Goal: Task Accomplishment & Management: Manage account settings

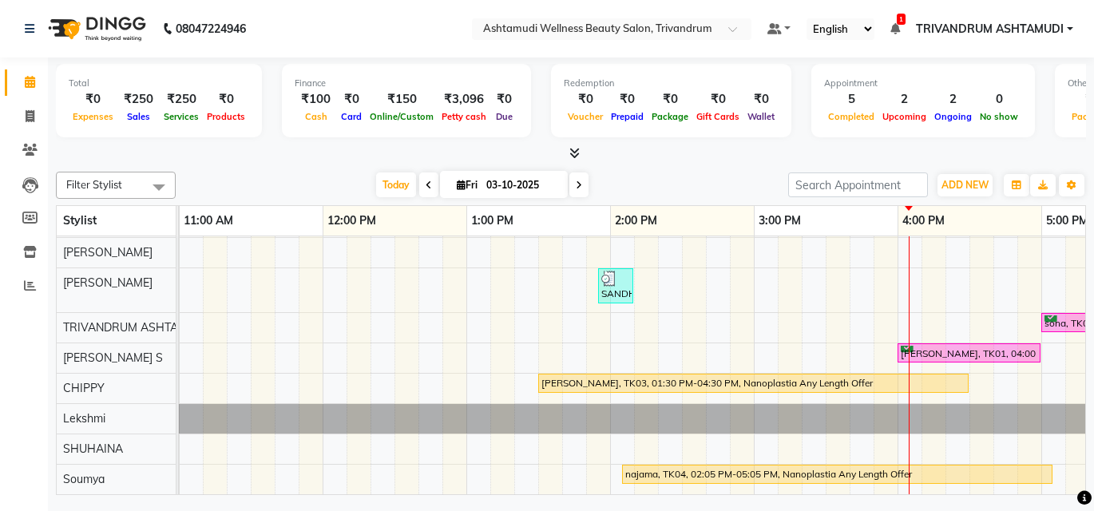
scroll to position [0, 290]
click at [793, 342] on div "nayana, TK06, 01:45 PM-02:00 PM, Eyebrows Threading subha, TK07, 01:45 PM-02:00…" at bounding box center [895, 299] width 2012 height 390
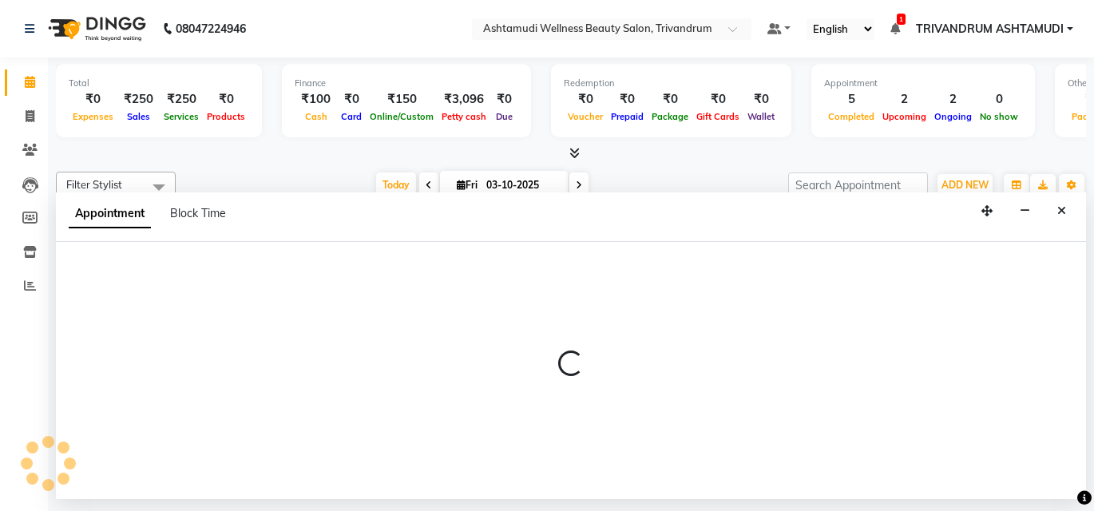
select select "52027"
select select "915"
select select "tentative"
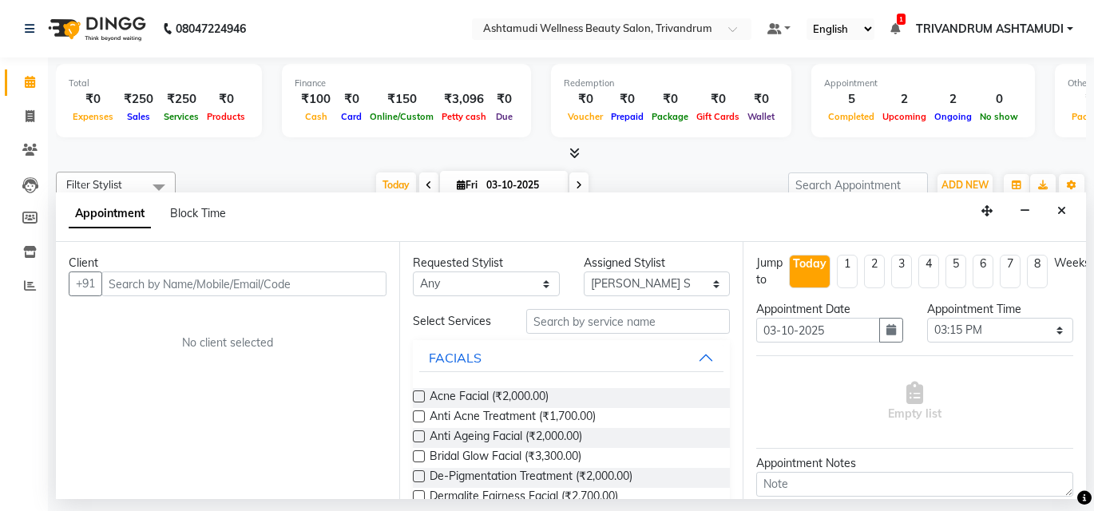
click at [179, 276] on input "text" at bounding box center [243, 283] width 285 height 25
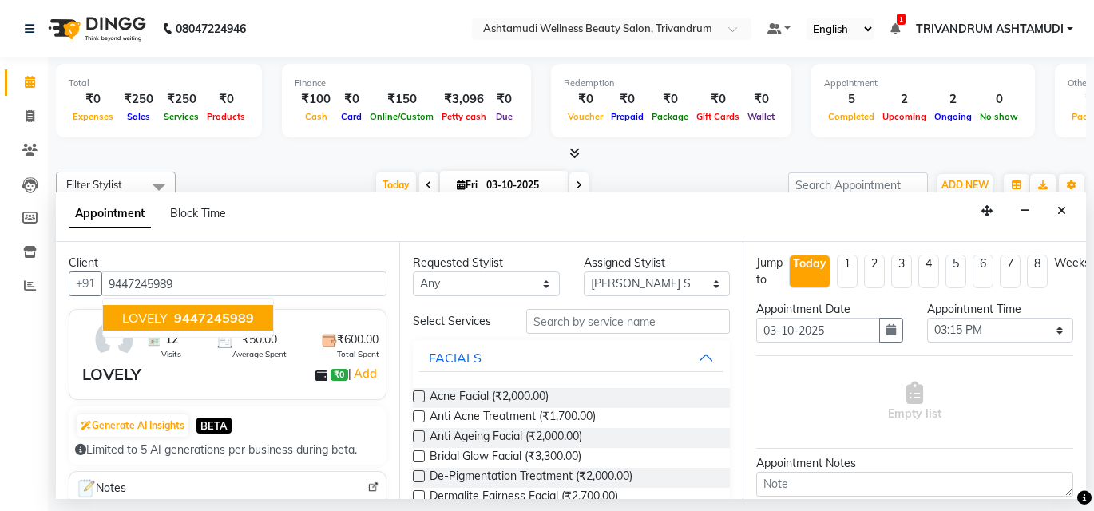
click at [148, 318] on span "LOVELY" at bounding box center [145, 318] width 46 height 16
type input "9447245989"
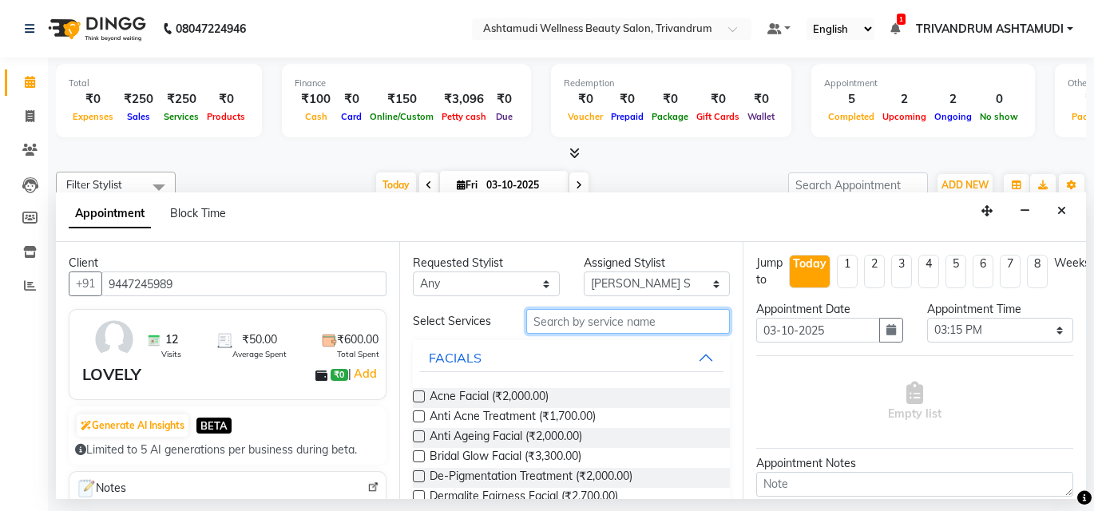
click at [560, 323] on input "text" at bounding box center [628, 321] width 204 height 25
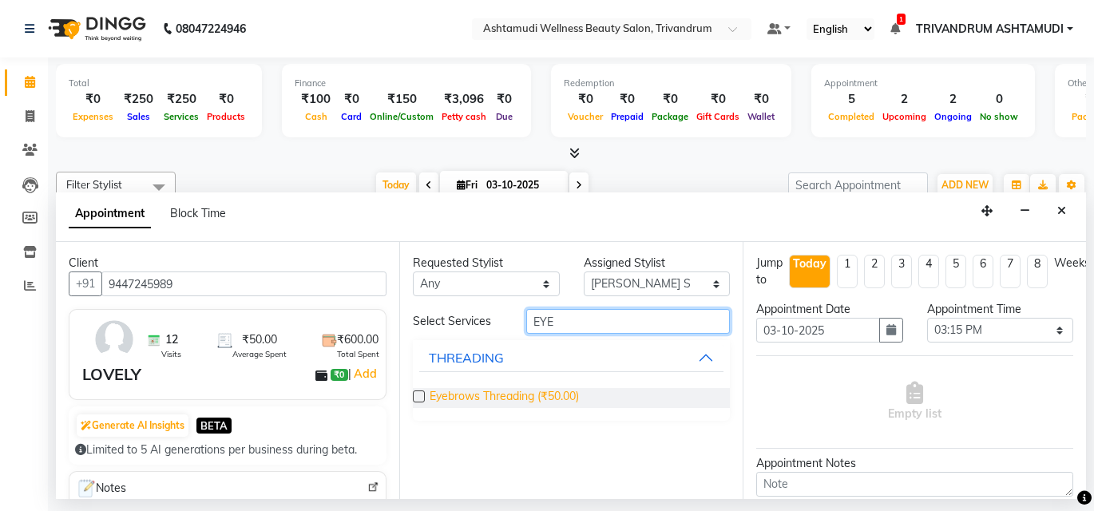
type input "EYE"
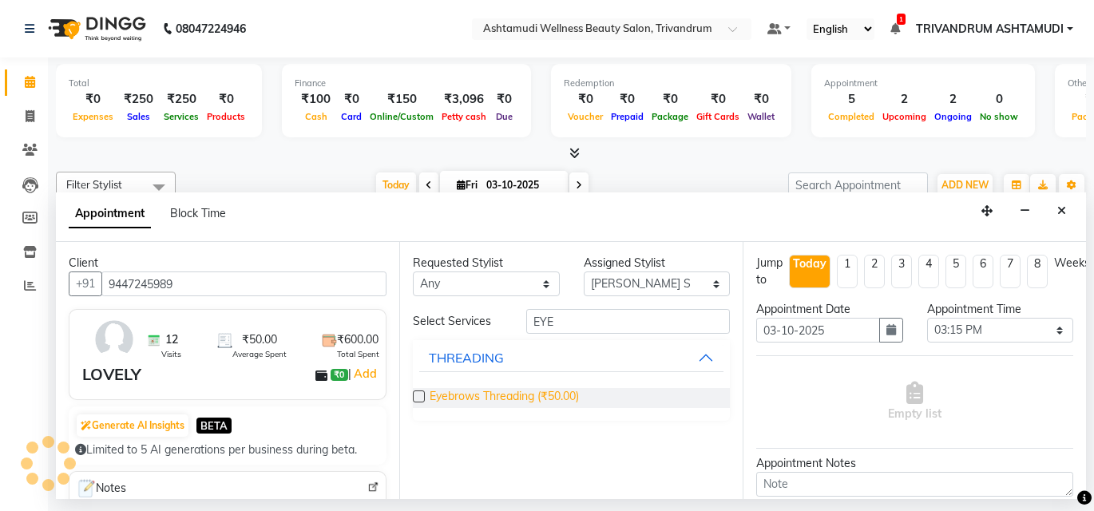
click at [547, 394] on span "Eyebrows Threading (₹50.00)" at bounding box center [503, 398] width 149 height 20
checkbox input "false"
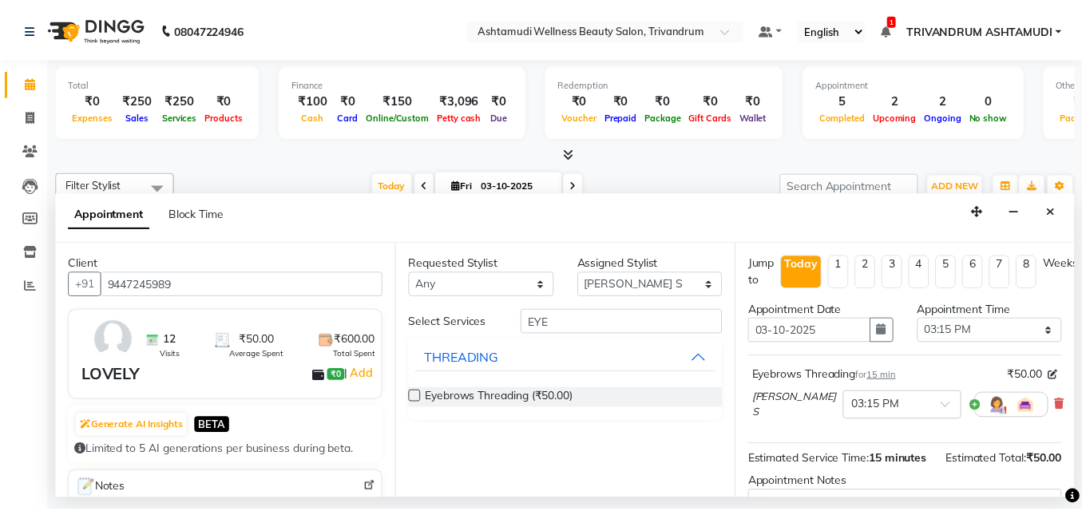
scroll to position [194, 0]
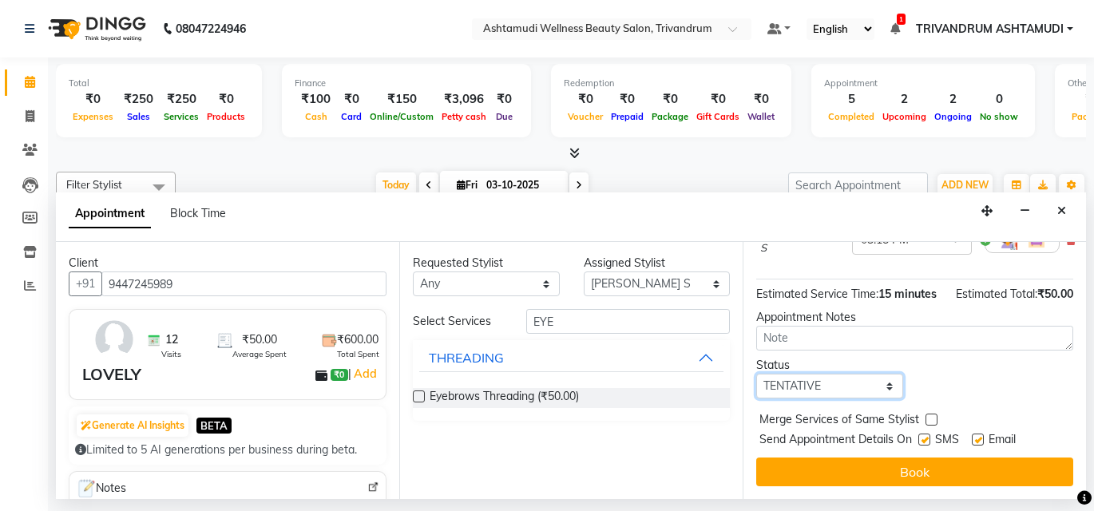
click at [855, 382] on select "Select TENTATIVE CONFIRM CHECK-IN UPCOMING" at bounding box center [829, 386] width 147 height 25
select select "check-in"
click at [756, 374] on select "Select TENTATIVE CONFIRM CHECK-IN UPCOMING" at bounding box center [829, 386] width 147 height 25
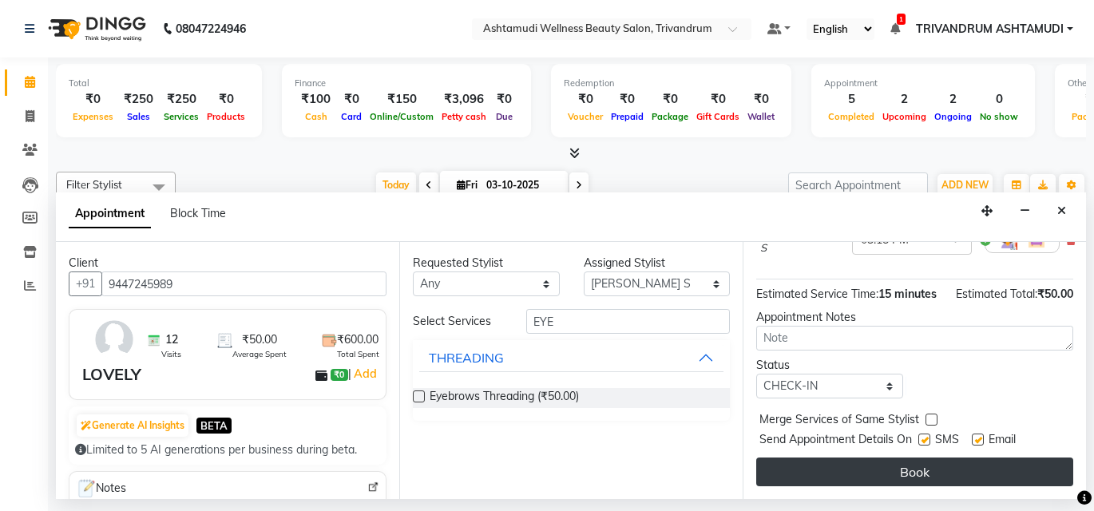
click at [933, 464] on button "Book" at bounding box center [914, 471] width 317 height 29
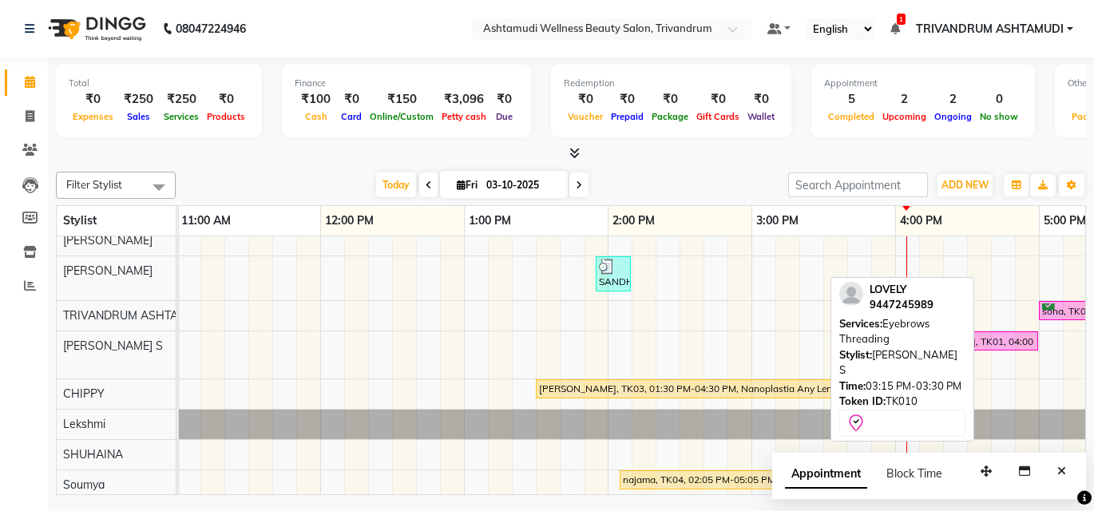
drag, startPoint x: 801, startPoint y: 346, endPoint x: 865, endPoint y: 349, distance: 63.9
click at [865, 349] on div "Filter Stylist Select All ANJALI L B DHANYA D KARTHIKA MANJUSHA SARITHA TRIVAND…" at bounding box center [571, 330] width 1030 height 330
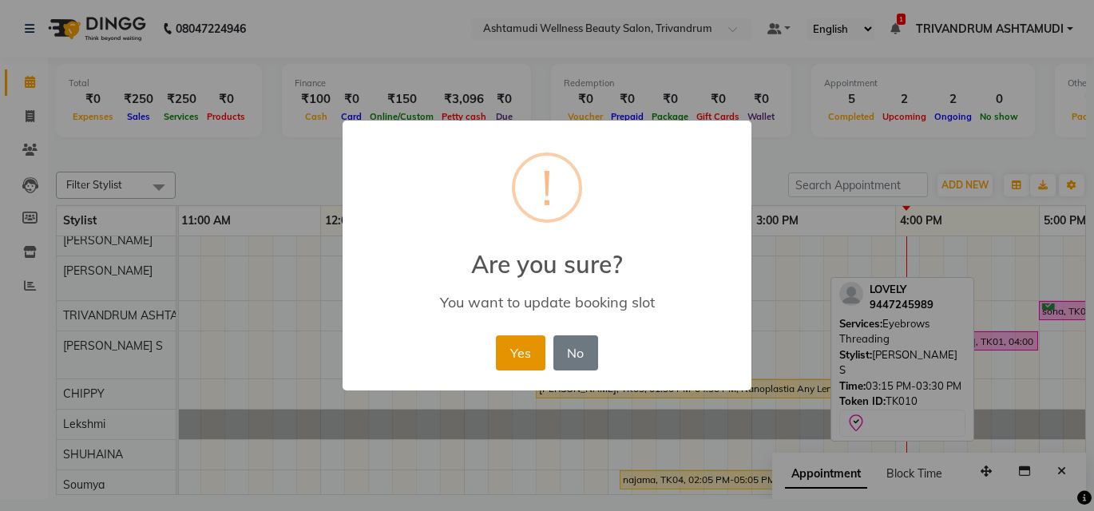
click at [511, 355] on button "Yes" at bounding box center [520, 352] width 49 height 35
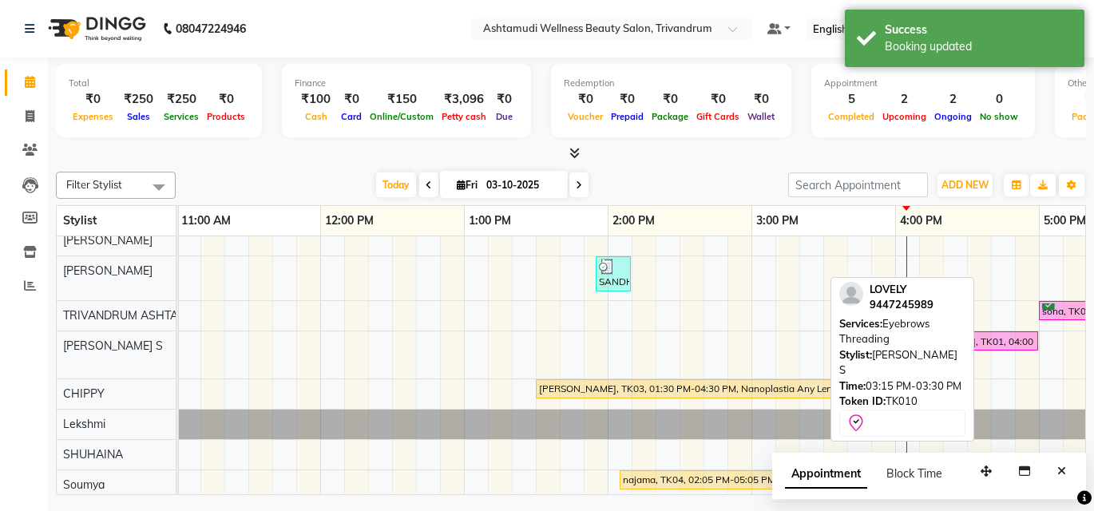
click at [944, 394] on div "Token ID: TK010" at bounding box center [902, 402] width 126 height 16
click at [979, 155] on div at bounding box center [571, 153] width 1030 height 17
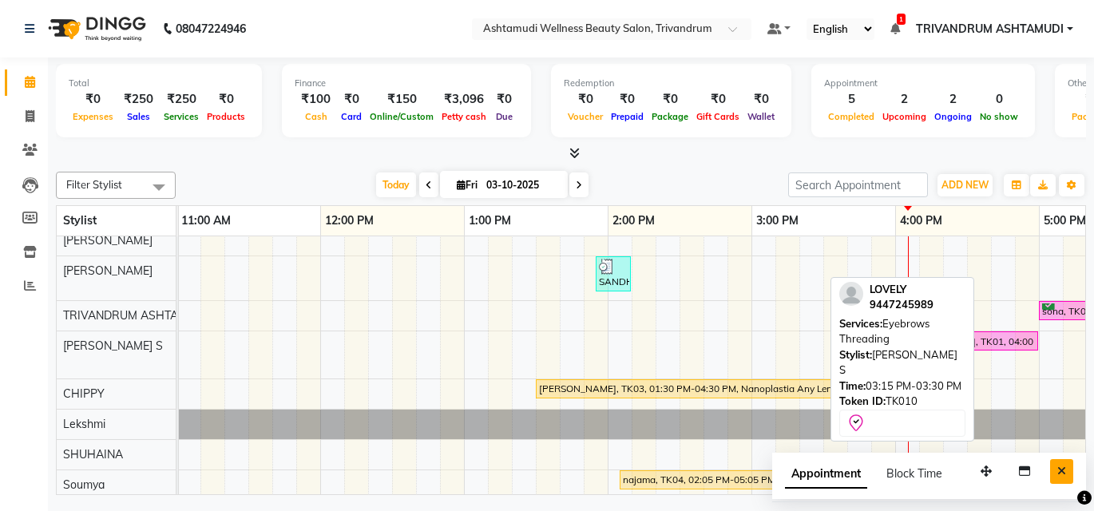
click at [1064, 469] on icon "Close" at bounding box center [1061, 470] width 9 height 11
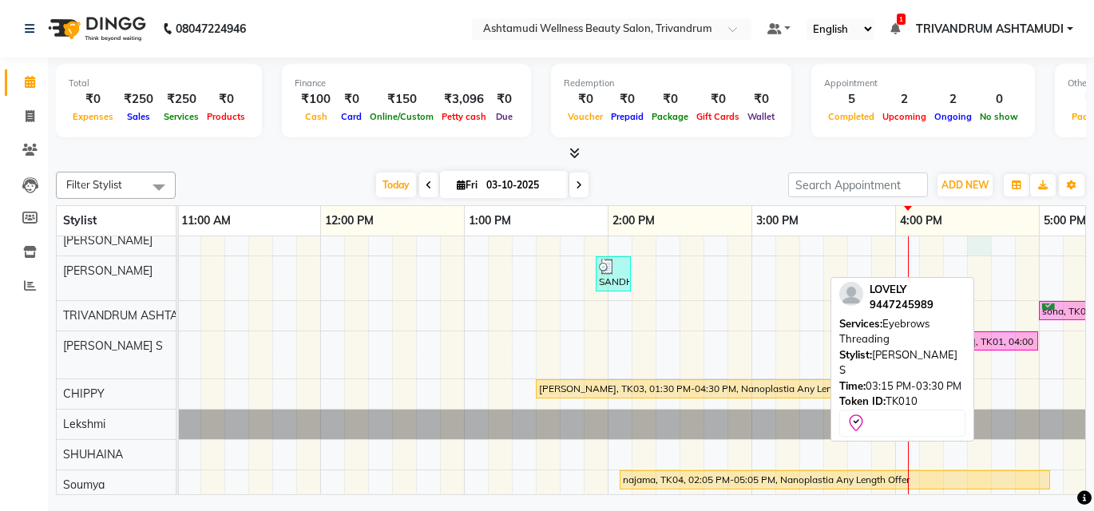
click at [978, 254] on div "nayana, TK06, 01:45 PM-02:00 PM, Eyebrows Threading subha, TK07, 01:45 PM-02:00…" at bounding box center [895, 296] width 2012 height 408
select select "27027"
select select "990"
select select "tentative"
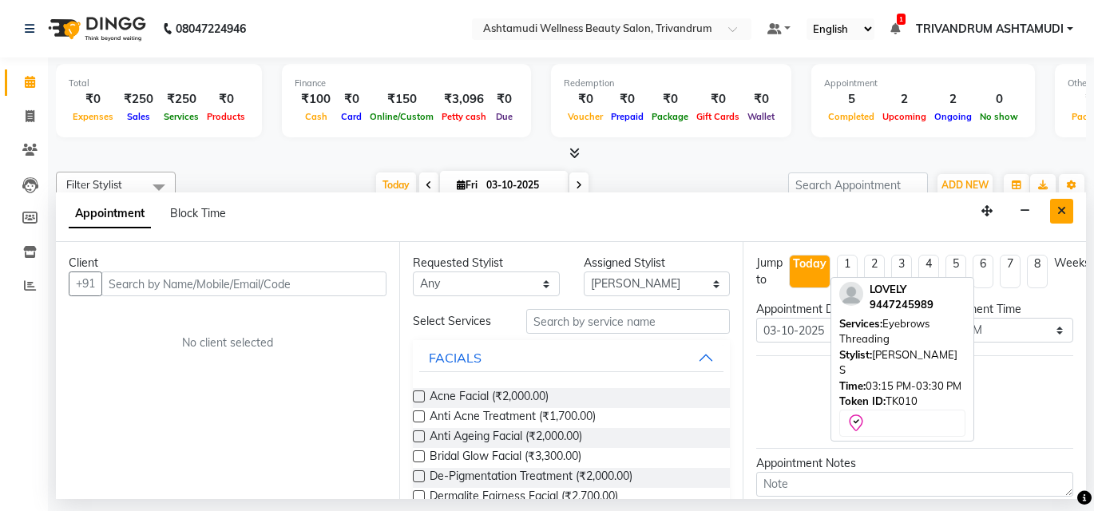
click at [1064, 210] on icon "Close" at bounding box center [1061, 210] width 9 height 11
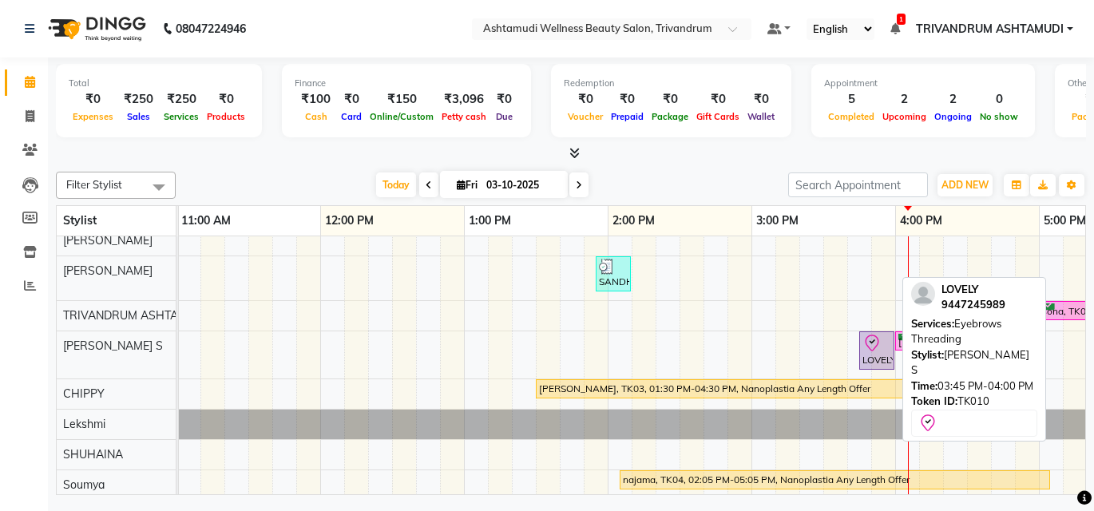
click at [877, 352] on div "LOVELY, TK10, 03:45 PM-04:00 PM, Eyebrows Threading" at bounding box center [877, 351] width 32 height 34
click at [877, 344] on icon at bounding box center [872, 342] width 14 height 17
select select "8"
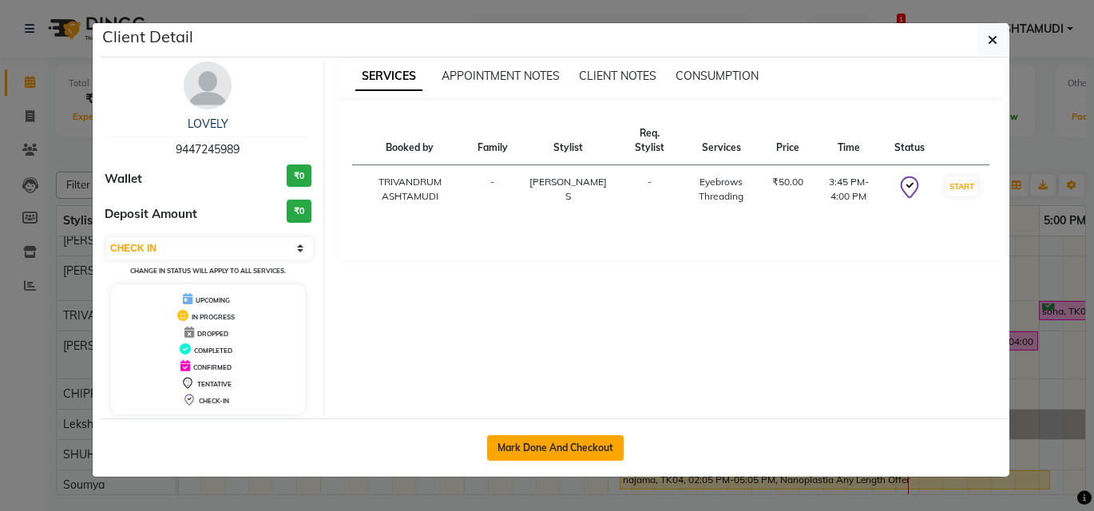
click at [590, 443] on button "Mark Done And Checkout" at bounding box center [555, 448] width 137 height 26
select select "service"
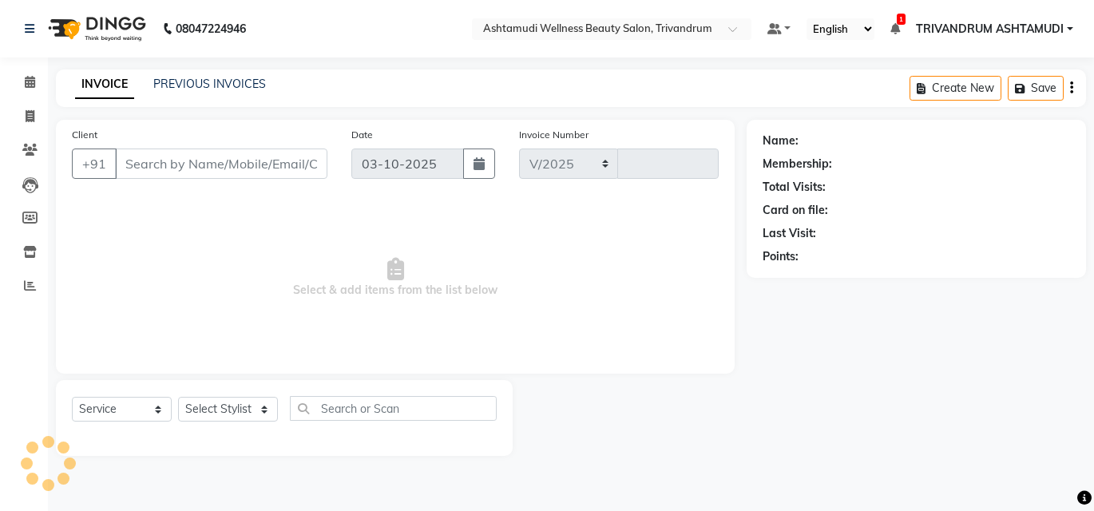
select select "4636"
type input "3758"
type input "9447245989"
select select "52027"
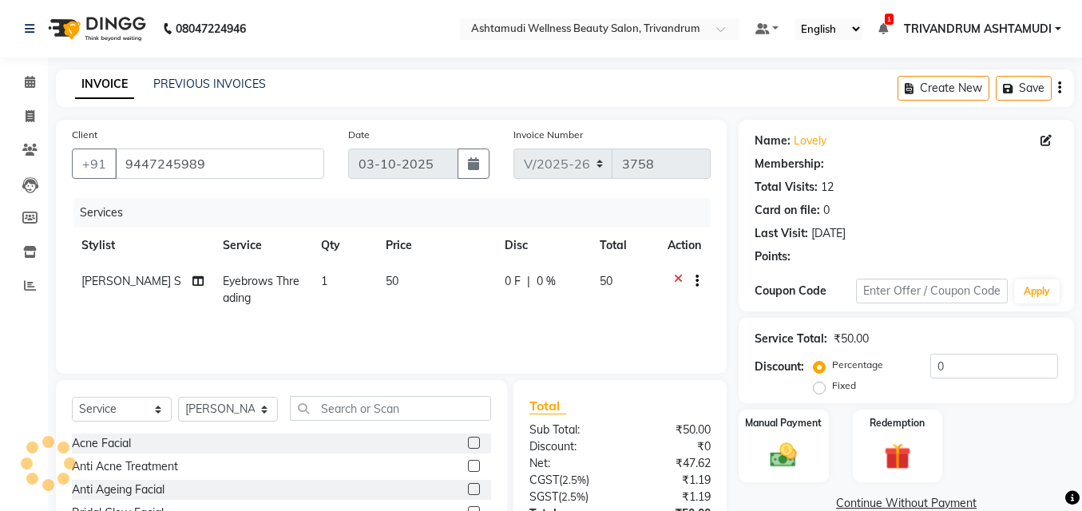
select select "1: Object"
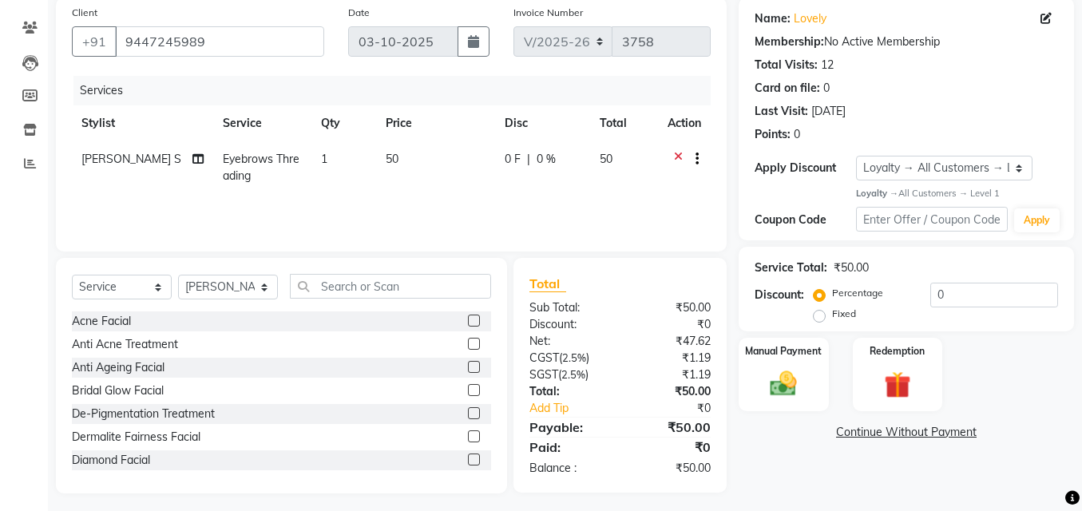
scroll to position [129, 0]
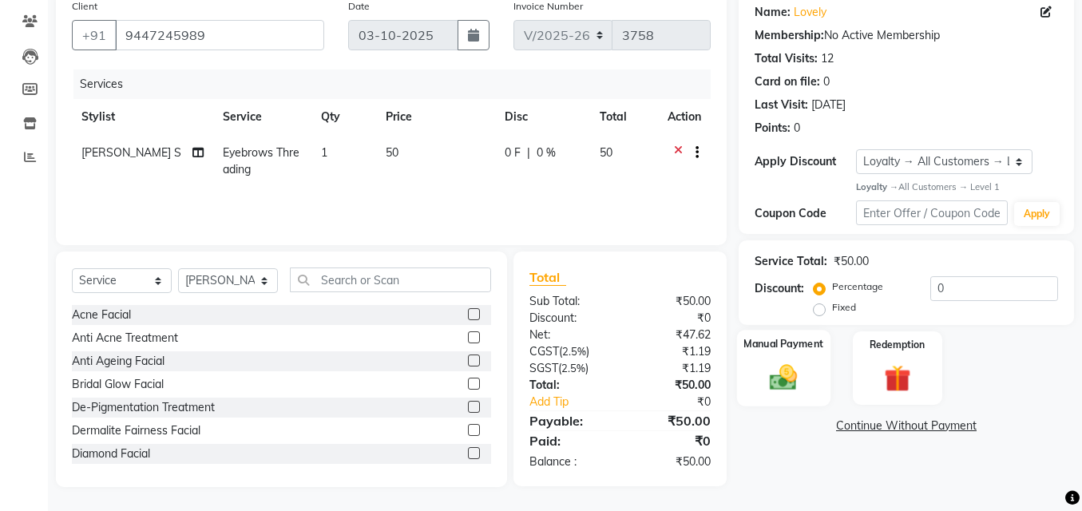
click at [818, 370] on div "Manual Payment" at bounding box center [783, 368] width 93 height 76
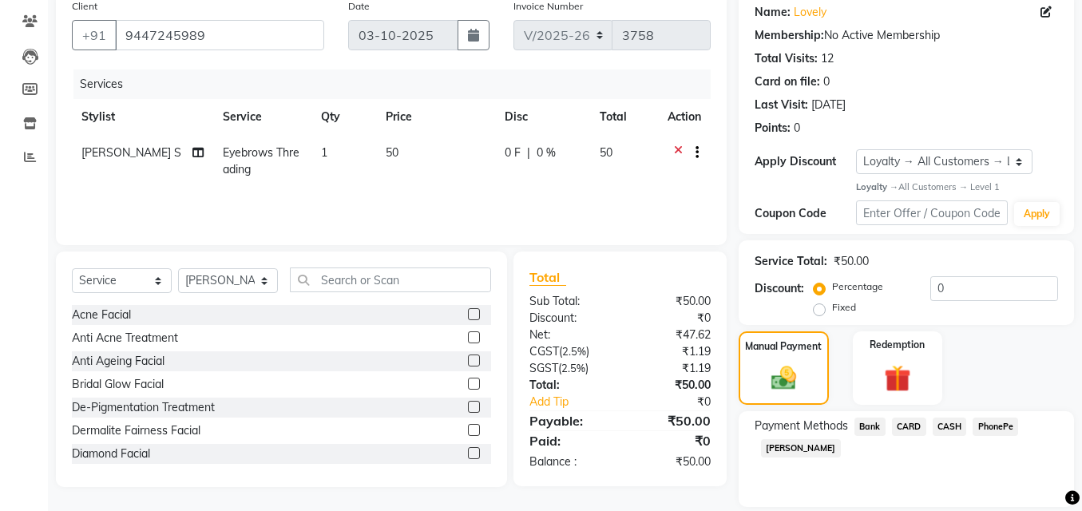
click at [949, 423] on span "CASH" at bounding box center [949, 426] width 34 height 18
click at [927, 480] on input "50" at bounding box center [961, 479] width 194 height 25
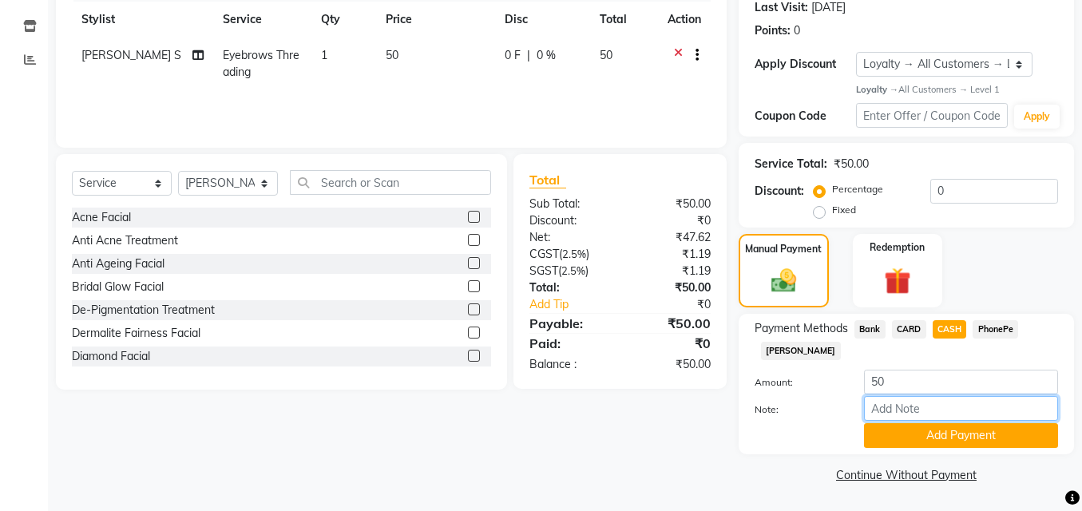
click at [932, 409] on input "Note:" at bounding box center [961, 408] width 194 height 25
type input "Manjusha"
click at [982, 434] on button "Add Payment" at bounding box center [961, 435] width 194 height 25
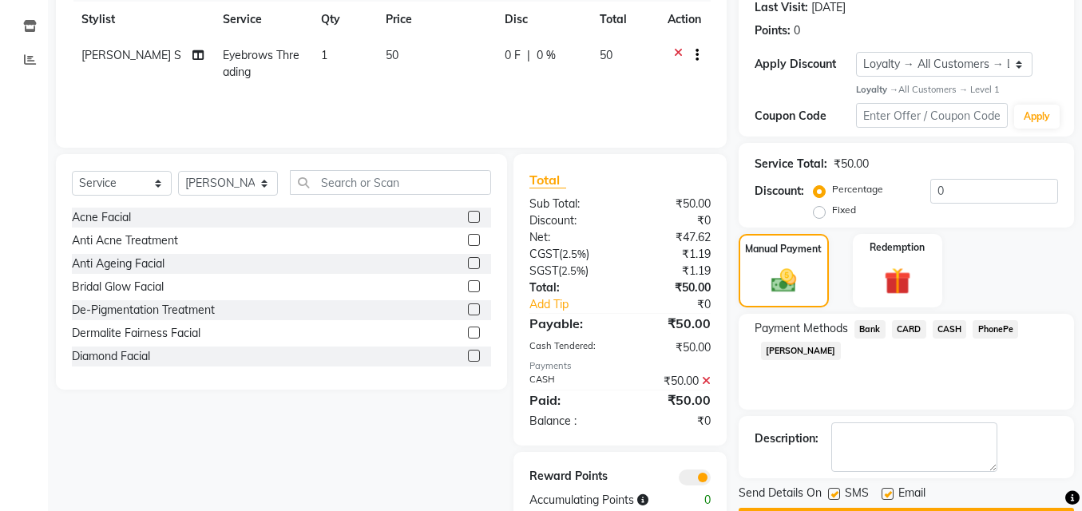
scroll to position [271, 0]
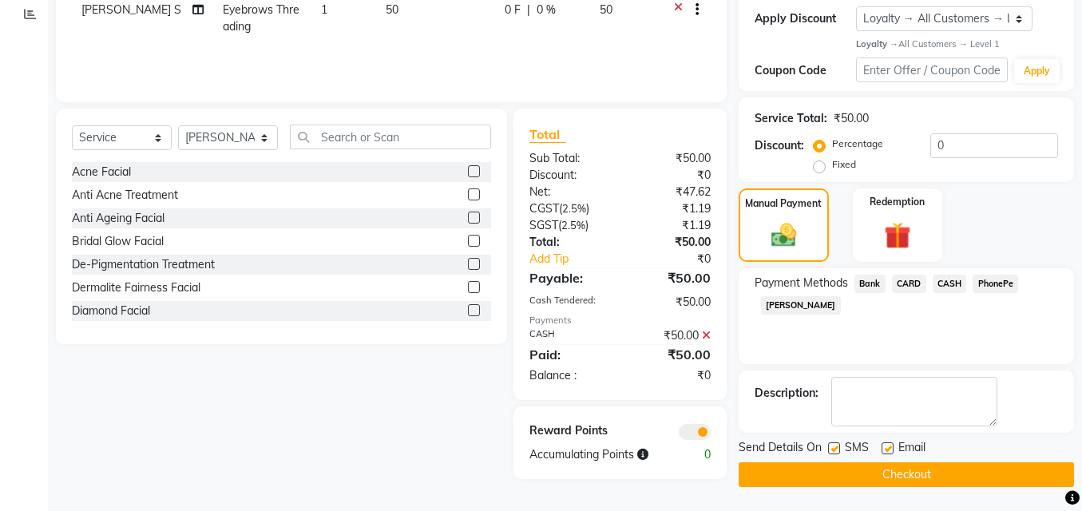
click at [888, 472] on button "Checkout" at bounding box center [905, 474] width 335 height 25
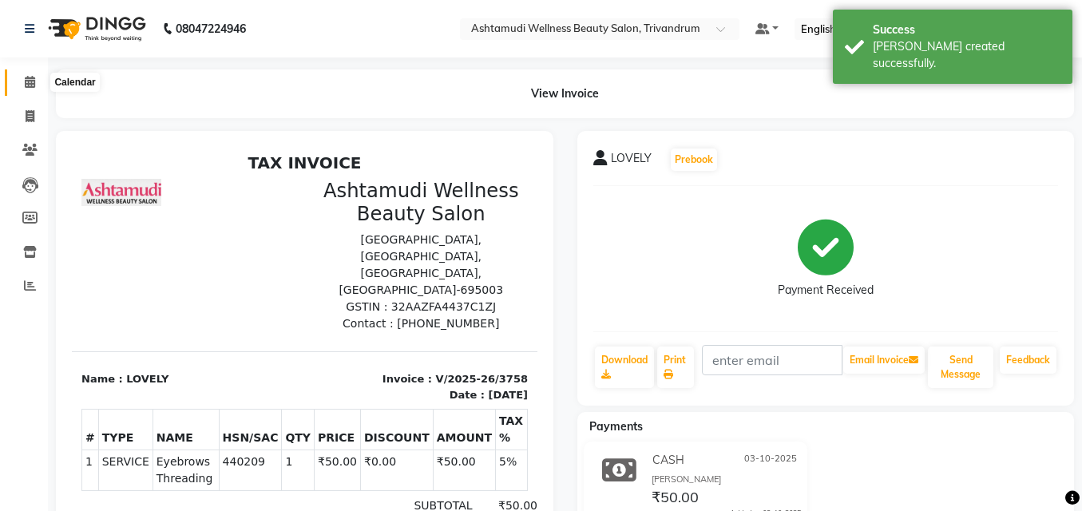
click at [32, 85] on icon at bounding box center [30, 82] width 10 height 12
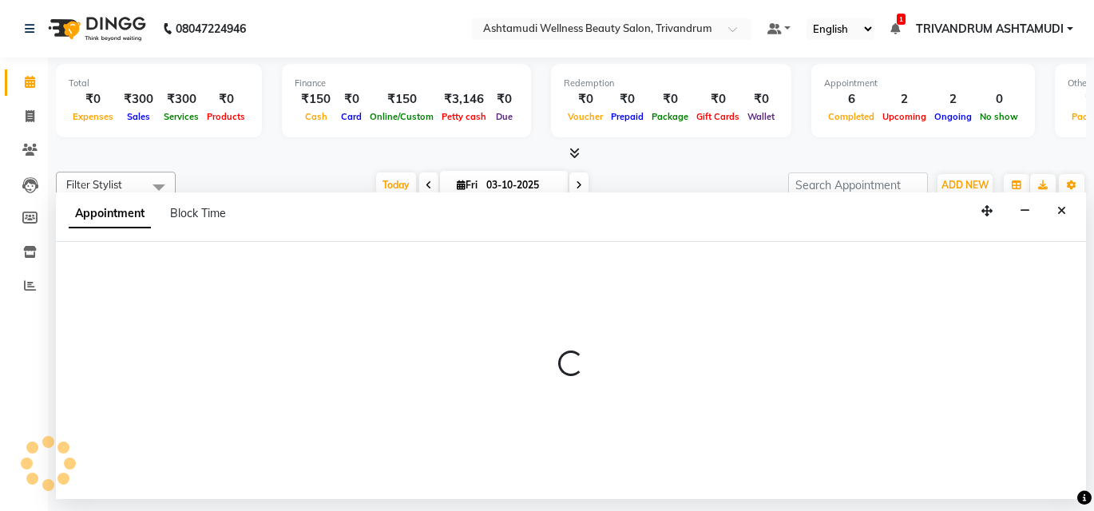
select select "27022"
select select "630"
select select "tentative"
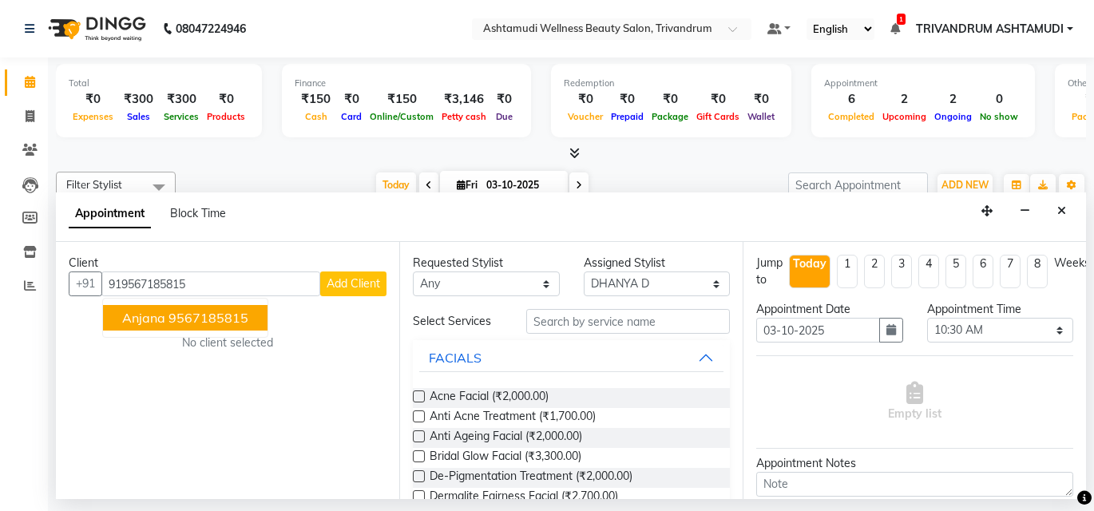
click at [224, 314] on ngb-highlight "9567185815" at bounding box center [208, 318] width 80 height 16
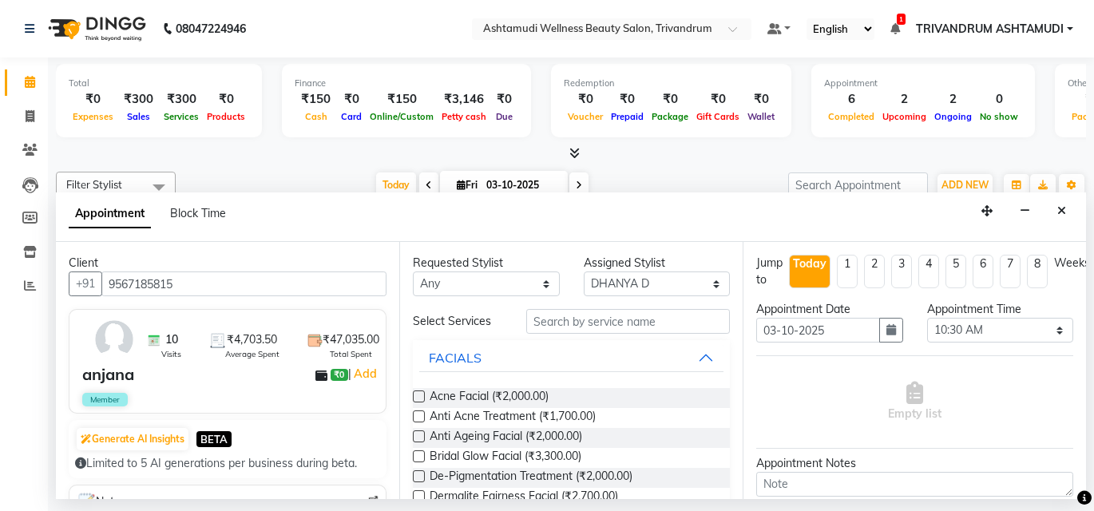
type input "9567185815"
click at [122, 345] on img at bounding box center [114, 339] width 46 height 46
click at [105, 374] on div "anjana" at bounding box center [108, 374] width 52 height 24
click at [117, 346] on img at bounding box center [114, 339] width 46 height 46
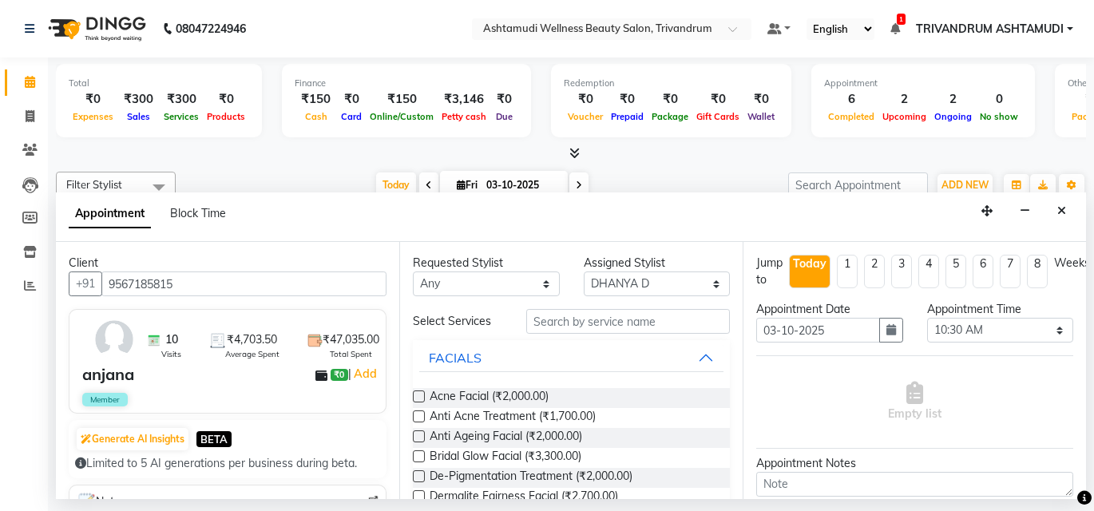
click at [117, 346] on img at bounding box center [114, 339] width 46 height 46
click at [122, 362] on div at bounding box center [105, 339] width 52 height 46
click at [111, 346] on img at bounding box center [114, 339] width 46 height 46
click at [33, 76] on icon at bounding box center [30, 82] width 10 height 12
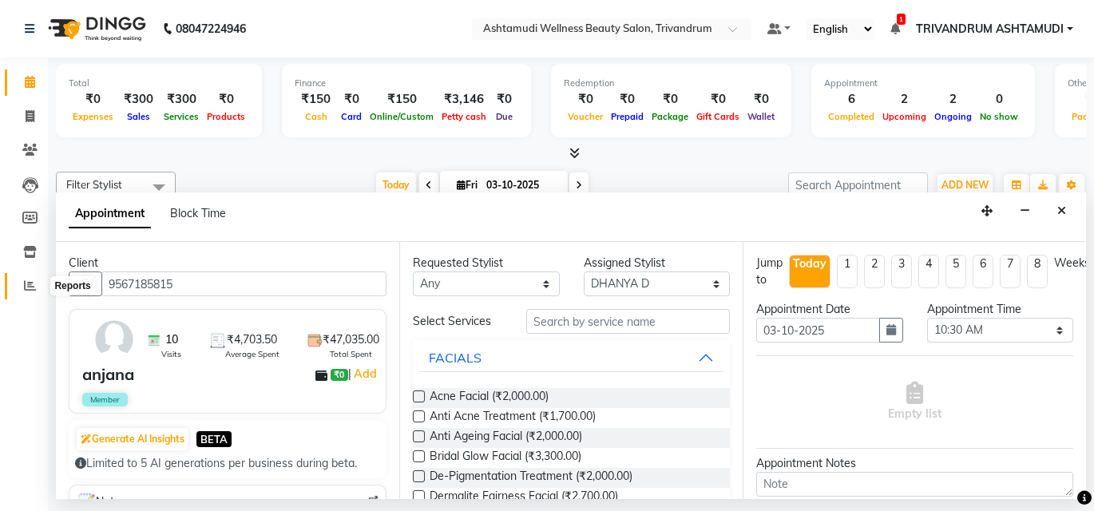
click at [27, 287] on icon at bounding box center [30, 285] width 12 height 12
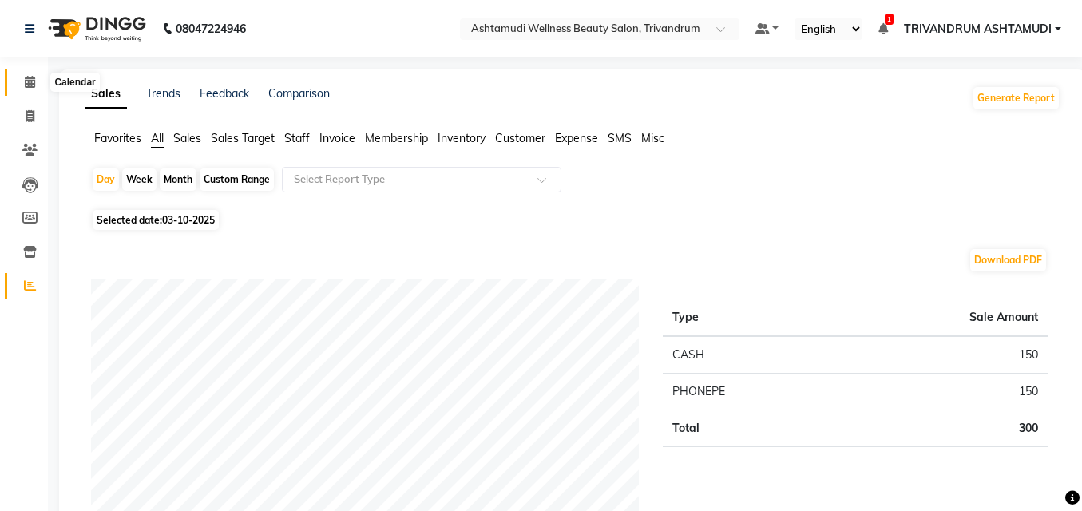
click at [33, 80] on icon at bounding box center [30, 82] width 10 height 12
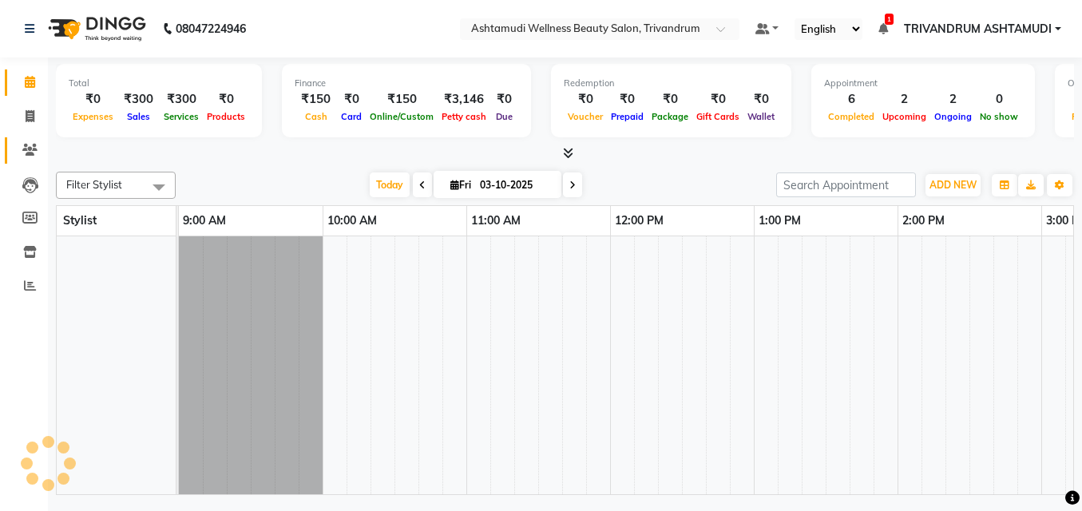
click at [22, 139] on link "Clients" at bounding box center [24, 150] width 38 height 26
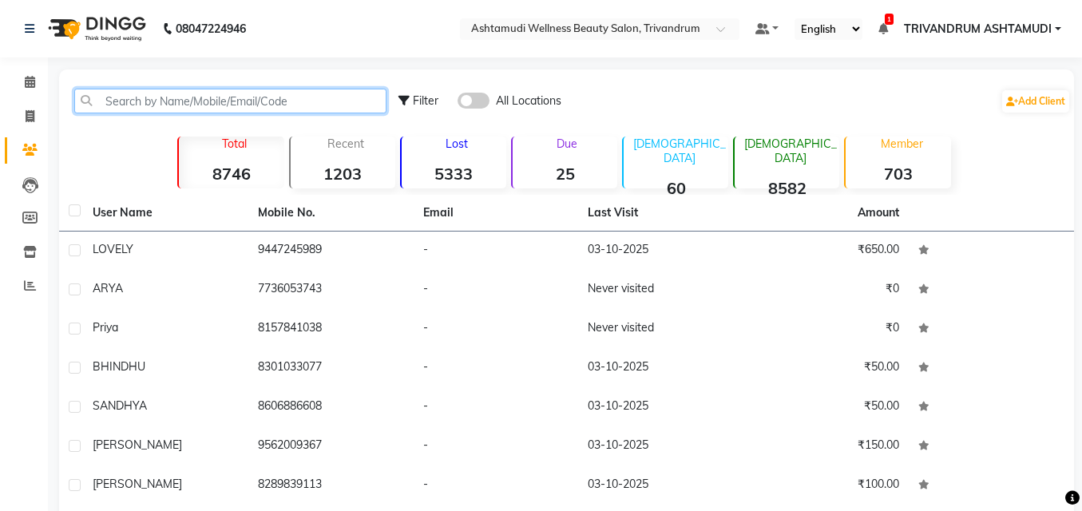
click at [246, 101] on input "text" at bounding box center [230, 101] width 312 height 25
paste input "919567185815"
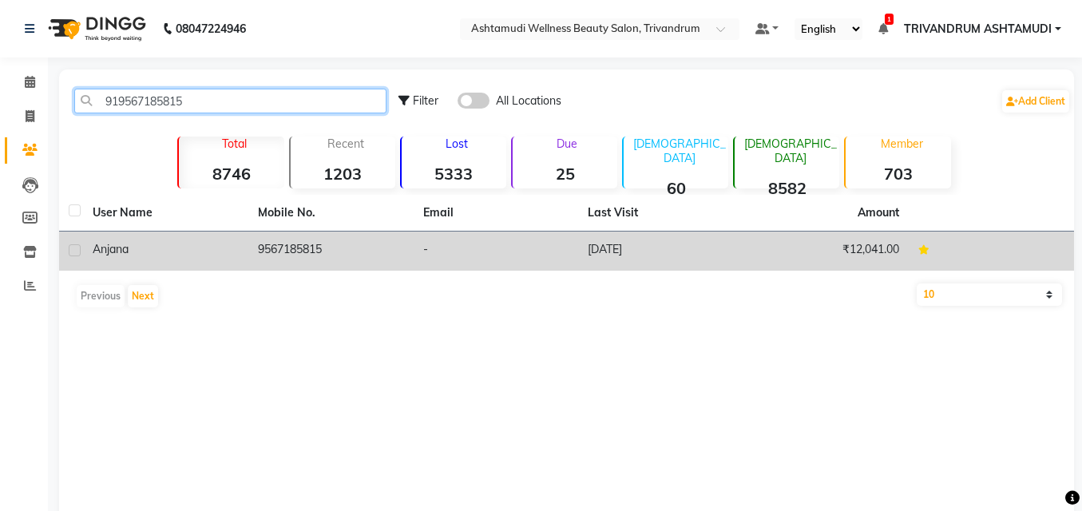
type input "919567185815"
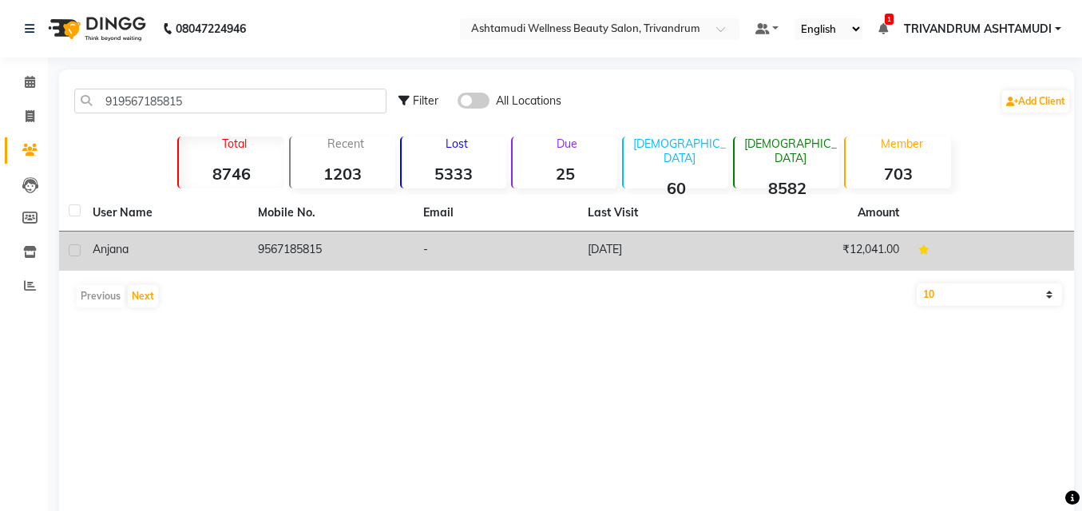
click at [315, 257] on td "9567185815" at bounding box center [330, 250] width 165 height 39
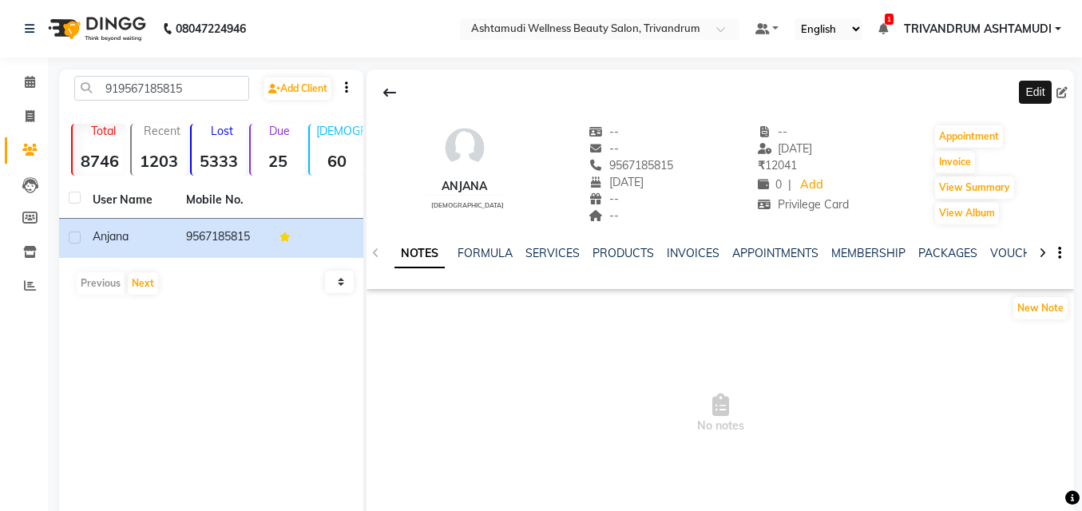
click at [1061, 93] on icon at bounding box center [1061, 92] width 11 height 11
select select "11"
select select "10"
select select "female"
select select
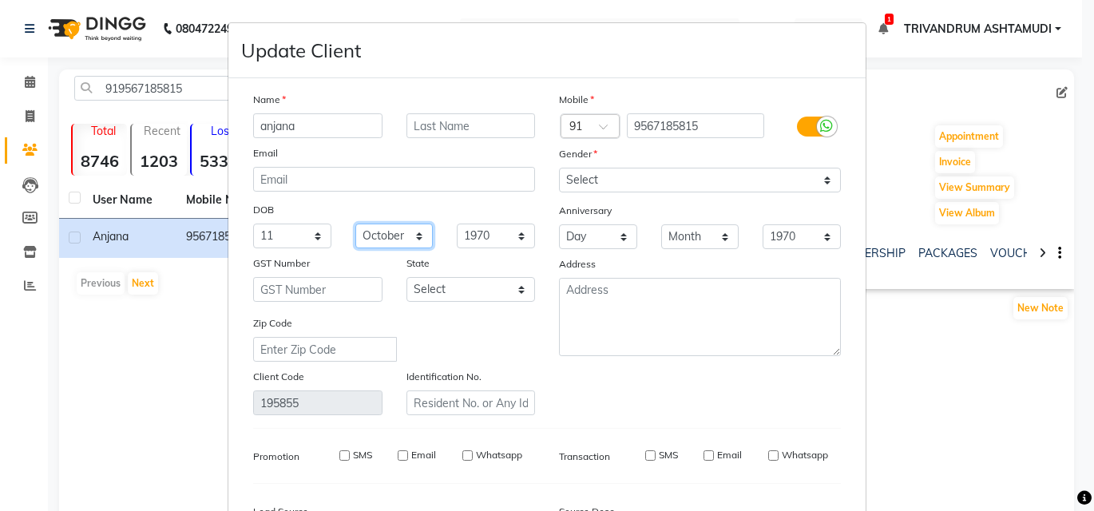
click at [378, 238] on select "Month January February March April May June July August September October Novem…" at bounding box center [394, 236] width 78 height 25
select select "02"
click at [355, 224] on select "Month January February March April May June July August September October Novem…" at bounding box center [394, 236] width 78 height 25
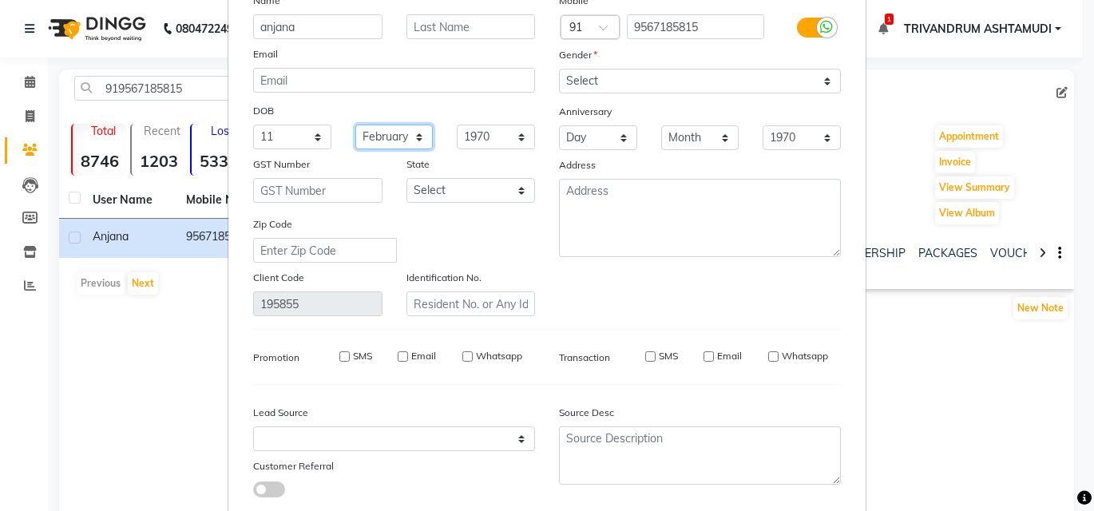
scroll to position [197, 0]
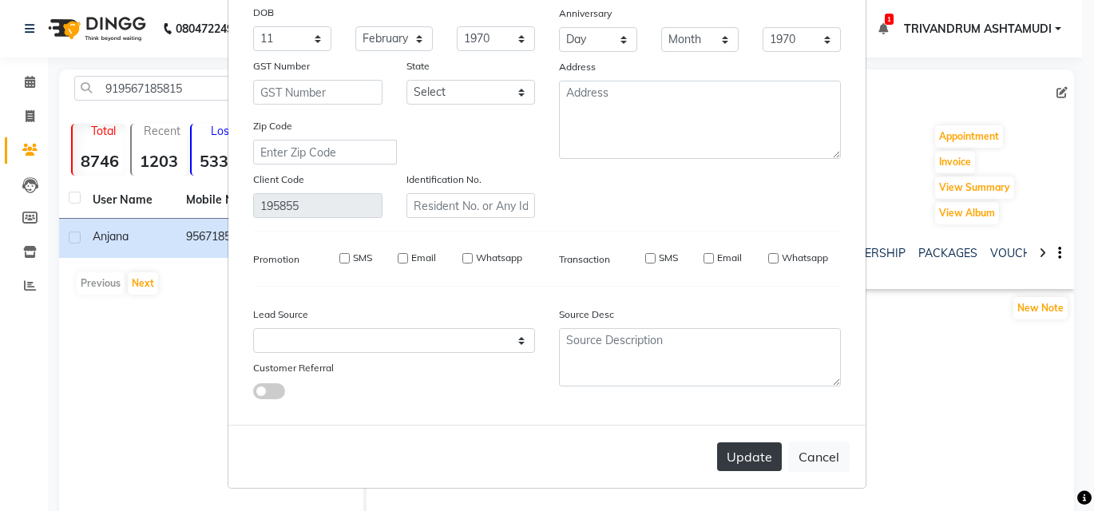
click at [734, 450] on button "Update" at bounding box center [749, 456] width 65 height 29
select select
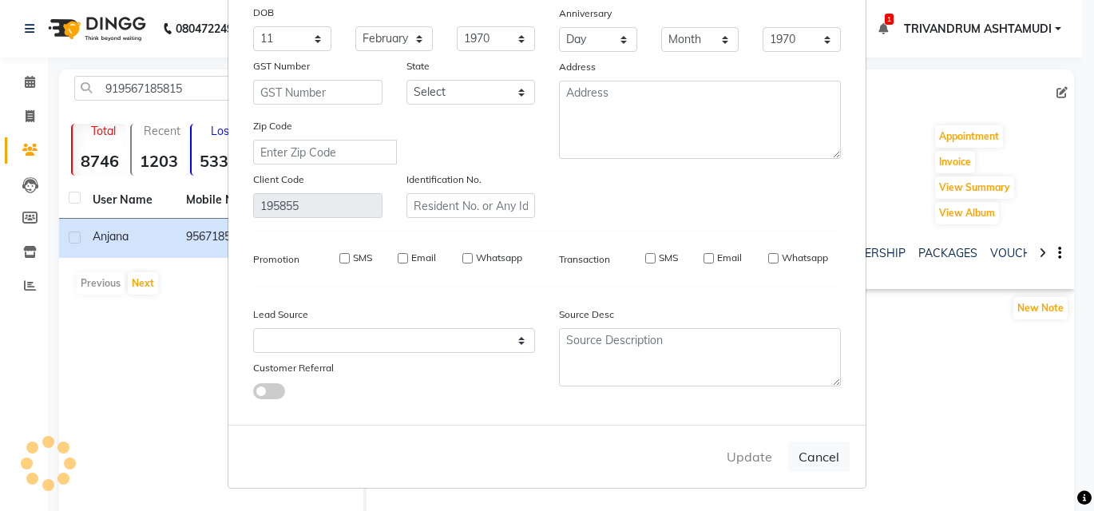
select select
checkbox input "false"
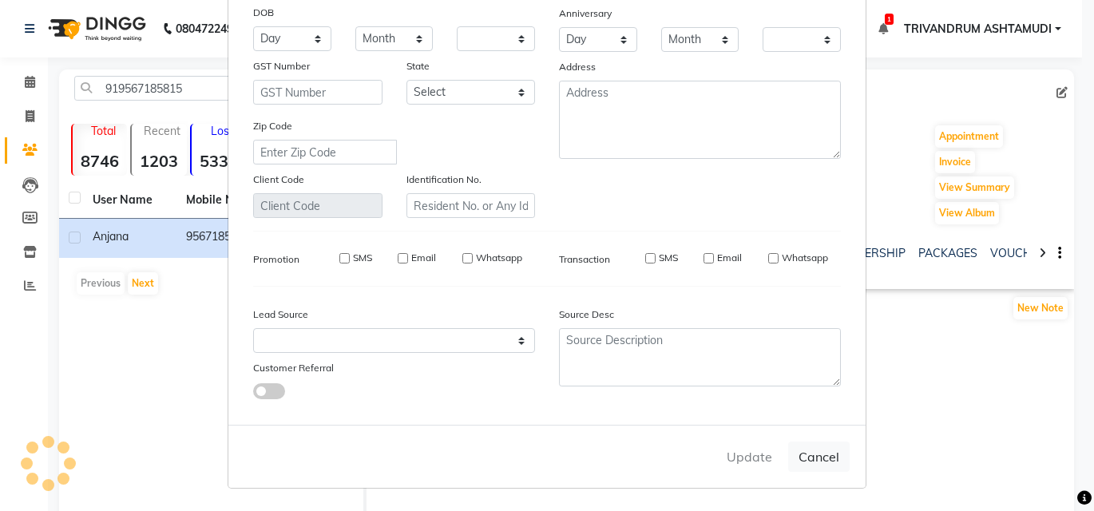
checkbox input "false"
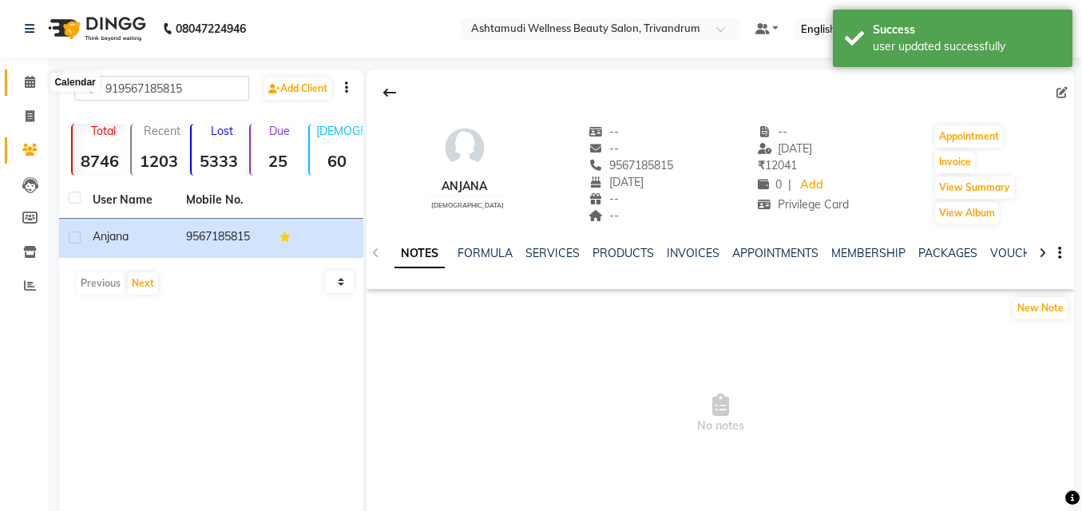
click at [31, 85] on icon at bounding box center [30, 82] width 10 height 12
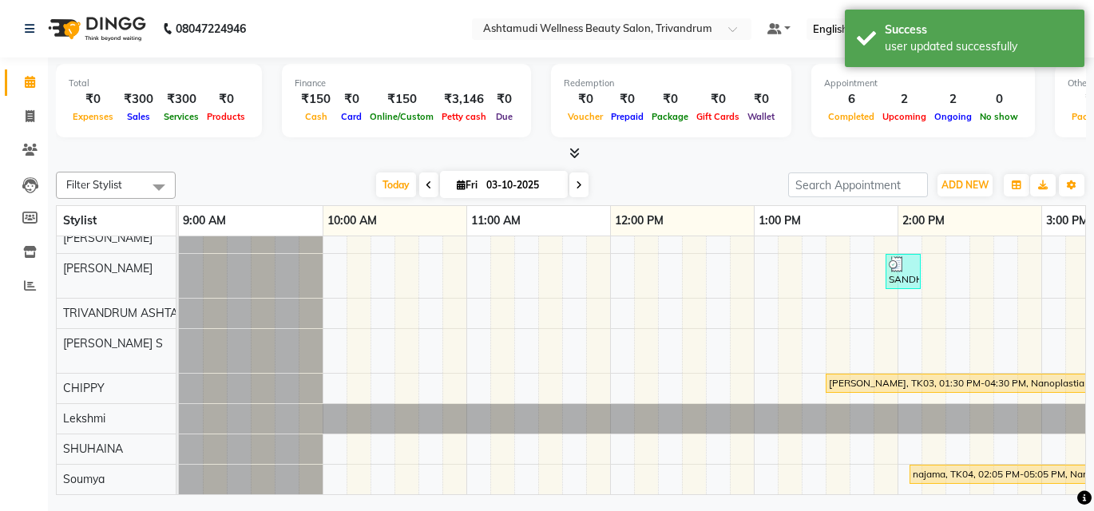
scroll to position [0, 615]
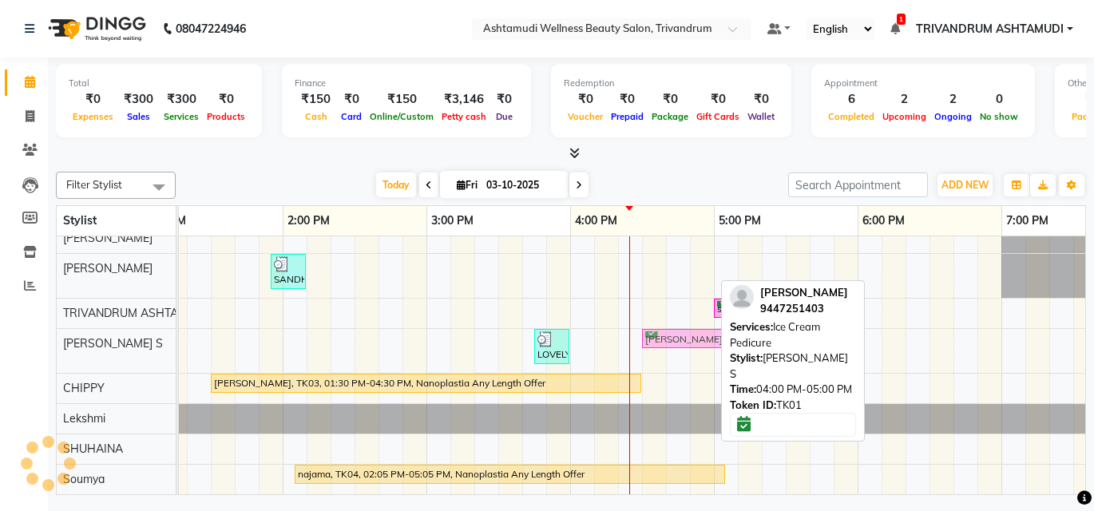
drag, startPoint x: 660, startPoint y: 322, endPoint x: 725, endPoint y: 322, distance: 64.7
click at [725, 322] on div "Filter Stylist Select All ANJALI L B DHANYA D KARTHIKA MANJUSHA SARITHA TRIVAND…" at bounding box center [571, 330] width 1030 height 330
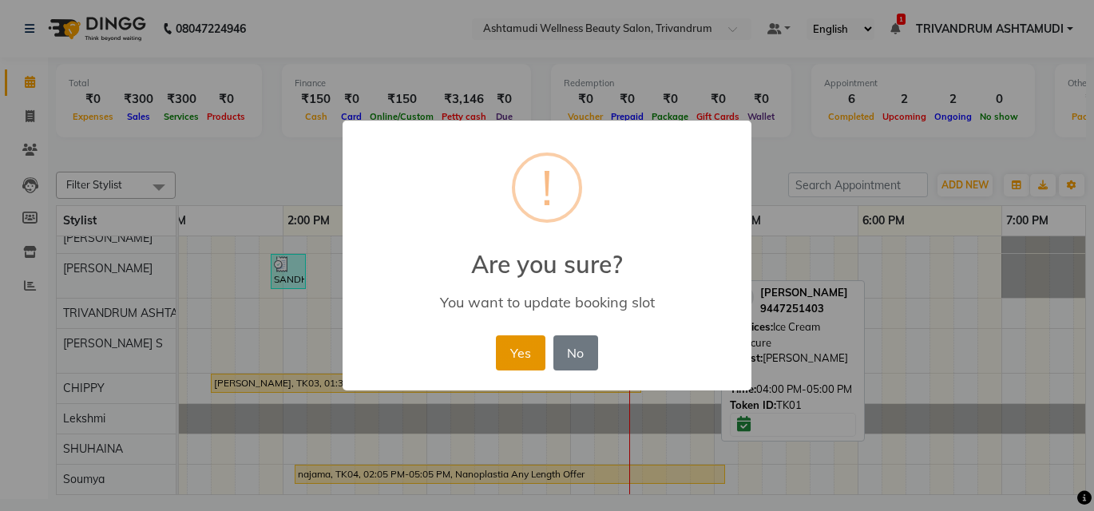
click at [525, 354] on button "Yes" at bounding box center [520, 352] width 49 height 35
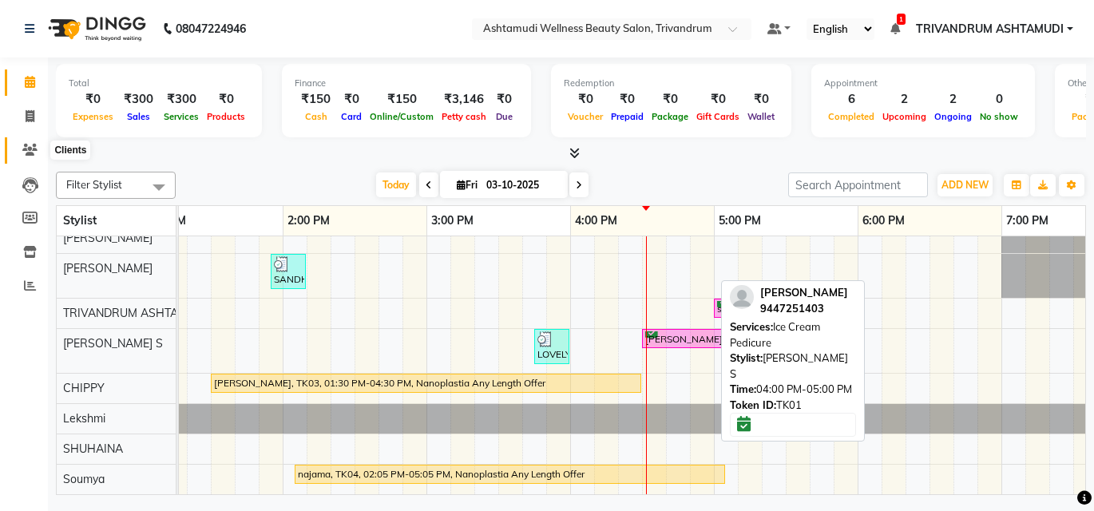
click at [33, 143] on span at bounding box center [30, 150] width 28 height 18
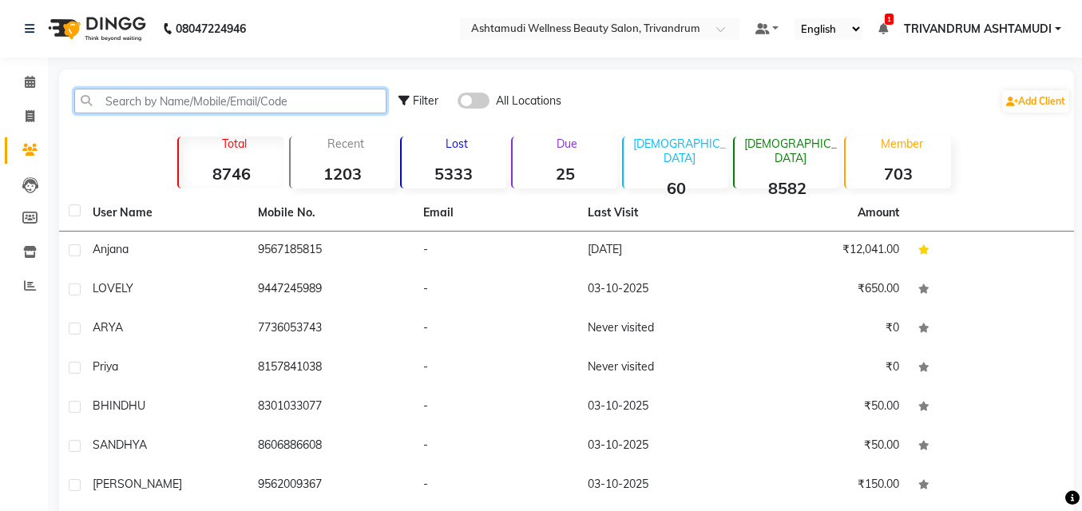
click at [173, 101] on input "text" at bounding box center [230, 101] width 312 height 25
paste input "919947383596"
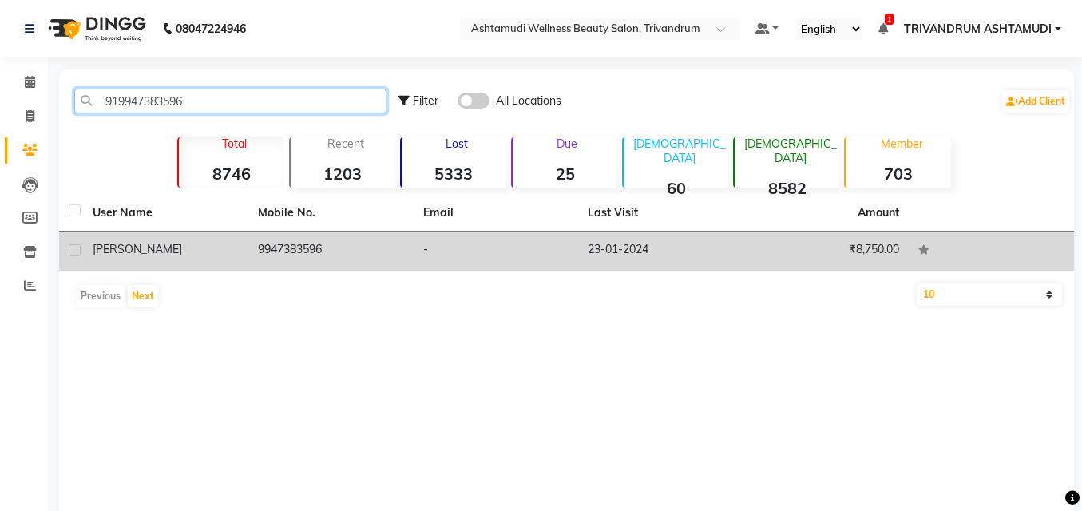
type input "919947383596"
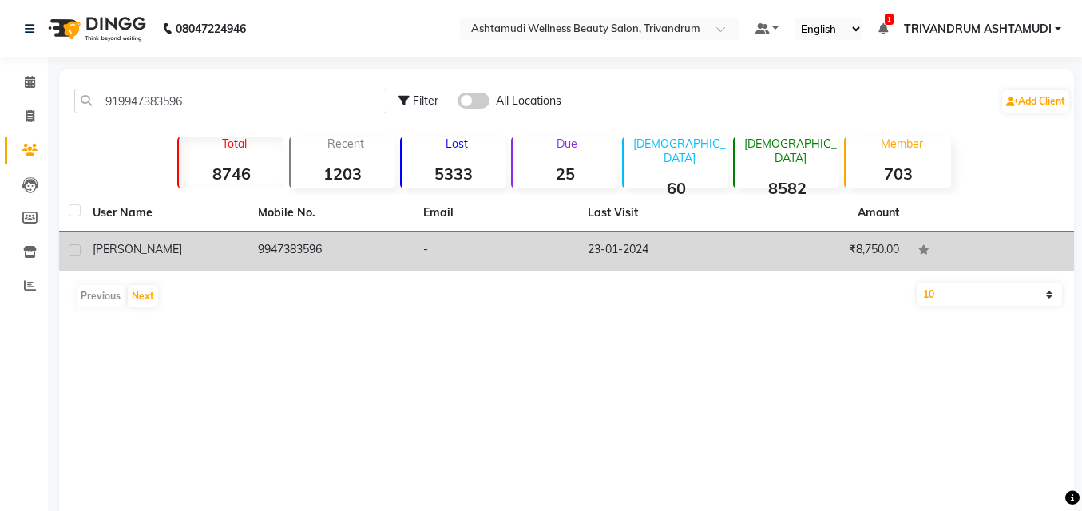
click at [188, 244] on div "ATHIRA" at bounding box center [166, 249] width 146 height 17
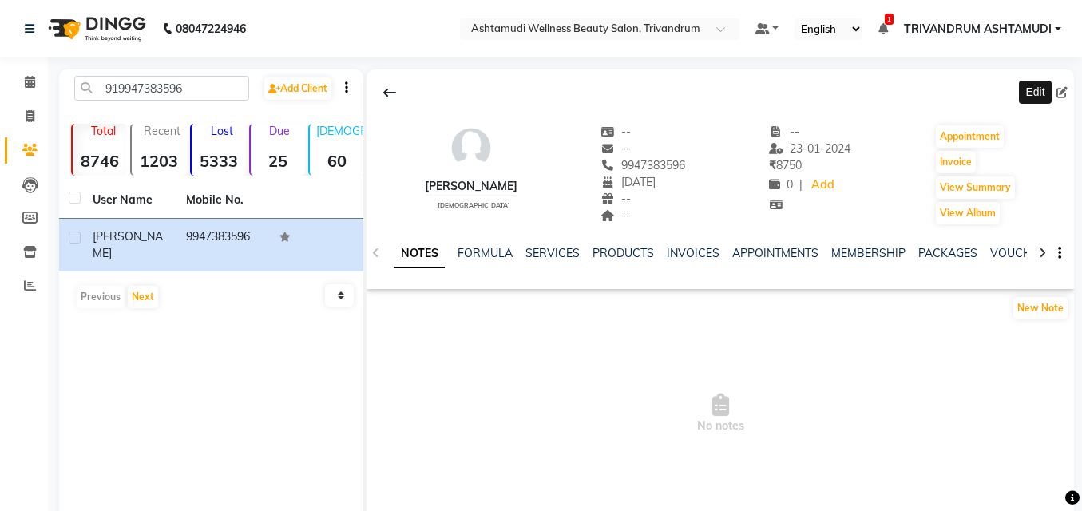
click at [1069, 95] on span at bounding box center [1065, 93] width 18 height 17
click at [1063, 93] on icon at bounding box center [1061, 92] width 11 height 11
select select "12"
select select "10"
select select "female"
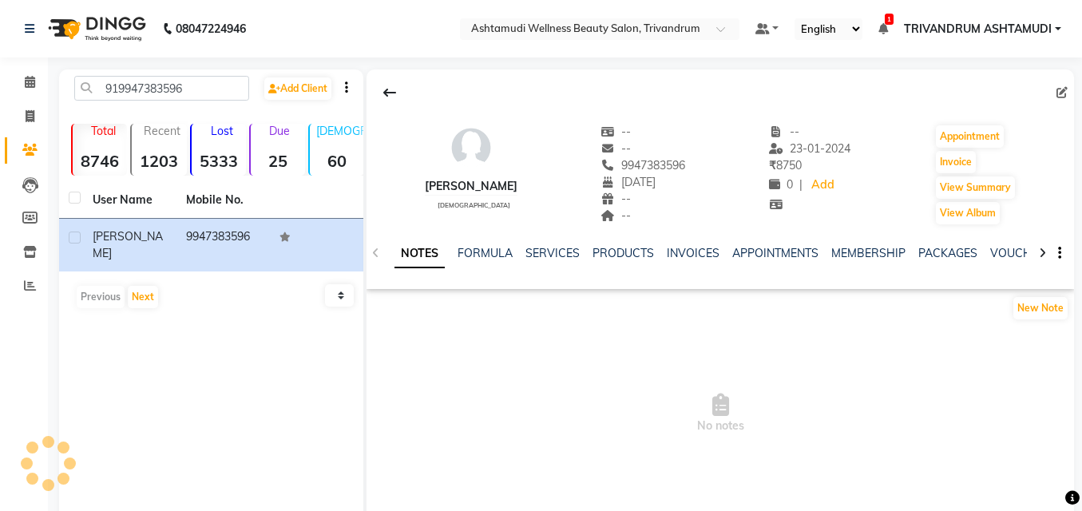
select select "31366"
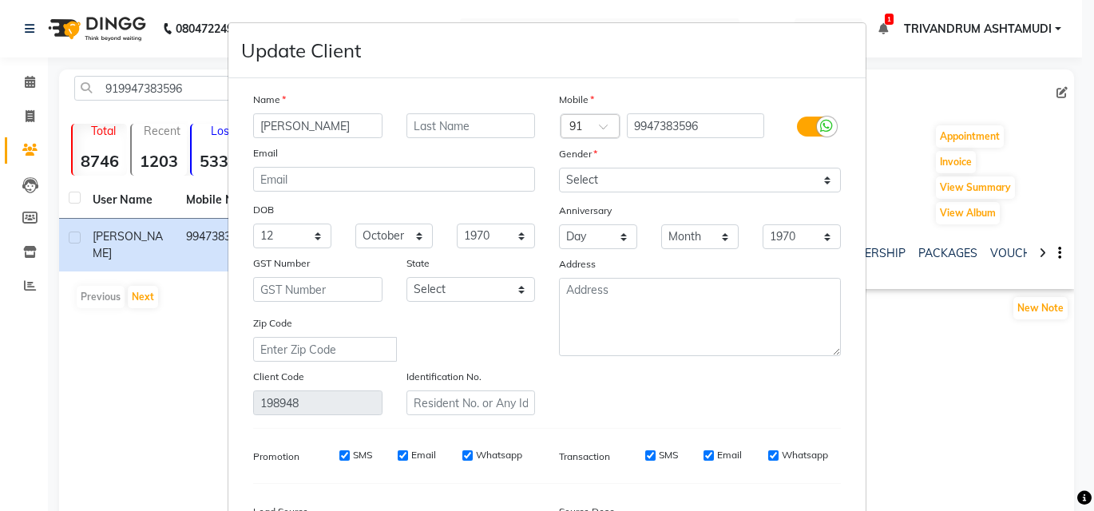
click at [343, 226] on div "Month January February March April May June July August September October Novem…" at bounding box center [394, 236] width 102 height 25
click at [417, 235] on select "Month January February March April May June July August September October Novem…" at bounding box center [394, 236] width 78 height 25
select select "01"
click at [355, 224] on select "Month January February March April May June July August September October Novem…" at bounding box center [394, 236] width 78 height 25
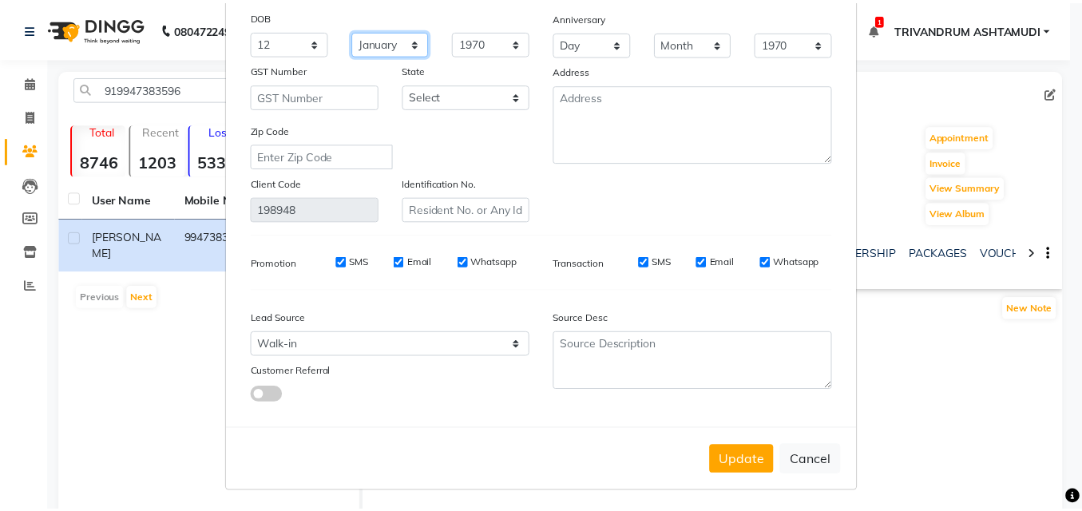
scroll to position [197, 0]
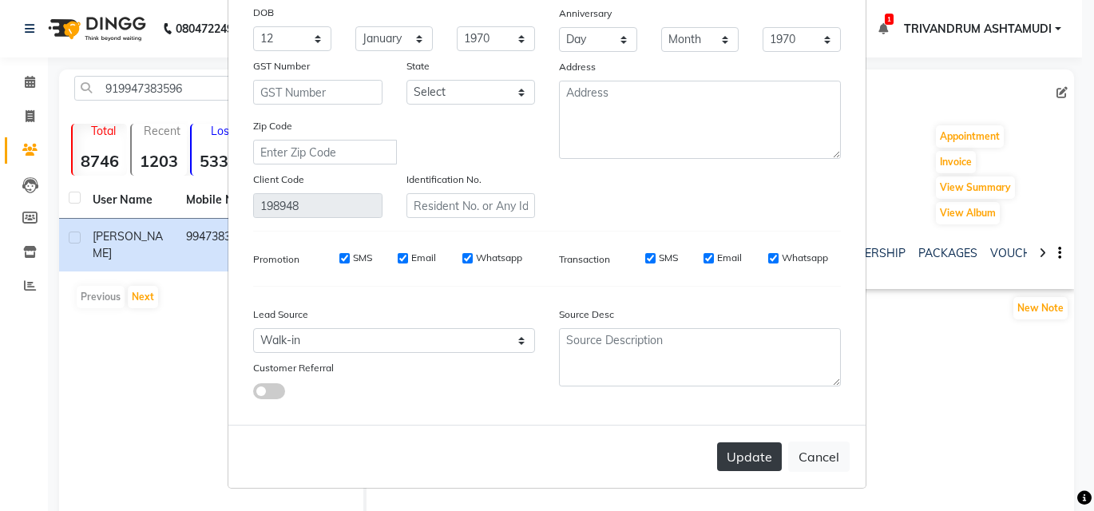
click at [739, 456] on button "Update" at bounding box center [749, 456] width 65 height 29
select select
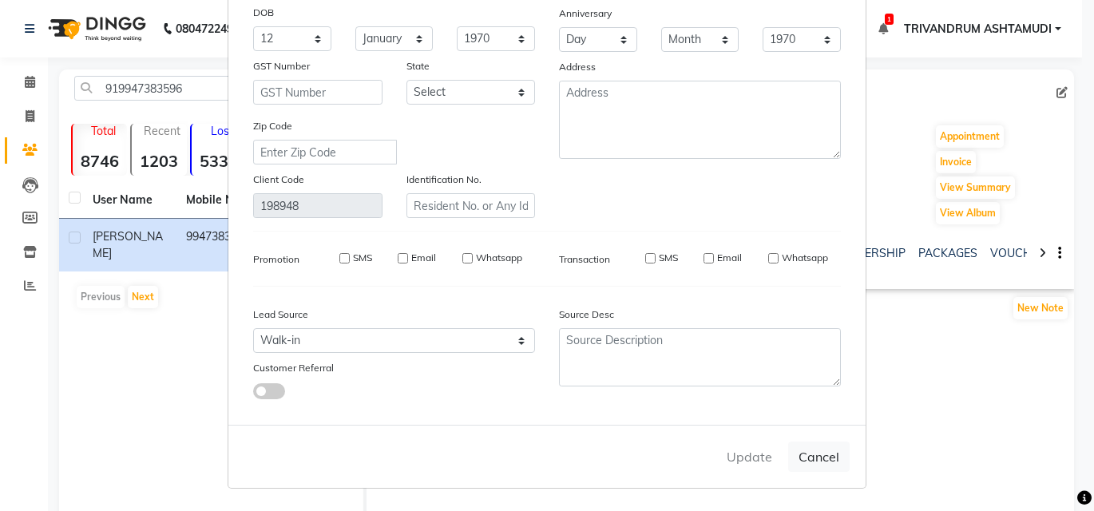
select select
checkbox input "false"
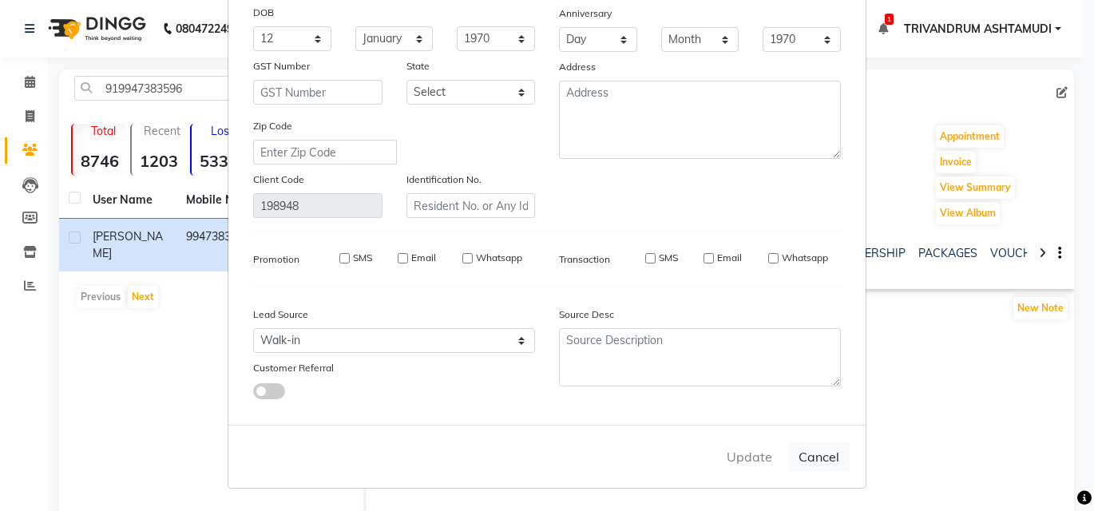
checkbox input "false"
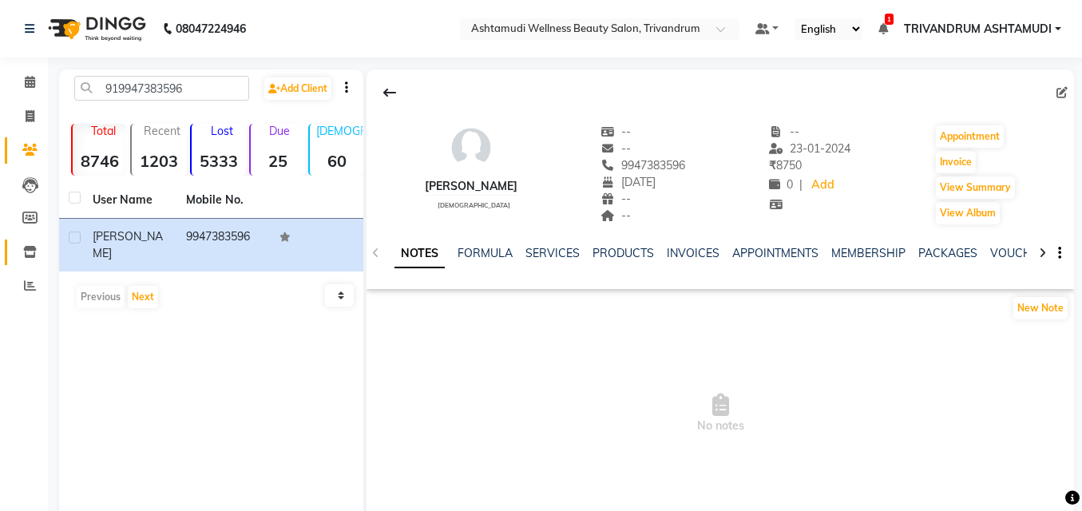
click at [30, 259] on span at bounding box center [30, 252] width 28 height 18
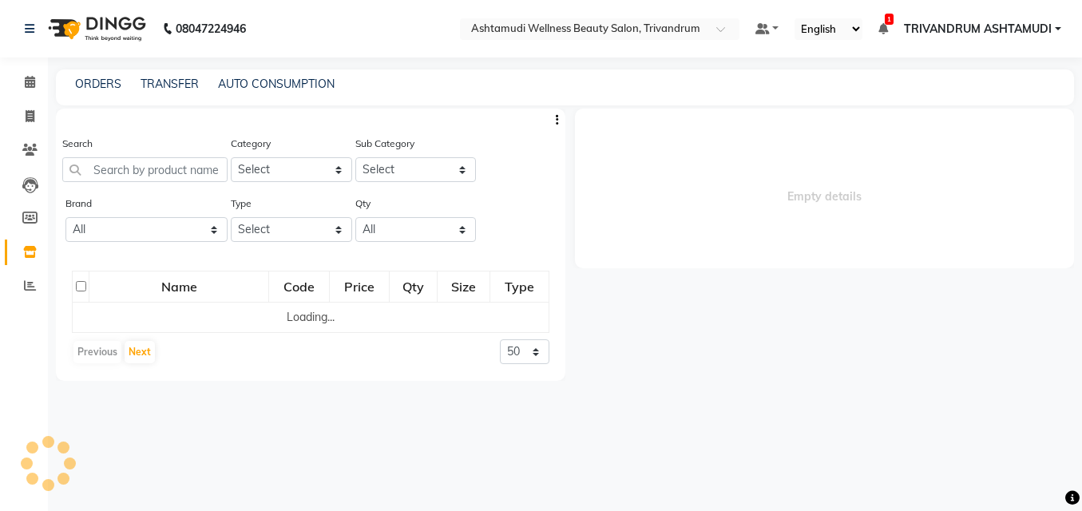
select select
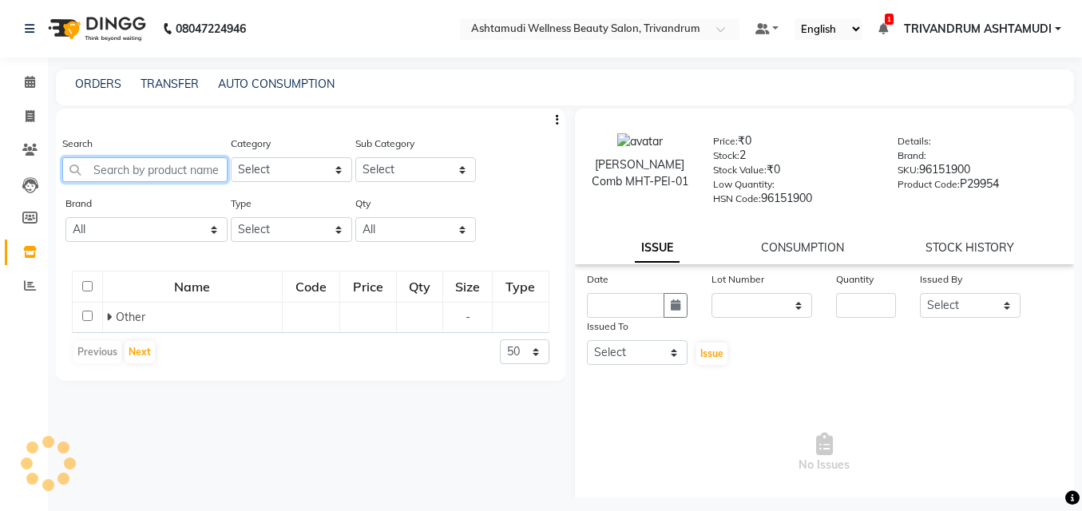
click at [186, 168] on input "text" at bounding box center [144, 169] width 165 height 25
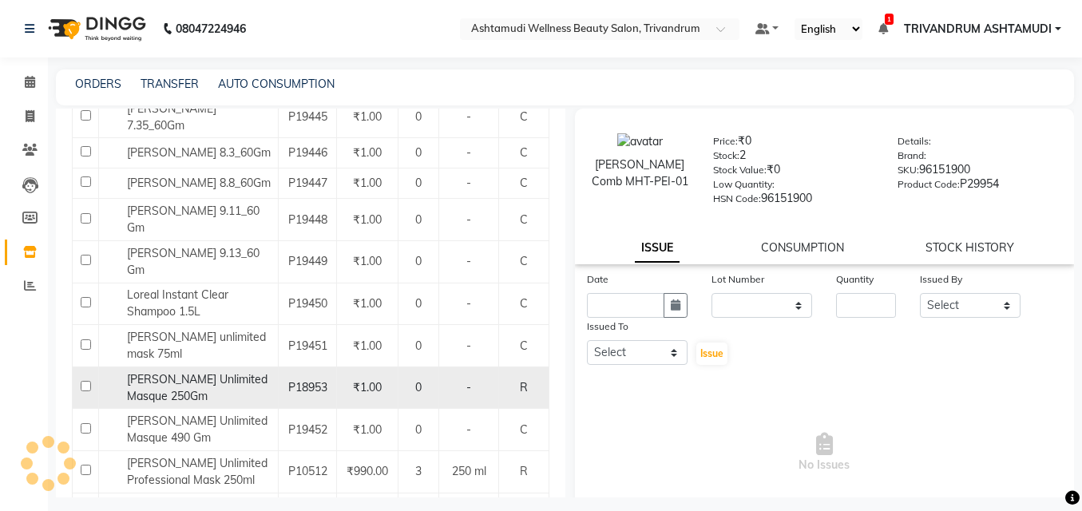
scroll to position [1821, 0]
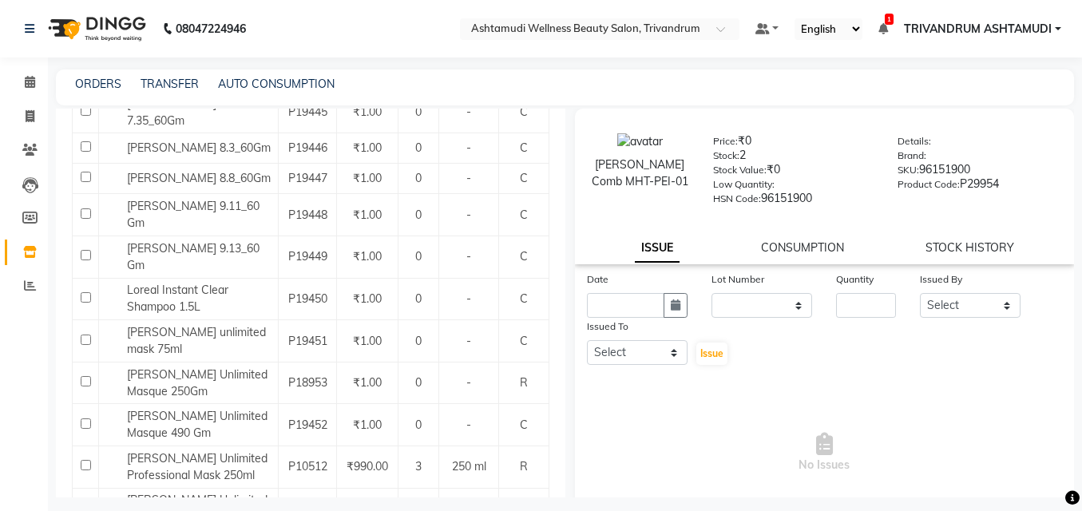
type input "LOREAL"
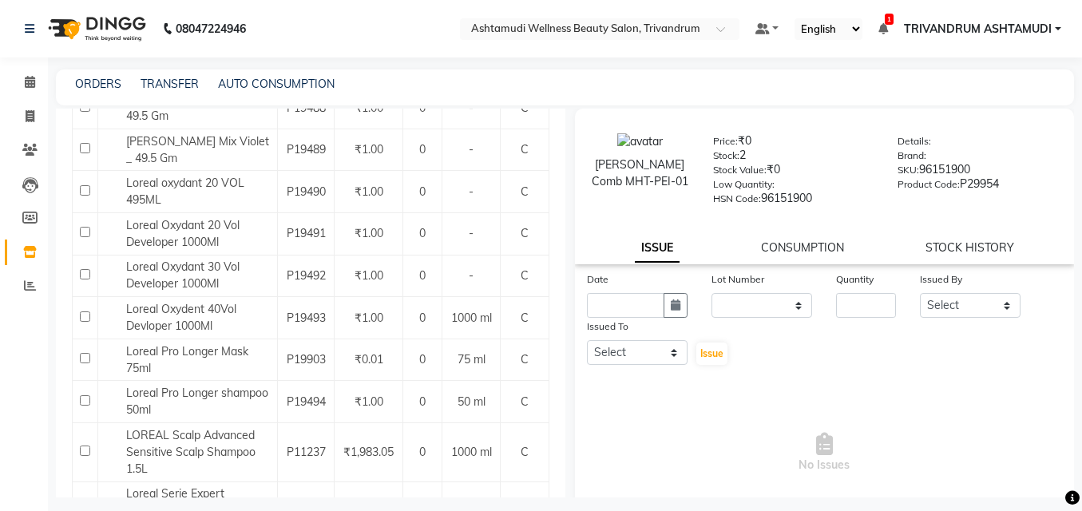
scroll to position [1754, 0]
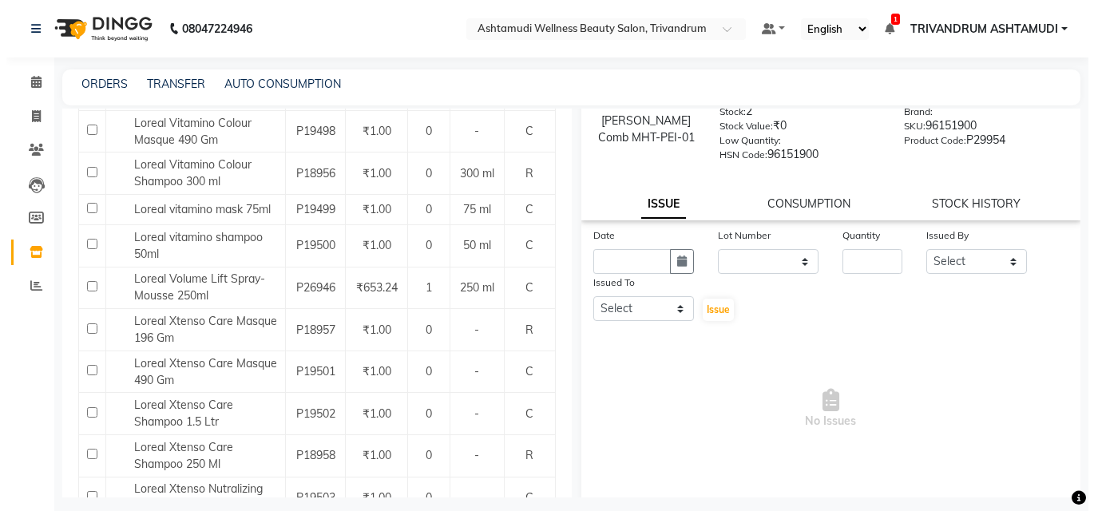
scroll to position [0, 0]
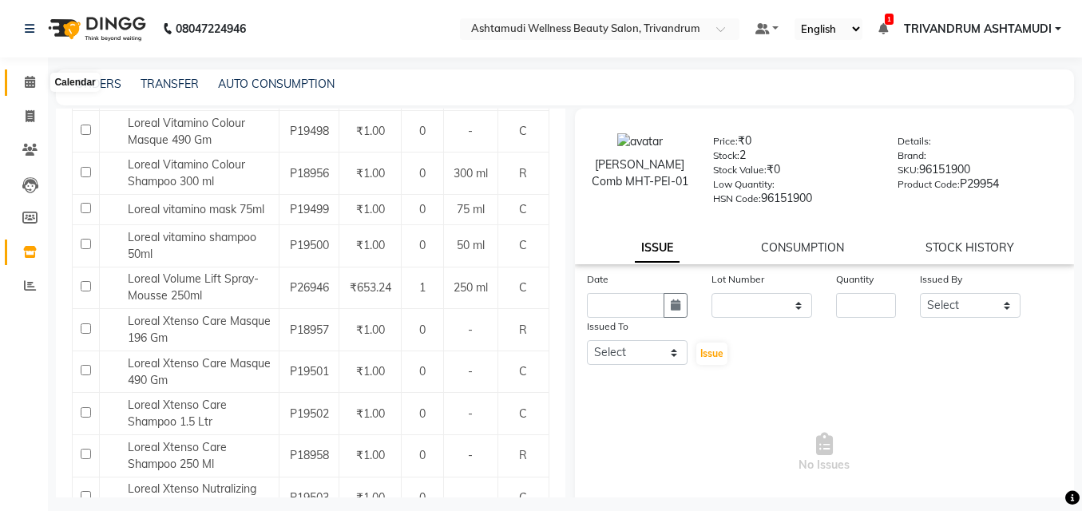
click at [30, 79] on icon at bounding box center [30, 82] width 10 height 12
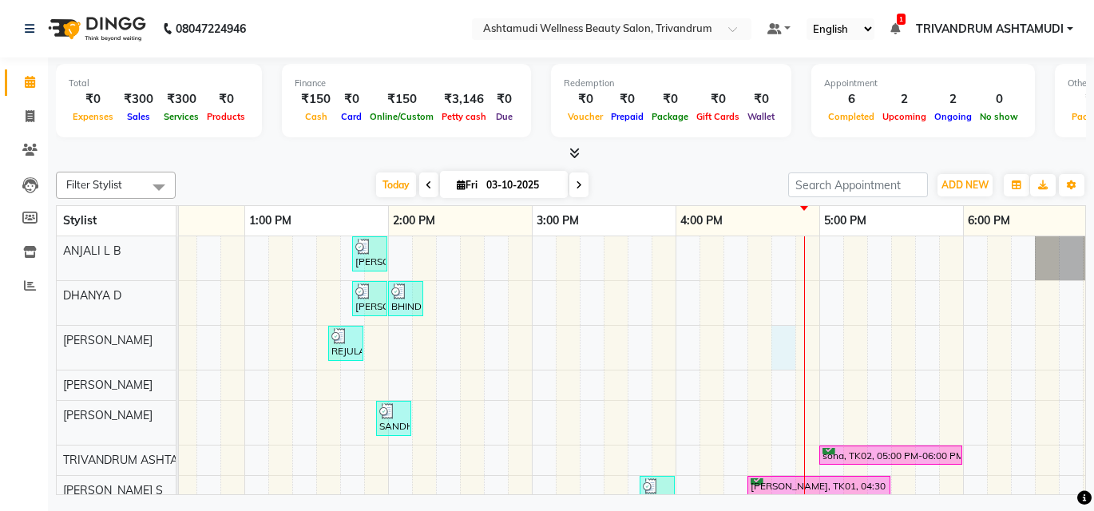
click at [777, 344] on div "nayana, TK06, 01:45 PM-02:00 PM, Eyebrows Threading subha, TK07, 01:45 PM-02:00…" at bounding box center [676, 438] width 2012 height 405
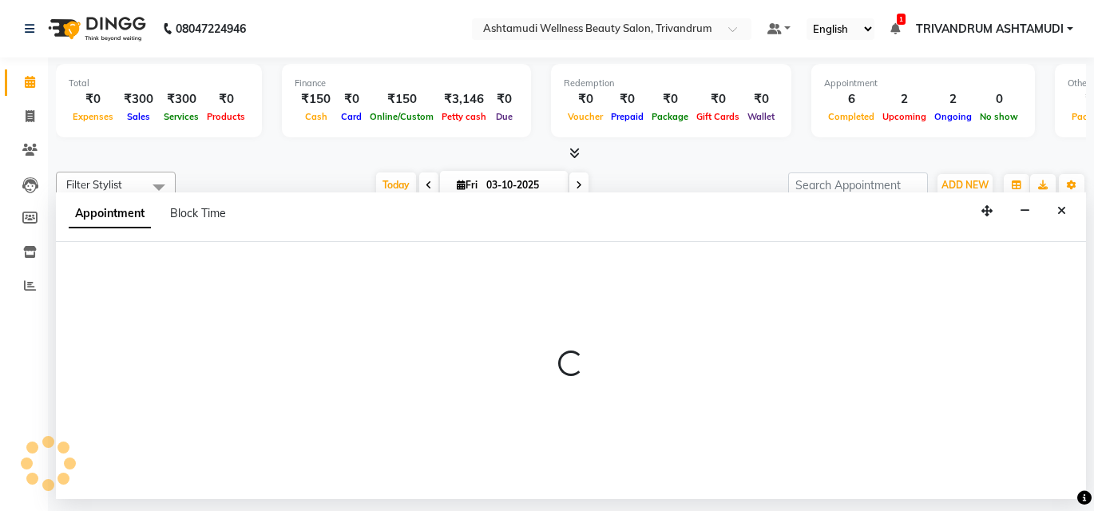
select select "27025"
select select "1005"
select select "tentative"
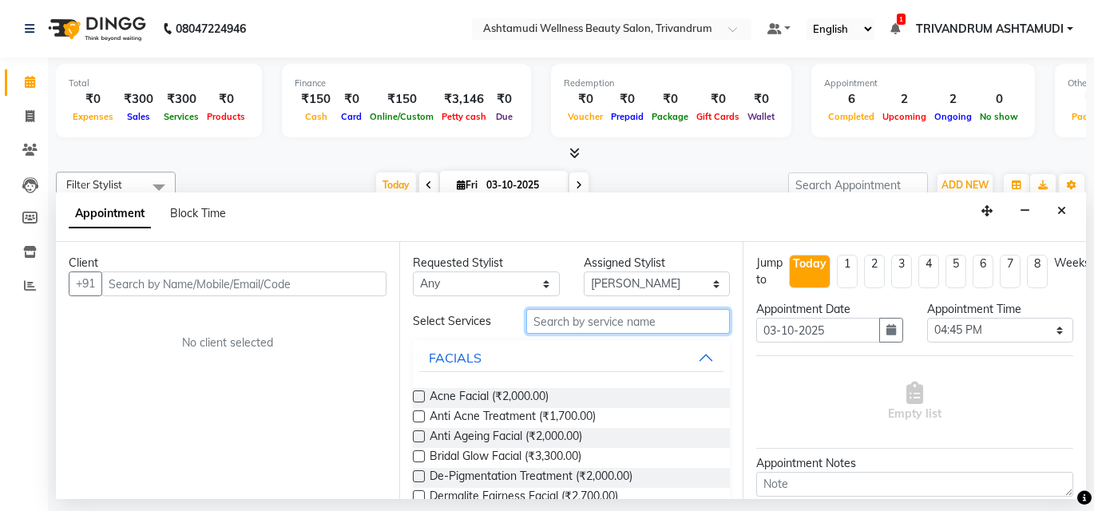
click at [589, 319] on input "text" at bounding box center [628, 321] width 204 height 25
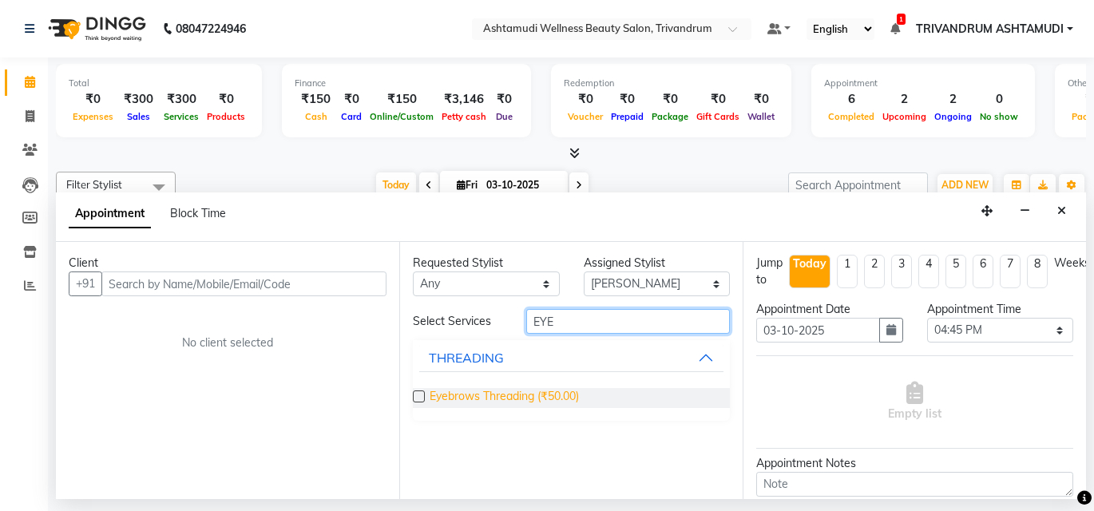
type input "EYE"
click at [504, 398] on span "Eyebrows Threading (₹50.00)" at bounding box center [503, 398] width 149 height 20
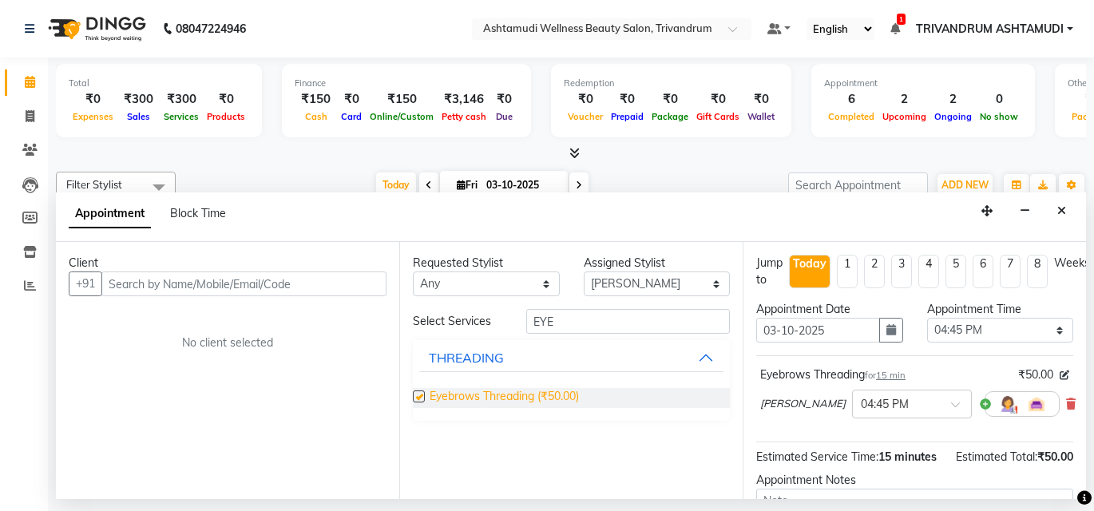
checkbox input "false"
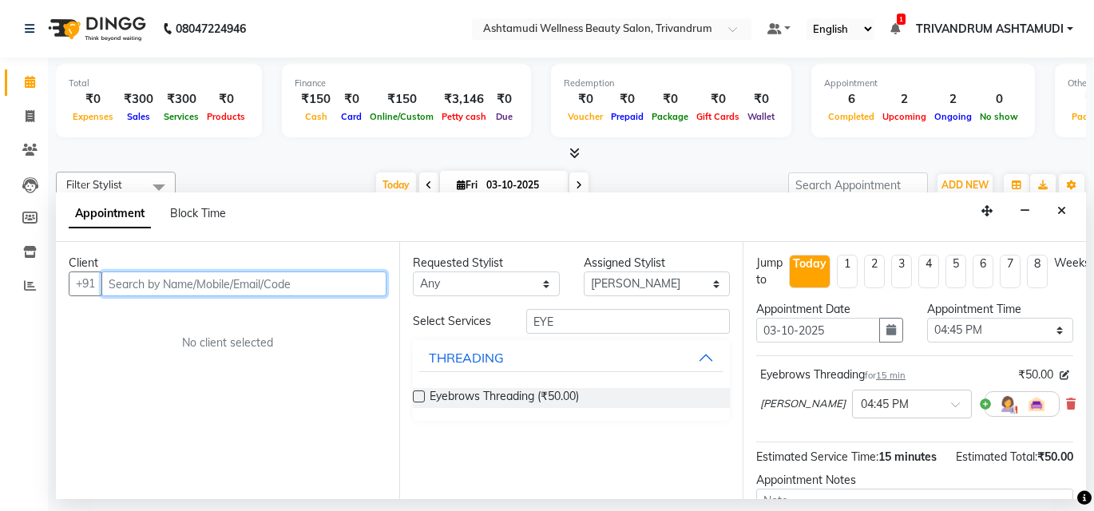
click at [296, 291] on input "text" at bounding box center [243, 283] width 285 height 25
click at [189, 286] on input "text" at bounding box center [243, 283] width 285 height 25
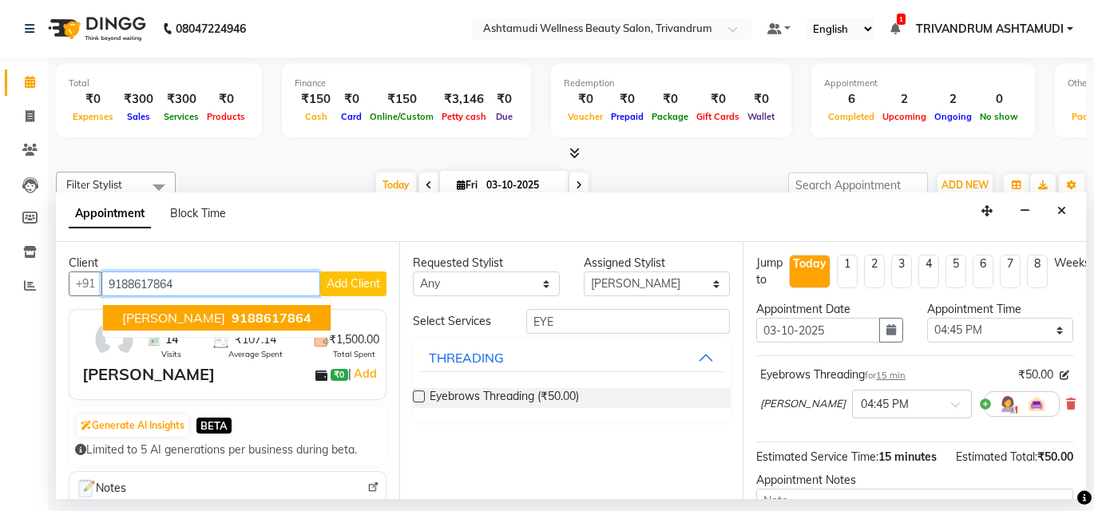
click at [170, 309] on button "MARY ABY 9188617864" at bounding box center [217, 318] width 228 height 26
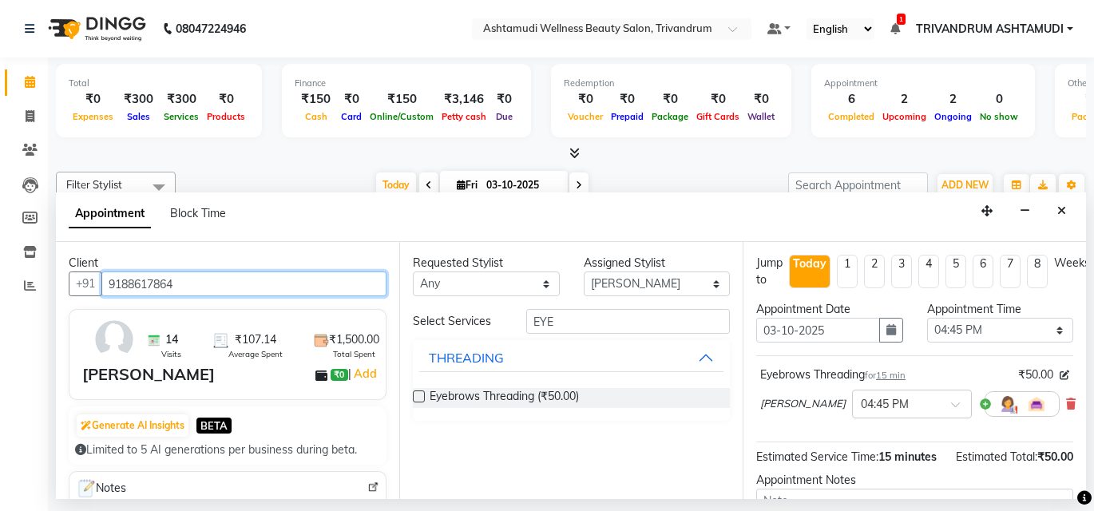
type input "9188617864"
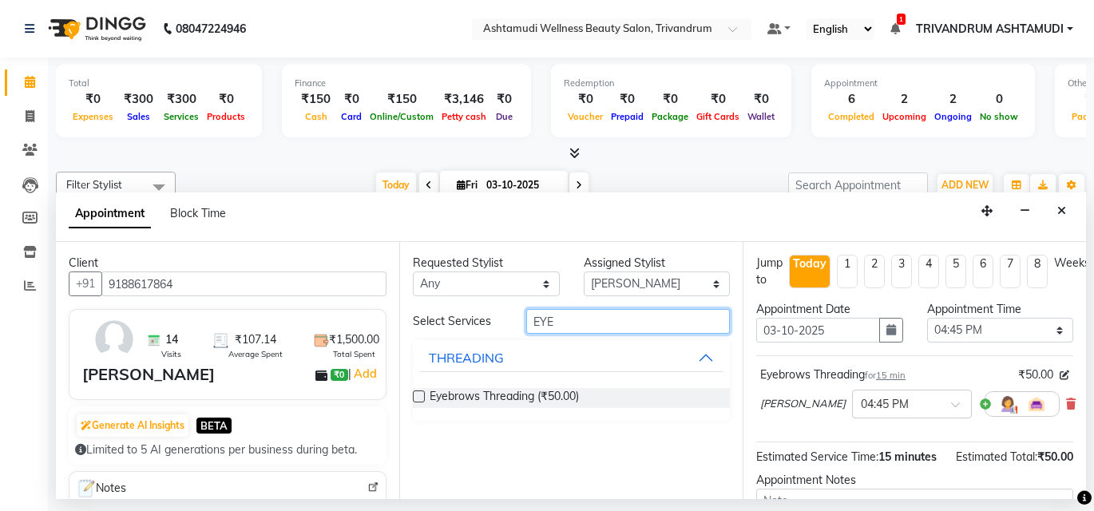
drag, startPoint x: 613, startPoint y: 315, endPoint x: 202, endPoint y: 358, distance: 413.4
click at [204, 358] on div "Client +91 9188617864 14 Visits ₹107.14 Average Spent ₹1,500.00 Total Spent MAR…" at bounding box center [571, 370] width 1030 height 257
type input "UPPER"
click at [490, 434] on div "THREADING" at bounding box center [466, 438] width 75 height 19
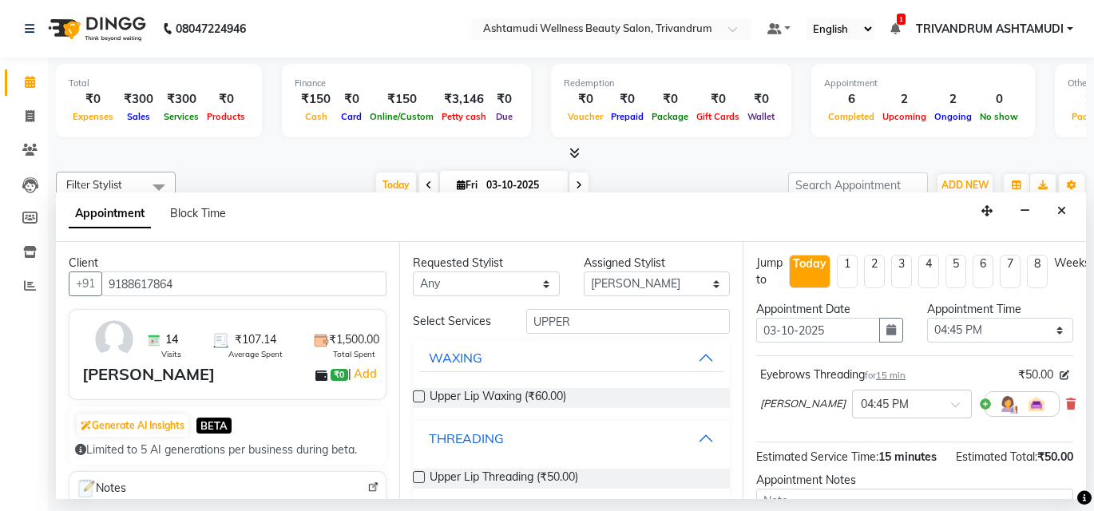
scroll to position [7, 0]
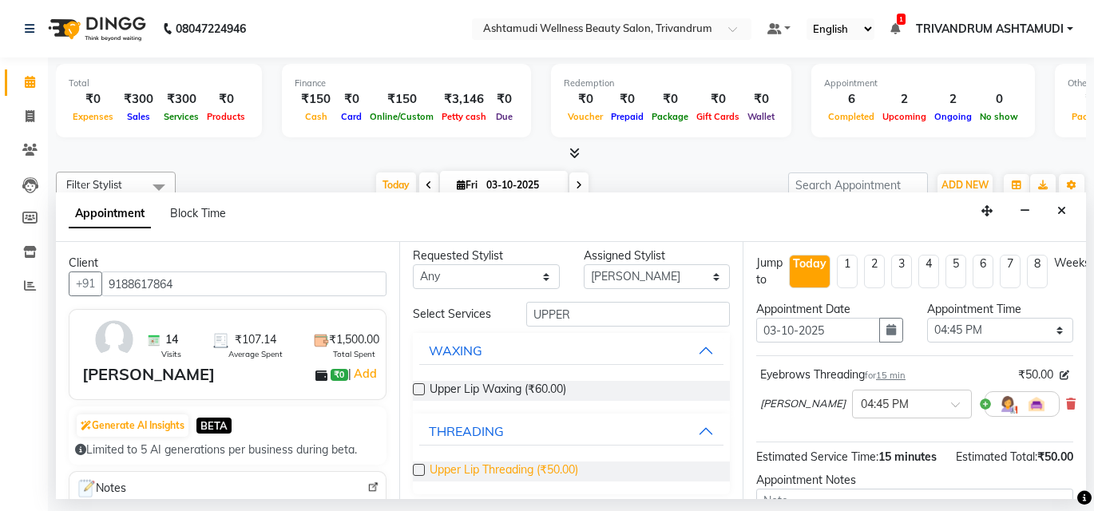
click at [520, 470] on span "Upper Lip Threading (₹50.00)" at bounding box center [503, 471] width 148 height 20
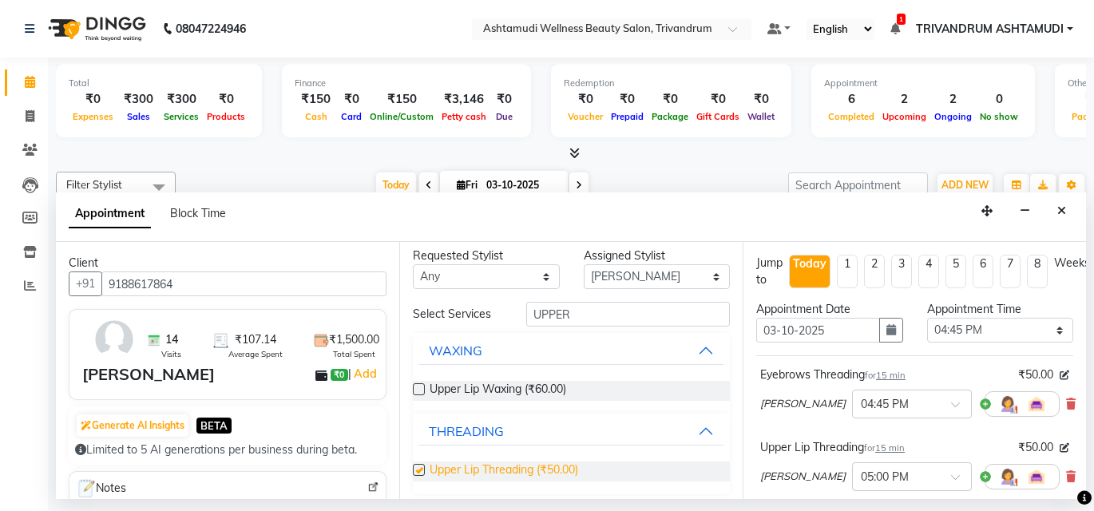
checkbox input "false"
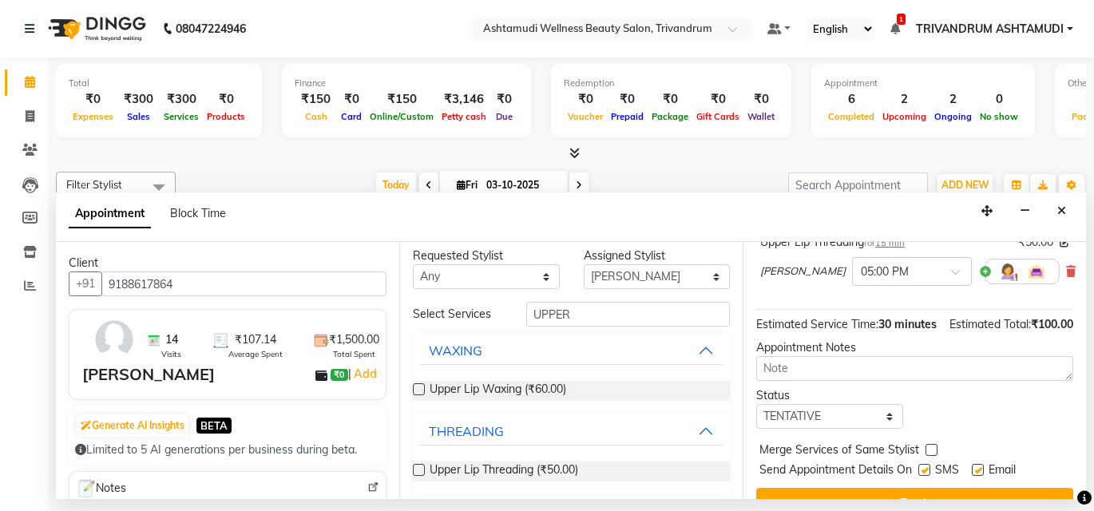
scroll to position [264, 0]
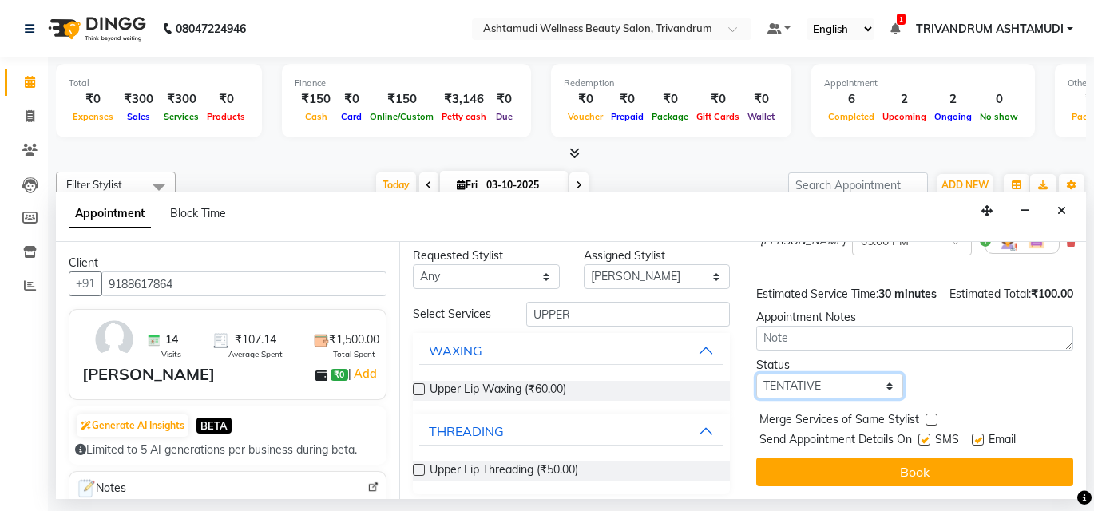
click at [805, 375] on select "Select TENTATIVE CONFIRM CHECK-IN UPCOMING" at bounding box center [829, 386] width 147 height 25
select select "check-in"
click at [756, 374] on select "Select TENTATIVE CONFIRM CHECK-IN UPCOMING" at bounding box center [829, 386] width 147 height 25
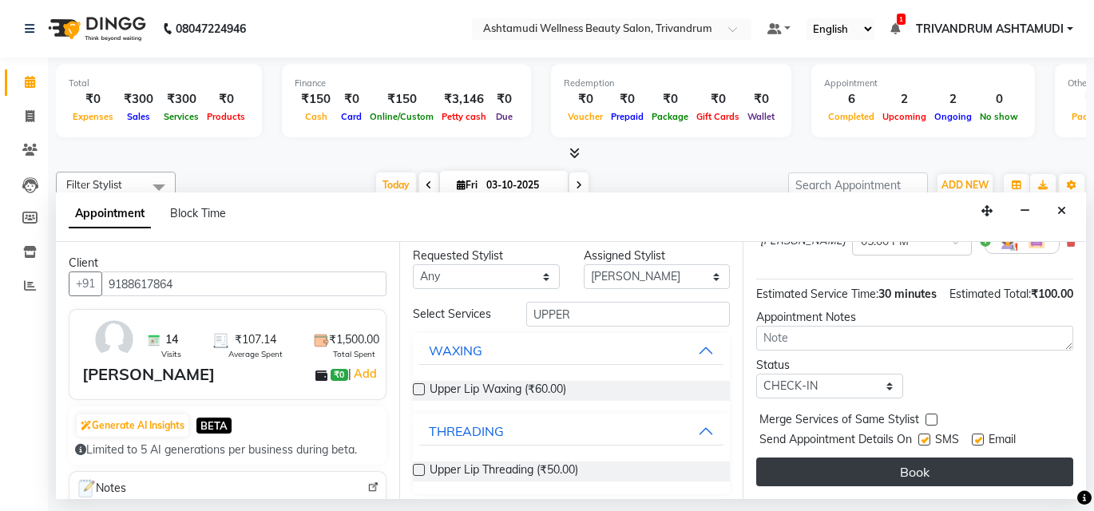
click at [915, 457] on button "Book" at bounding box center [914, 471] width 317 height 29
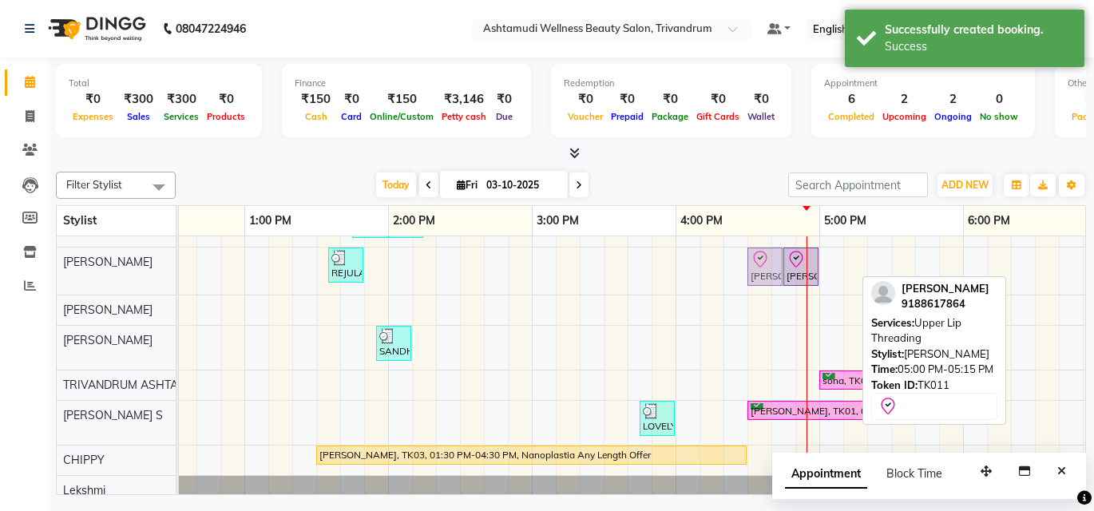
scroll to position [77, 0]
drag, startPoint x: 839, startPoint y: 270, endPoint x: 759, endPoint y: 270, distance: 79.8
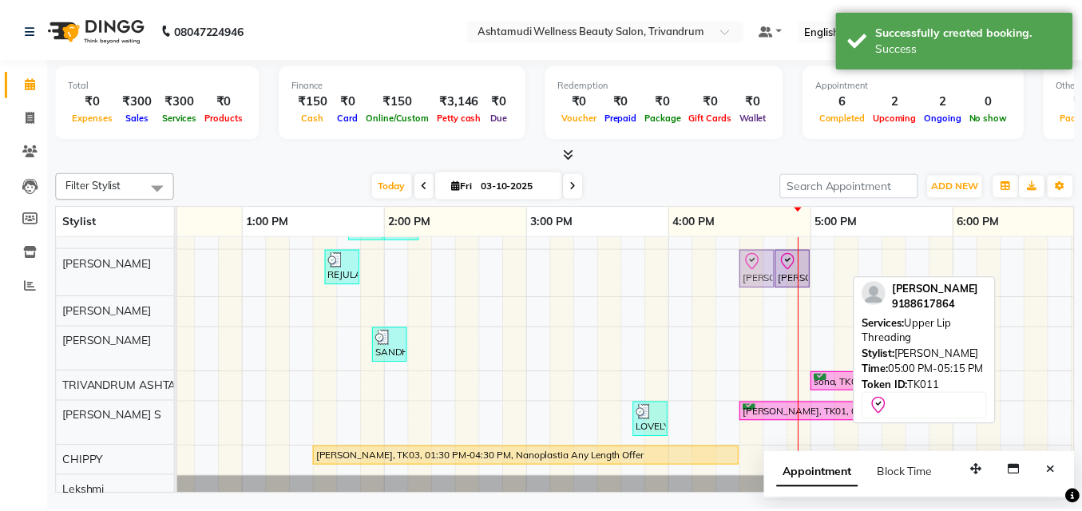
scroll to position [77, 0]
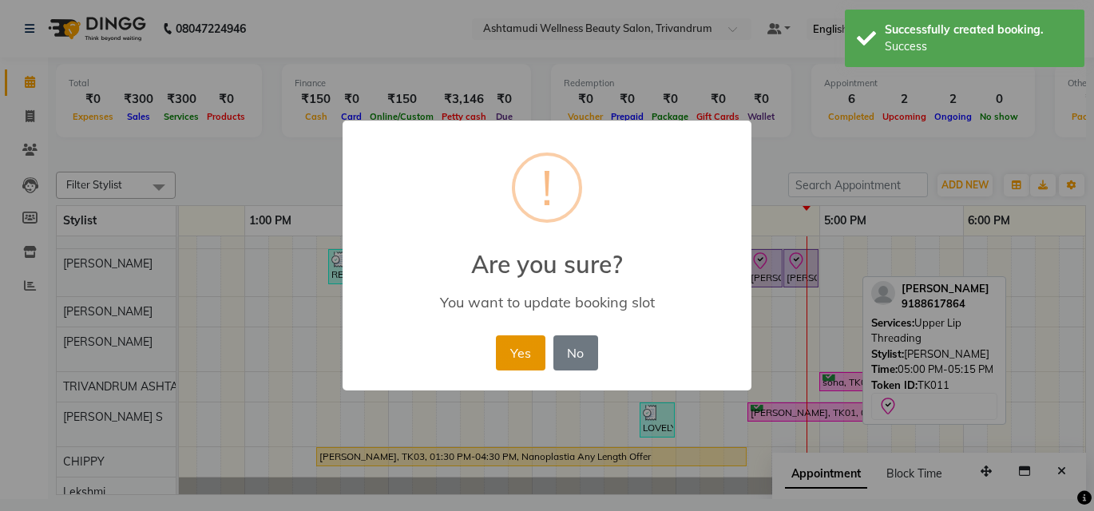
click at [524, 353] on button "Yes" at bounding box center [520, 352] width 49 height 35
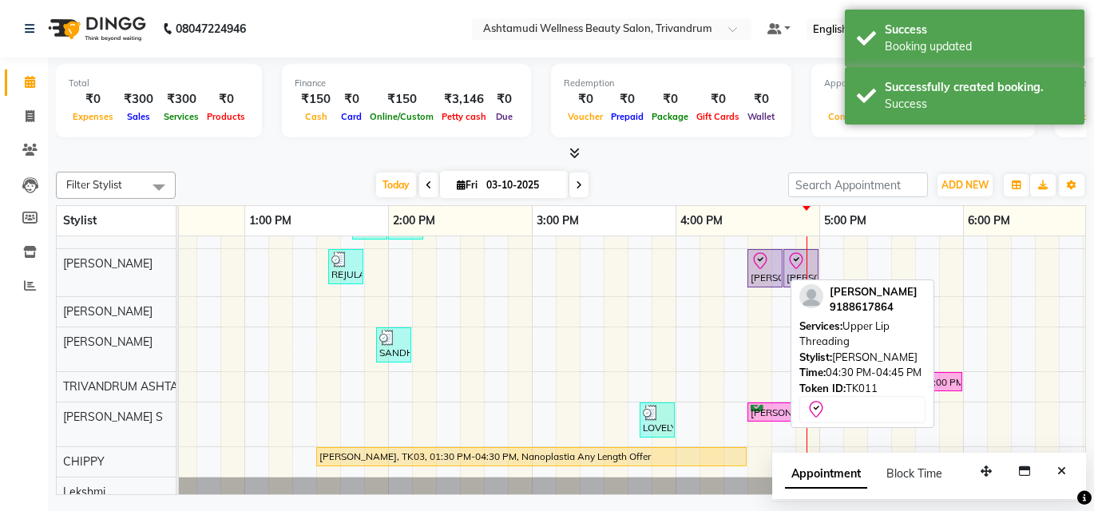
click at [765, 275] on div "[PERSON_NAME], TK11, 04:30 PM-04:45 PM, [GEOGRAPHIC_DATA] Threading" at bounding box center [765, 268] width 32 height 34
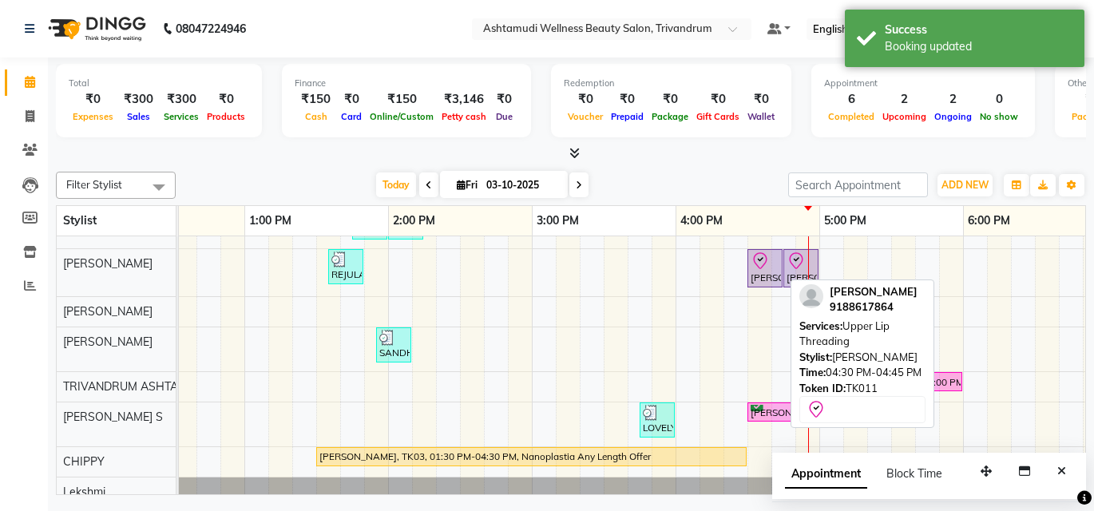
click at [771, 270] on div "[PERSON_NAME], TK11, 04:30 PM-04:45 PM, [GEOGRAPHIC_DATA] Threading" at bounding box center [765, 268] width 32 height 34
select select "8"
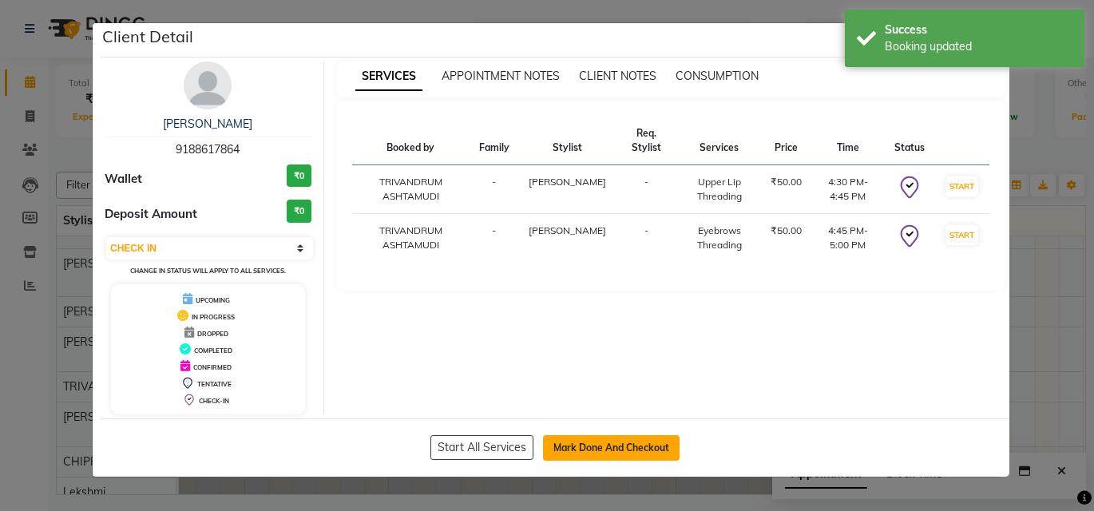
click at [617, 445] on button "Mark Done And Checkout" at bounding box center [611, 448] width 137 height 26
select select "service"
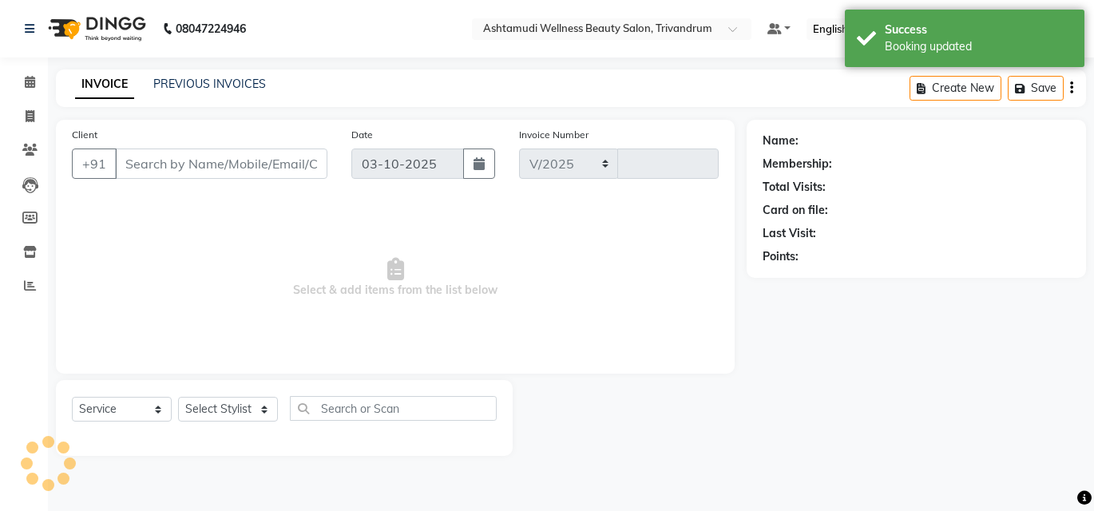
select select "4636"
type input "3759"
type input "9188617864"
select select "27025"
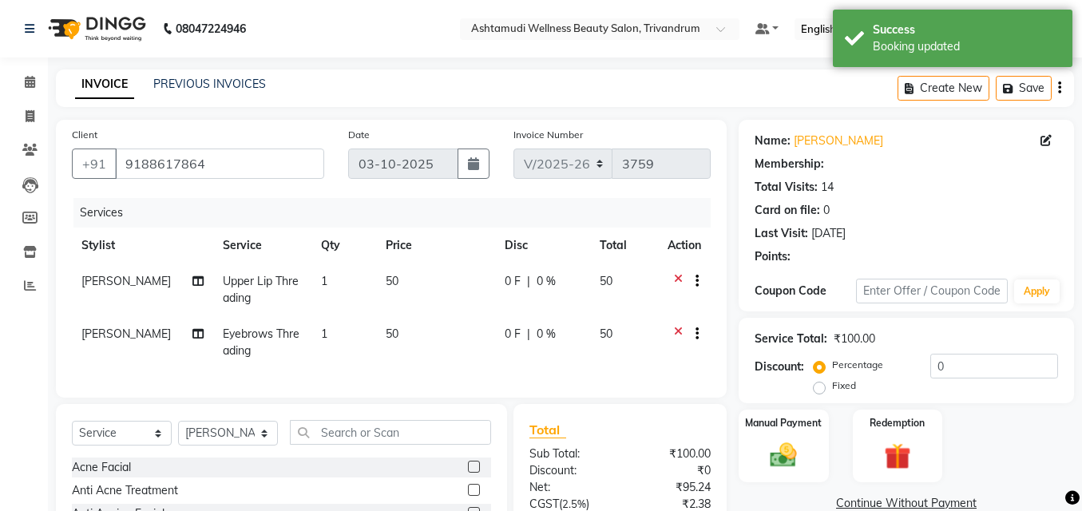
select select "1: Object"
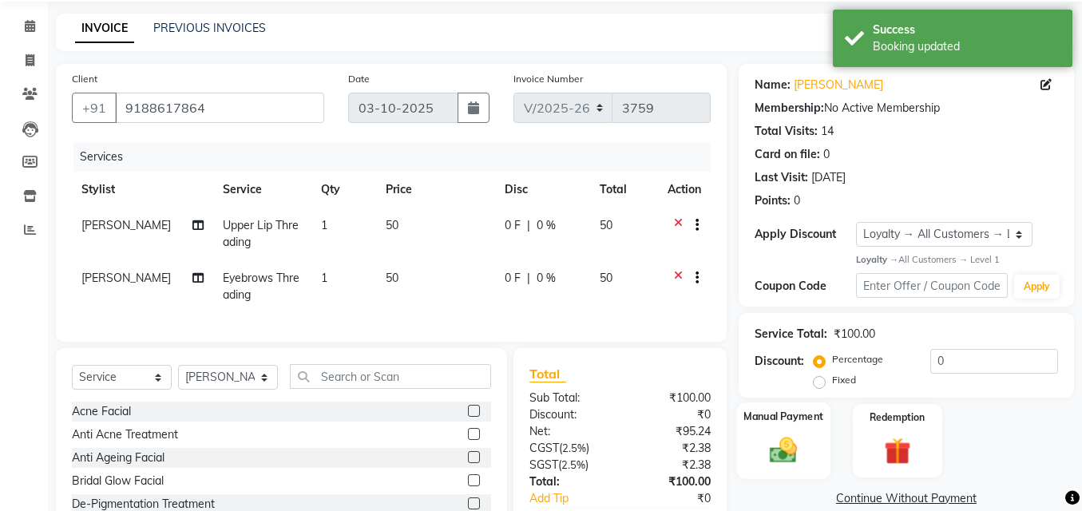
scroll to position [164, 0]
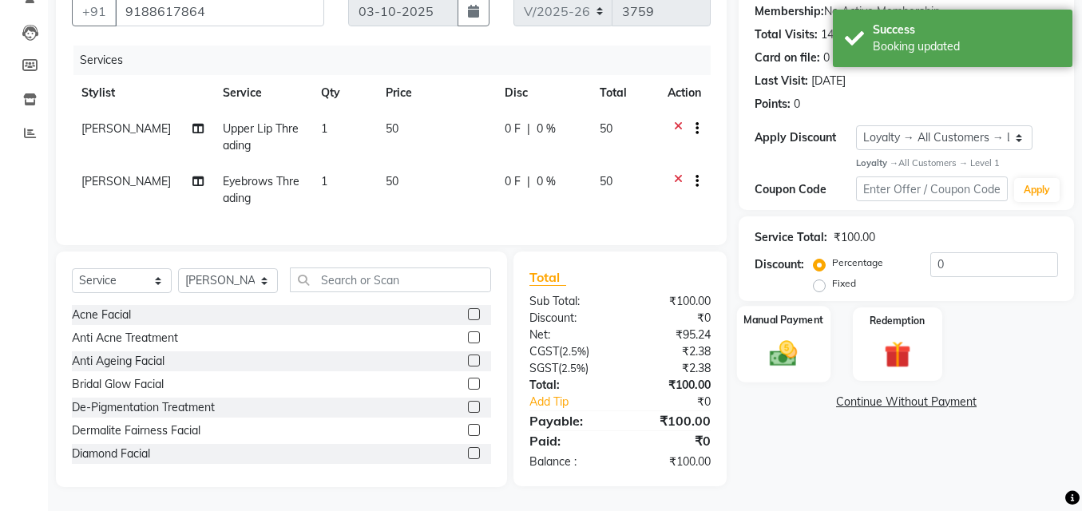
click at [804, 338] on img at bounding box center [784, 354] width 46 height 32
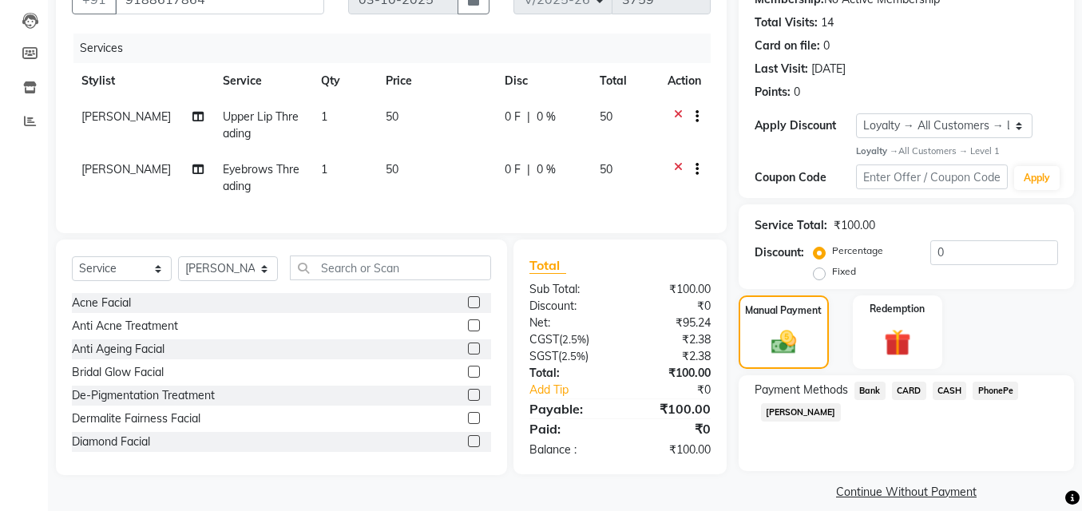
click at [948, 394] on span "CASH" at bounding box center [949, 391] width 34 height 18
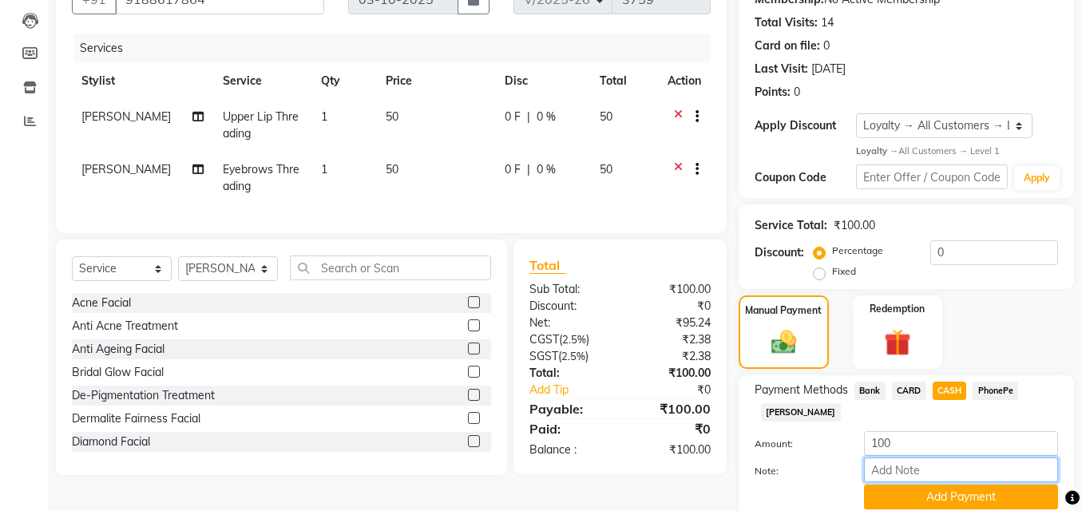
click at [913, 469] on input "Note:" at bounding box center [961, 469] width 194 height 25
type input "Manjusha"
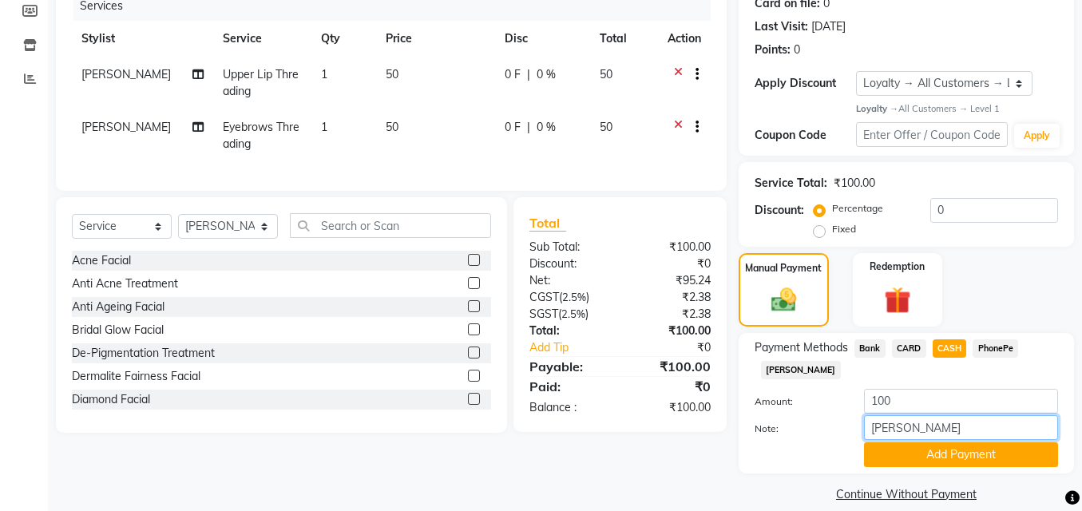
scroll to position [226, 0]
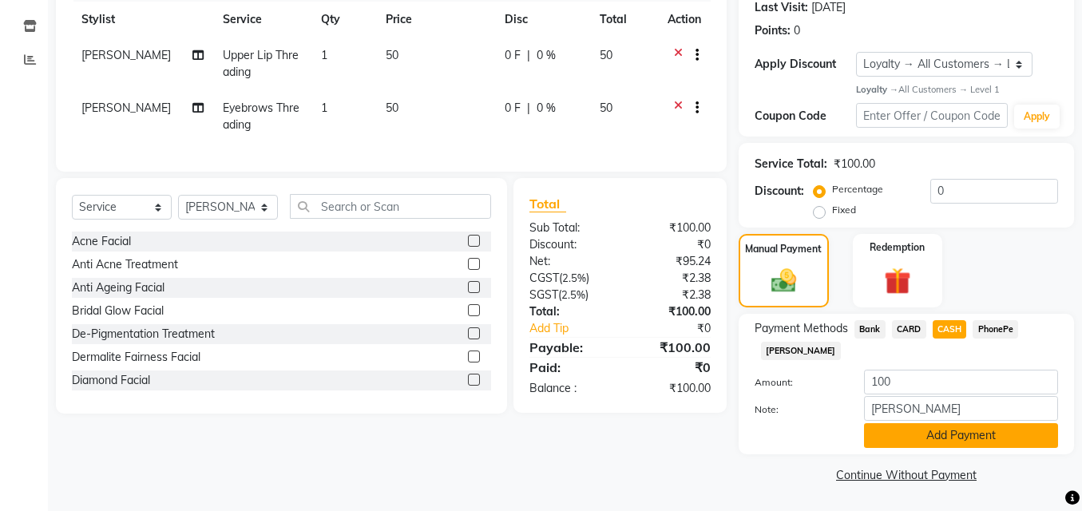
click at [951, 433] on button "Add Payment" at bounding box center [961, 435] width 194 height 25
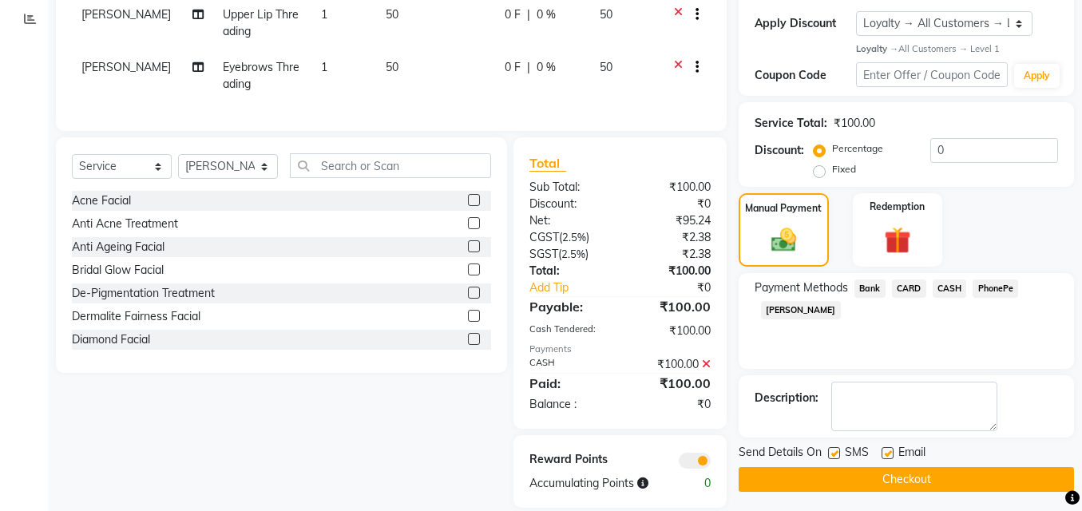
scroll to position [299, 0]
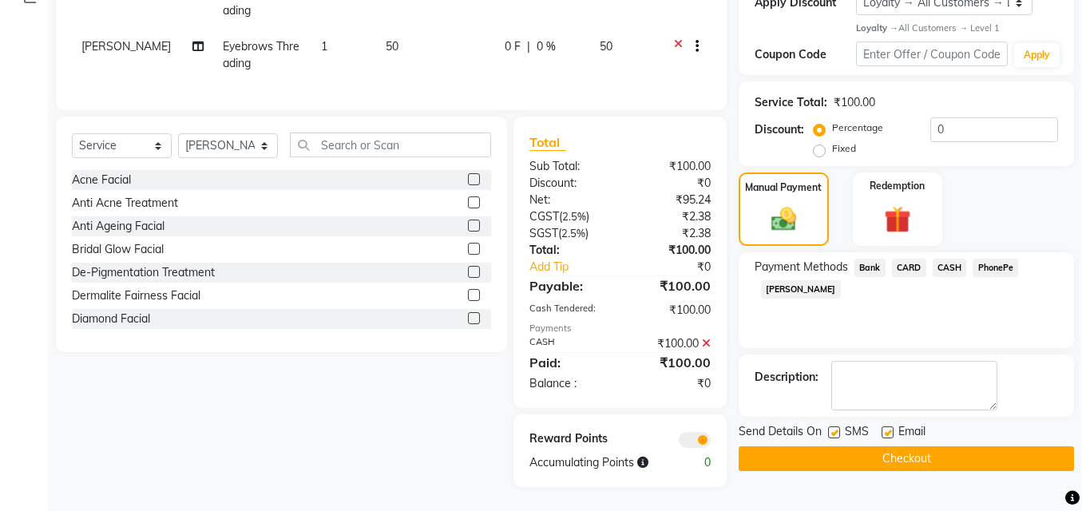
click at [884, 426] on label at bounding box center [887, 432] width 12 height 12
click at [884, 428] on input "checkbox" at bounding box center [886, 433] width 10 height 10
checkbox input "false"
click at [826, 423] on div "Send Details On SMS Email" at bounding box center [905, 433] width 335 height 20
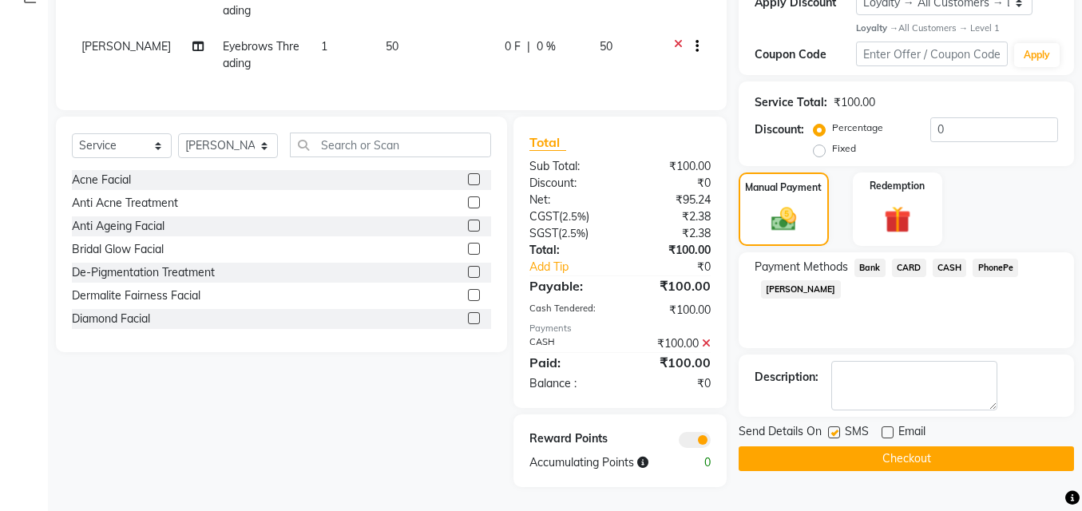
click at [830, 426] on label at bounding box center [834, 432] width 12 height 12
click at [830, 428] on input "checkbox" at bounding box center [833, 433] width 10 height 10
checkbox input "false"
click at [858, 446] on button "Checkout" at bounding box center [905, 458] width 335 height 25
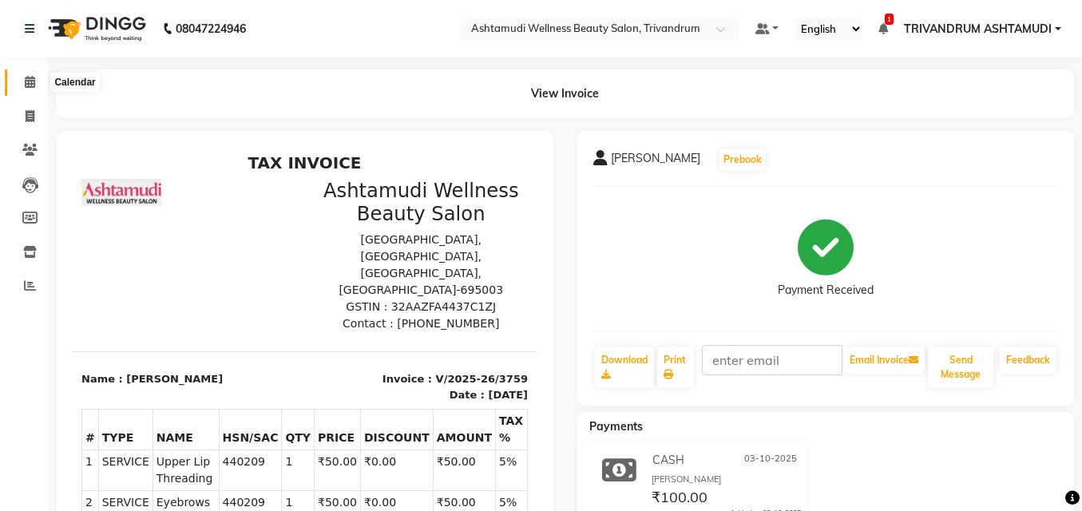
click at [26, 78] on icon at bounding box center [30, 82] width 10 height 12
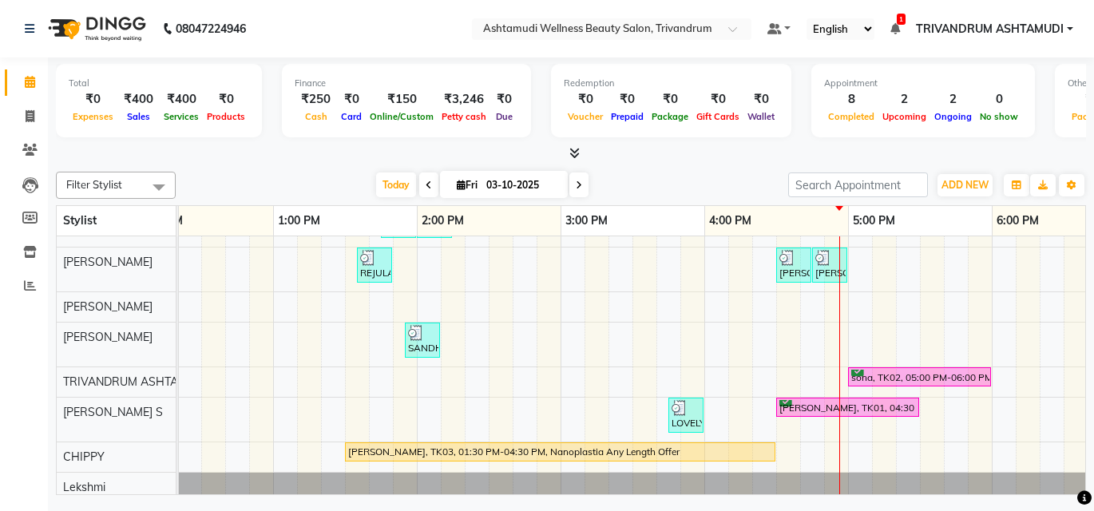
scroll to position [159, 0]
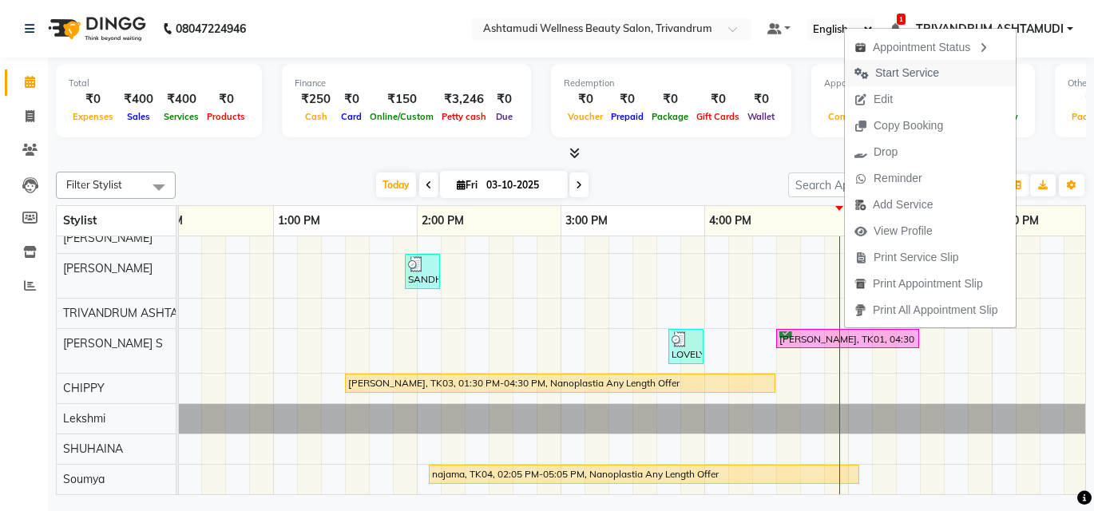
click at [918, 83] on span "Start Service" at bounding box center [897, 73] width 104 height 26
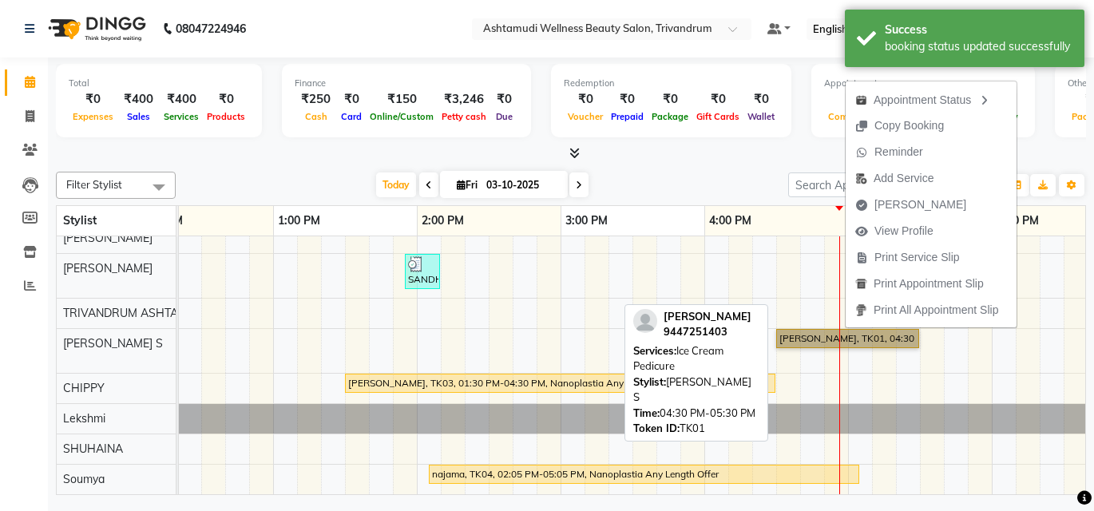
click at [800, 329] on link "anna, TK01, 04:30 PM-05:30 PM, Ice Cream Pedicure" at bounding box center [847, 338] width 143 height 19
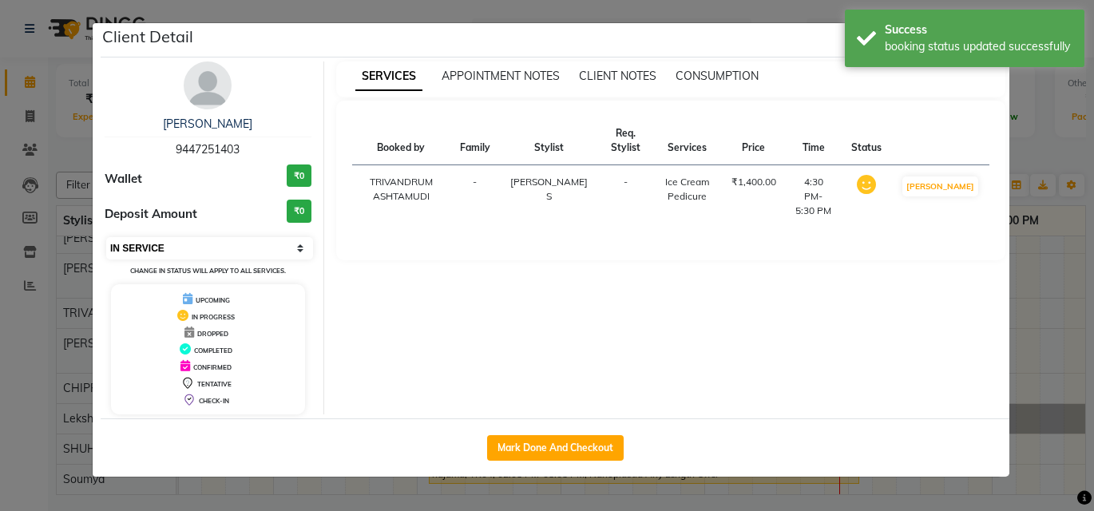
click at [175, 249] on select "Select IN SERVICE CONFIRMED TENTATIVE CHECK IN MARK DONE DROPPED UPCOMING" at bounding box center [209, 248] width 207 height 22
select select "5"
click at [106, 237] on select "Select IN SERVICE CONFIRMED TENTATIVE CHECK IN MARK DONE DROPPED UPCOMING" at bounding box center [209, 248] width 207 height 22
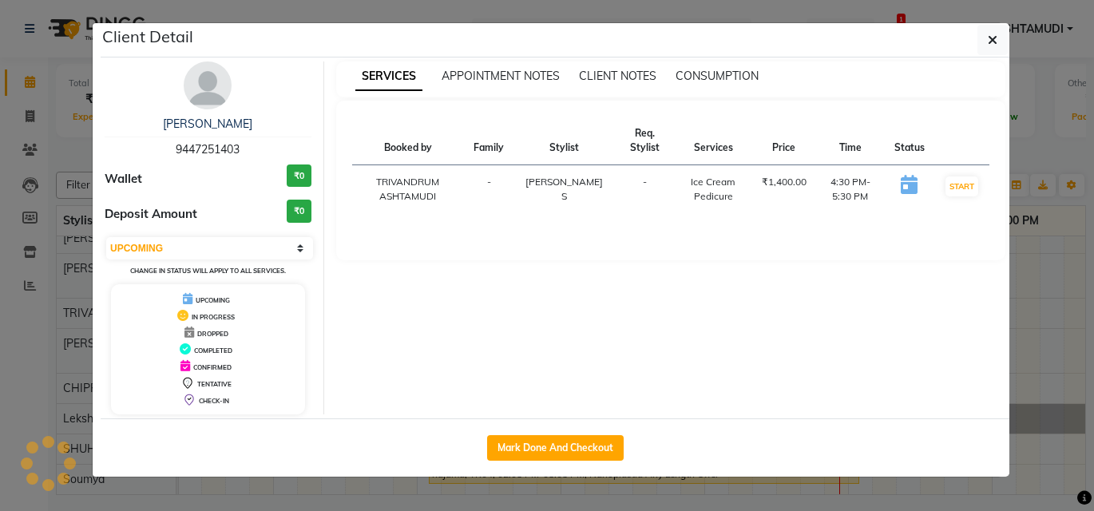
click at [1047, 267] on ngb-modal-window "Client Detail anna 9447251403 Wallet ₹0 Deposit Amount ₹0 Select IN SERVICE CON…" at bounding box center [547, 255] width 1094 height 511
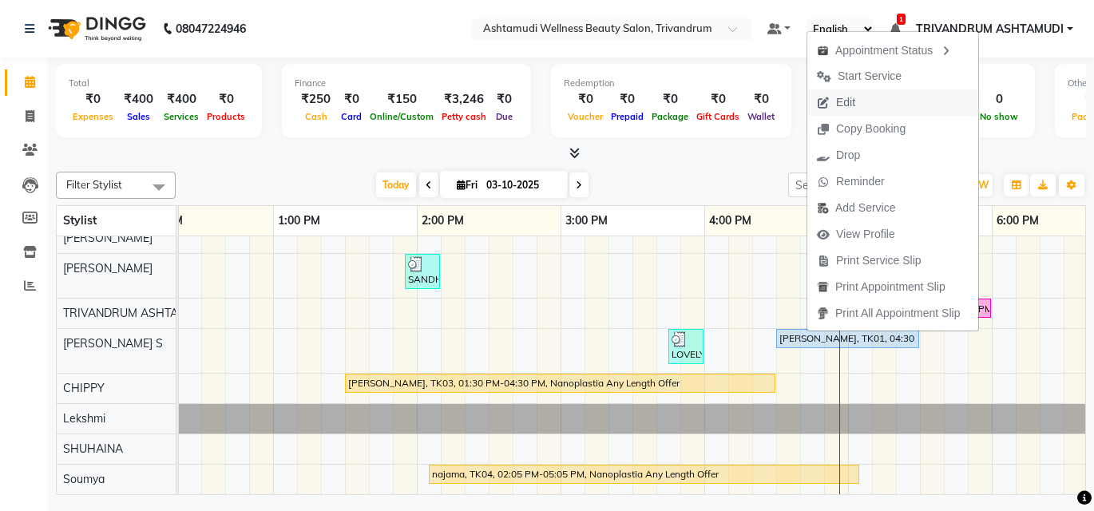
click at [856, 101] on span "Edit" at bounding box center [835, 102] width 57 height 26
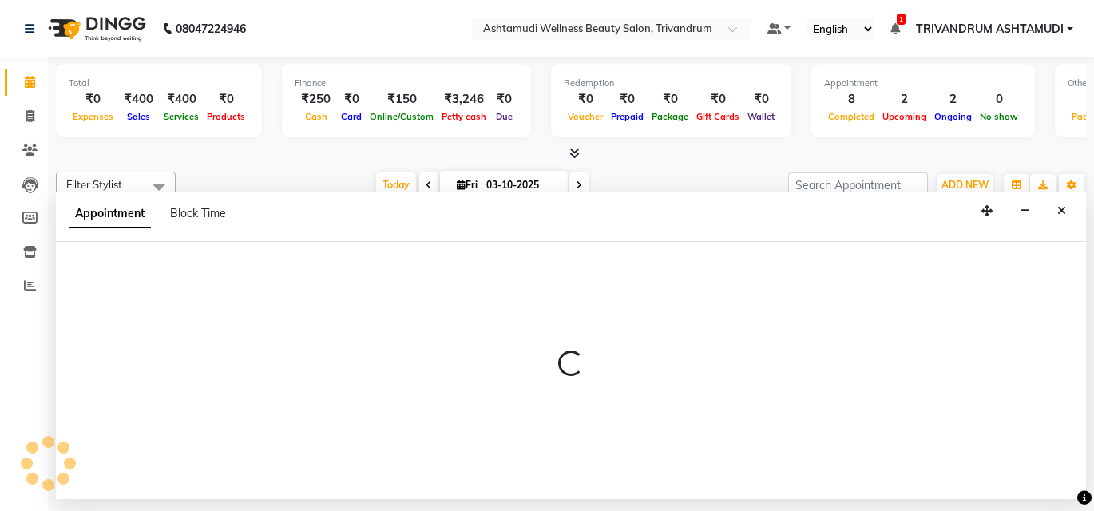
select select "upcoming"
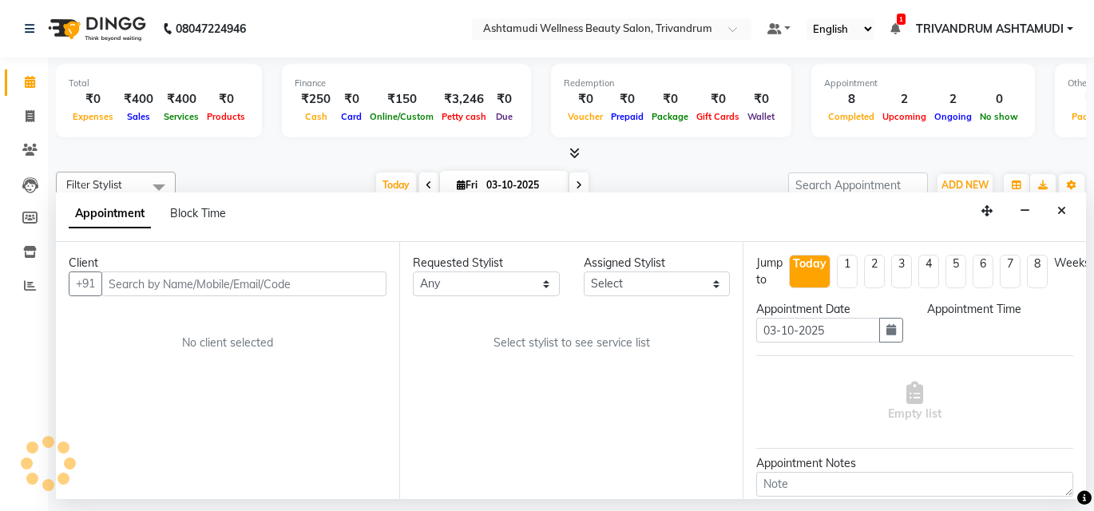
scroll to position [159, 1007]
select select "990"
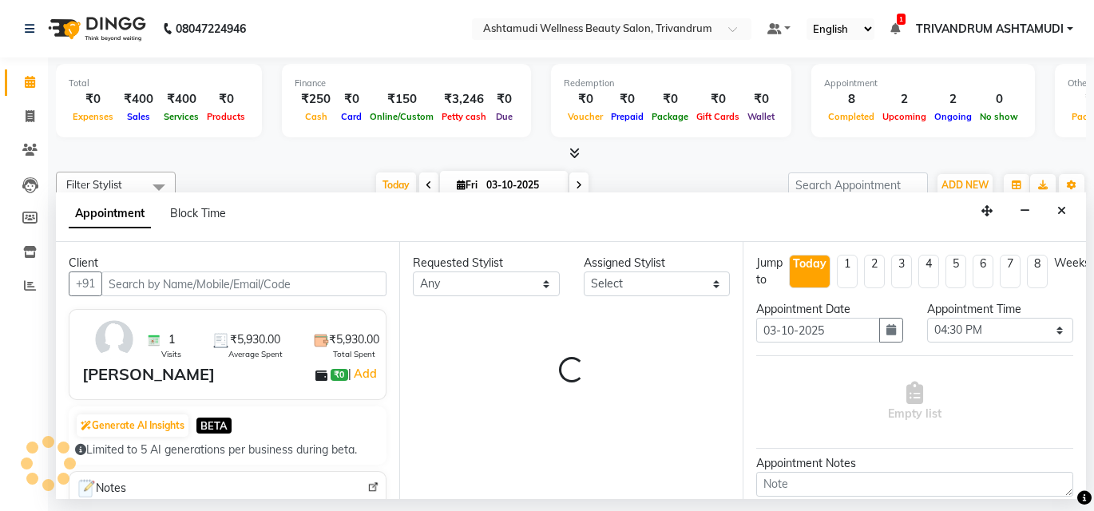
select select "52027"
select select "2009"
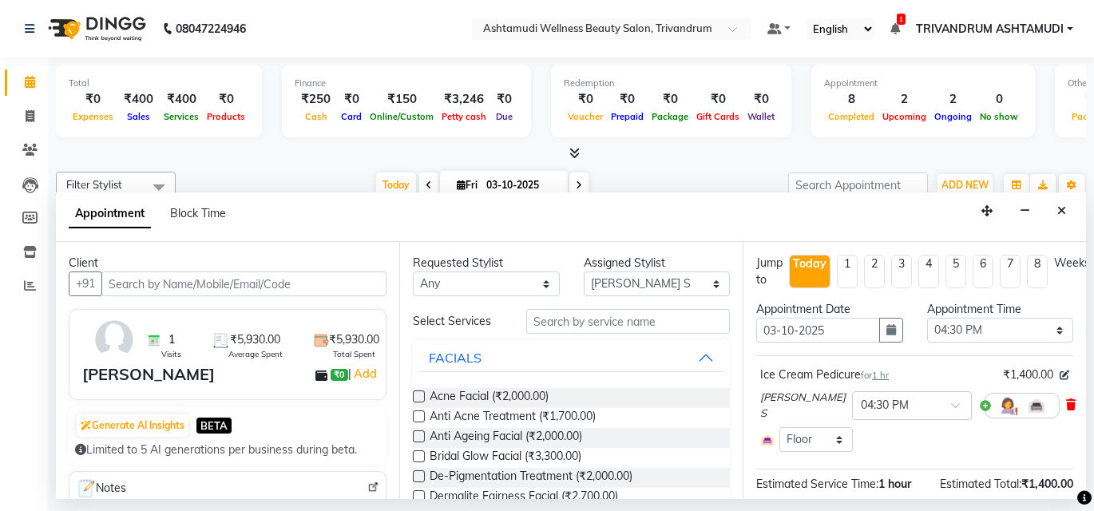
click at [1066, 406] on icon at bounding box center [1071, 404] width 10 height 11
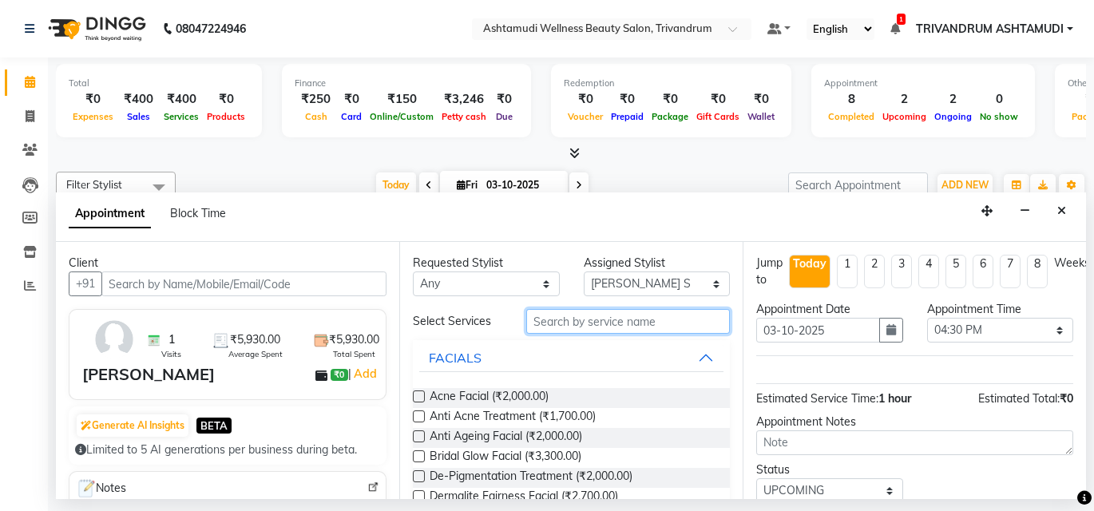
click at [617, 310] on input "text" at bounding box center [628, 321] width 204 height 25
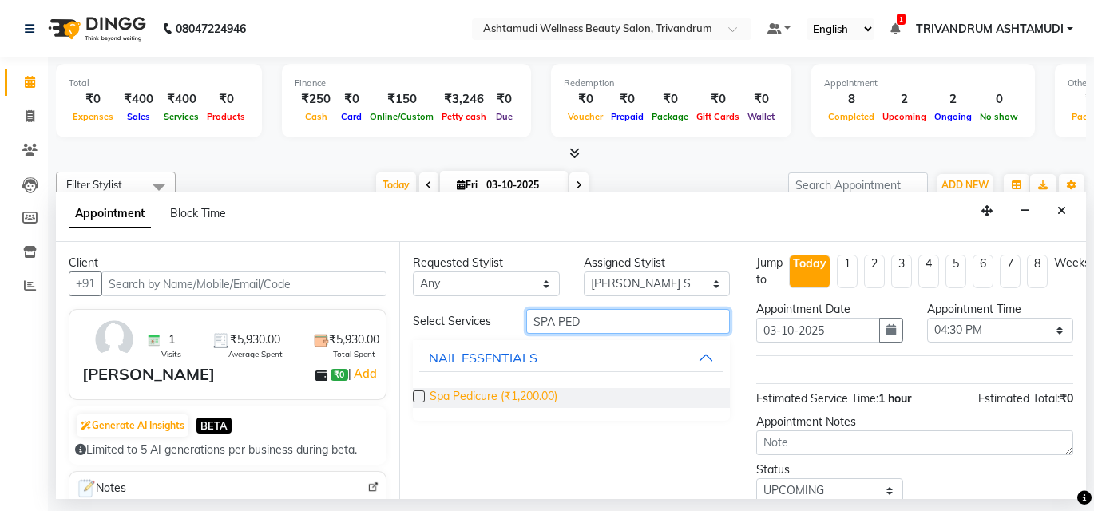
type input "SPA PED"
click at [507, 391] on span "Spa Pedicure (₹1,200.00)" at bounding box center [493, 398] width 128 height 20
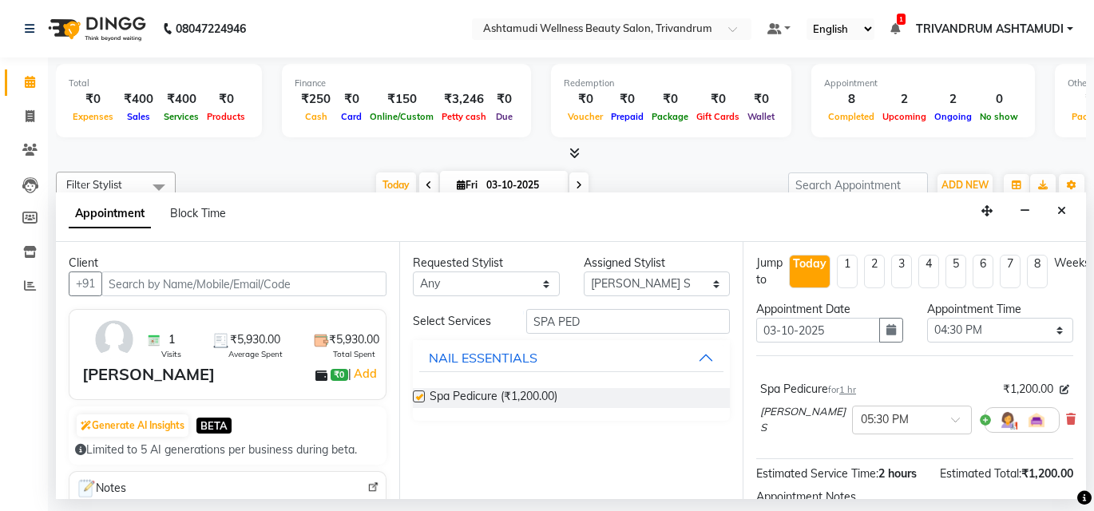
checkbox input "false"
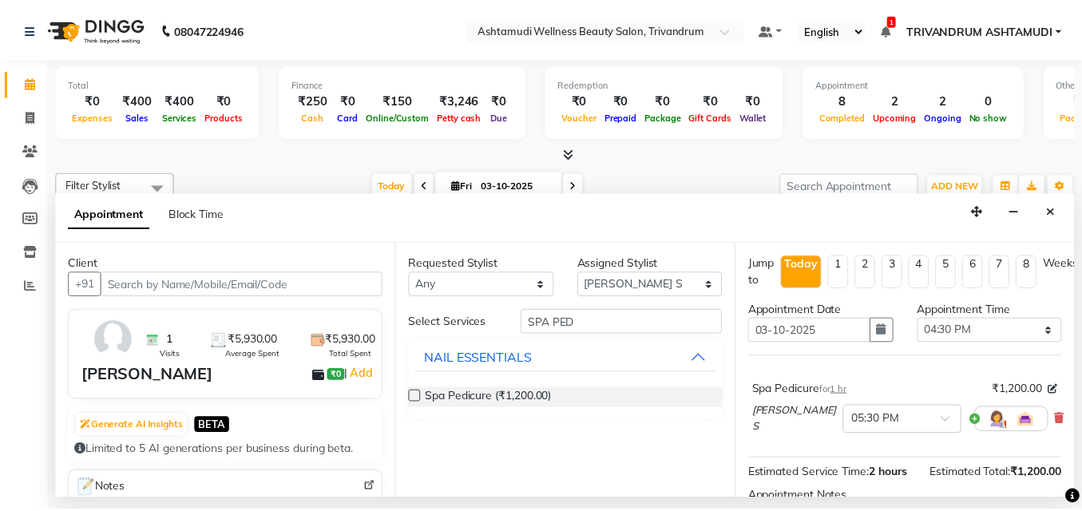
scroll to position [145, 0]
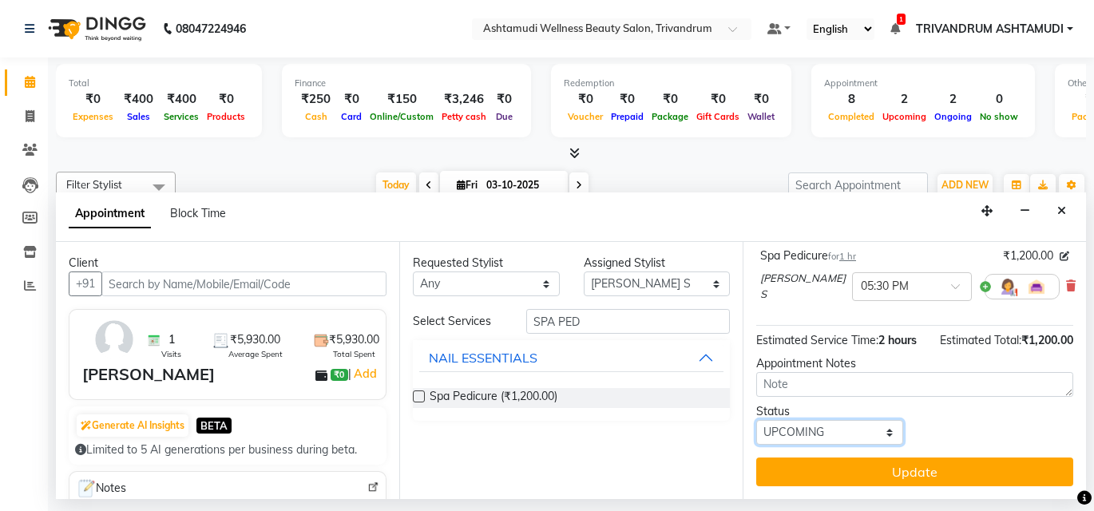
click at [860, 420] on select "Select TENTATIVE CONFIRM CHECK-IN UPCOMING" at bounding box center [829, 432] width 147 height 25
select select "check-in"
click at [756, 420] on select "Select TENTATIVE CONFIRM CHECK-IN UPCOMING" at bounding box center [829, 432] width 147 height 25
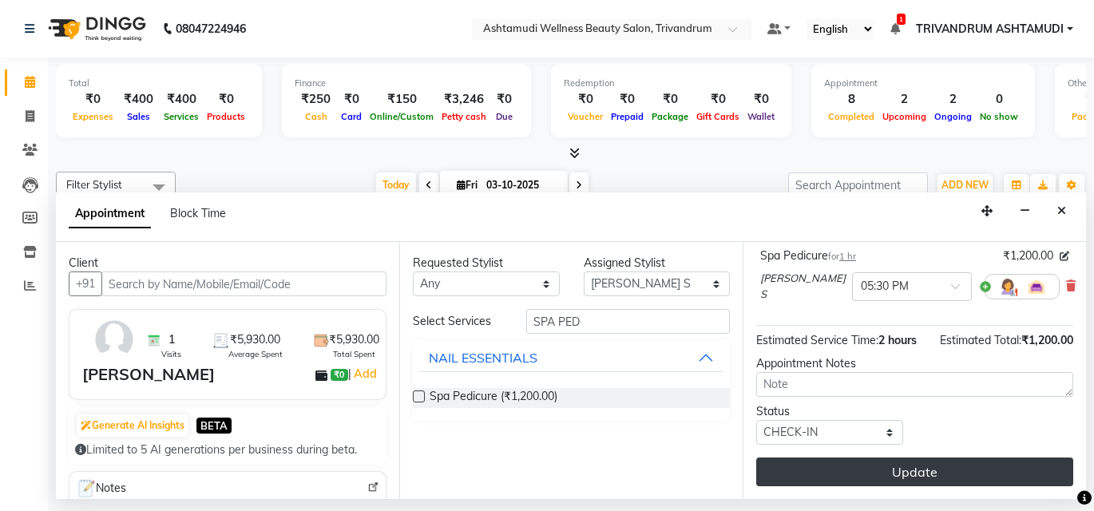
click at [861, 457] on button "Update" at bounding box center [914, 471] width 317 height 29
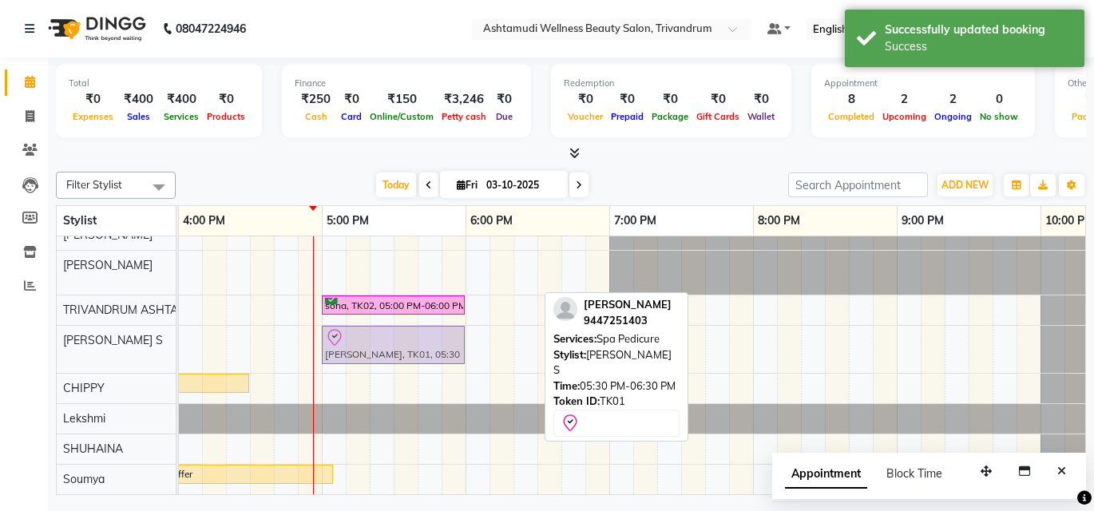
drag, startPoint x: 482, startPoint y: 339, endPoint x: 407, endPoint y: 340, distance: 75.0
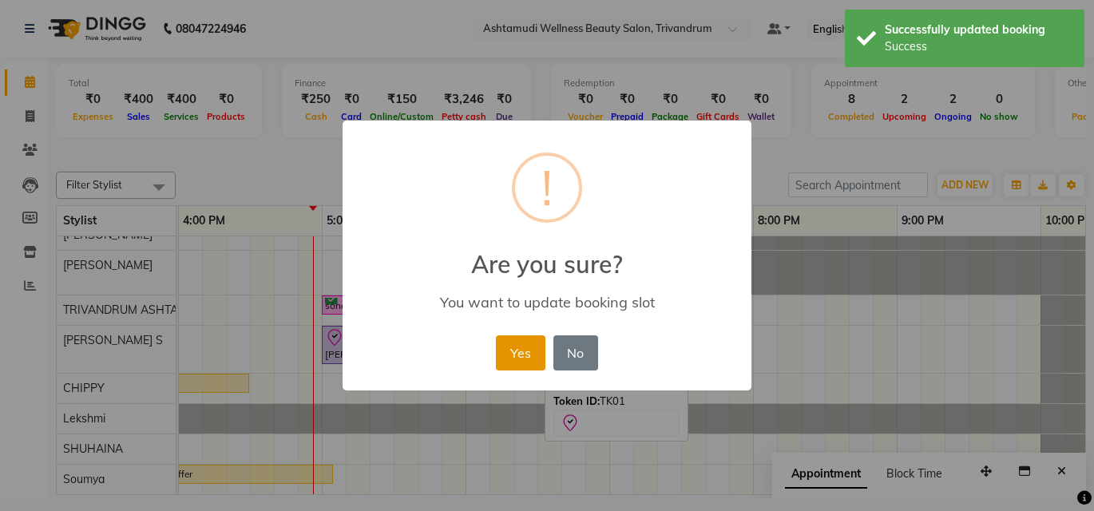
click at [515, 349] on button "Yes" at bounding box center [520, 352] width 49 height 35
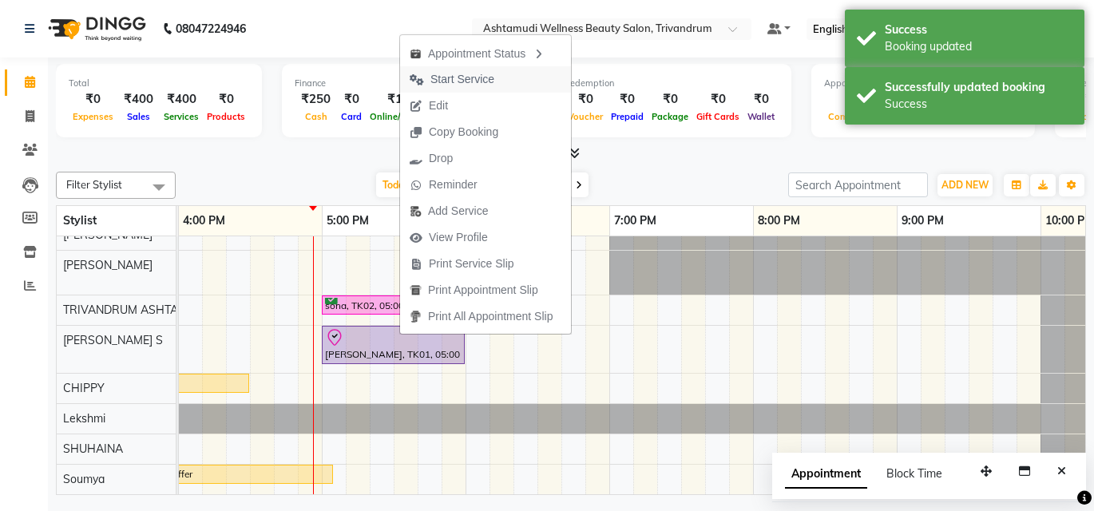
click at [461, 69] on span "Start Service" at bounding box center [452, 79] width 104 height 26
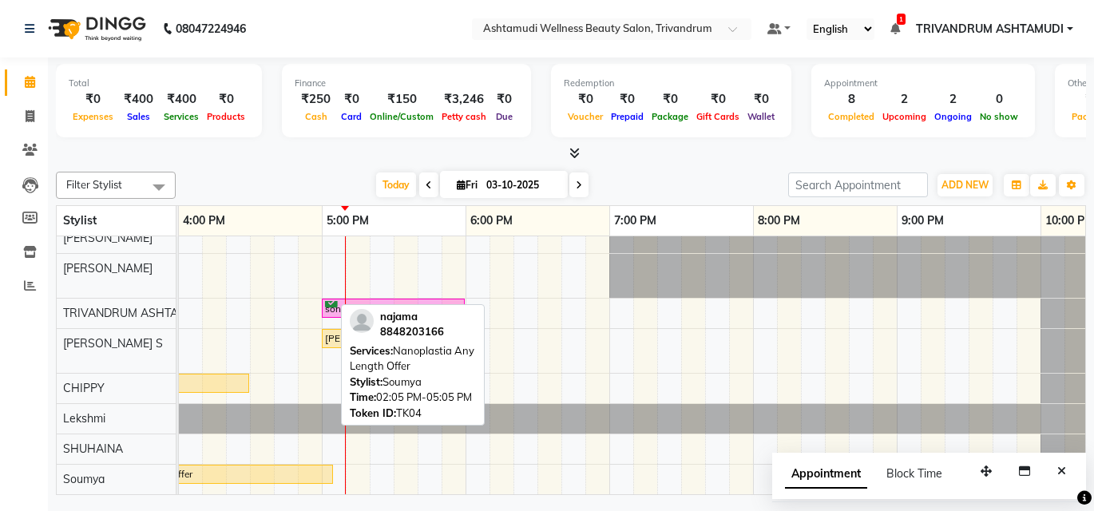
click at [242, 467] on div "najama, TK04, 02:05 PM-05:05 PM, Nanoplastia Any Length Offer" at bounding box center [117, 474] width 427 height 14
click at [217, 467] on div "najama, TK04, 02:05 PM-05:05 PM, Nanoplastia Any Length Offer" at bounding box center [117, 474] width 427 height 14
select select "1"
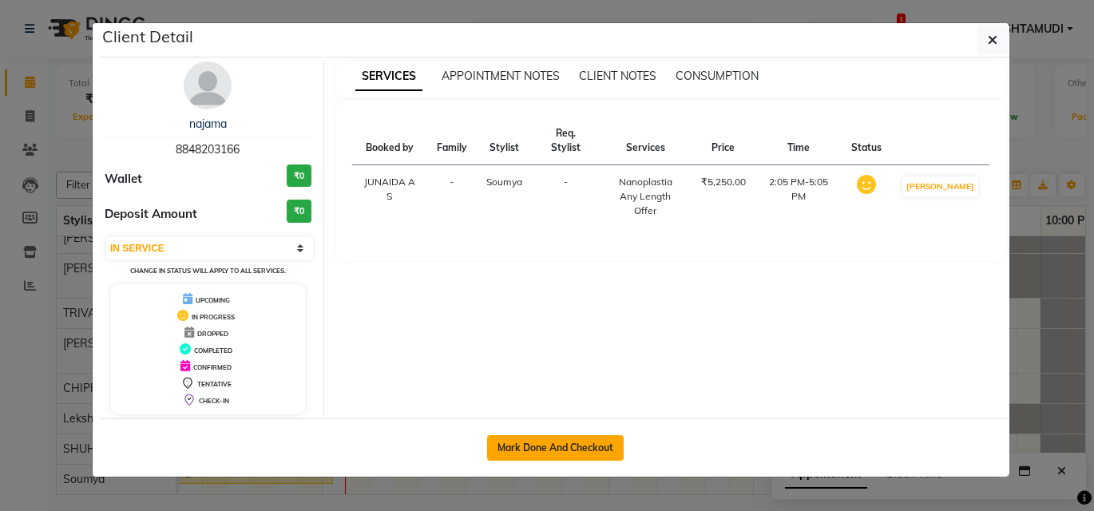
click at [601, 445] on button "Mark Done And Checkout" at bounding box center [555, 448] width 137 height 26
select select "service"
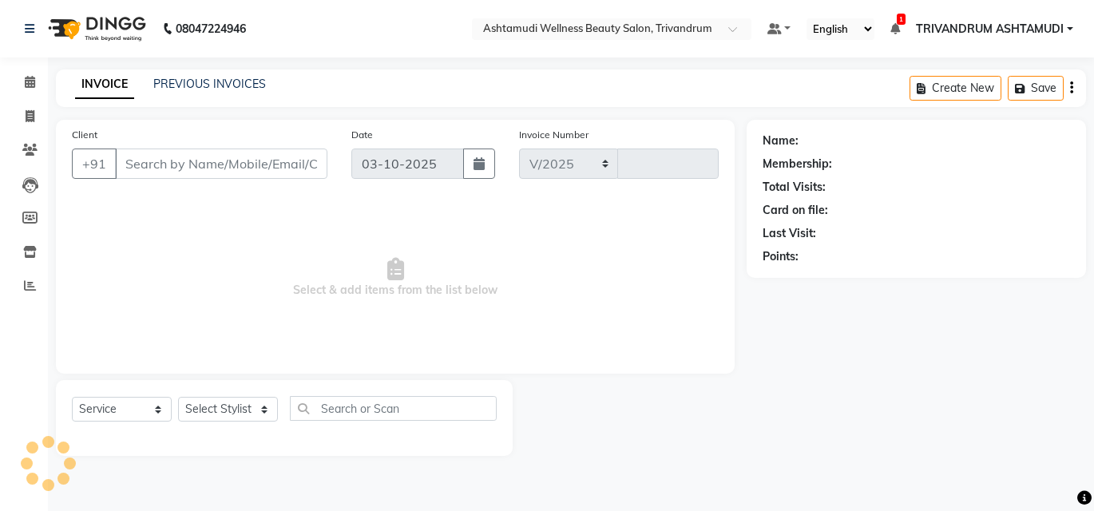
select select "4636"
type input "3760"
type input "8848203166"
select select "91391"
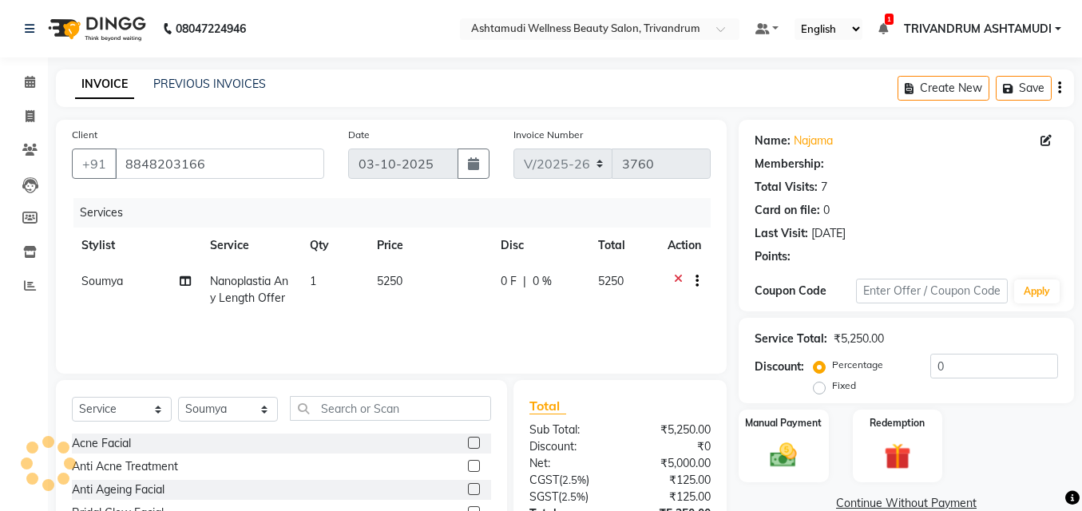
select select "1: Object"
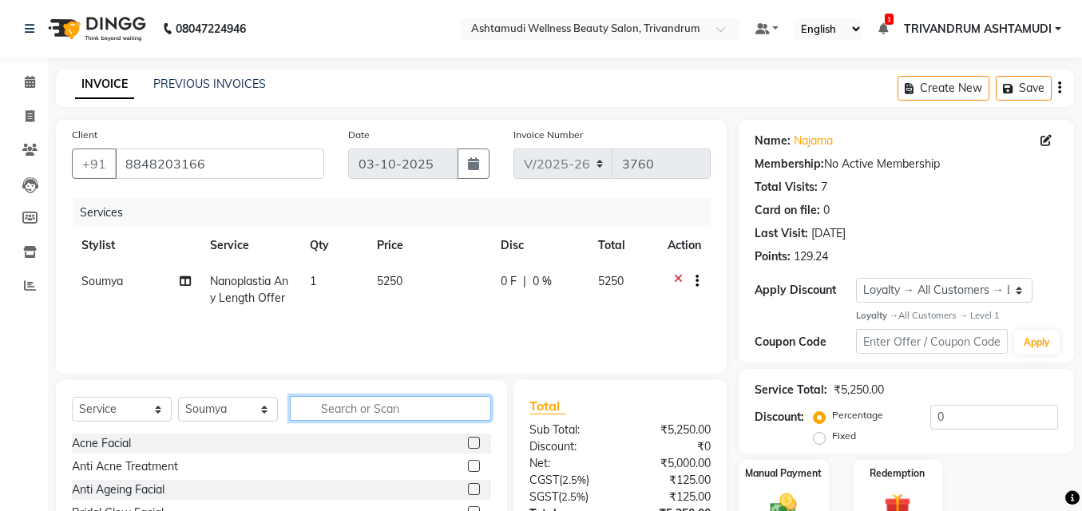
click at [332, 413] on input "text" at bounding box center [390, 408] width 201 height 25
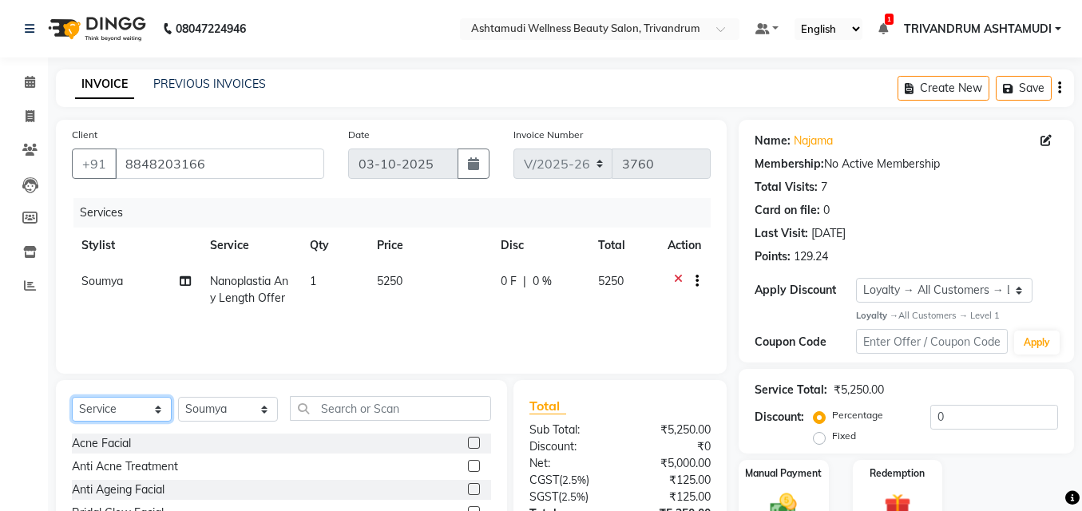
click at [107, 405] on select "Select Service Product Membership Package Voucher Prepaid Gift Card" at bounding box center [122, 409] width 100 height 25
select select "product"
click at [72, 397] on select "Select Service Product Membership Package Voucher Prepaid Gift Card" at bounding box center [122, 409] width 100 height 25
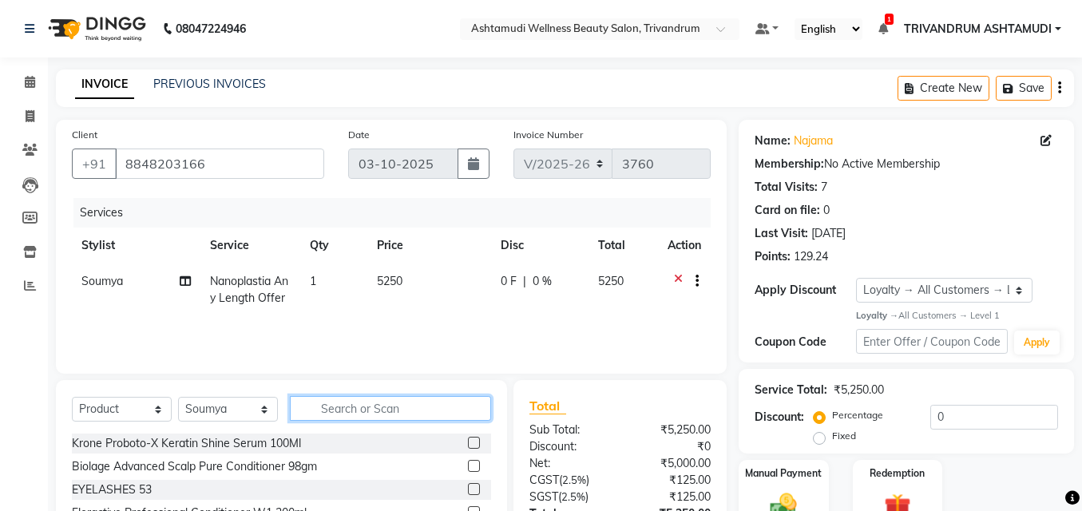
click at [337, 407] on input "text" at bounding box center [390, 408] width 201 height 25
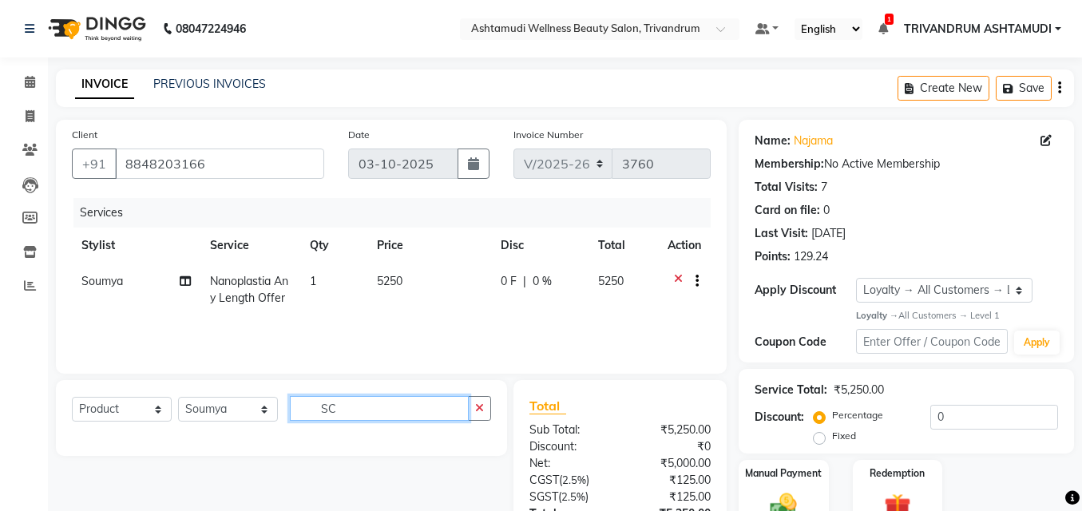
type input "S"
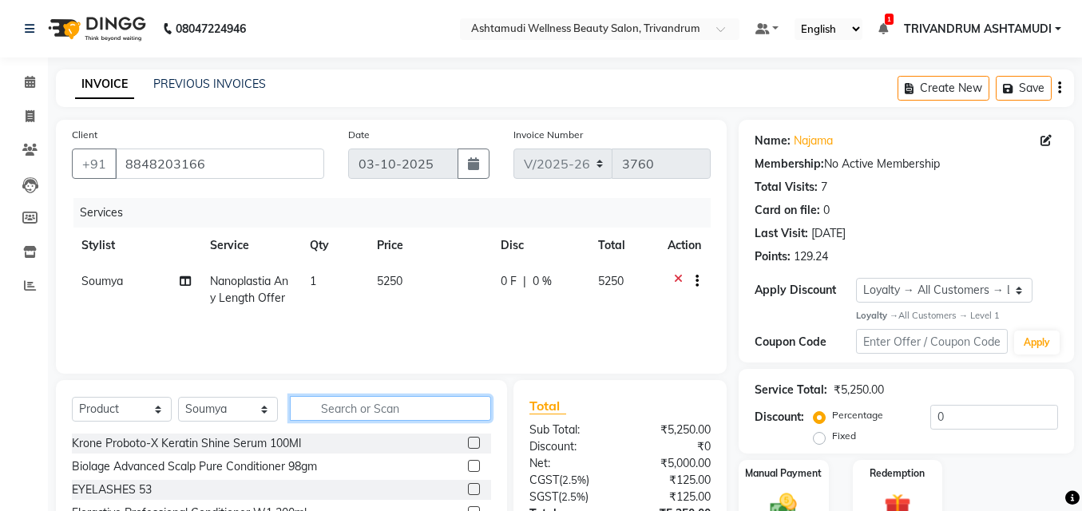
click at [337, 407] on input "text" at bounding box center [390, 408] width 201 height 25
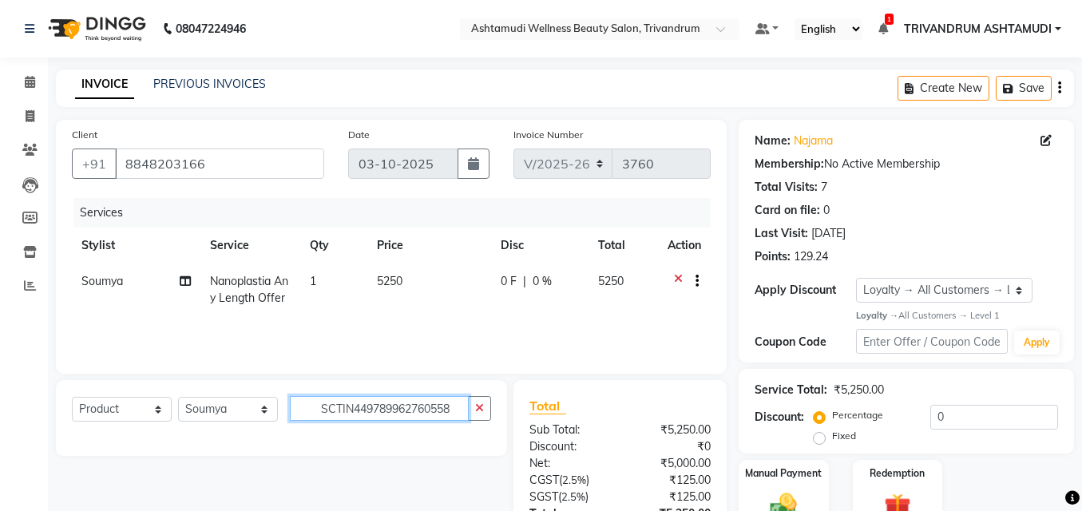
type input "SCTIN4497899627605582"
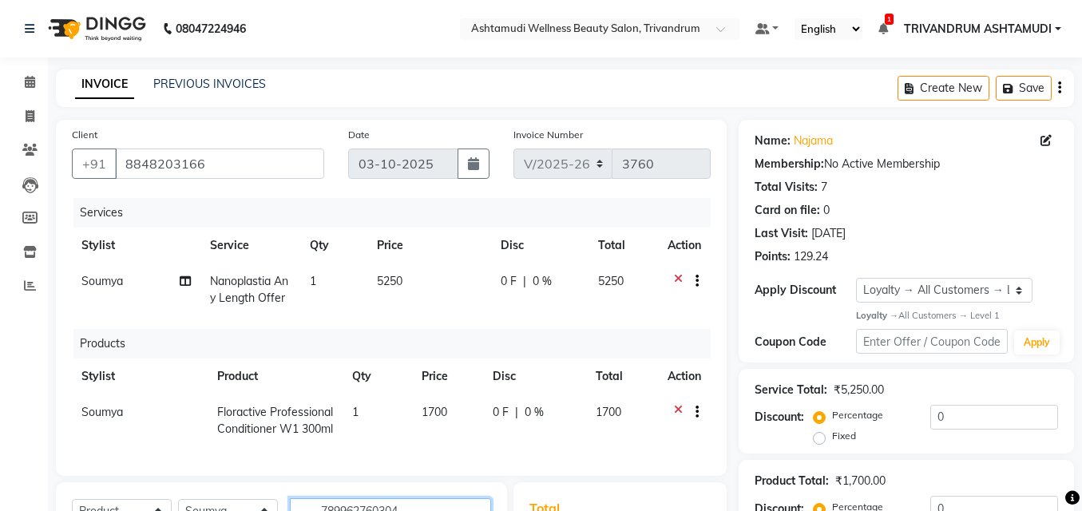
type input "7899627603045"
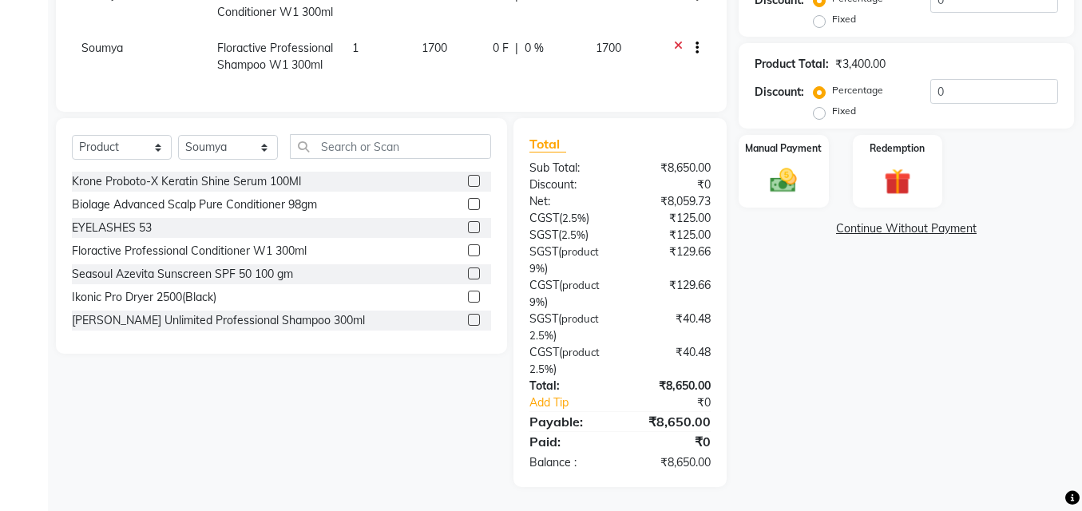
scroll to position [435, 0]
click at [797, 164] on img at bounding box center [784, 180] width 46 height 32
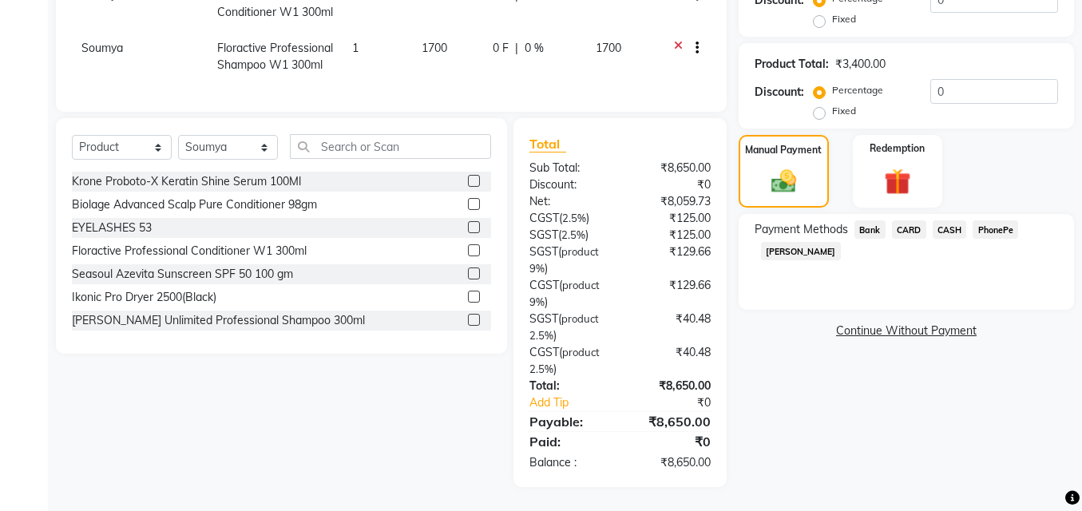
click at [998, 220] on span "PhonePe" at bounding box center [995, 229] width 46 height 18
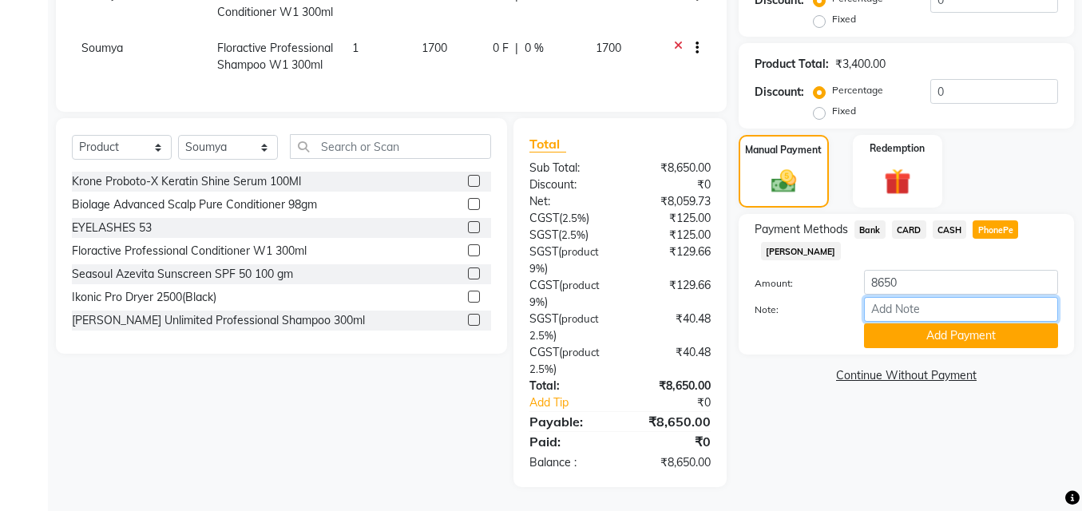
click at [939, 297] on input "Note:" at bounding box center [961, 309] width 194 height 25
type input "Manjusha"
click at [934, 323] on button "Add Payment" at bounding box center [961, 335] width 194 height 25
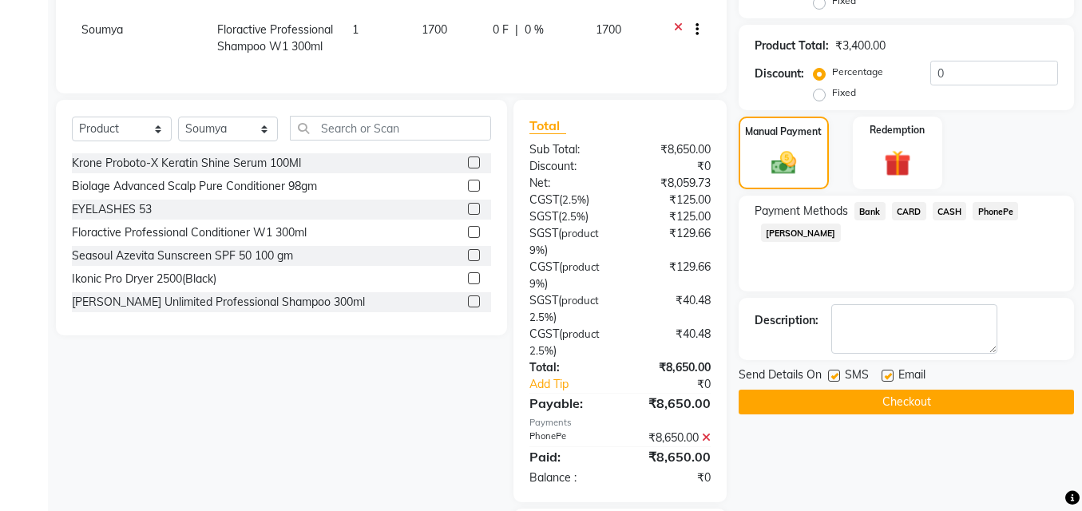
click at [884, 369] on div "Email" at bounding box center [909, 376] width 57 height 20
drag, startPoint x: 884, startPoint y: 372, endPoint x: 875, endPoint y: 378, distance: 10.9
click at [884, 374] on label at bounding box center [887, 376] width 12 height 12
click at [884, 374] on input "checkbox" at bounding box center [886, 376] width 10 height 10
checkbox input "false"
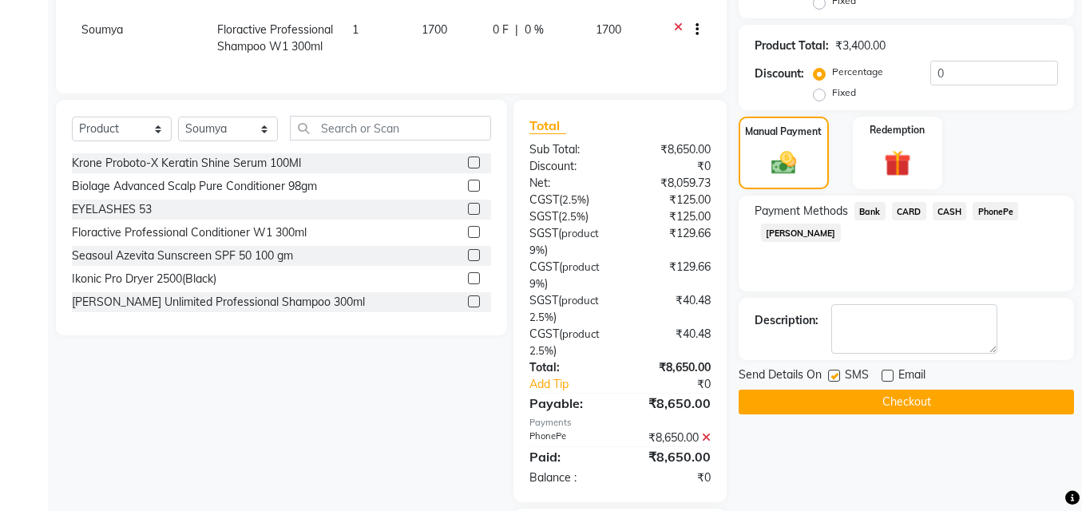
click at [837, 376] on label at bounding box center [834, 376] width 12 height 12
click at [837, 376] on input "checkbox" at bounding box center [833, 376] width 10 height 10
checkbox input "false"
click at [887, 405] on button "Checkout" at bounding box center [905, 402] width 335 height 25
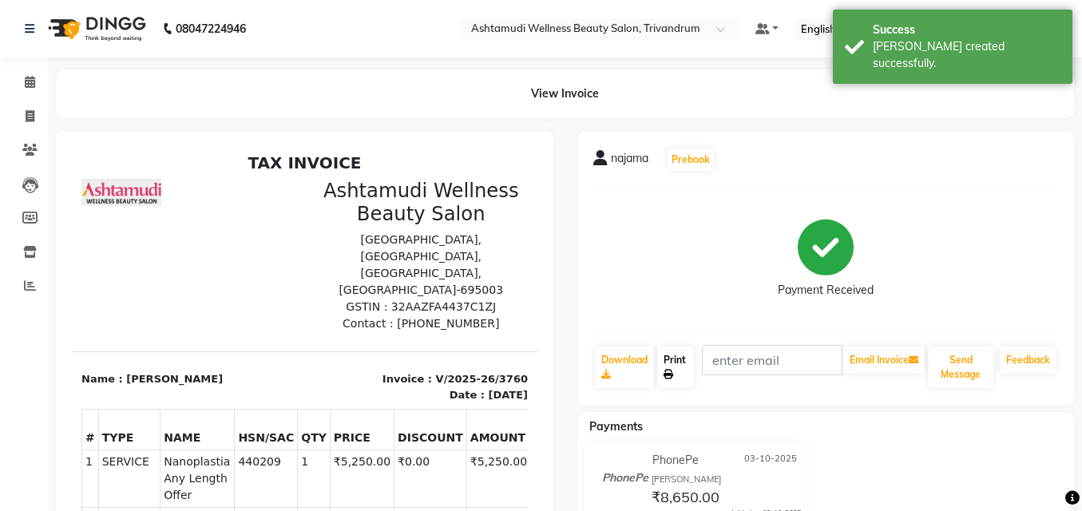
click at [675, 374] on link "Print" at bounding box center [675, 367] width 37 height 42
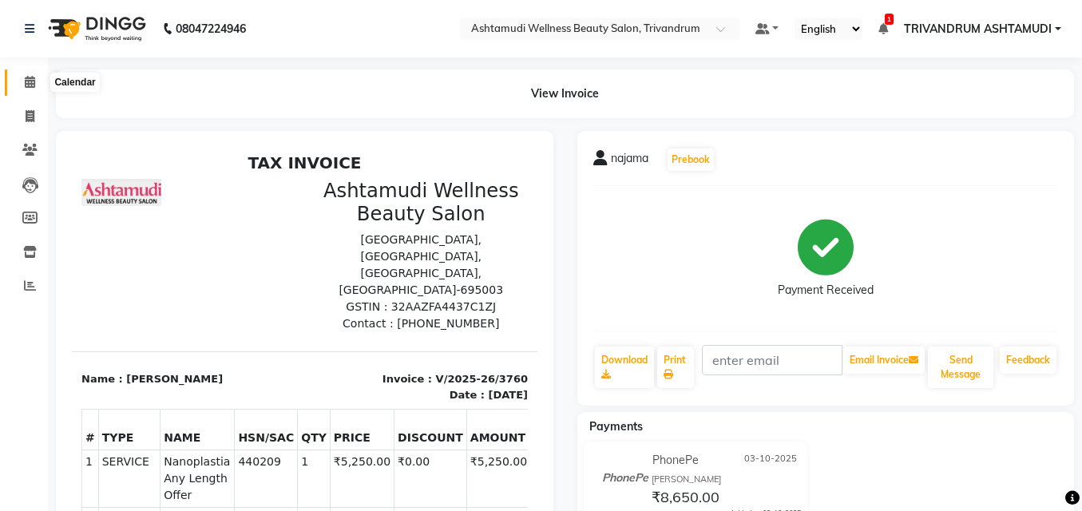
click at [30, 85] on icon at bounding box center [30, 82] width 10 height 12
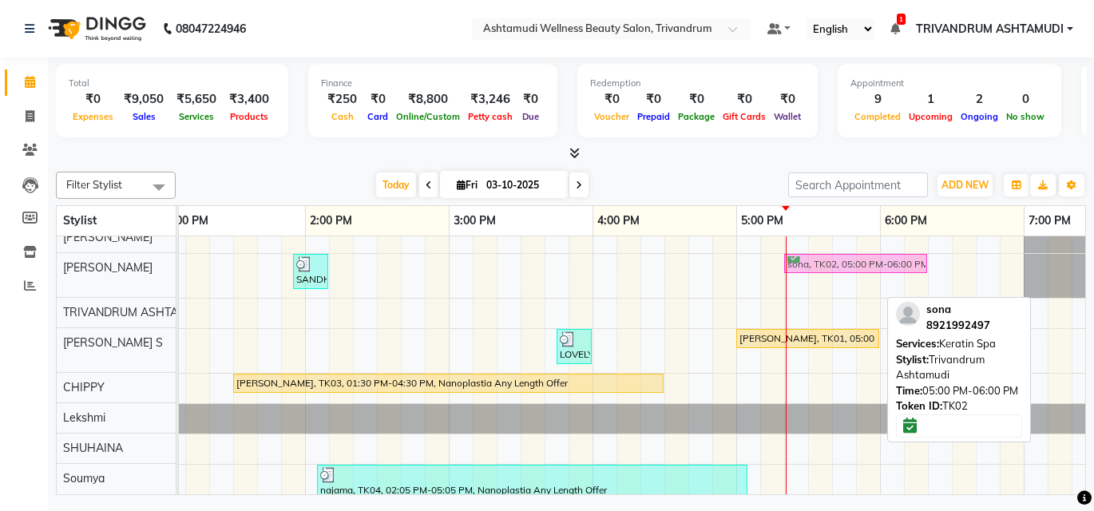
scroll to position [143, 0]
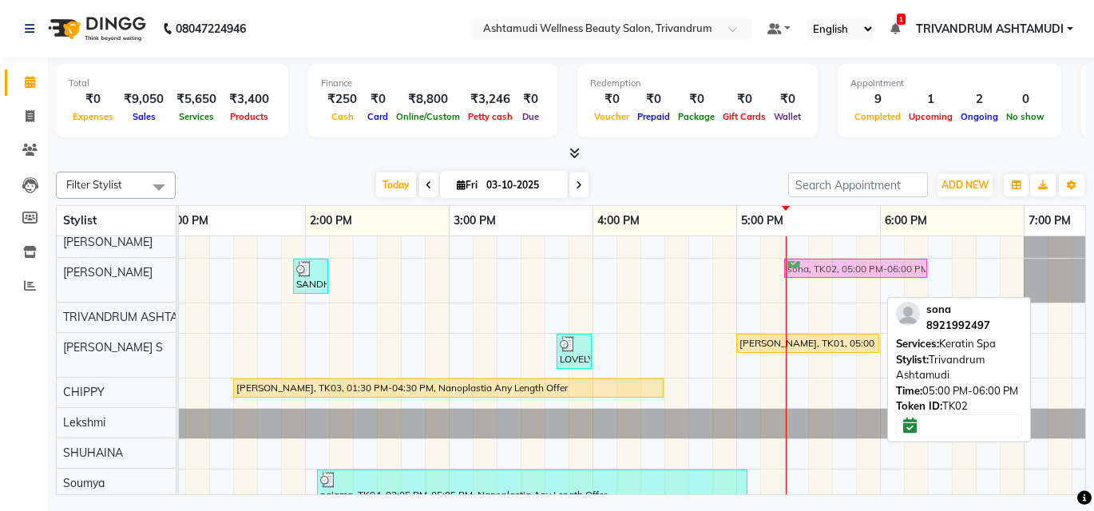
drag, startPoint x: 825, startPoint y: 291, endPoint x: 863, endPoint y: 263, distance: 47.0
click at [863, 263] on tbody "nayana, TK06, 01:45 PM-02:00 PM, Eyebrows Threading subha, TK07, 01:45 PM-02:00…" at bounding box center [593, 303] width 2012 height 419
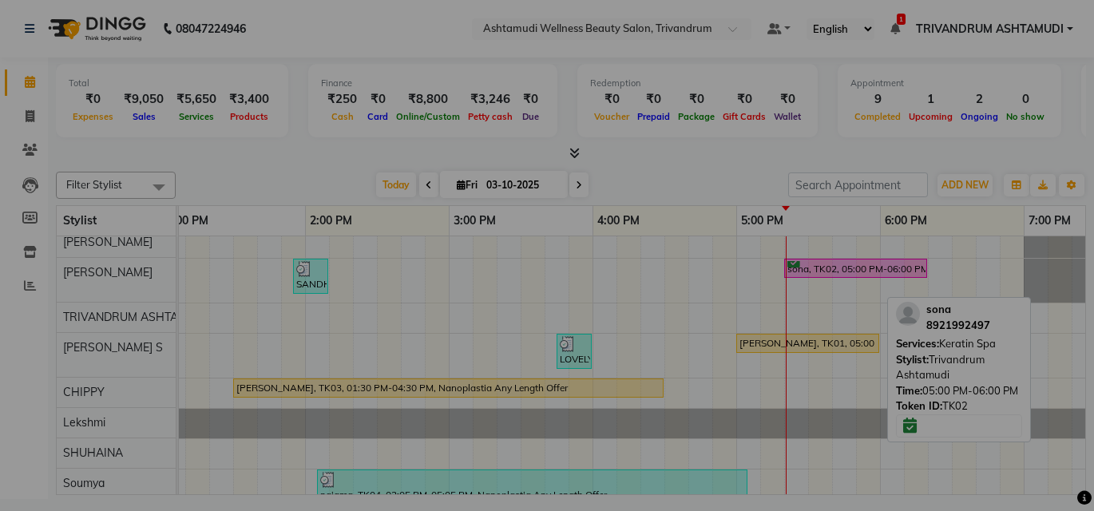
scroll to position [140, 0]
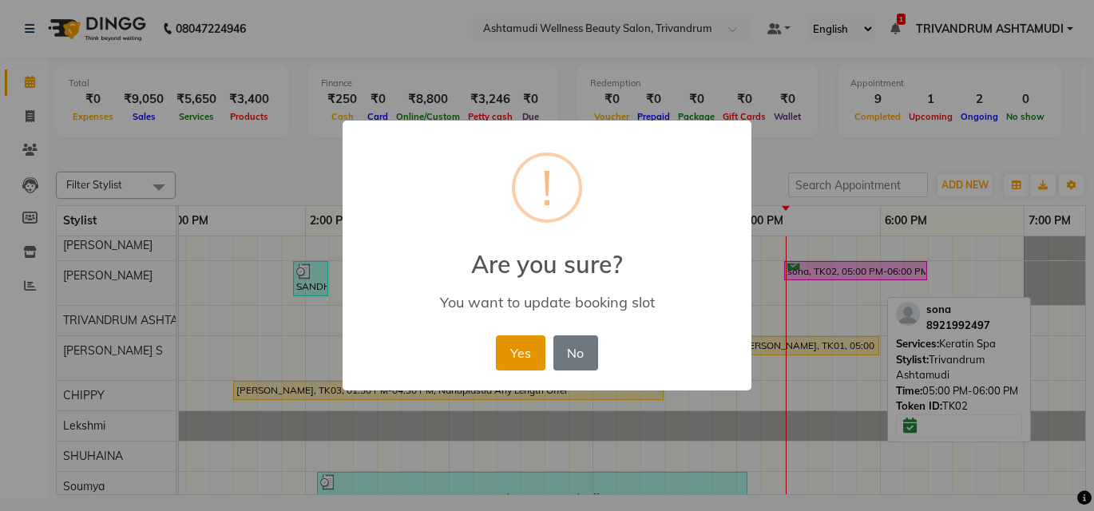
click at [526, 359] on button "Yes" at bounding box center [520, 352] width 49 height 35
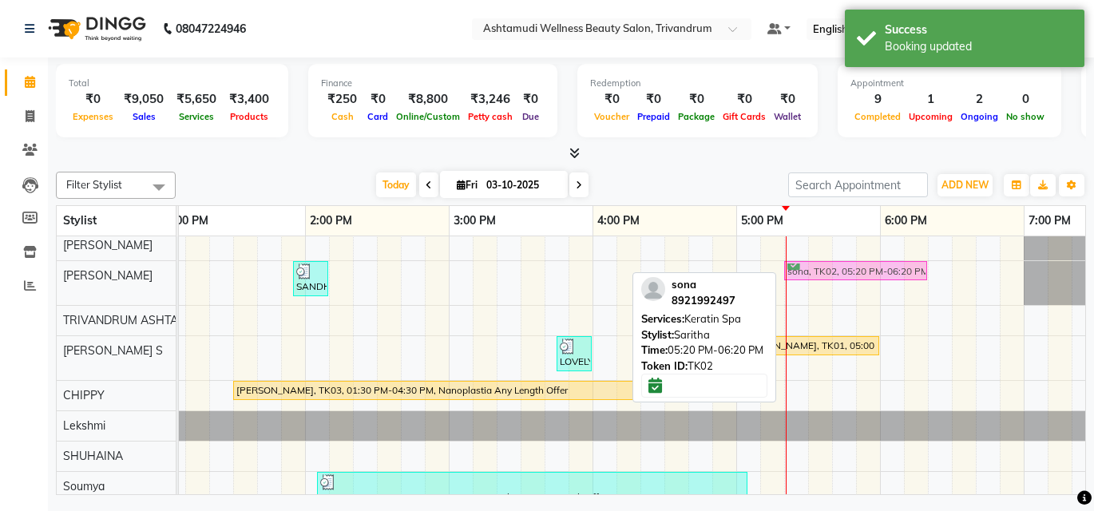
drag, startPoint x: 845, startPoint y: 274, endPoint x: 855, endPoint y: 272, distance: 9.7
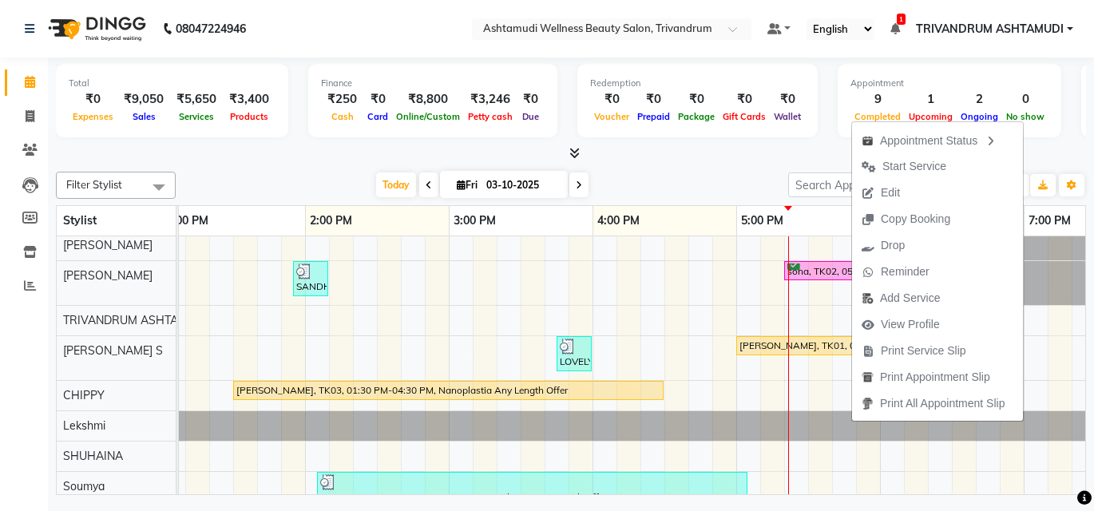
click at [931, 164] on span "Start Service" at bounding box center [914, 166] width 64 height 17
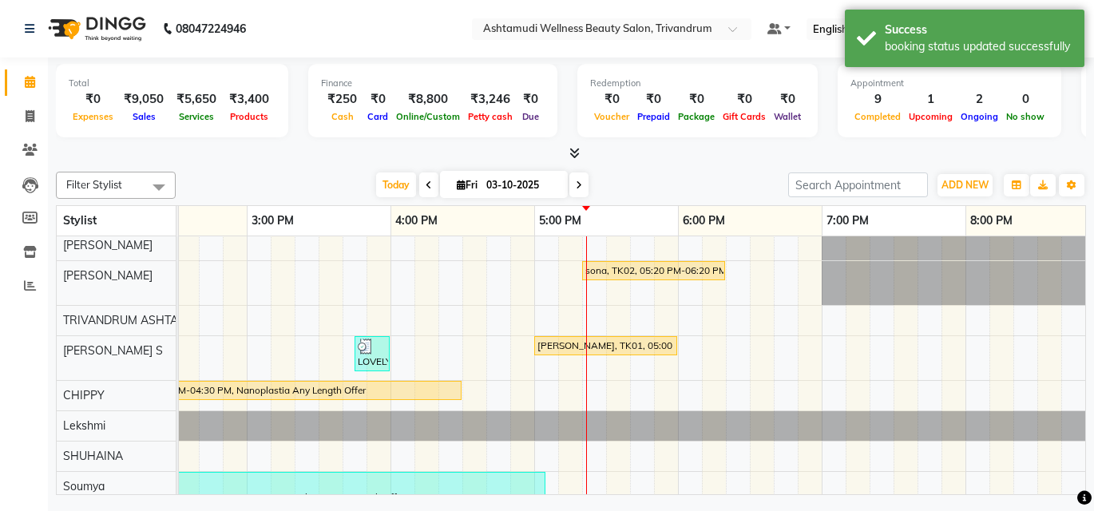
scroll to position [173, 0]
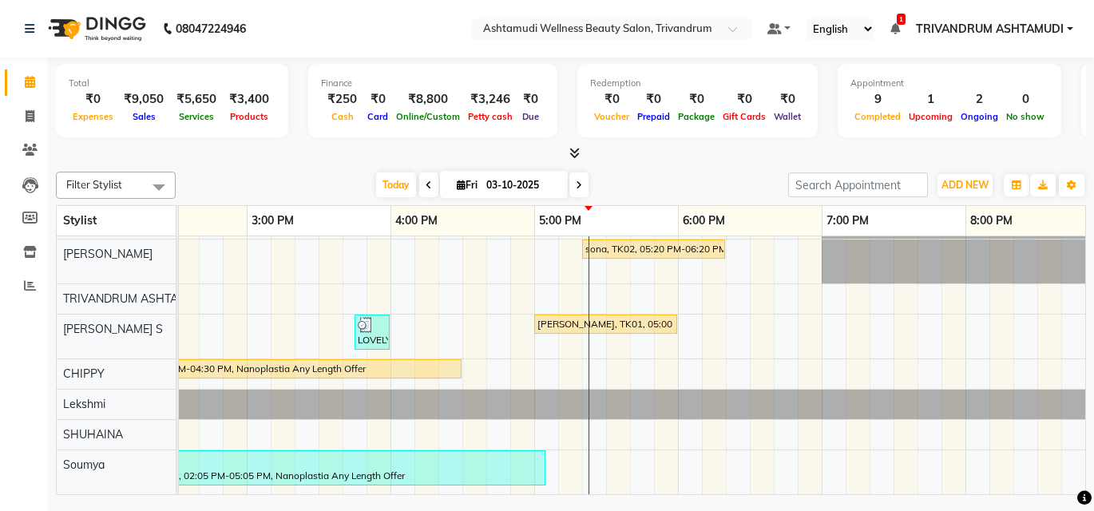
click at [785, 272] on div "nayana, TK06, 01:45 PM-02:00 PM, Eyebrows Threading subha, TK07, 01:45 PM-02:00…" at bounding box center [391, 284] width 2012 height 419
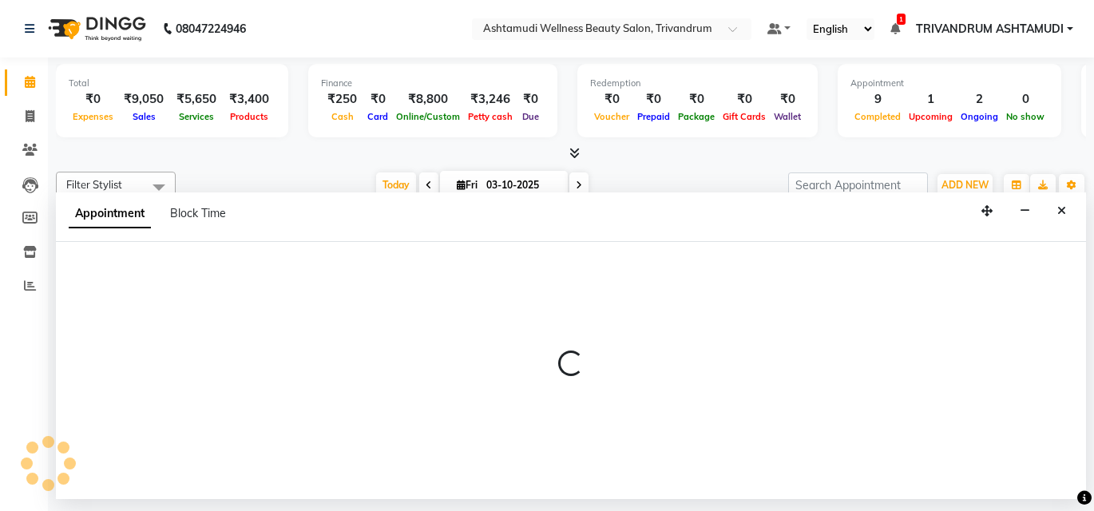
select select "27312"
select select "1125"
select select "tentative"
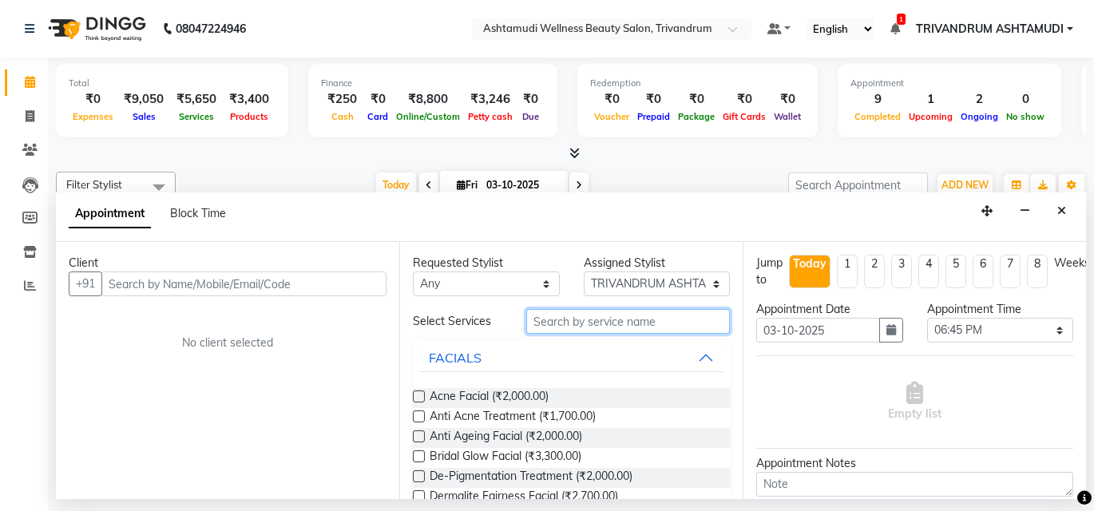
click at [629, 322] on input "text" at bounding box center [628, 321] width 204 height 25
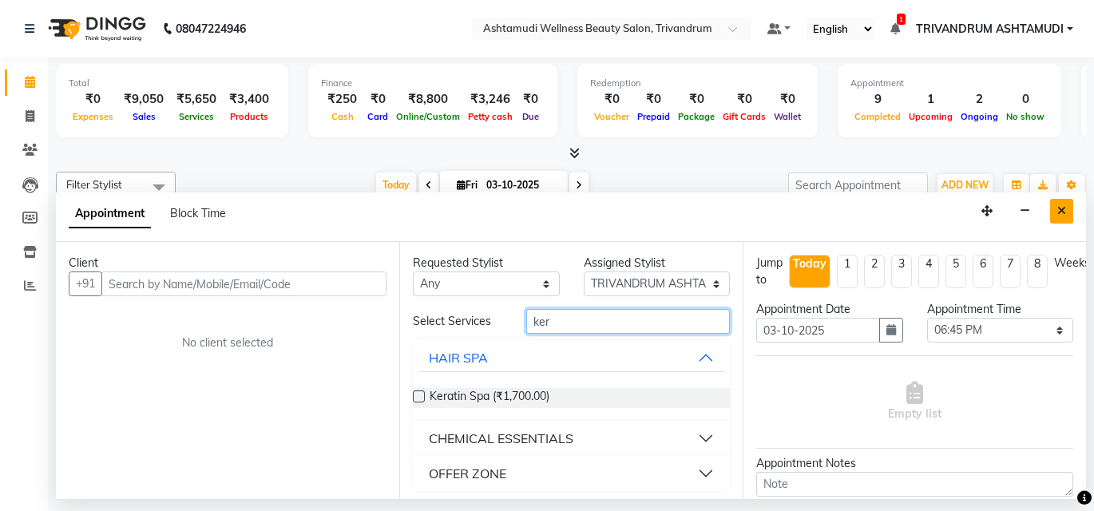
type input "ker"
click at [1068, 211] on button "Close" at bounding box center [1061, 211] width 23 height 25
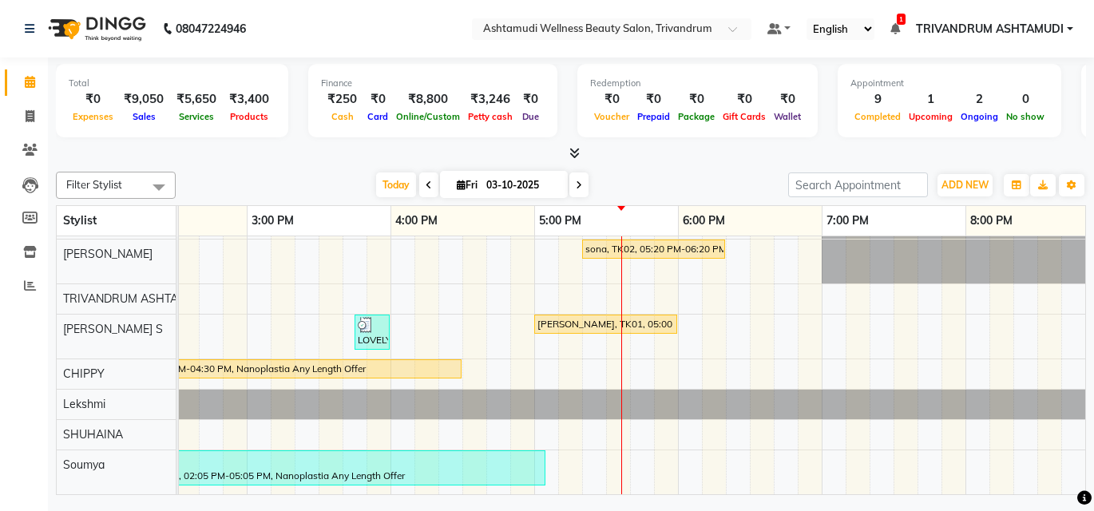
click at [615, 462] on div "nayana, TK06, 01:45 PM-02:00 PM, Eyebrows Threading subha, TK07, 01:45 PM-02:00…" at bounding box center [391, 284] width 2012 height 419
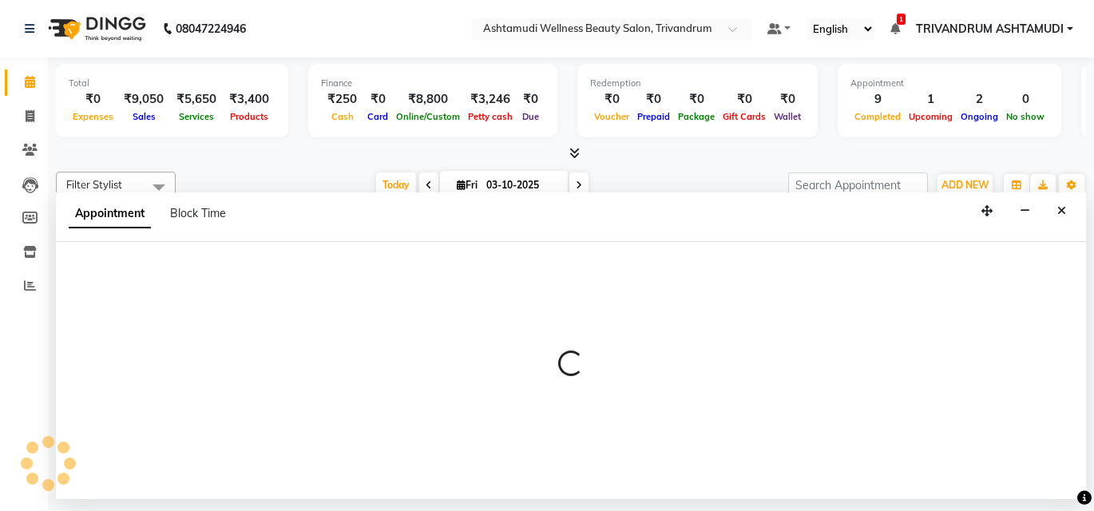
select select "91391"
select select "tentative"
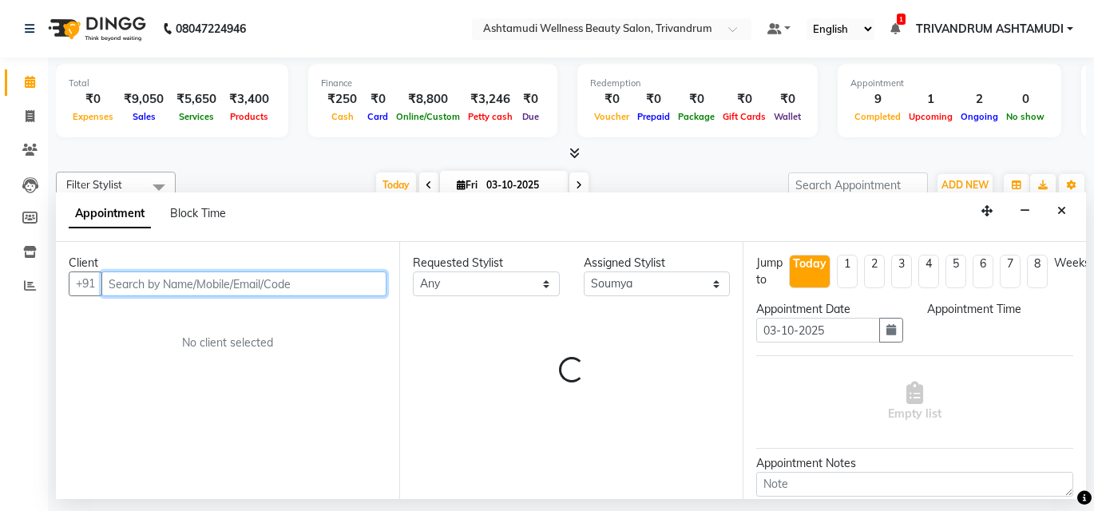
select select "1050"
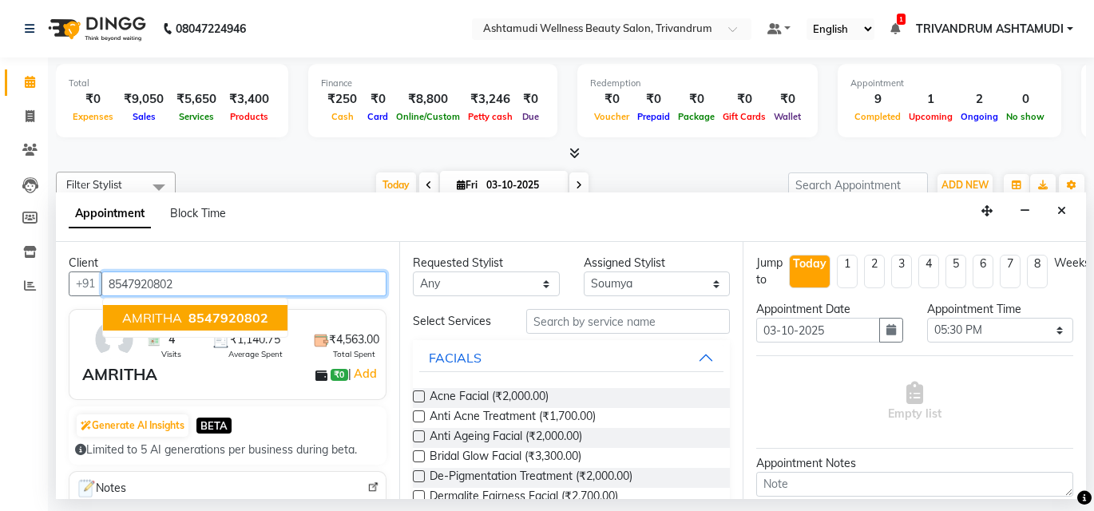
click at [178, 322] on span "AMRITHA" at bounding box center [152, 318] width 60 height 16
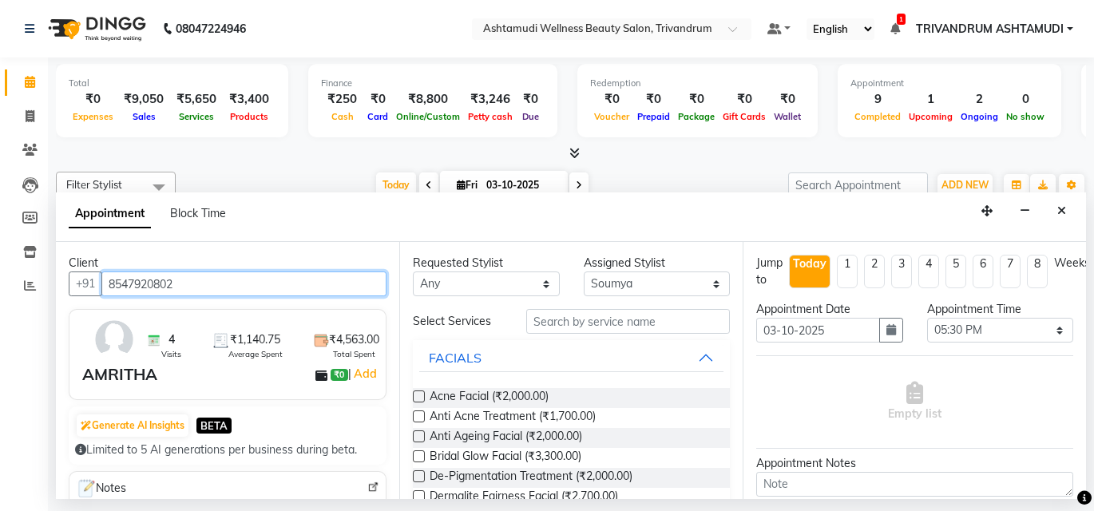
type input "8547920802"
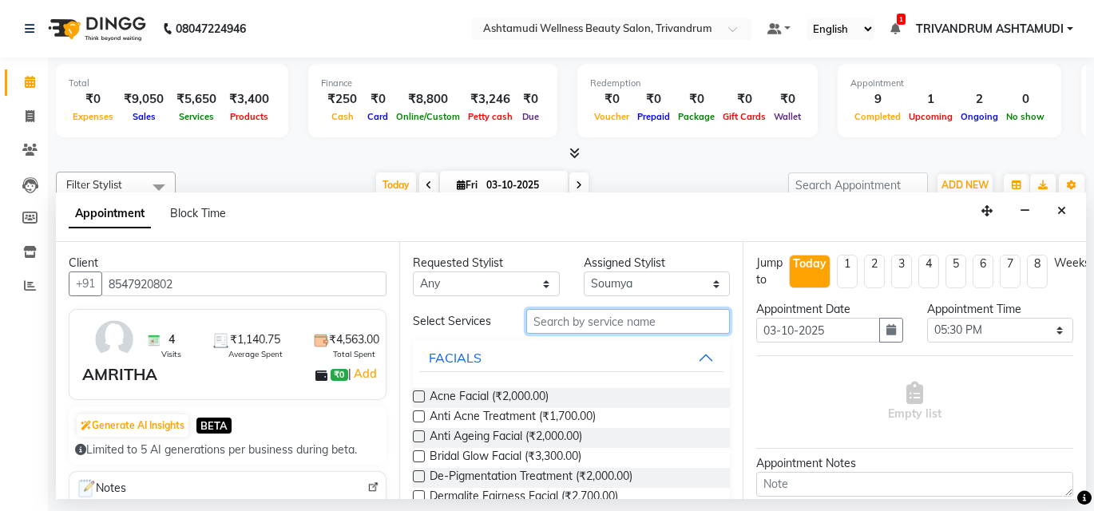
click at [584, 321] on input "text" at bounding box center [628, 321] width 204 height 25
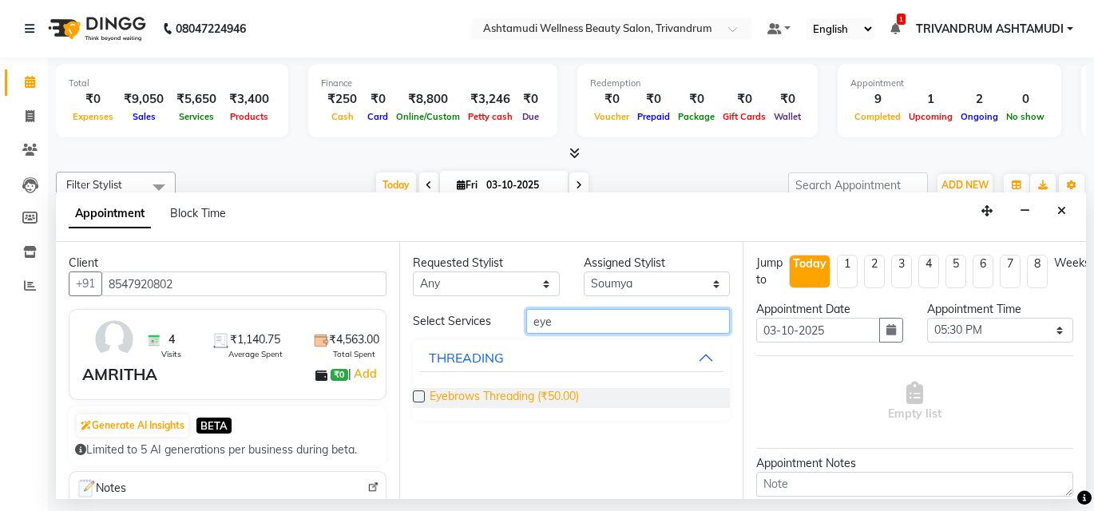
type input "eye"
click at [504, 389] on span "Eyebrows Threading (₹50.00)" at bounding box center [503, 398] width 149 height 20
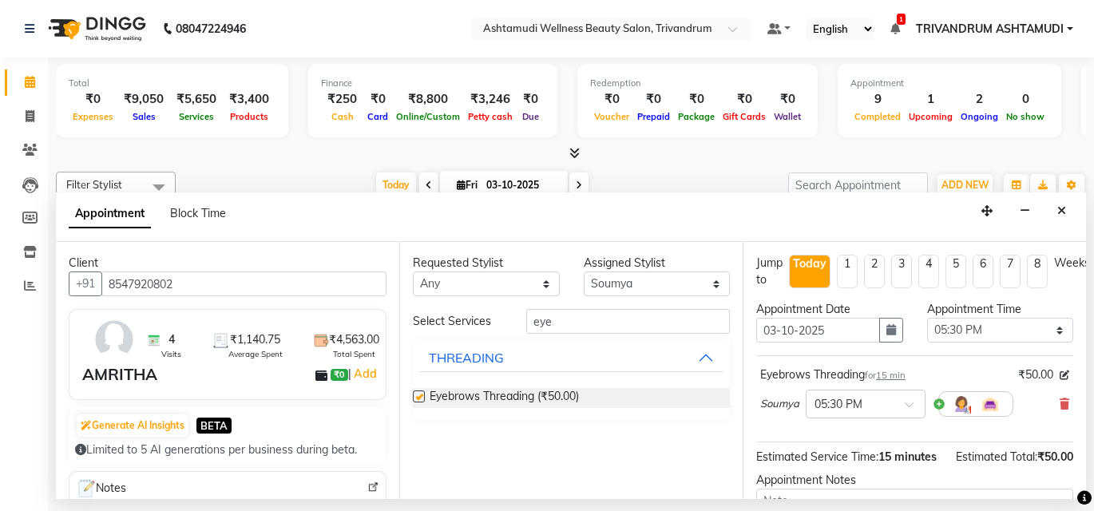
checkbox input "false"
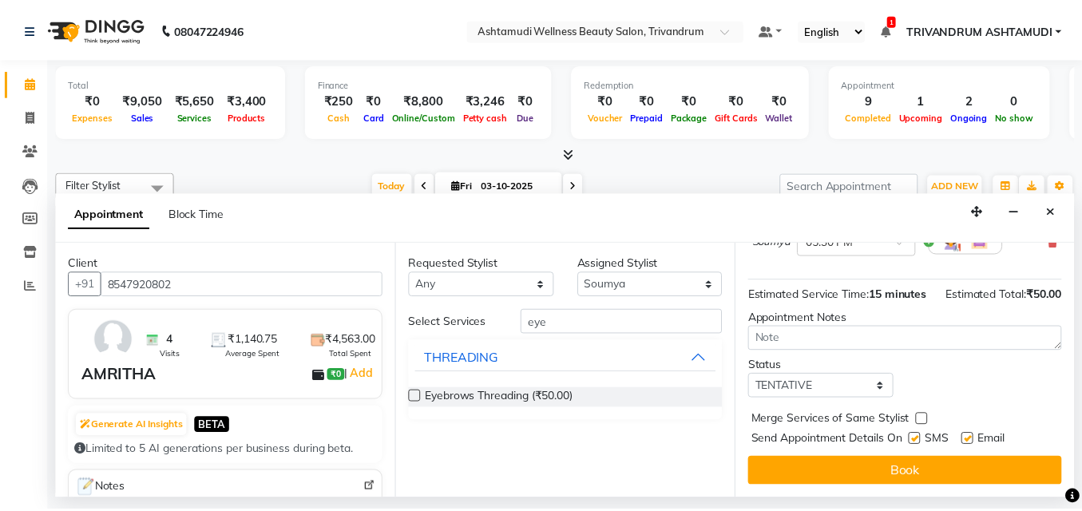
scroll to position [192, 0]
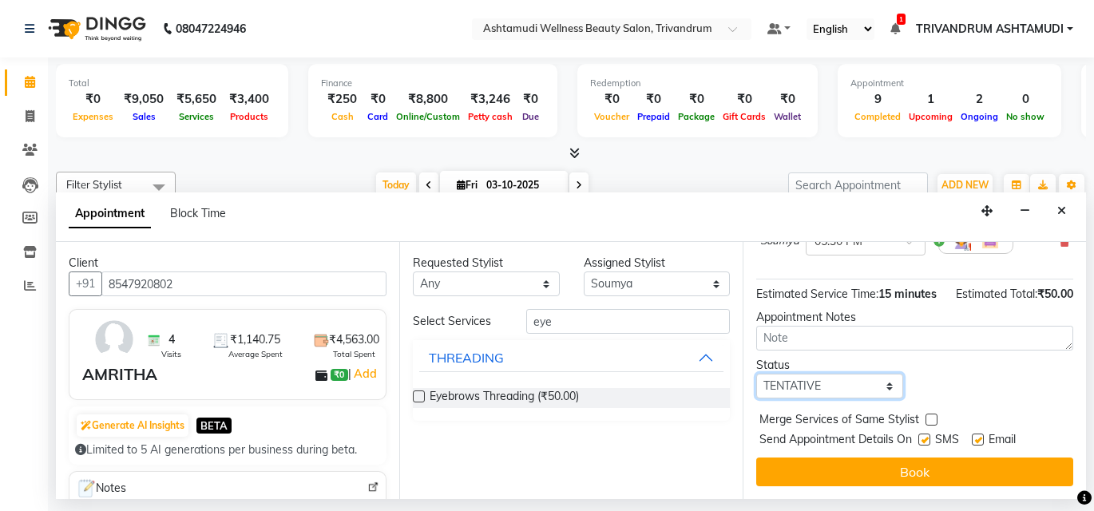
drag, startPoint x: 863, startPoint y: 368, endPoint x: 857, endPoint y: 383, distance: 16.5
click at [864, 374] on select "Select TENTATIVE CONFIRM CHECK-IN UPCOMING" at bounding box center [829, 386] width 147 height 25
select select "check-in"
click at [756, 374] on select "Select TENTATIVE CONFIRM CHECK-IN UPCOMING" at bounding box center [829, 386] width 147 height 25
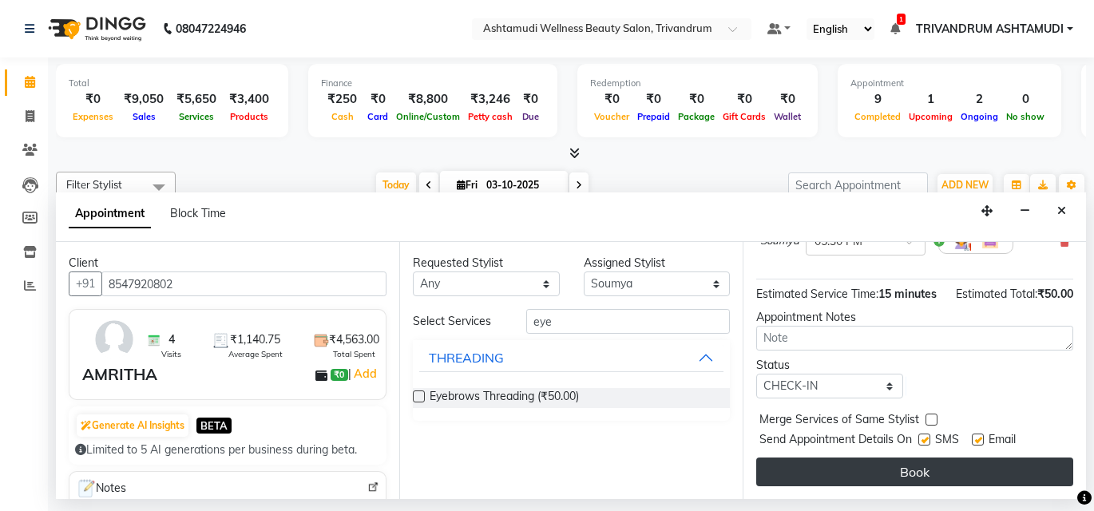
click at [811, 457] on button "Book" at bounding box center [914, 471] width 317 height 29
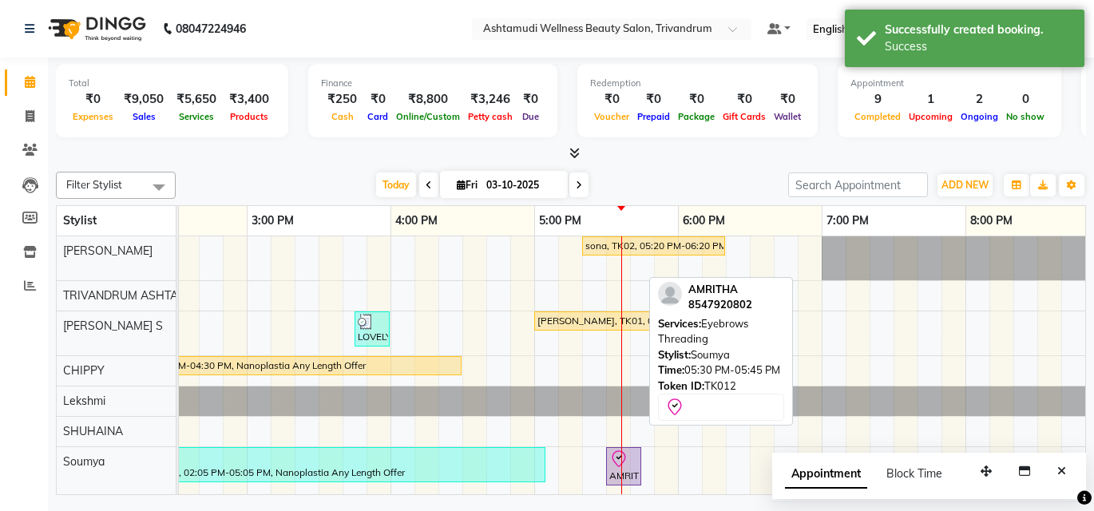
click at [615, 450] on icon at bounding box center [618, 458] width 19 height 19
click at [619, 456] on icon at bounding box center [618, 458] width 19 height 19
select select "8"
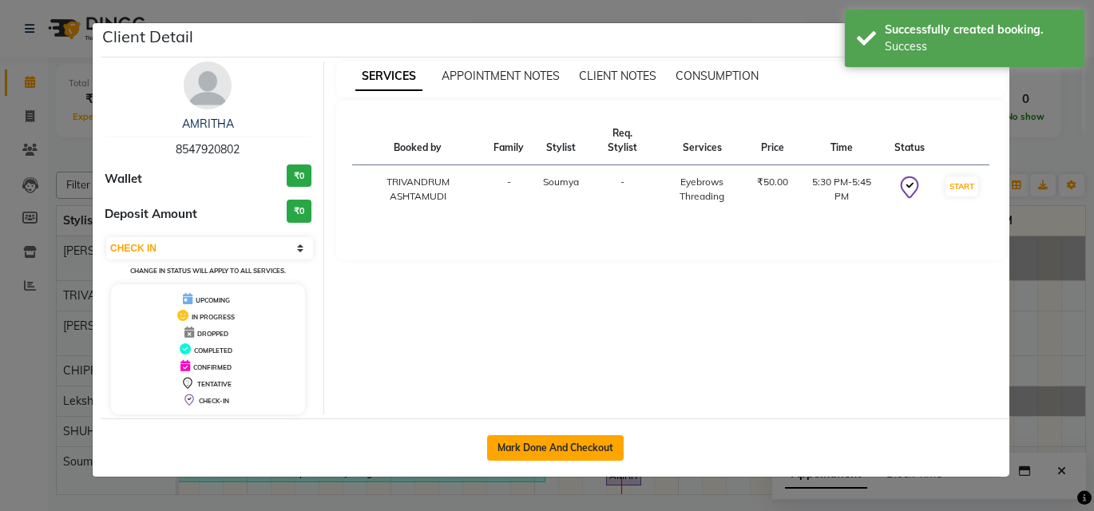
click at [615, 447] on button "Mark Done And Checkout" at bounding box center [555, 448] width 137 height 26
select select "service"
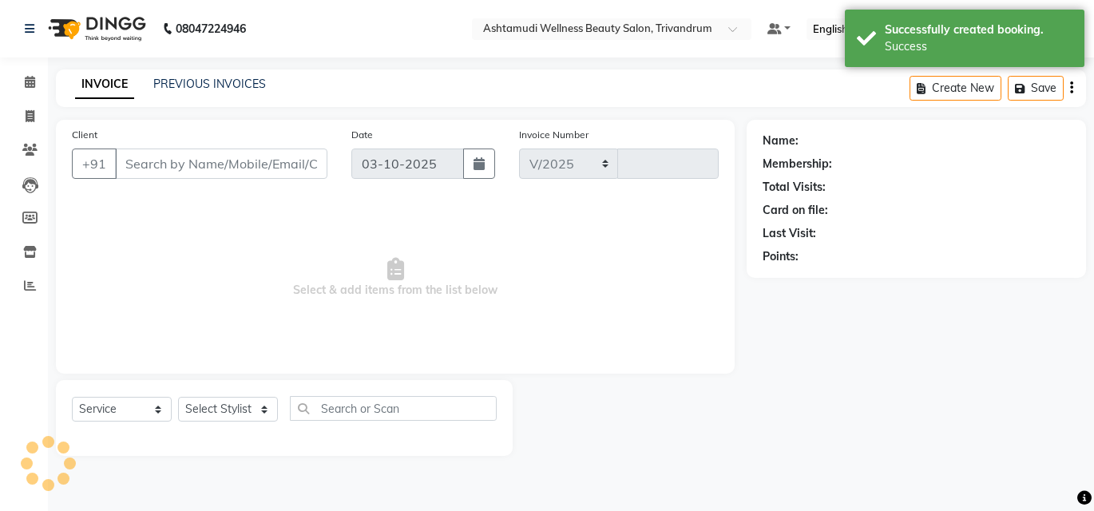
select select "4636"
type input "3761"
type input "8547920802"
select select "91391"
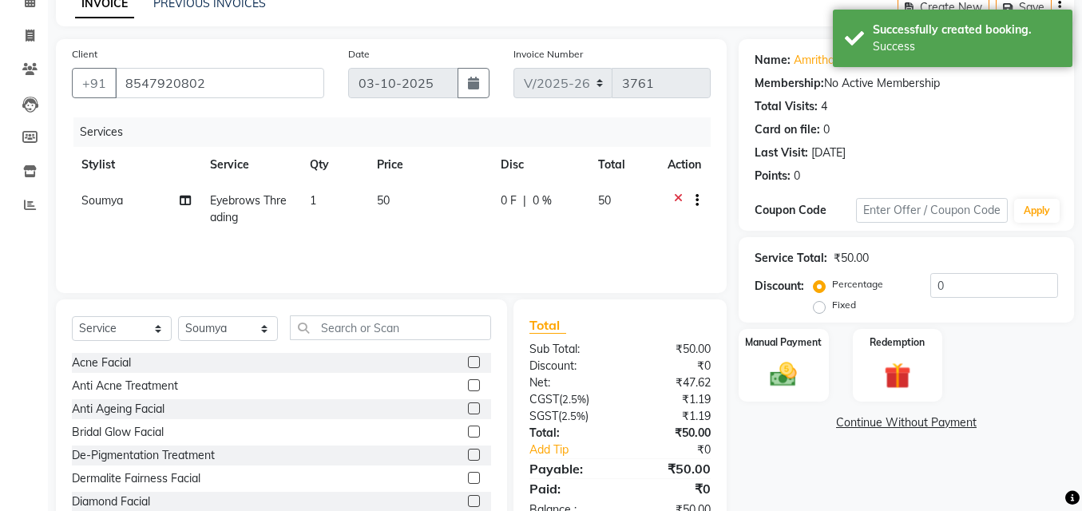
scroll to position [129, 0]
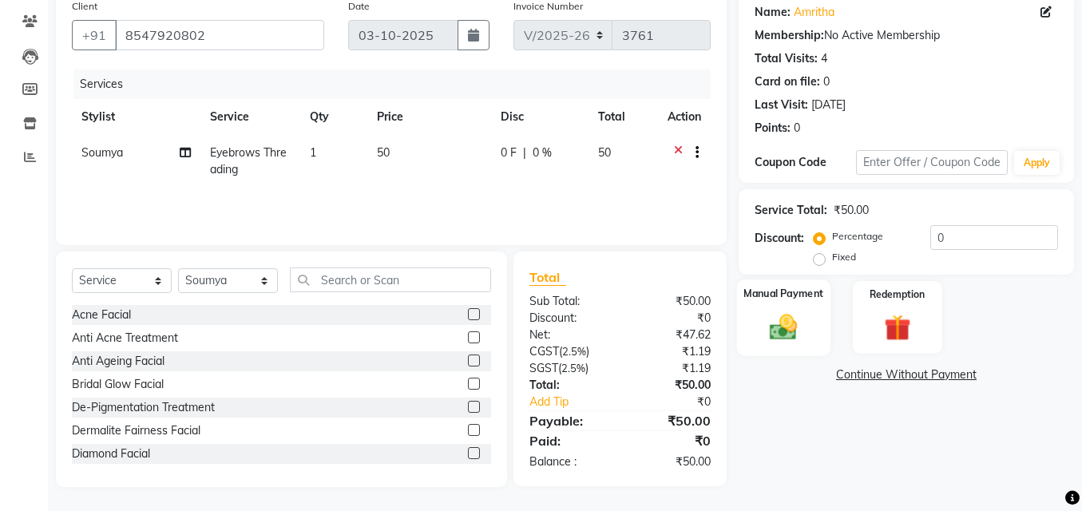
click at [796, 322] on img at bounding box center [784, 327] width 46 height 32
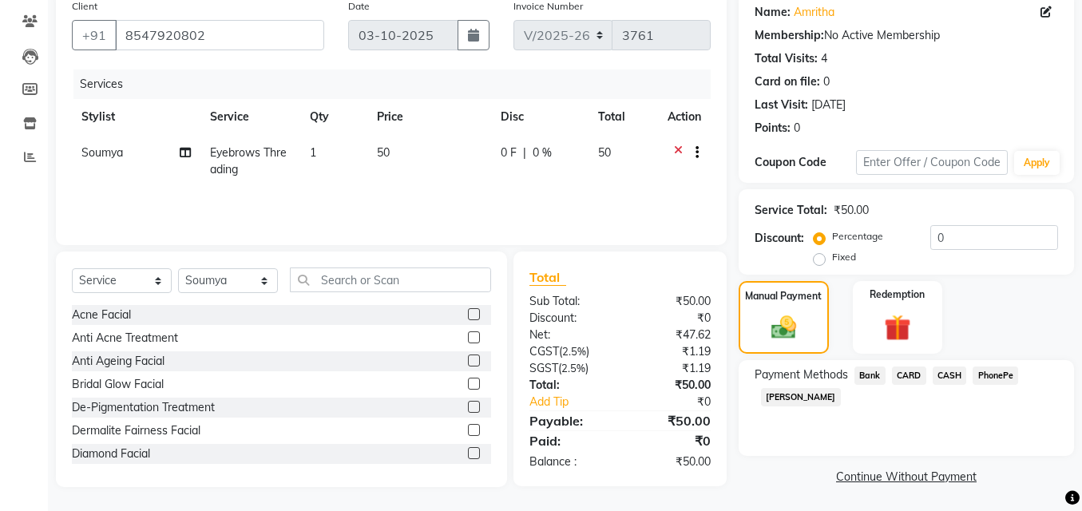
click at [1001, 374] on span "PhonePe" at bounding box center [995, 375] width 46 height 18
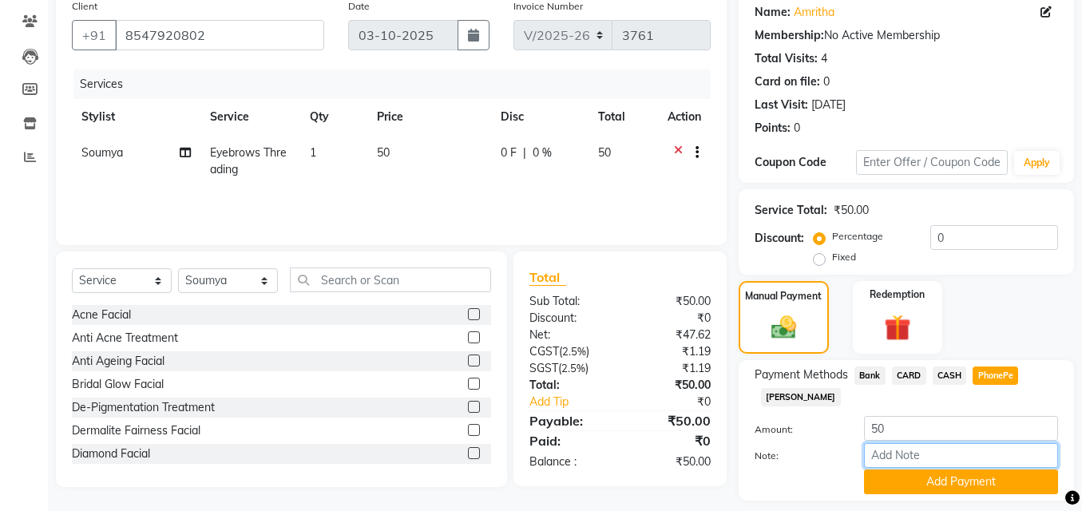
click at [930, 450] on input "Note:" at bounding box center [961, 455] width 194 height 25
type input "SHUHAINA"
click at [923, 492] on button "Add Payment" at bounding box center [961, 481] width 194 height 25
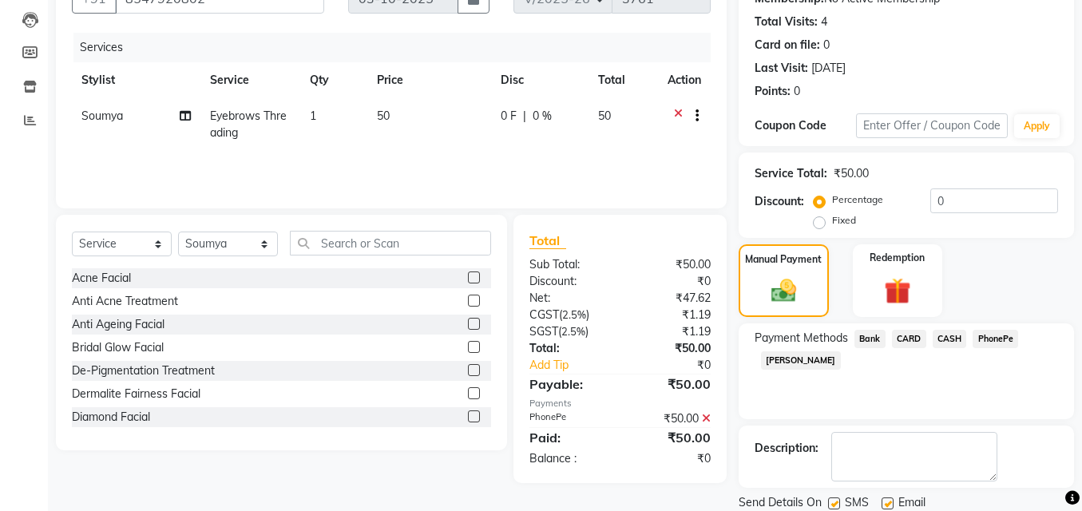
scroll to position [220, 0]
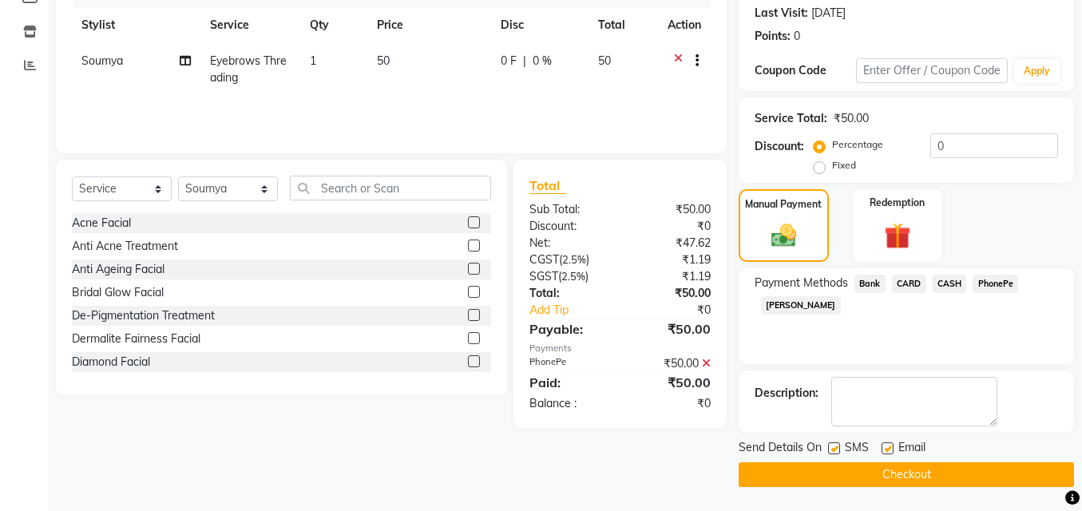
click at [889, 451] on label at bounding box center [887, 448] width 12 height 12
click at [889, 451] on input "checkbox" at bounding box center [886, 449] width 10 height 10
checkbox input "false"
click at [835, 445] on label at bounding box center [834, 448] width 12 height 12
click at [835, 445] on input "checkbox" at bounding box center [833, 449] width 10 height 10
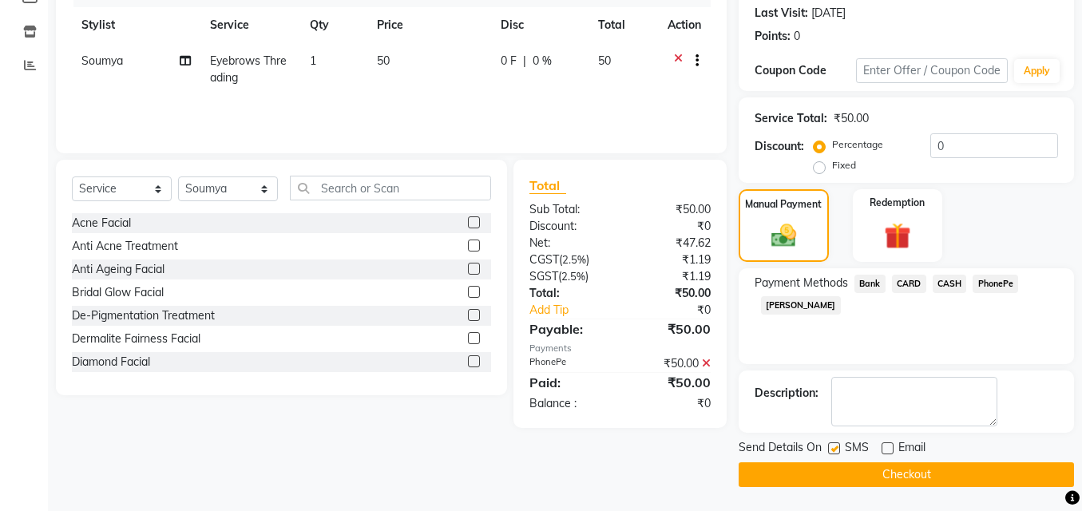
checkbox input "false"
drag, startPoint x: 819, startPoint y: 463, endPoint x: 813, endPoint y: 480, distance: 17.7
click at [814, 477] on button "Checkout" at bounding box center [905, 474] width 335 height 25
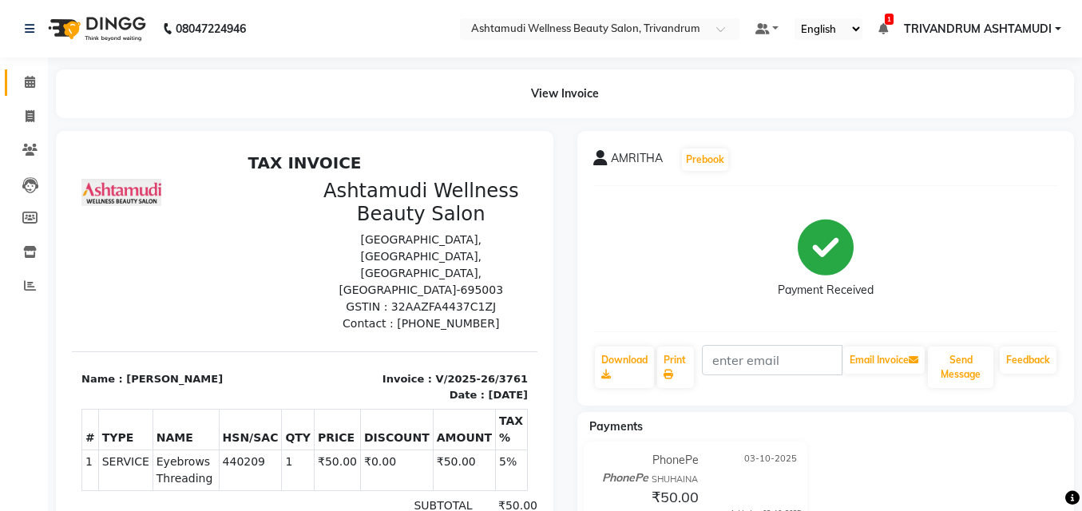
click at [32, 92] on link "Calendar" at bounding box center [24, 82] width 38 height 26
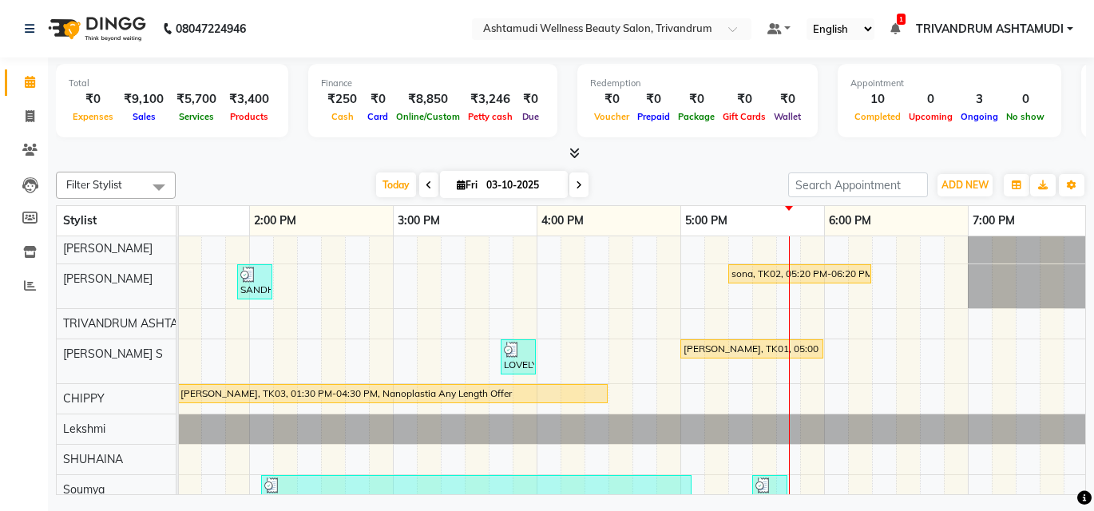
scroll to position [173, 0]
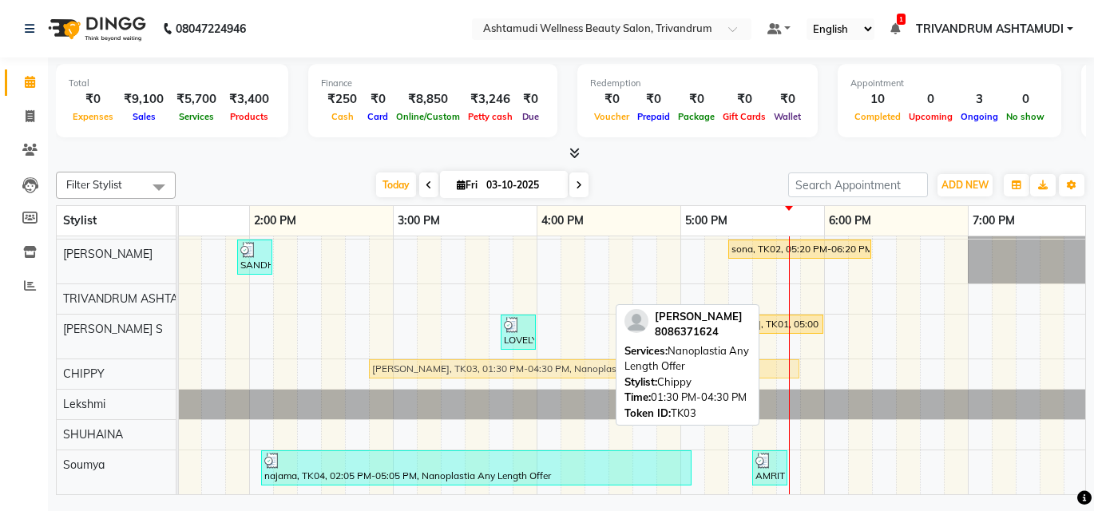
drag, startPoint x: 536, startPoint y: 360, endPoint x: 735, endPoint y: 363, distance: 198.8
click at [735, 363] on div "Filter Stylist Select All ANJALI L B DHANYA D KARTHIKA MANJUSHA SARITHA TRIVAND…" at bounding box center [571, 330] width 1030 height 330
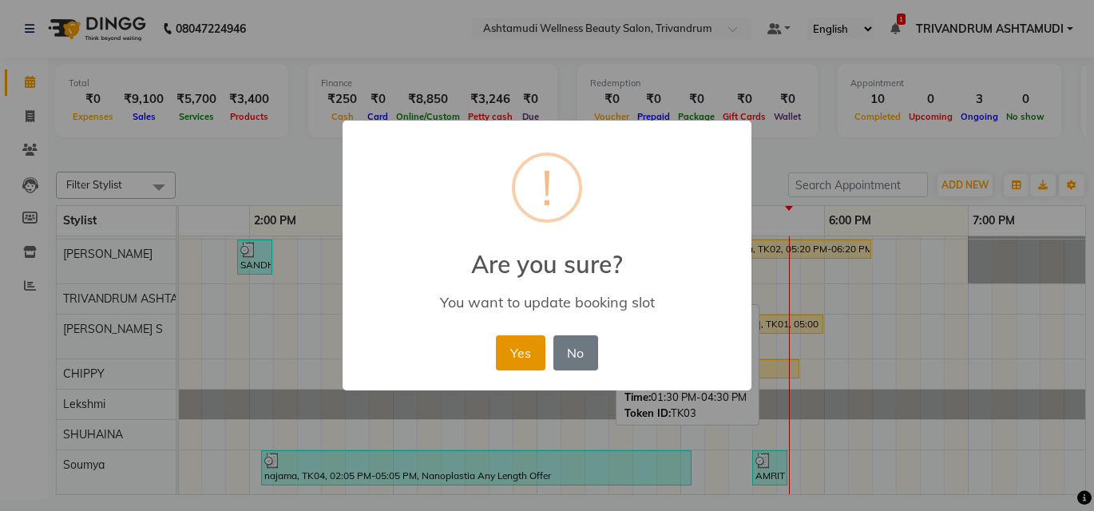
click at [506, 351] on button "Yes" at bounding box center [520, 352] width 49 height 35
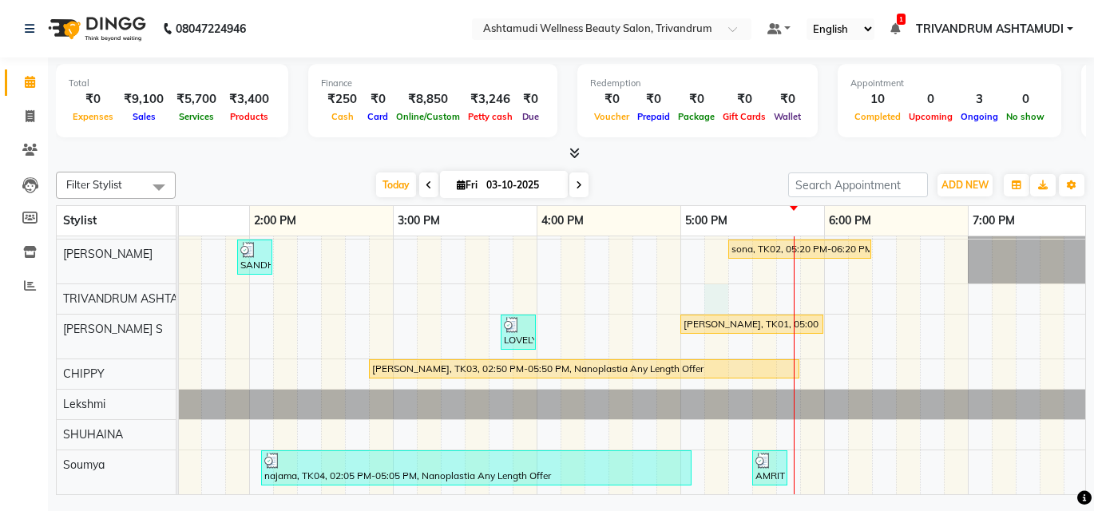
click at [721, 283] on div "nayana, TK06, 01:45 PM-02:00 PM, Eyebrows Threading subha, TK07, 01:45 PM-02:00…" at bounding box center [537, 284] width 2012 height 419
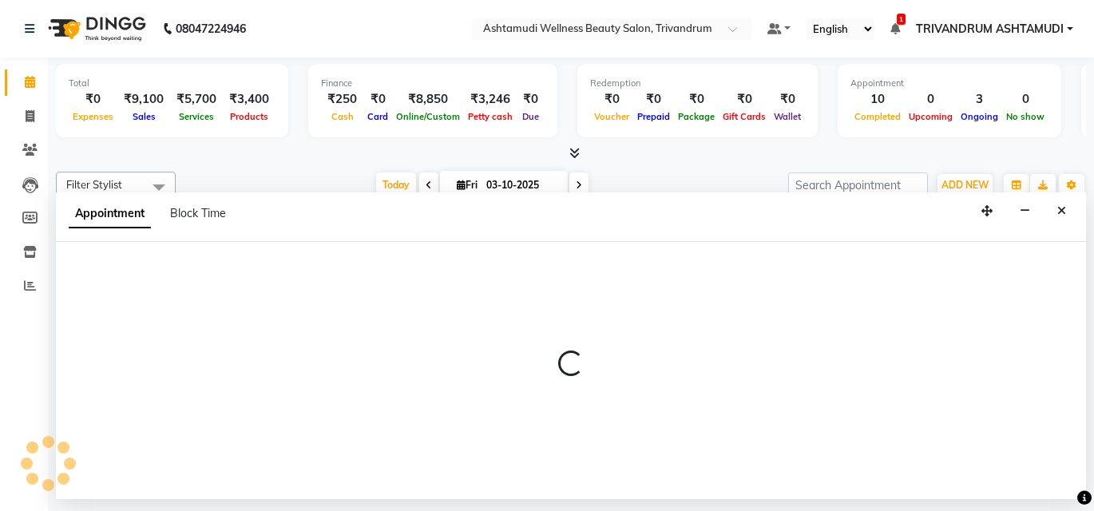
select select "27312"
select select "1035"
select select "tentative"
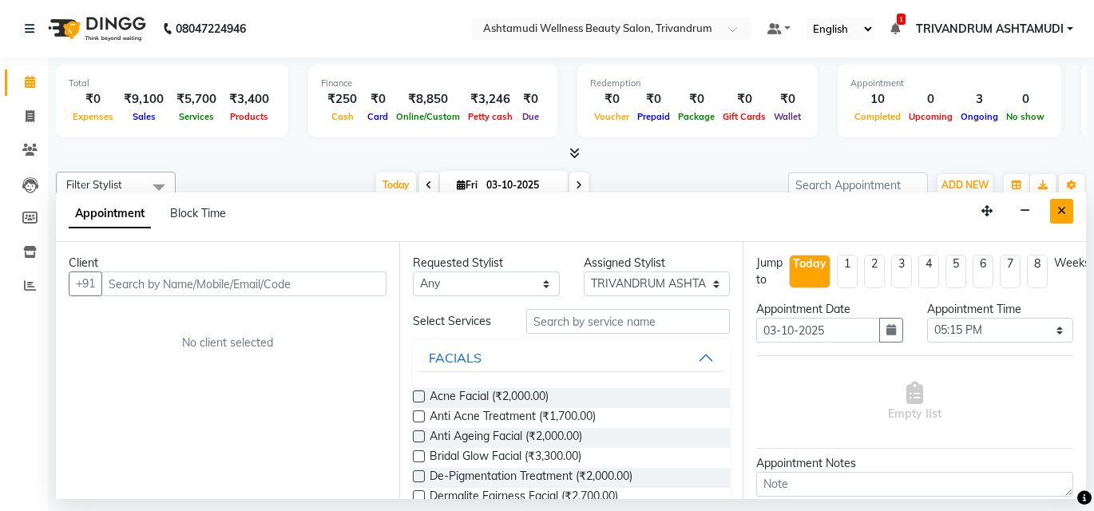
click at [1054, 218] on button "Close" at bounding box center [1061, 211] width 23 height 25
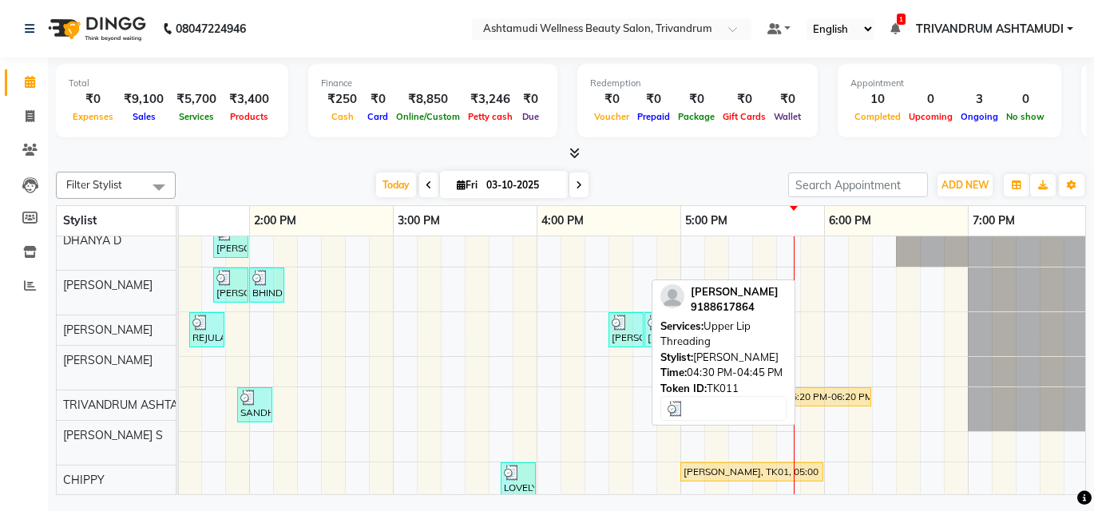
scroll to position [14, 0]
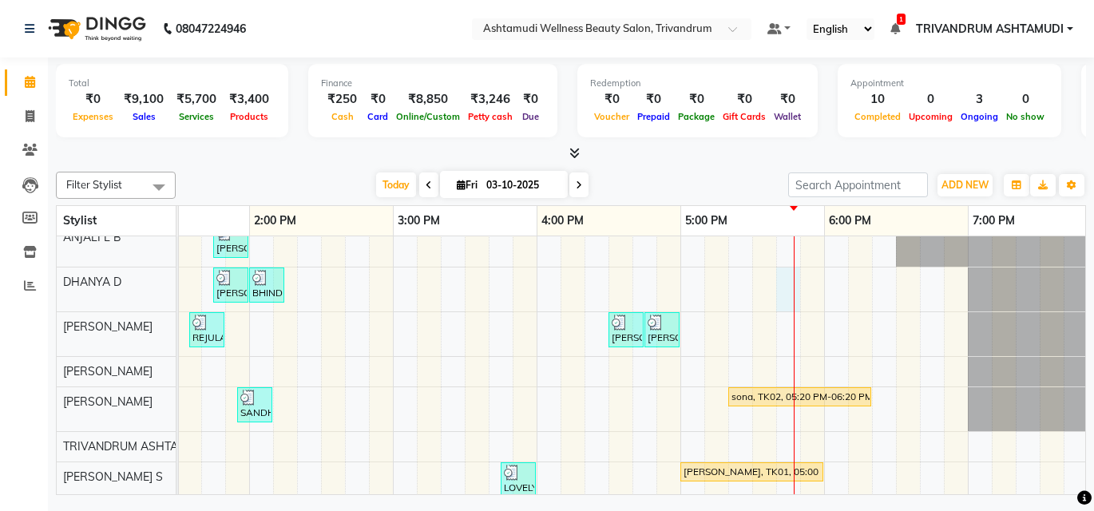
click at [789, 289] on div "nayana, TK06, 01:45 PM-02:00 PM, Eyebrows Threading subha, TK07, 01:45 PM-02:00…" at bounding box center [537, 432] width 2012 height 419
select select "27022"
select select "1065"
select select "tentative"
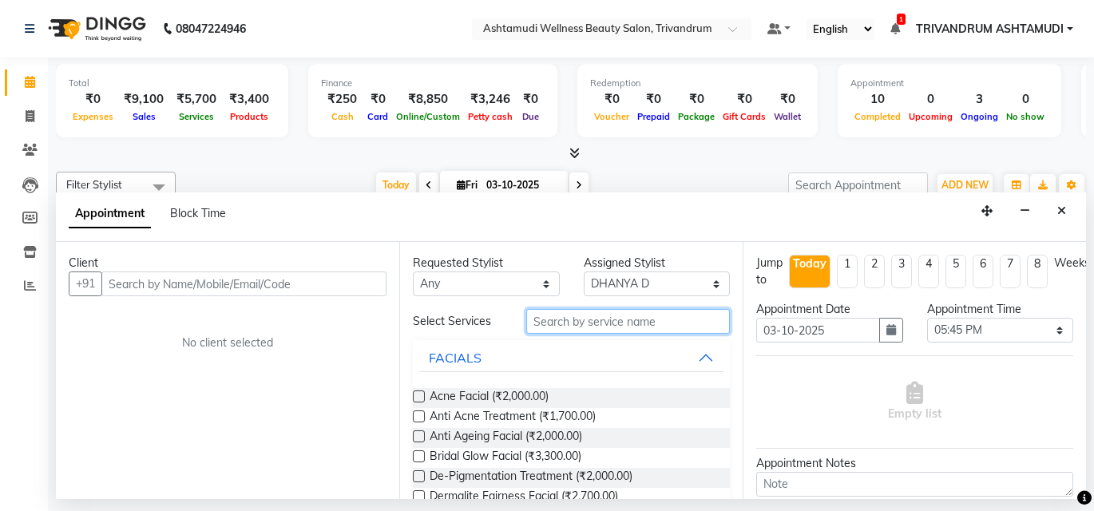
click at [606, 328] on input "text" at bounding box center [628, 321] width 204 height 25
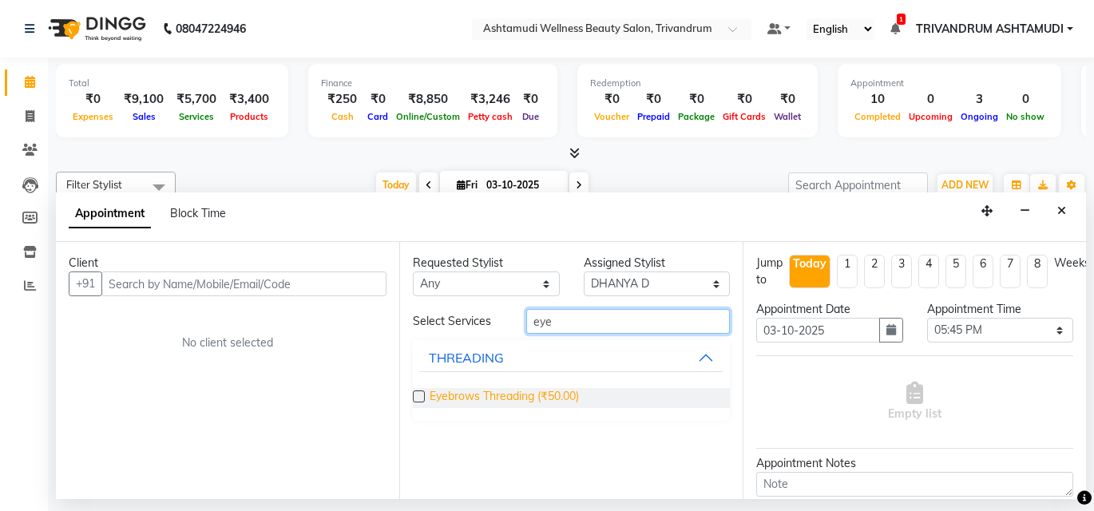
type input "eye"
click at [499, 398] on span "Eyebrows Threading (₹50.00)" at bounding box center [503, 398] width 149 height 20
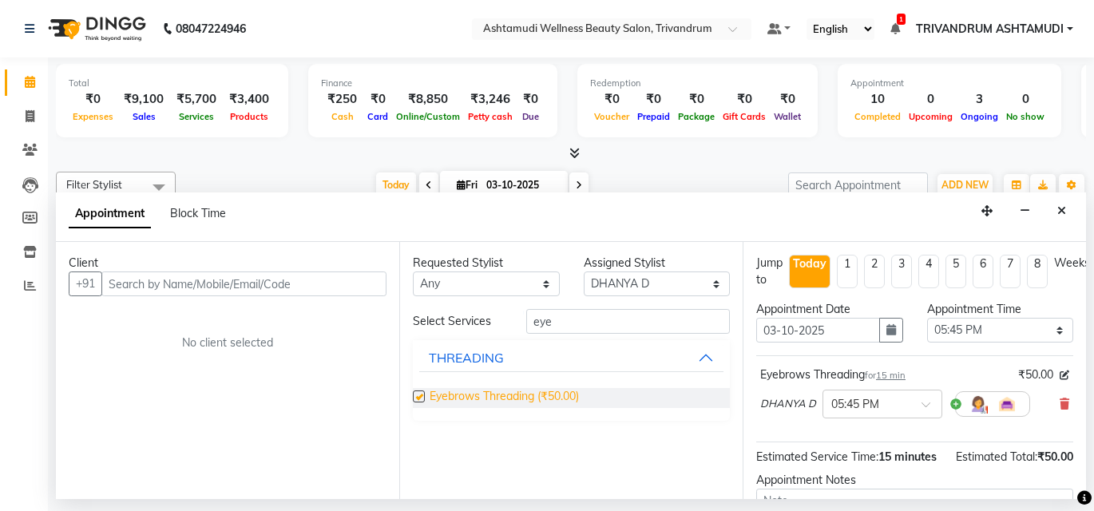
checkbox input "false"
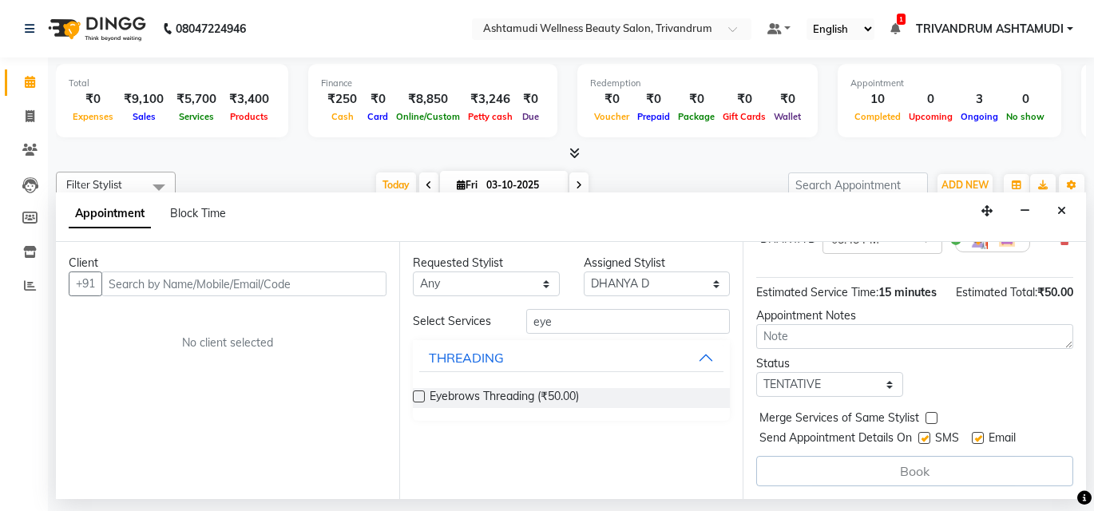
scroll to position [193, 0]
click at [769, 373] on select "Select TENTATIVE CONFIRM CHECK-IN UPCOMING" at bounding box center [829, 384] width 147 height 25
select select "check-in"
click at [756, 372] on select "Select TENTATIVE CONFIRM CHECK-IN UPCOMING" at bounding box center [829, 384] width 147 height 25
click at [223, 287] on input "text" at bounding box center [243, 283] width 285 height 25
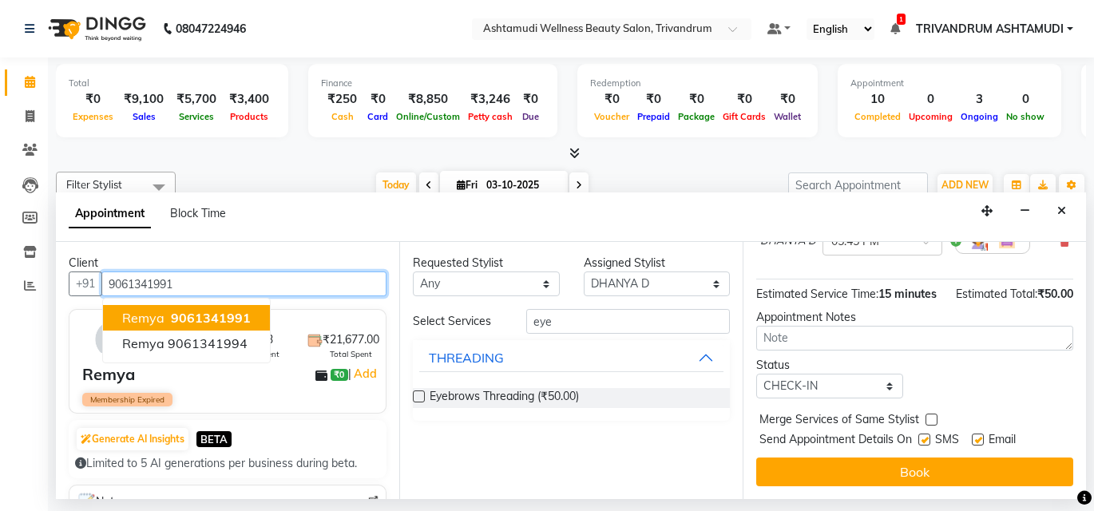
scroll to position [192, 0]
click at [188, 315] on span "9061341991" at bounding box center [211, 318] width 80 height 16
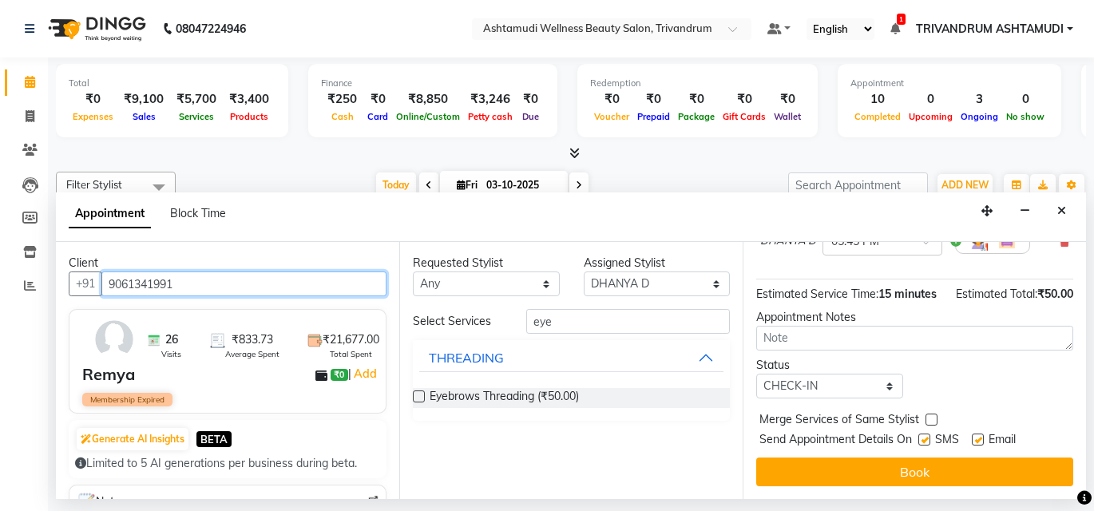
type input "9061341991"
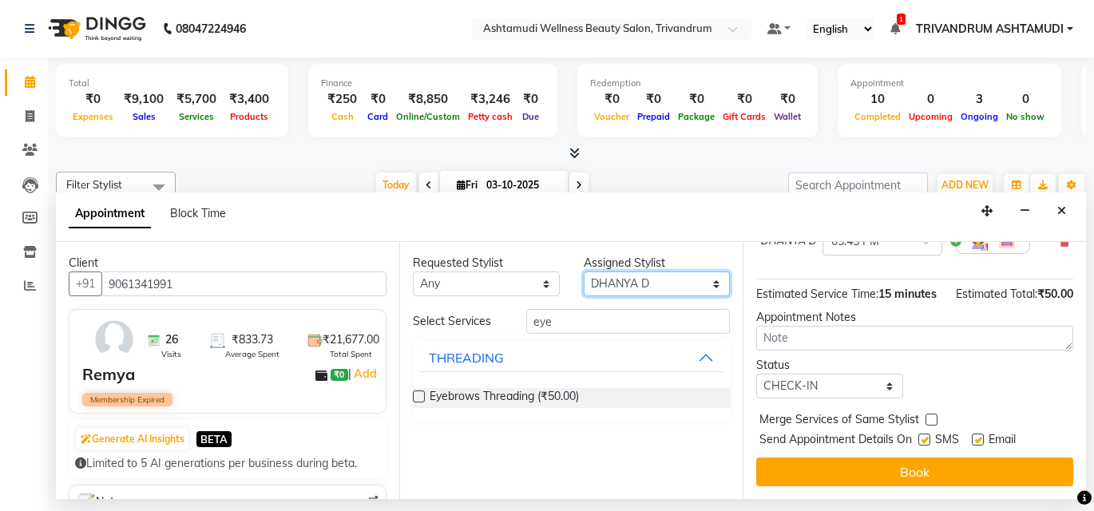
click at [652, 281] on select "Select ANJALI L B CHIPPY DHANYA D KARTHIKA Lekshmi MANJUSHA SARITHA SHUHAINA So…" at bounding box center [657, 283] width 147 height 25
select select "27021"
click at [584, 271] on select "Select ANJALI L B CHIPPY DHANYA D KARTHIKA Lekshmi MANJUSHA SARITHA SHUHAINA So…" at bounding box center [657, 283] width 147 height 25
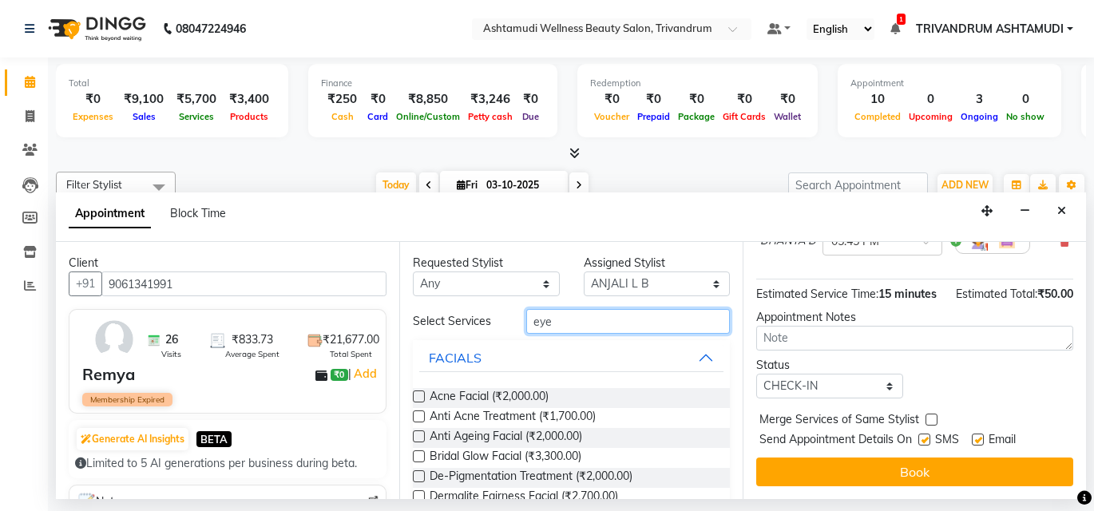
click at [545, 326] on input "eye" at bounding box center [628, 321] width 204 height 25
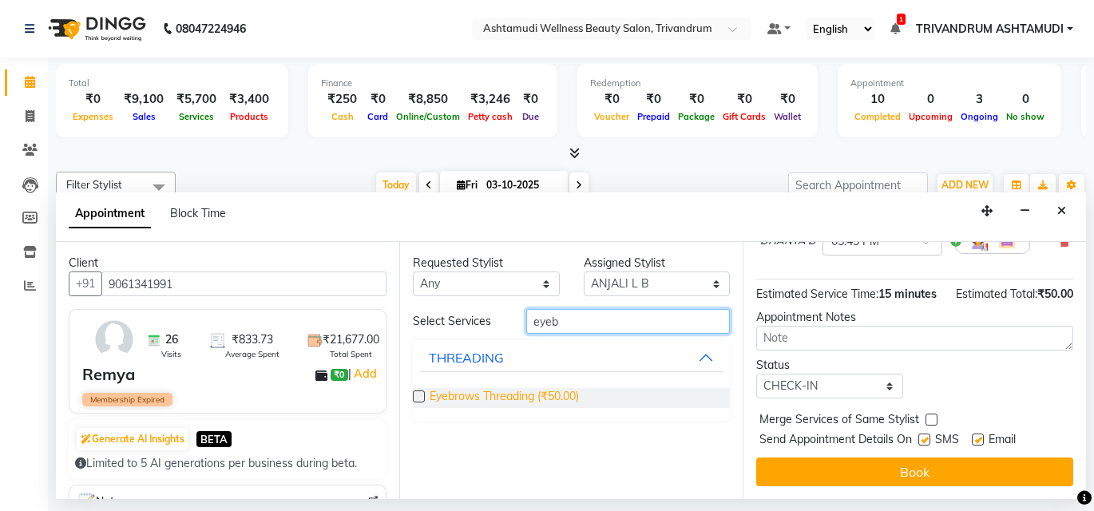
type input "eyeb"
click at [502, 394] on span "Eyebrows Threading (₹50.00)" at bounding box center [503, 398] width 149 height 20
checkbox input "false"
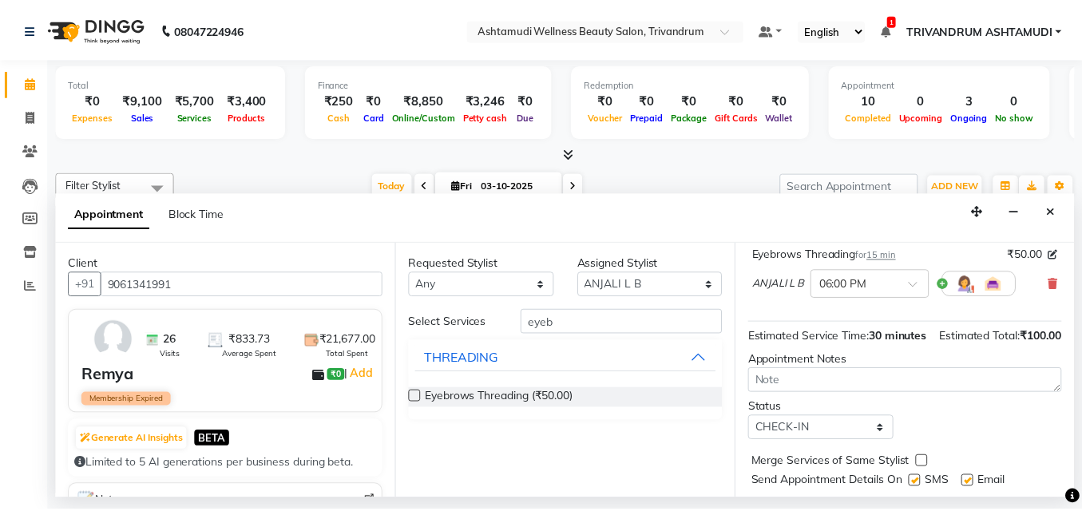
scroll to position [264, 0]
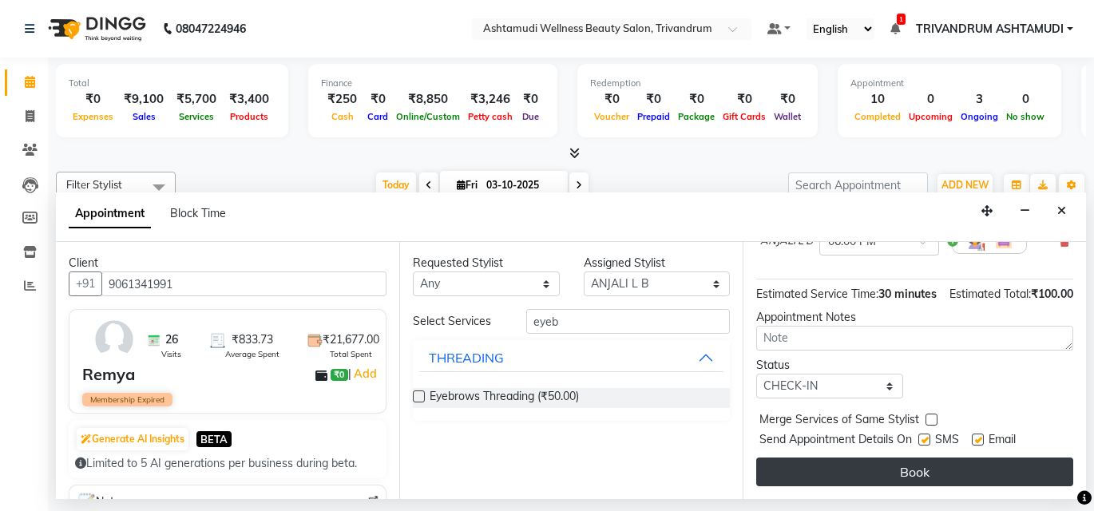
click at [870, 457] on button "Book" at bounding box center [914, 471] width 317 height 29
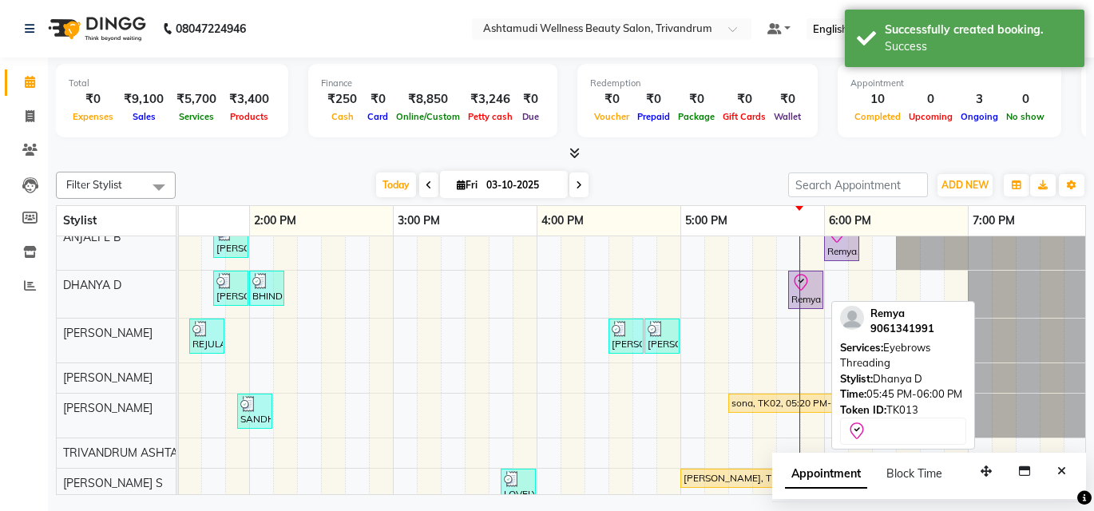
click at [805, 293] on div "Remya, TK13, 05:45 PM-06:00 PM, Eyebrows Threading" at bounding box center [805, 290] width 32 height 34
click at [801, 283] on icon at bounding box center [800, 282] width 19 height 19
select select "8"
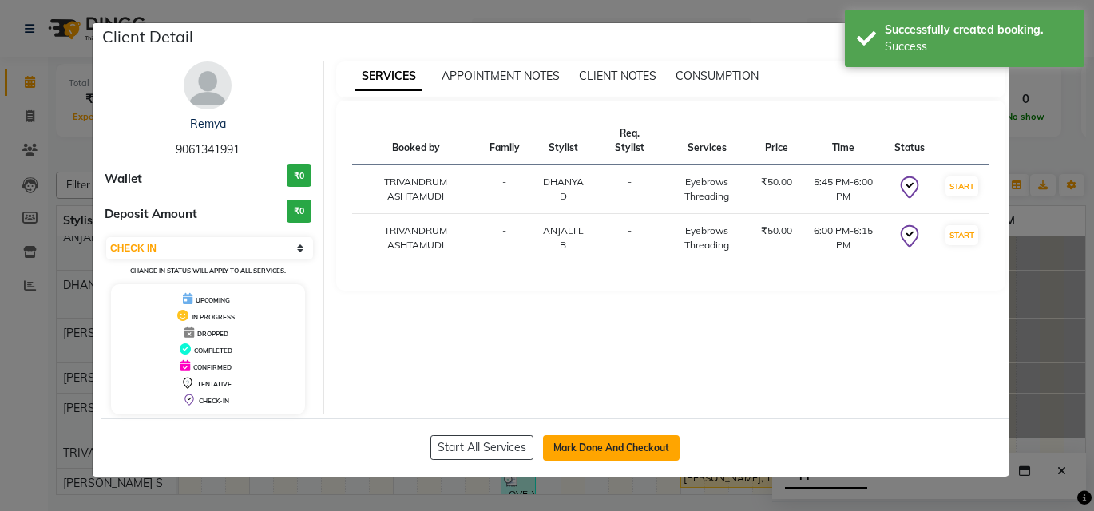
click at [620, 443] on button "Mark Done And Checkout" at bounding box center [611, 448] width 137 height 26
select select "service"
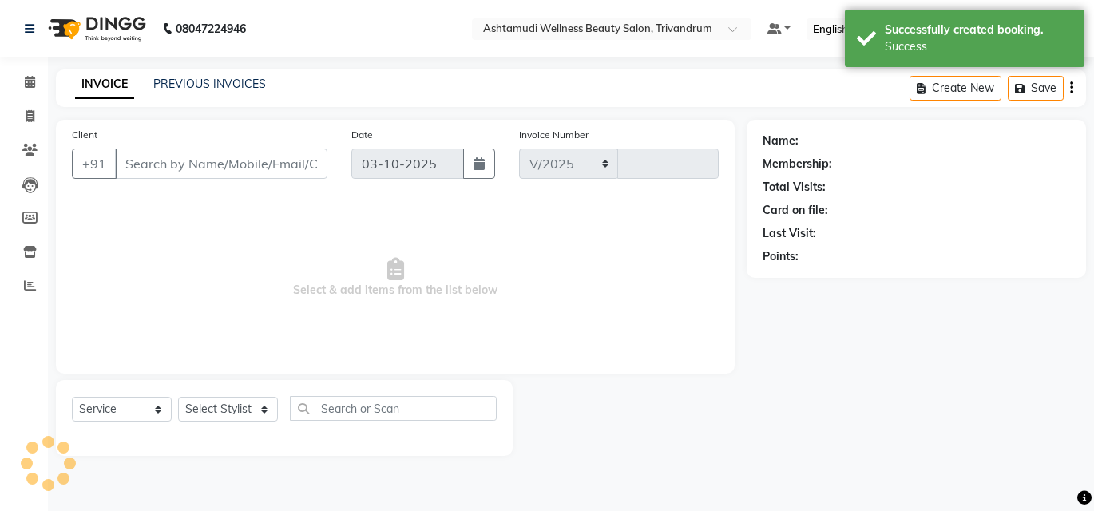
select select "4636"
type input "3762"
type input "9061341991"
select select "27022"
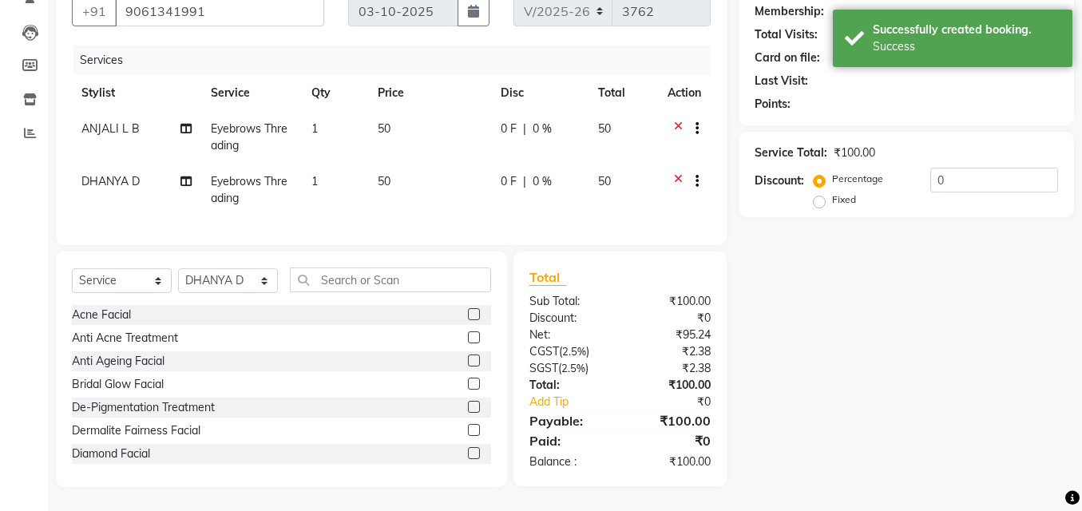
scroll to position [164, 0]
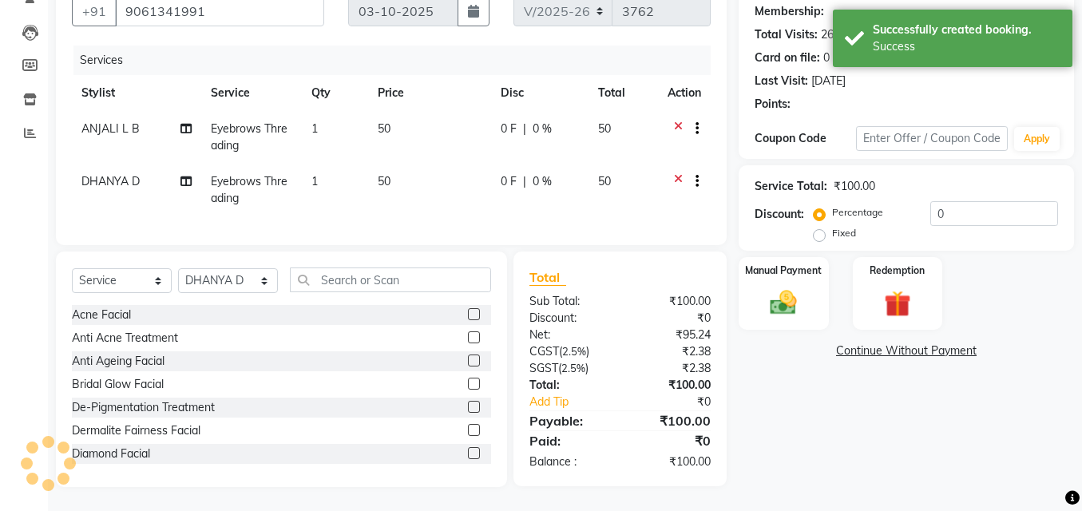
select select "1: Object"
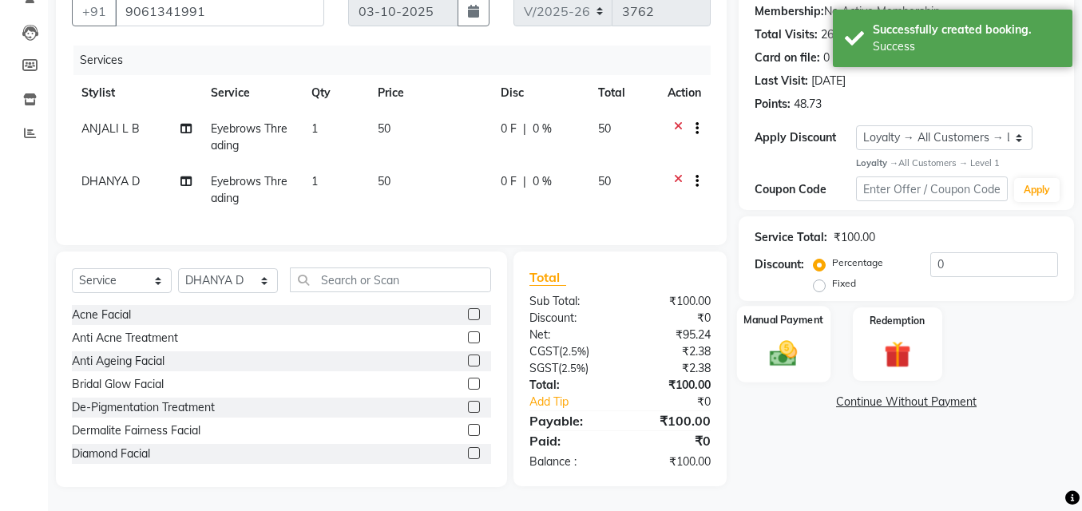
click at [785, 319] on div "Manual Payment" at bounding box center [783, 344] width 93 height 76
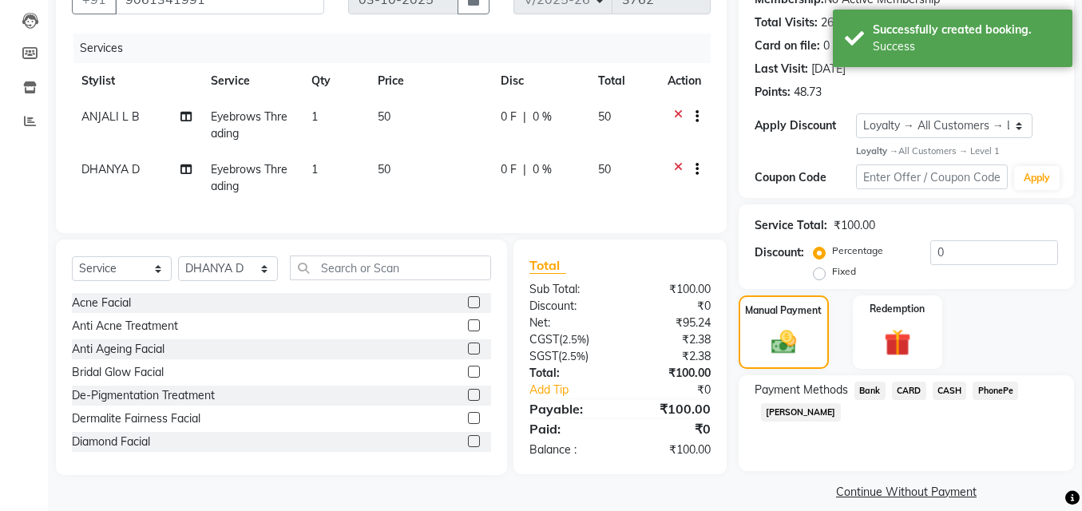
click at [948, 385] on span "CASH" at bounding box center [949, 391] width 34 height 18
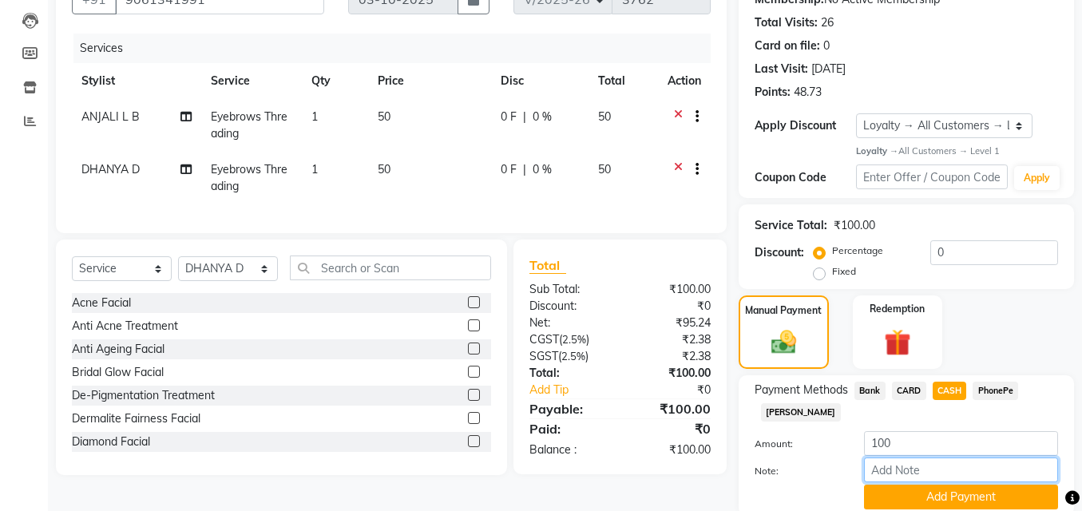
click at [900, 465] on input "Note:" at bounding box center [961, 469] width 194 height 25
type input "SHUHAINA"
click at [960, 493] on button "Add Payment" at bounding box center [961, 497] width 194 height 25
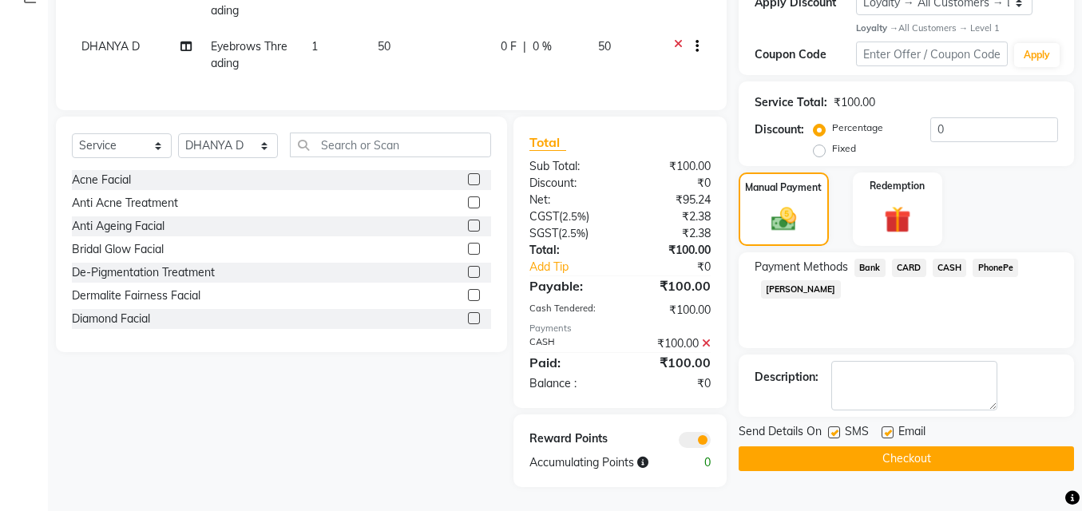
scroll to position [299, 0]
click at [884, 426] on label at bounding box center [887, 432] width 12 height 12
click at [884, 428] on input "checkbox" at bounding box center [886, 433] width 10 height 10
checkbox input "false"
click at [848, 423] on span "SMS" at bounding box center [857, 433] width 24 height 20
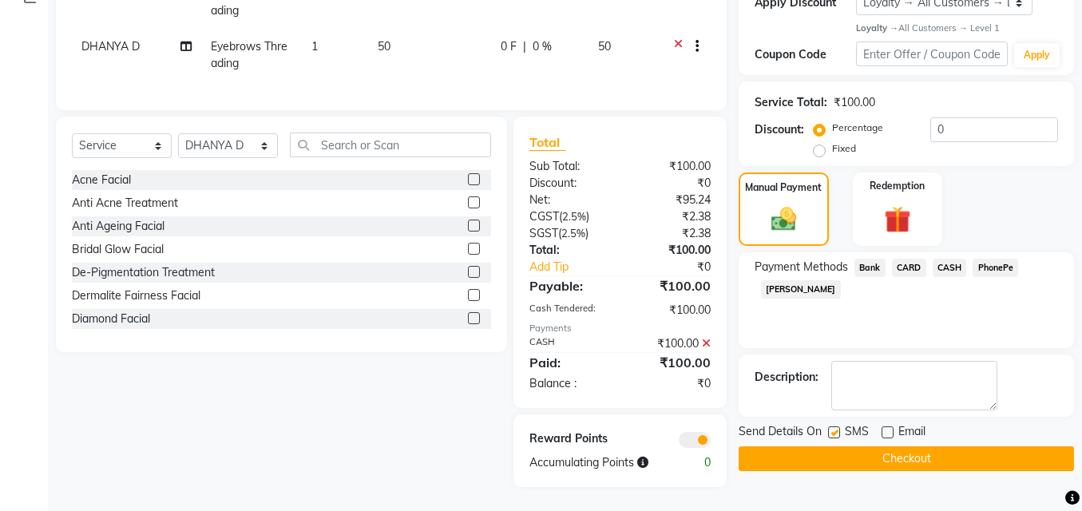
click at [831, 426] on label at bounding box center [834, 432] width 12 height 12
click at [831, 428] on input "checkbox" at bounding box center [833, 433] width 10 height 10
checkbox input "false"
click at [857, 446] on button "Checkout" at bounding box center [905, 458] width 335 height 25
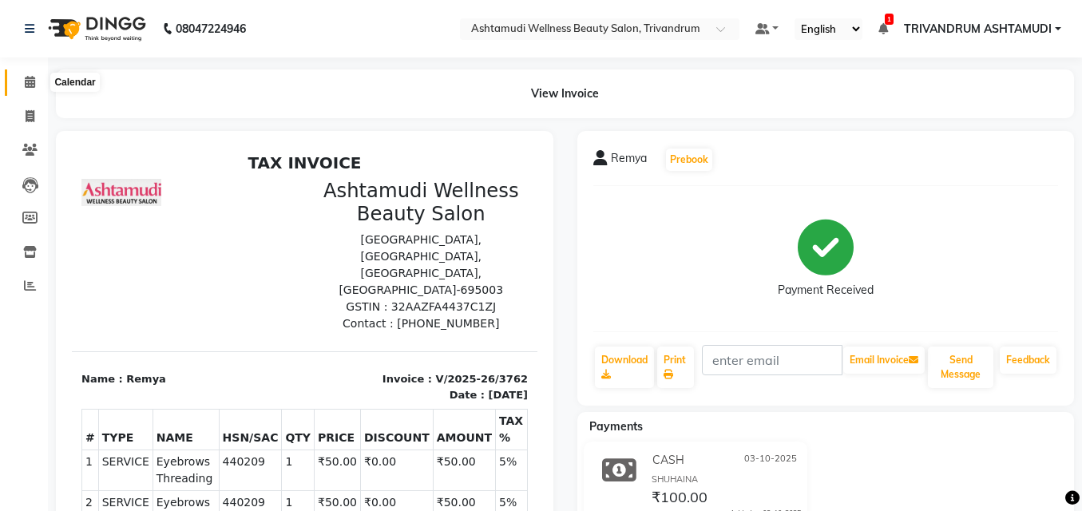
click at [25, 79] on icon at bounding box center [30, 82] width 10 height 12
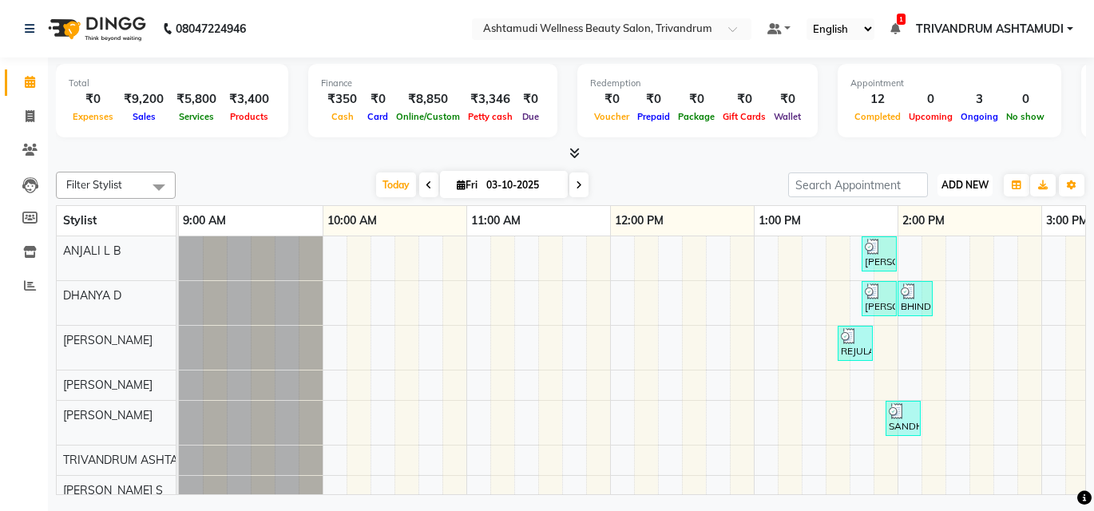
click at [978, 184] on span "ADD NEW" at bounding box center [964, 185] width 47 height 12
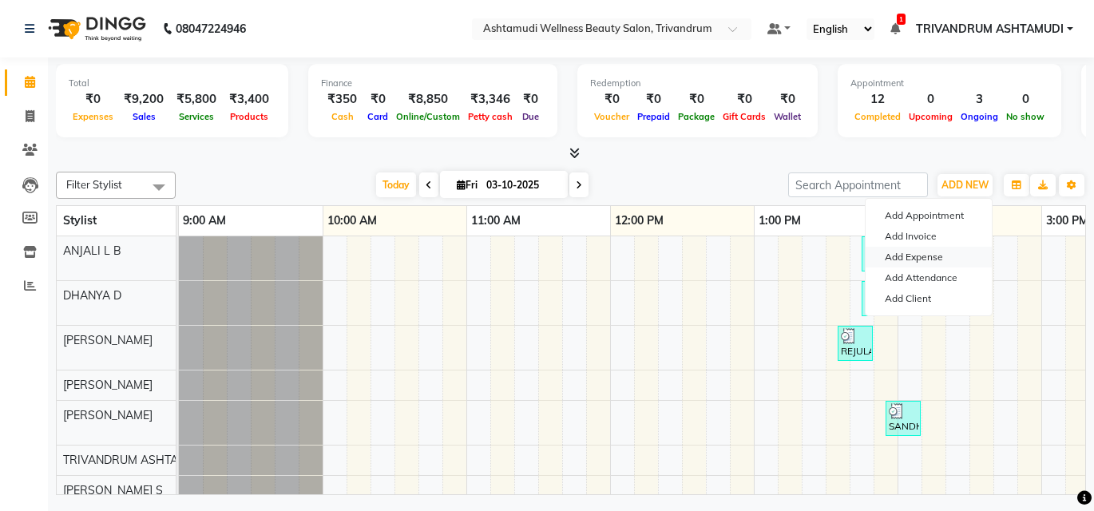
click at [938, 247] on link "Add Expense" at bounding box center [928, 257] width 126 height 21
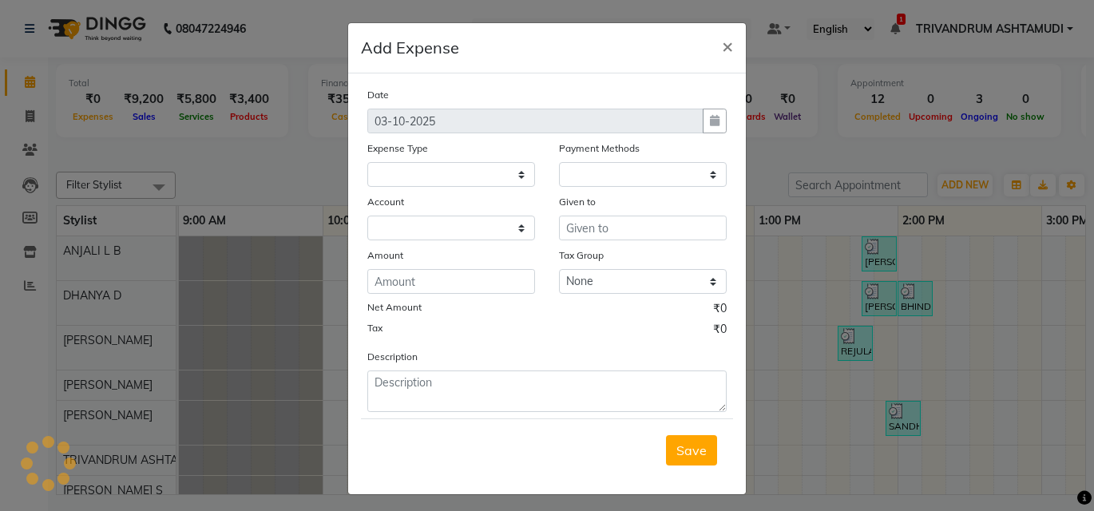
select select
select select "1"
select select "3467"
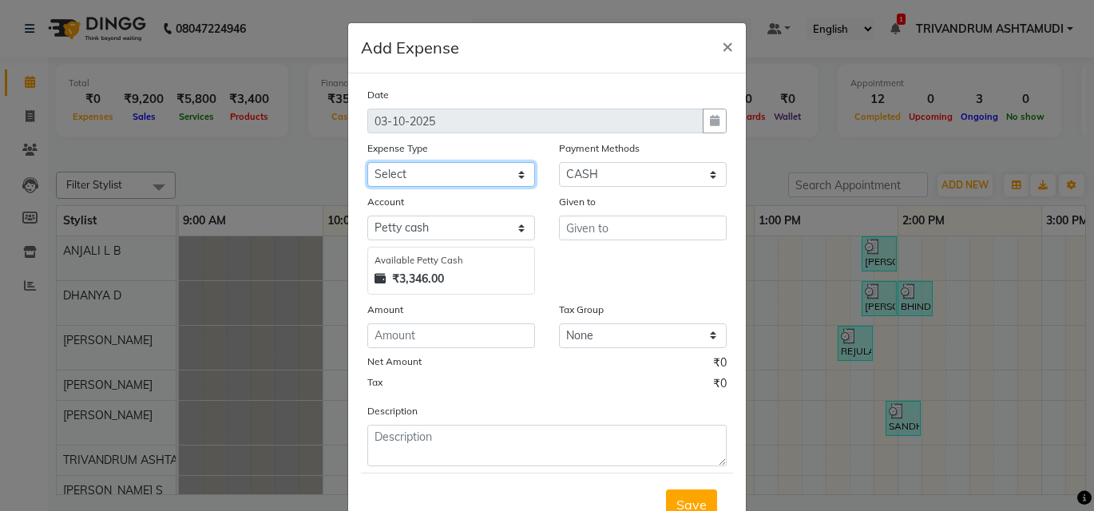
click at [448, 172] on select "Select ACCOMODATION EXPENSES ADVERTISEMENT SALES PROMOTIONAL EXPENSES Bonus BRI…" at bounding box center [451, 174] width 168 height 25
select select "6175"
click at [367, 162] on select "Select ACCOMODATION EXPENSES ADVERTISEMENT SALES PROMOTIONAL EXPENSES Bonus BRI…" at bounding box center [451, 174] width 168 height 25
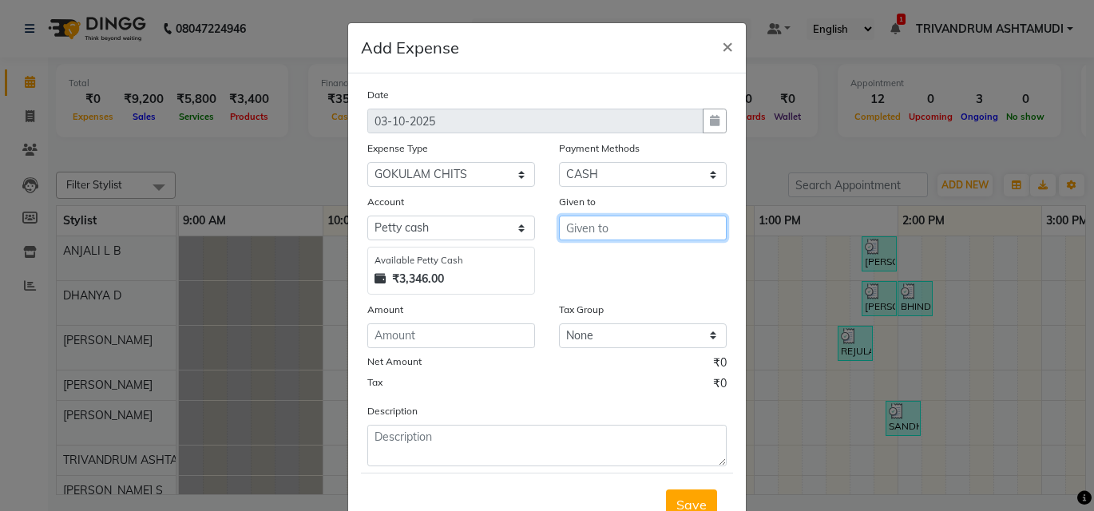
click at [606, 228] on input "text" at bounding box center [643, 228] width 168 height 25
type input "gokulam"
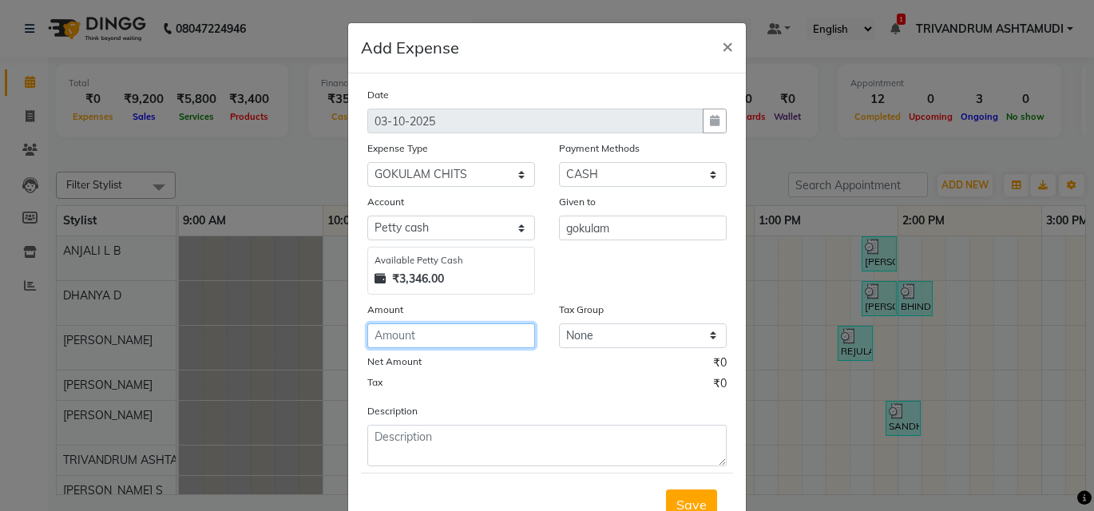
click at [369, 334] on input "number" at bounding box center [451, 335] width 168 height 25
type input "1500"
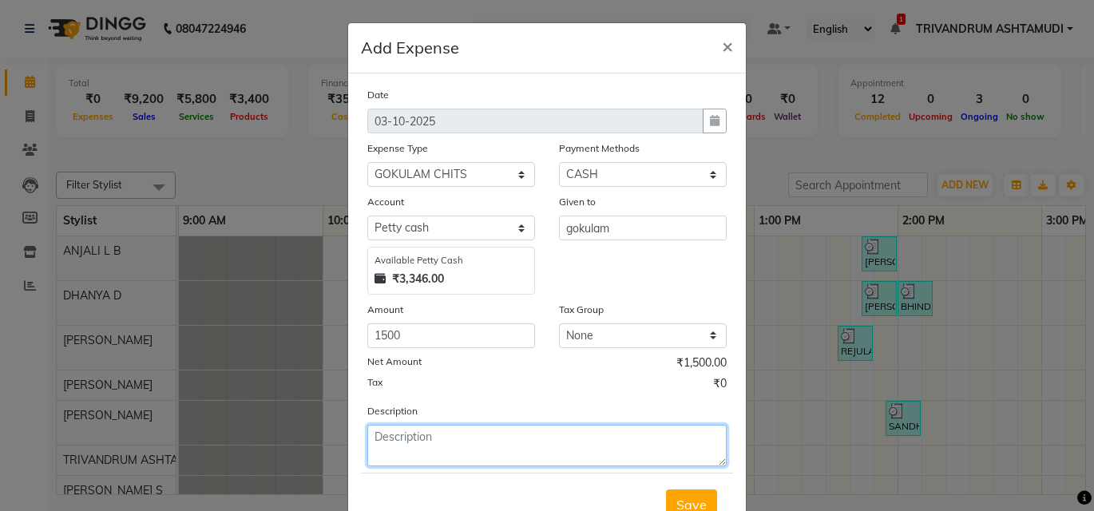
click at [381, 439] on textarea at bounding box center [546, 446] width 359 height 42
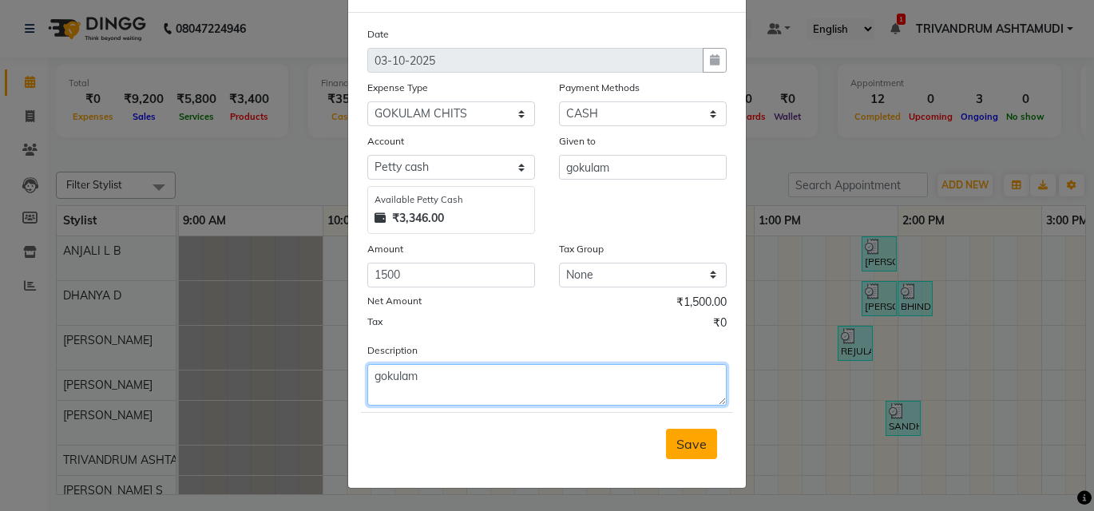
type textarea "gokulam"
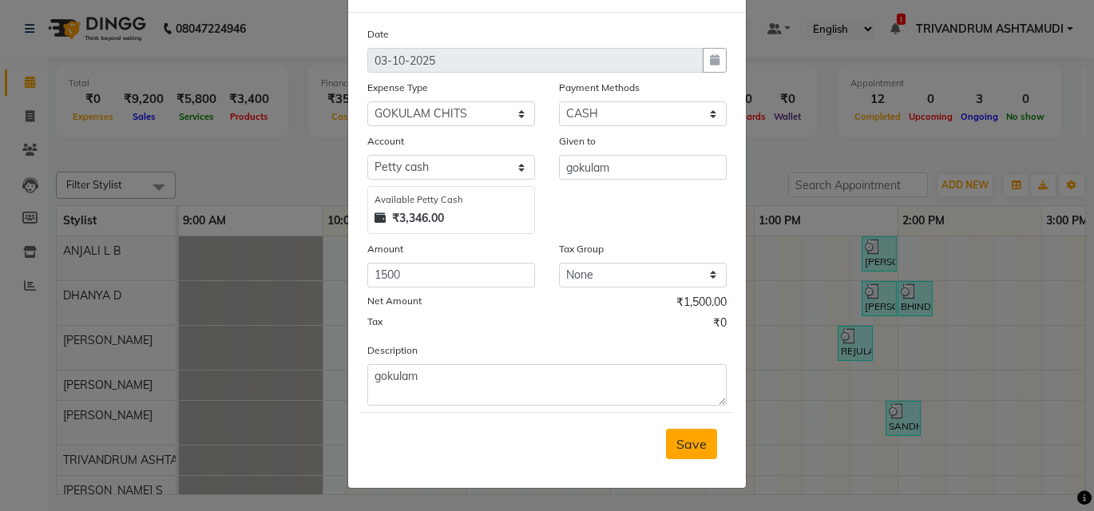
click at [682, 449] on span "Save" at bounding box center [691, 444] width 30 height 16
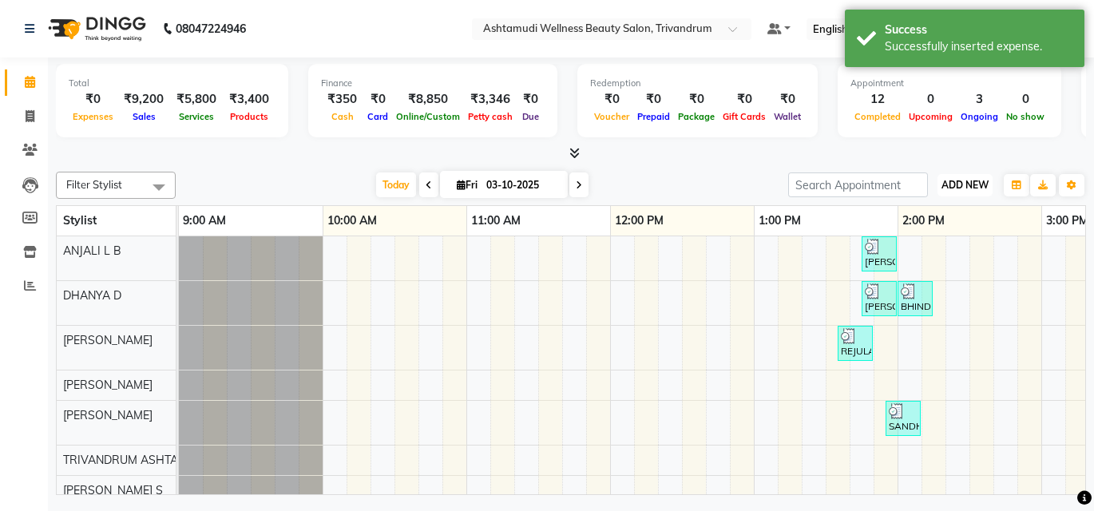
click at [973, 184] on span "ADD NEW" at bounding box center [964, 185] width 47 height 12
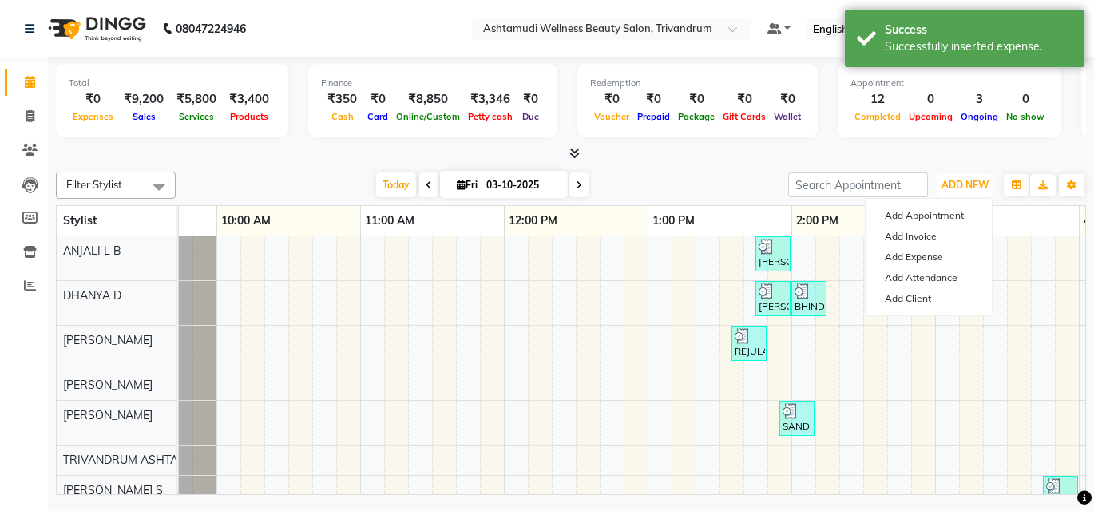
scroll to position [0, 635]
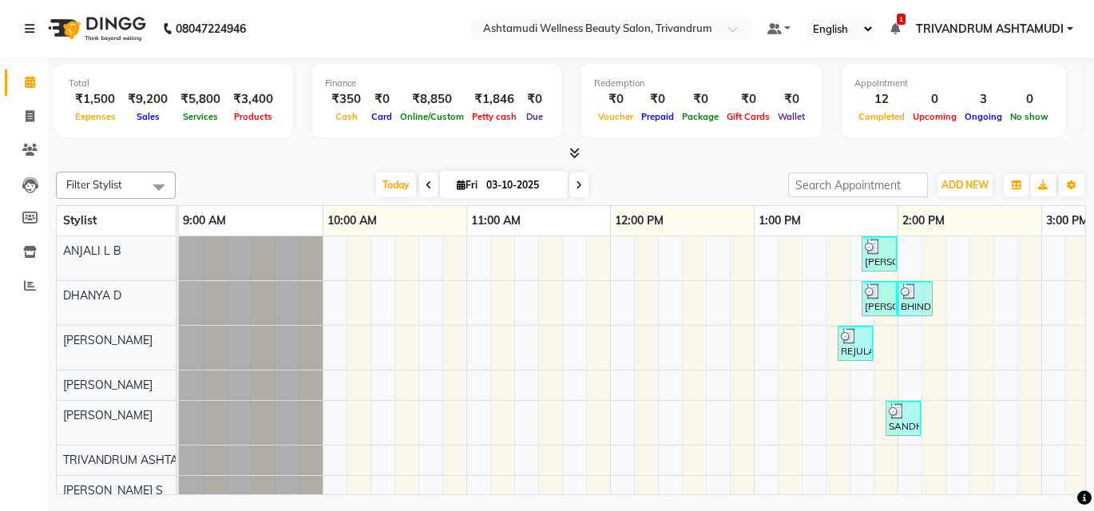
scroll to position [22, 0]
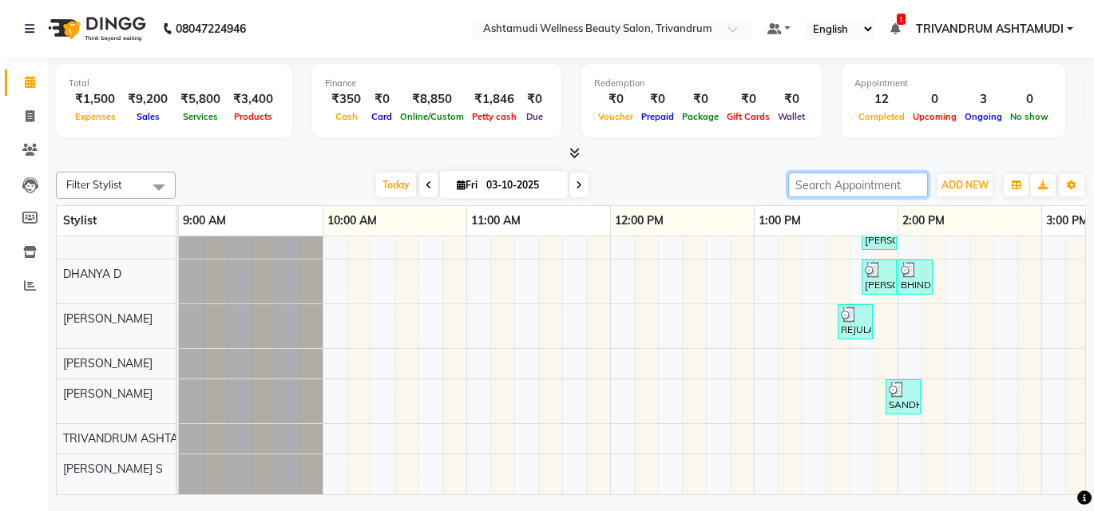
click at [834, 188] on input "search" at bounding box center [858, 184] width 140 height 25
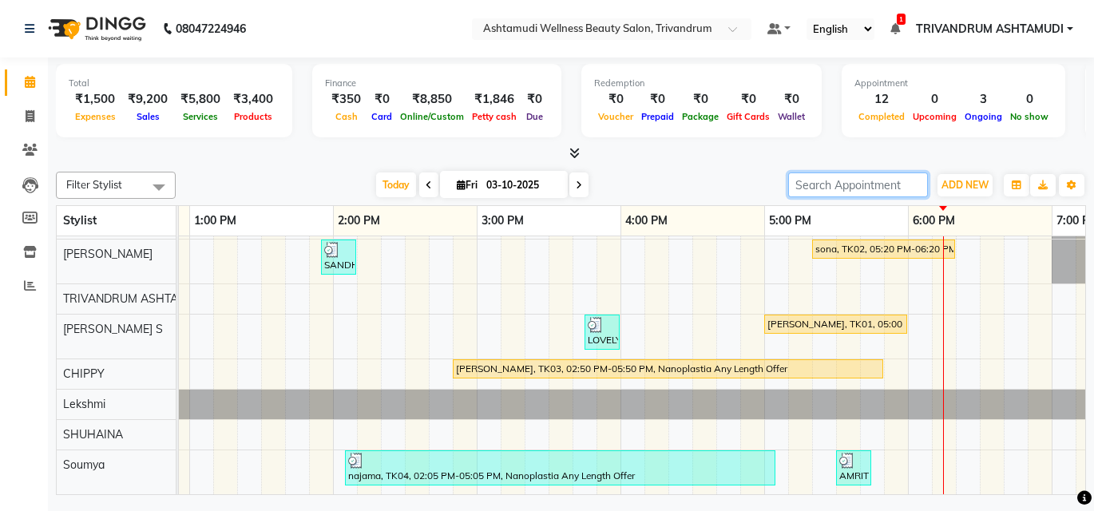
scroll to position [0, 0]
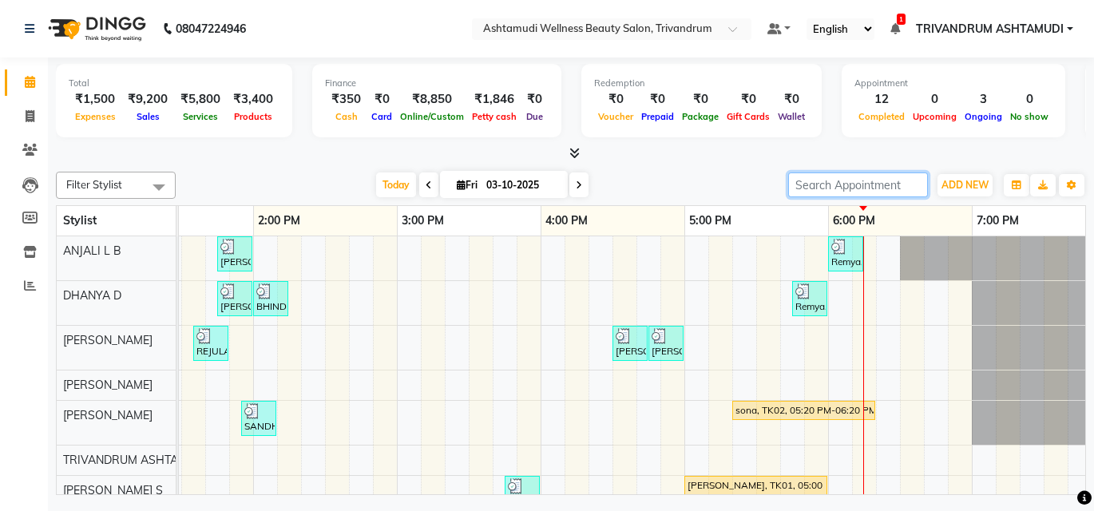
click at [853, 301] on div "[PERSON_NAME], TK06, 01:45 PM-02:00 PM, Eyebrows Threading Remya, TK13, 06:00 P…" at bounding box center [541, 445] width 2012 height 419
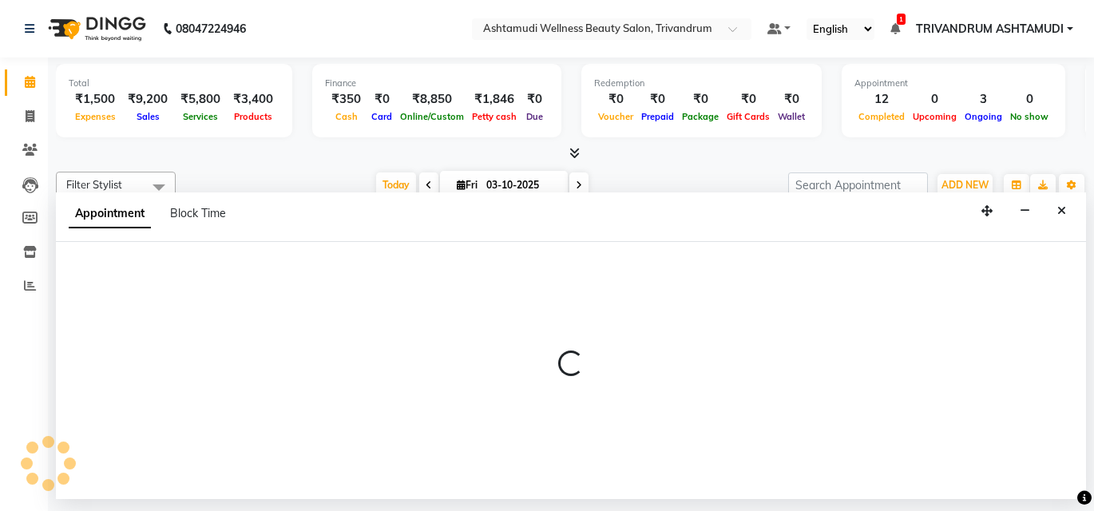
select select "27022"
select select "1095"
select select "tentative"
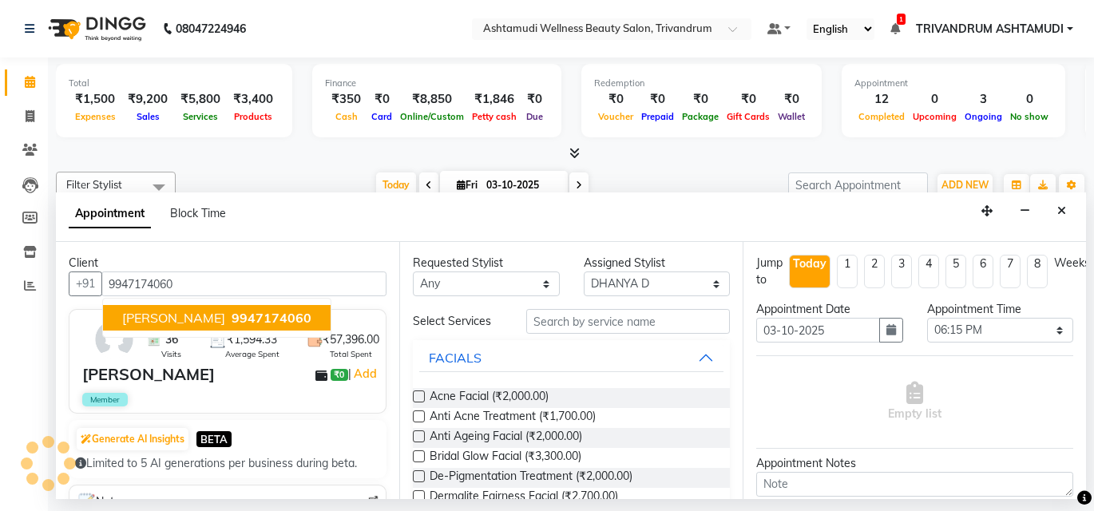
click at [218, 306] on button "[PERSON_NAME] 9947174060" at bounding box center [217, 318] width 228 height 26
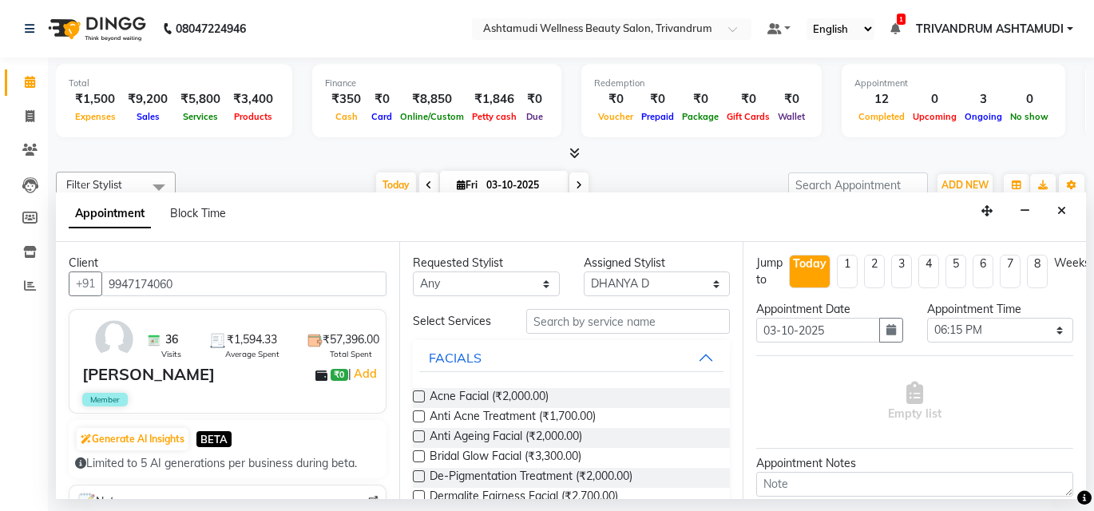
type input "9947174060"
click at [596, 329] on input "text" at bounding box center [628, 321] width 204 height 25
type input "r"
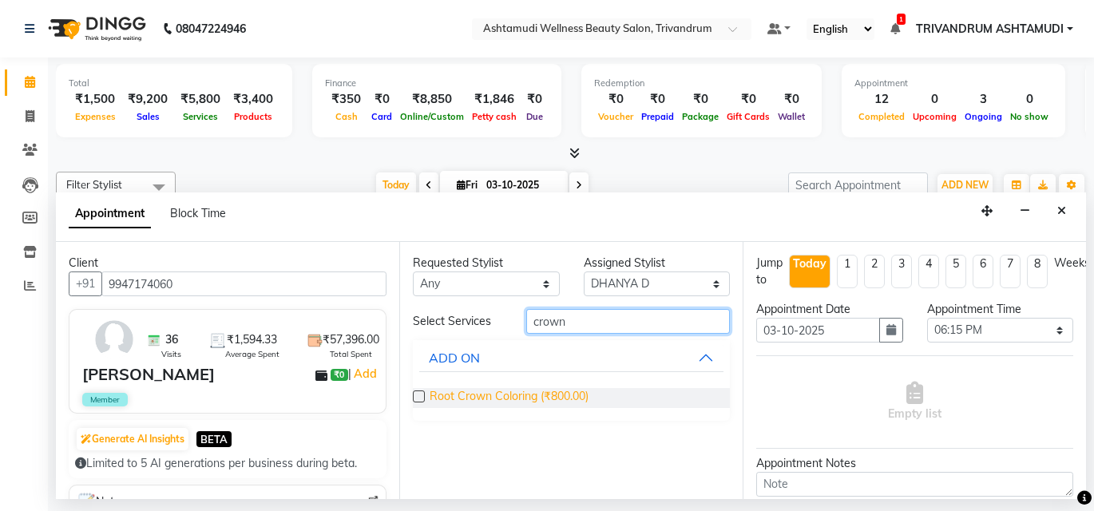
type input "crown"
click at [493, 394] on span "Root Crown Coloring (₹800.00)" at bounding box center [508, 398] width 159 height 20
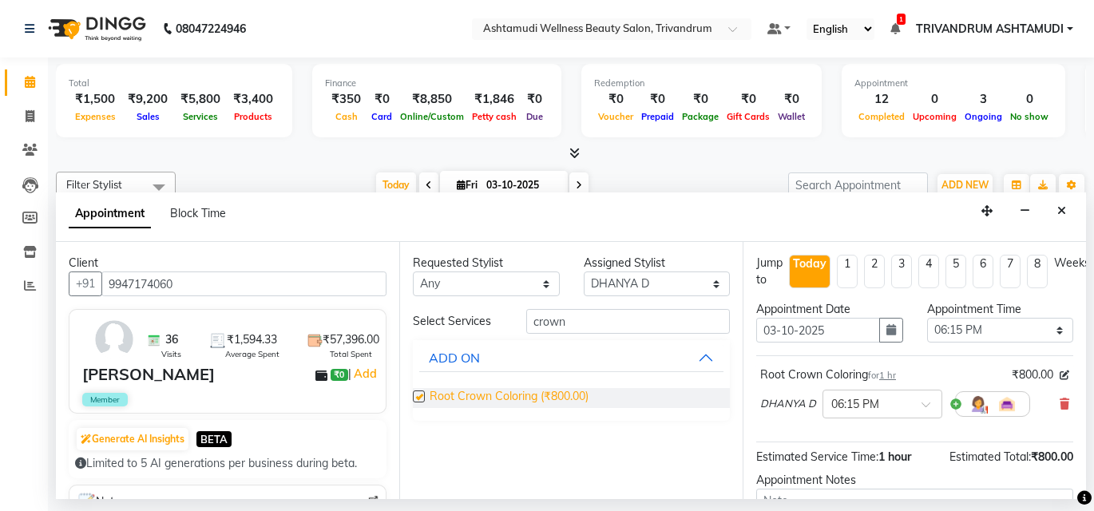
checkbox input "false"
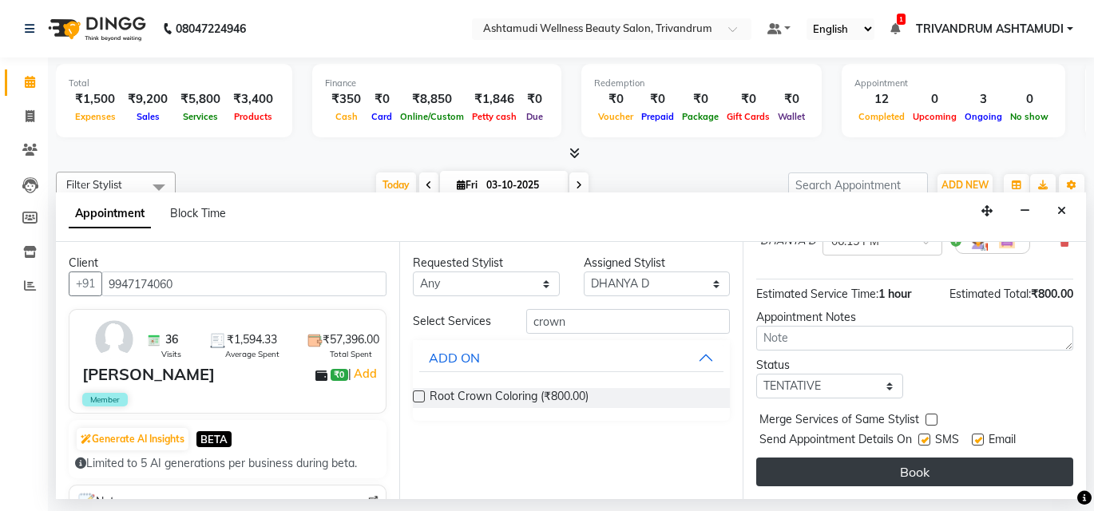
scroll to position [175, 0]
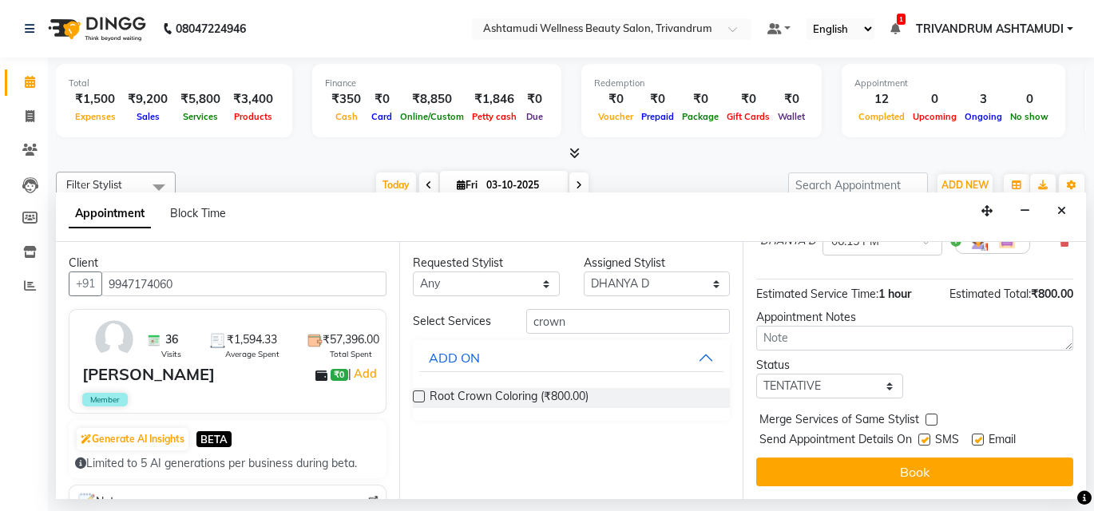
click at [807, 357] on div "Status" at bounding box center [829, 365] width 147 height 17
click at [803, 374] on select "Select TENTATIVE CONFIRM CHECK-IN UPCOMING" at bounding box center [829, 386] width 147 height 25
select select "check-in"
click at [756, 374] on select "Select TENTATIVE CONFIRM CHECK-IN UPCOMING" at bounding box center [829, 386] width 147 height 25
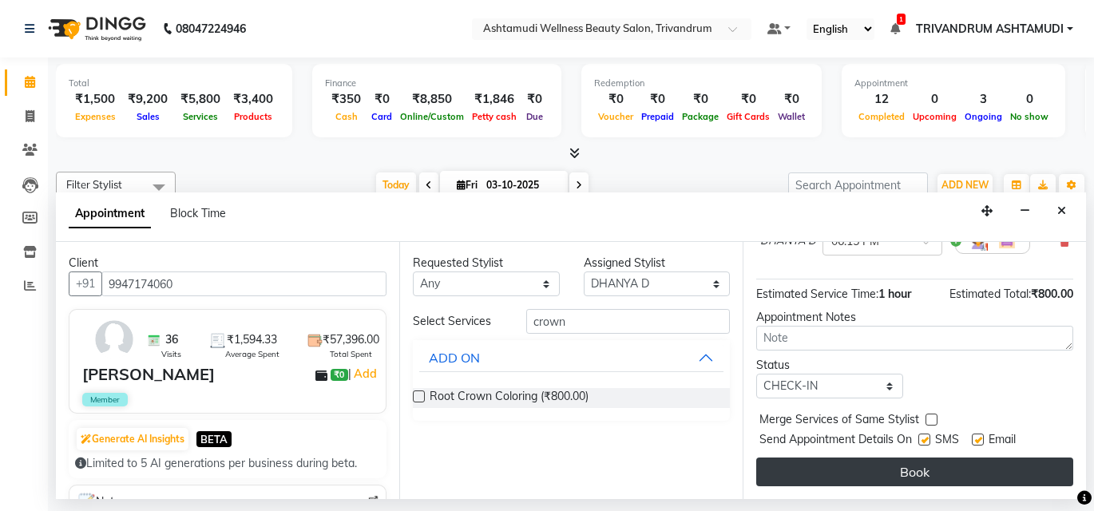
click at [868, 457] on button "Book" at bounding box center [914, 471] width 317 height 29
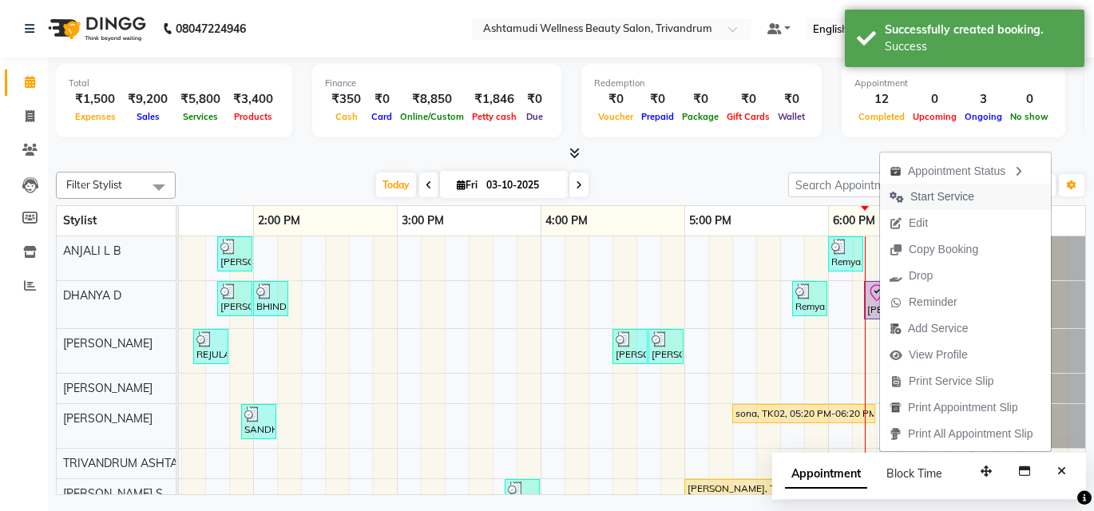
click at [960, 197] on span "Start Service" at bounding box center [942, 196] width 64 height 17
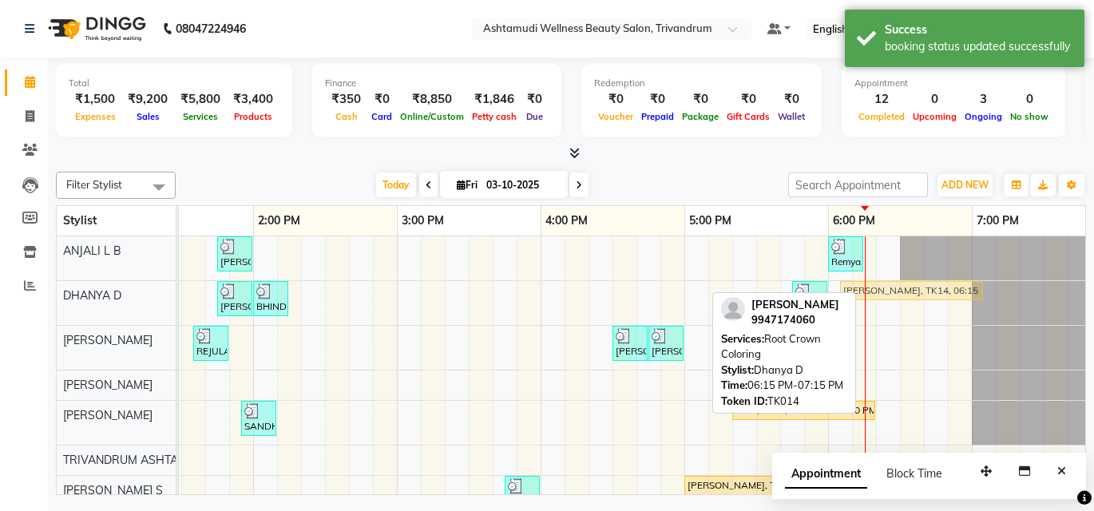
drag, startPoint x: 879, startPoint y: 287, endPoint x: 864, endPoint y: 293, distance: 16.2
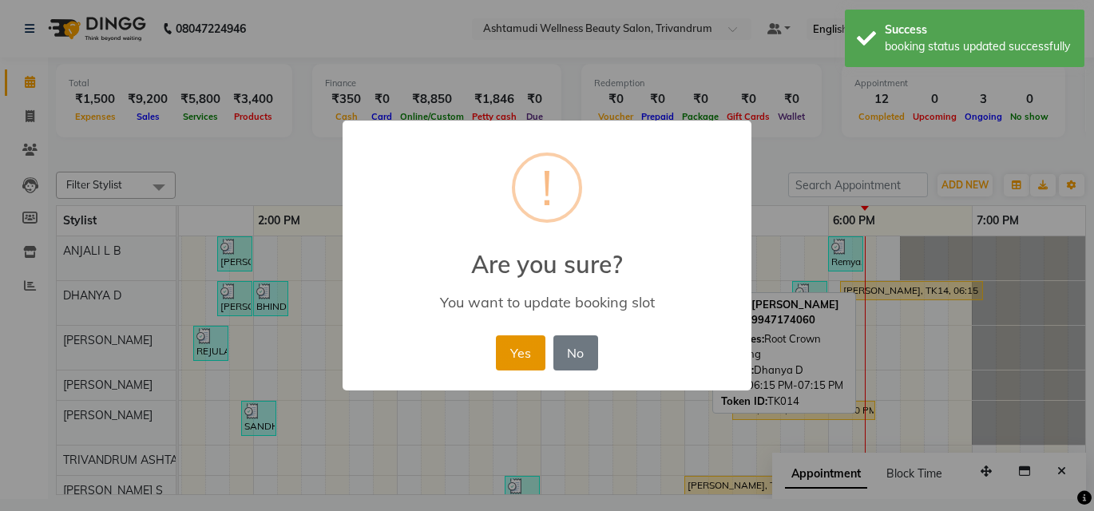
click at [522, 343] on button "Yes" at bounding box center [520, 352] width 49 height 35
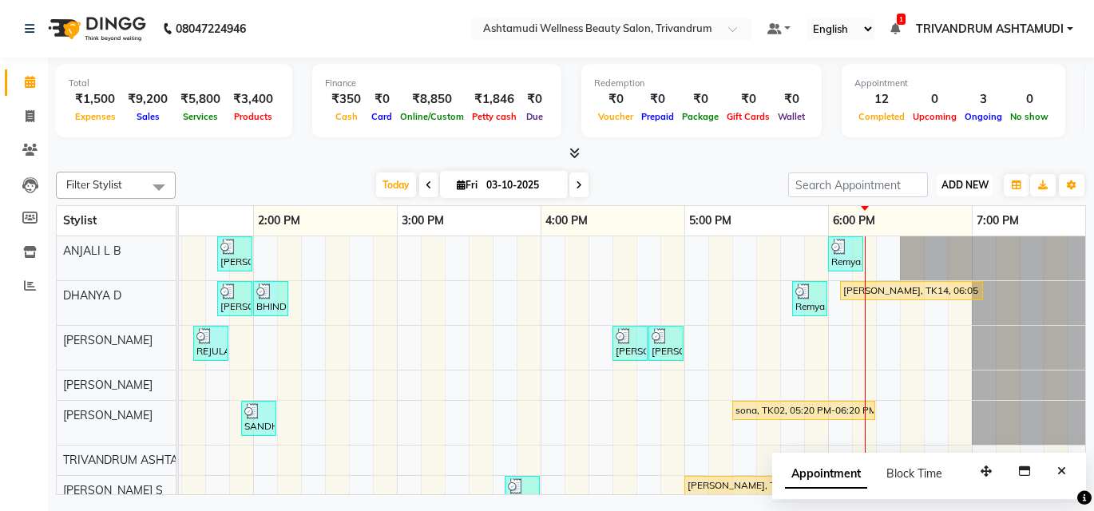
click at [971, 187] on span "ADD NEW" at bounding box center [964, 185] width 47 height 12
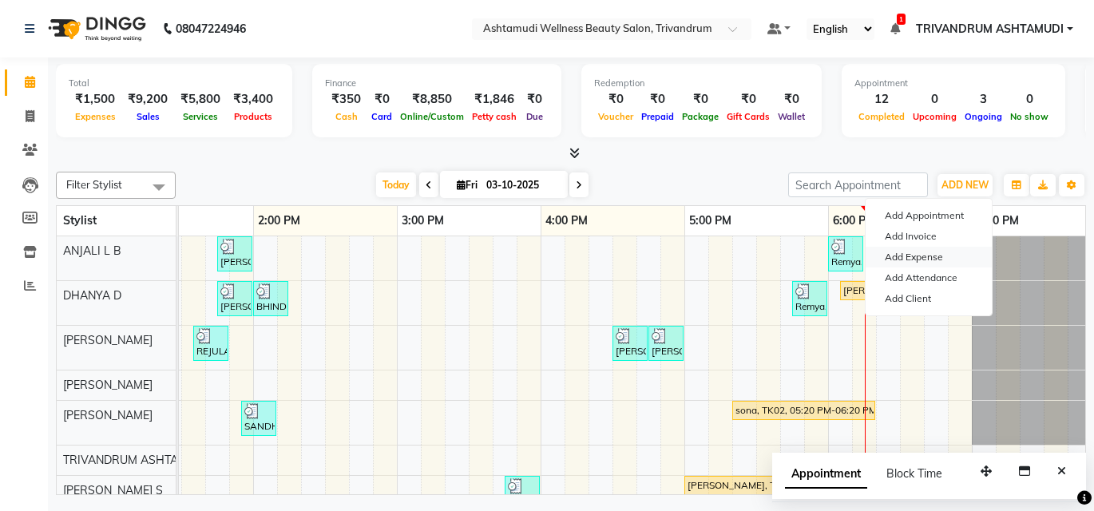
click at [936, 255] on link "Add Expense" at bounding box center [928, 257] width 126 height 21
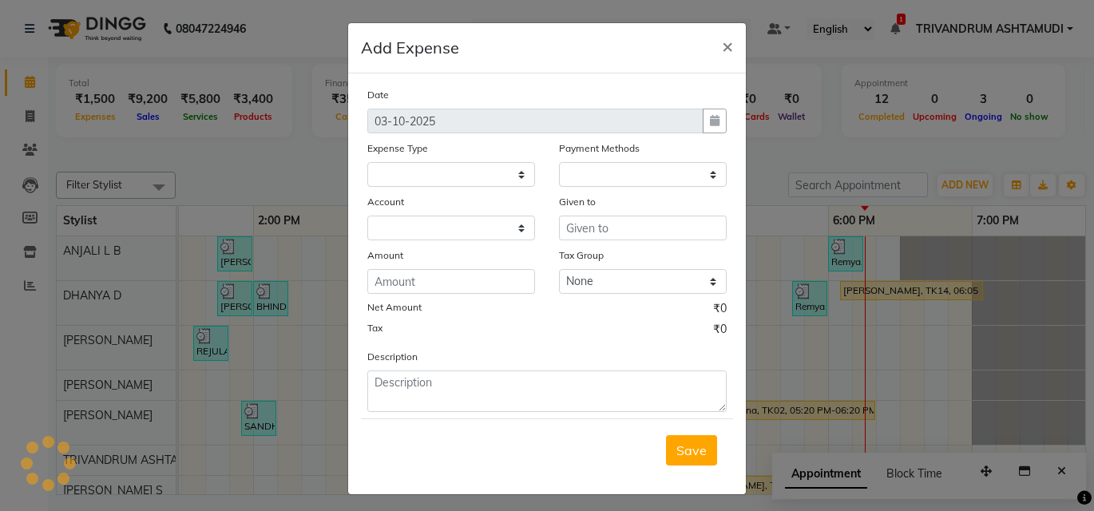
select select
select select "1"
select select "3467"
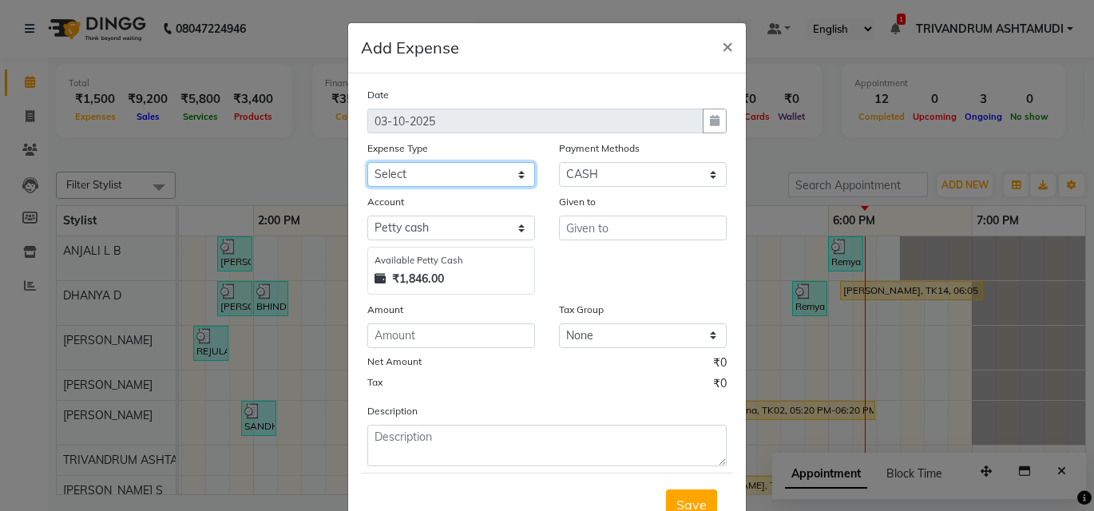
click at [440, 177] on select "Select ACCOMODATION EXPENSES ADVERTISEMENT SALES PROMOTIONAL EXPENSES Bonus BRI…" at bounding box center [451, 174] width 168 height 25
select select "6226"
click at [367, 162] on select "Select ACCOMODATION EXPENSES ADVERTISEMENT SALES PROMOTIONAL EXPENSES Bonus BRI…" at bounding box center [451, 174] width 168 height 25
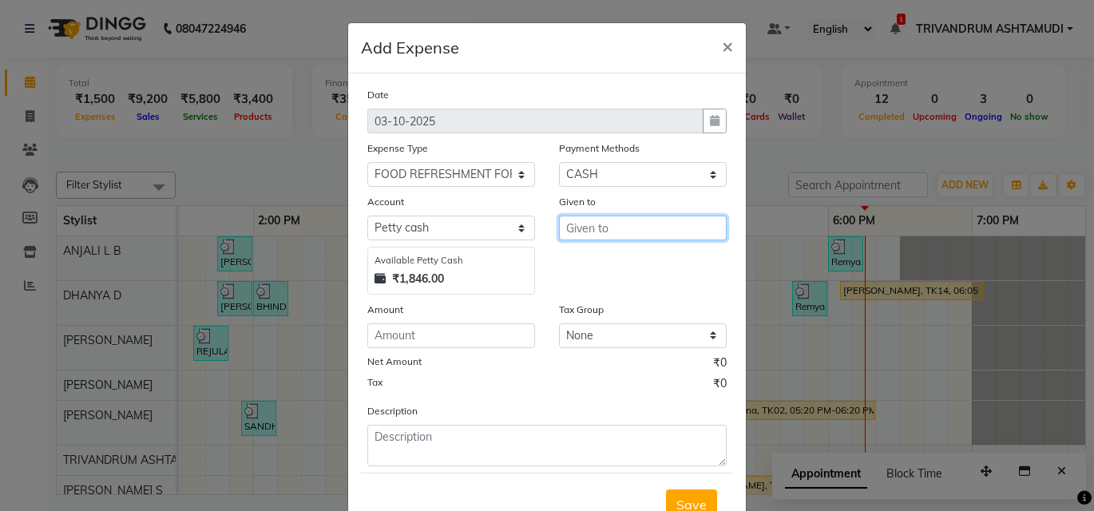
click at [581, 228] on input "text" at bounding box center [643, 228] width 168 height 25
click at [579, 255] on span "SIMI" at bounding box center [592, 262] width 27 height 16
type input "SIMI"
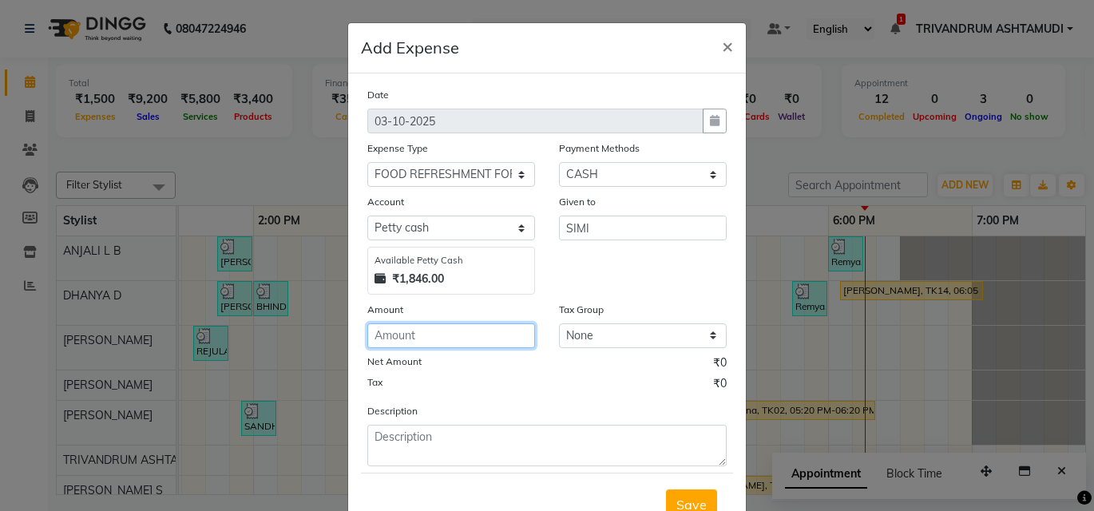
click at [390, 331] on input "number" at bounding box center [451, 335] width 168 height 25
type input "78"
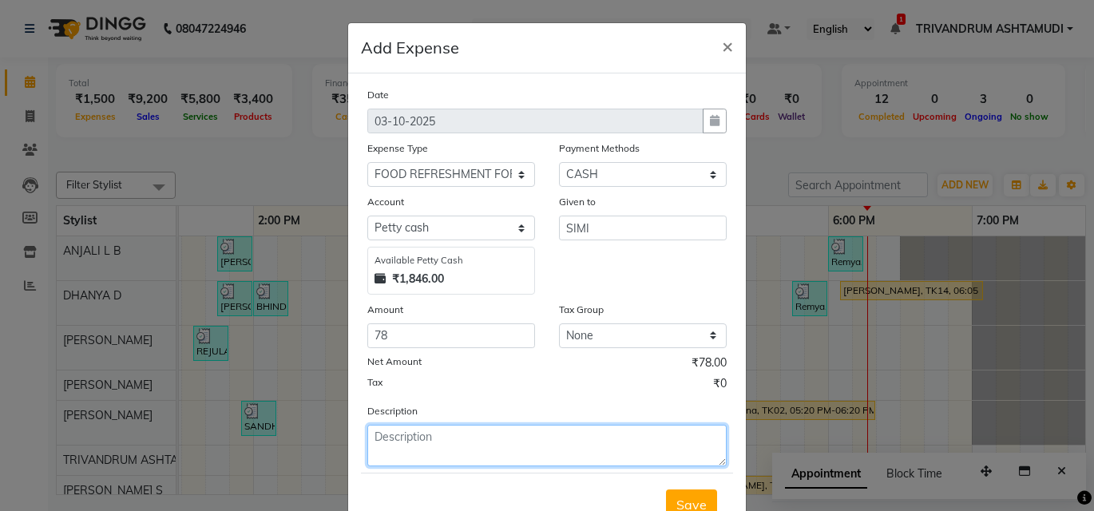
click at [374, 434] on textarea at bounding box center [546, 446] width 359 height 42
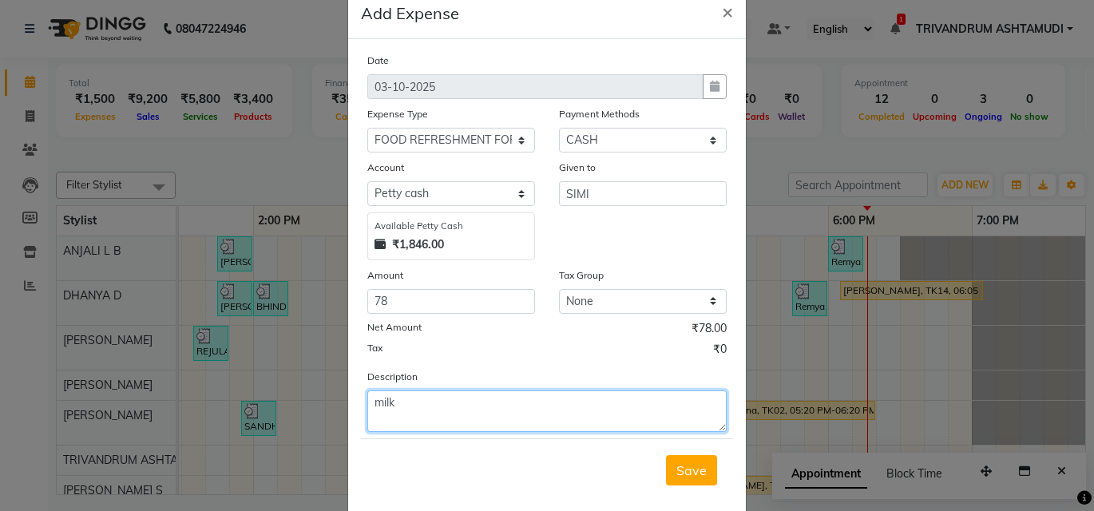
scroll to position [61, 0]
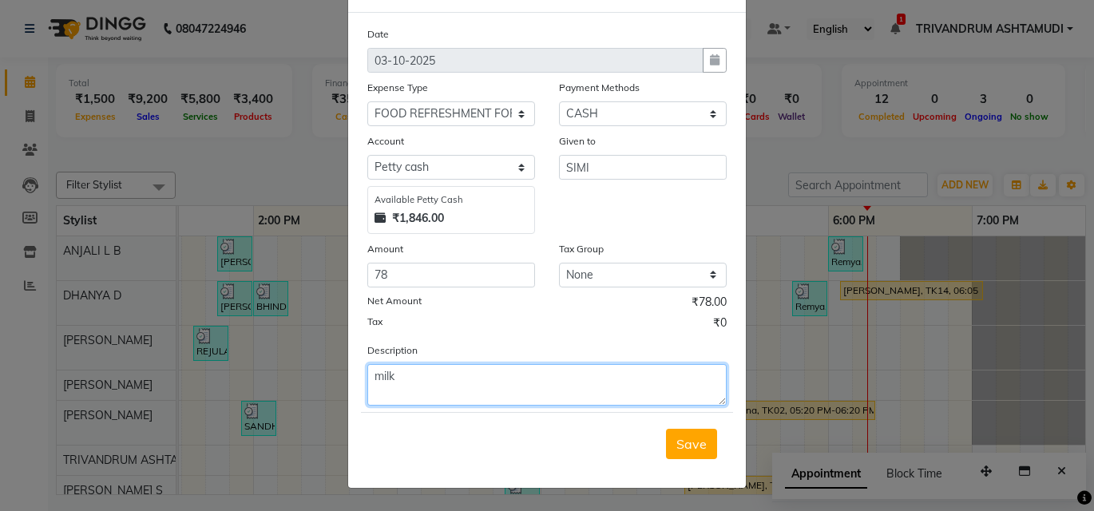
type textarea "milk"
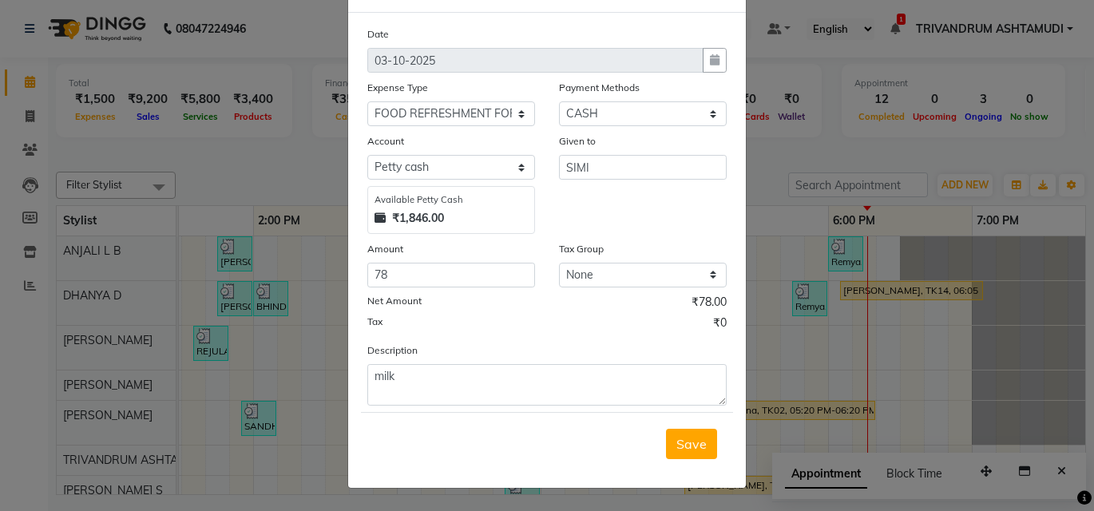
click at [714, 441] on div "Save" at bounding box center [547, 443] width 372 height 63
click at [695, 445] on span "Save" at bounding box center [691, 444] width 30 height 16
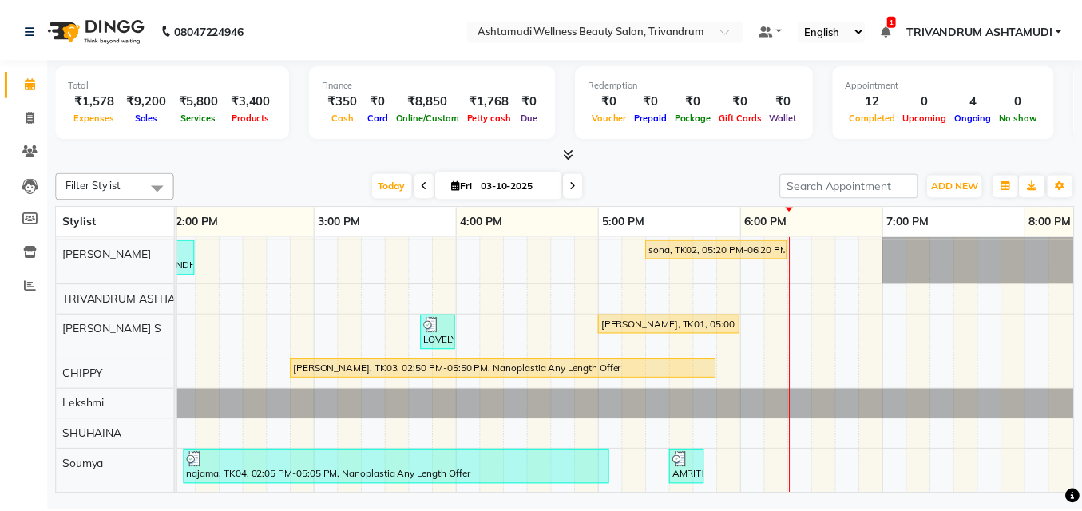
scroll to position [173, 0]
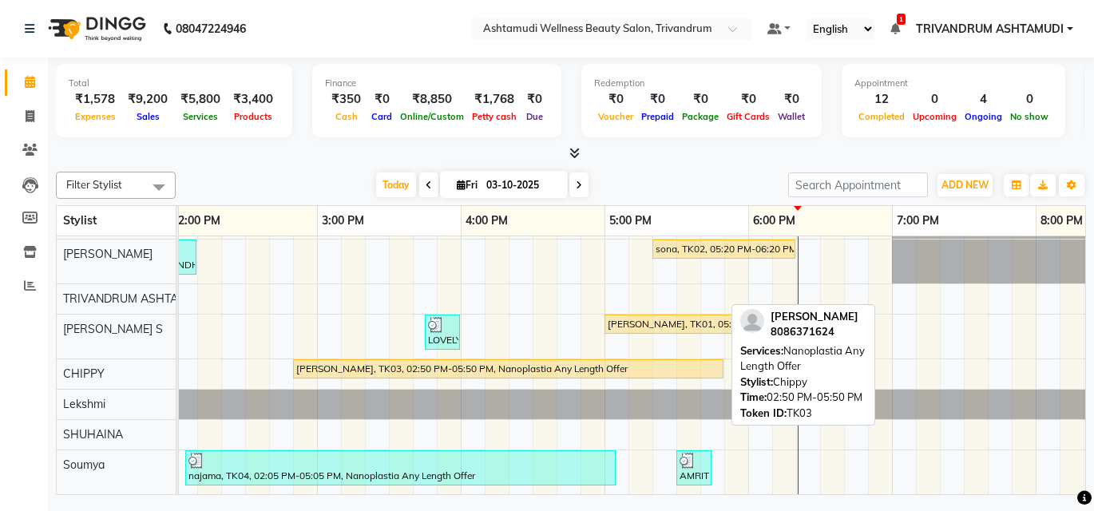
click at [584, 362] on div "[PERSON_NAME], TK03, 02:50 PM-05:50 PM, Nanoplastia Any Length Offer" at bounding box center [508, 369] width 427 height 14
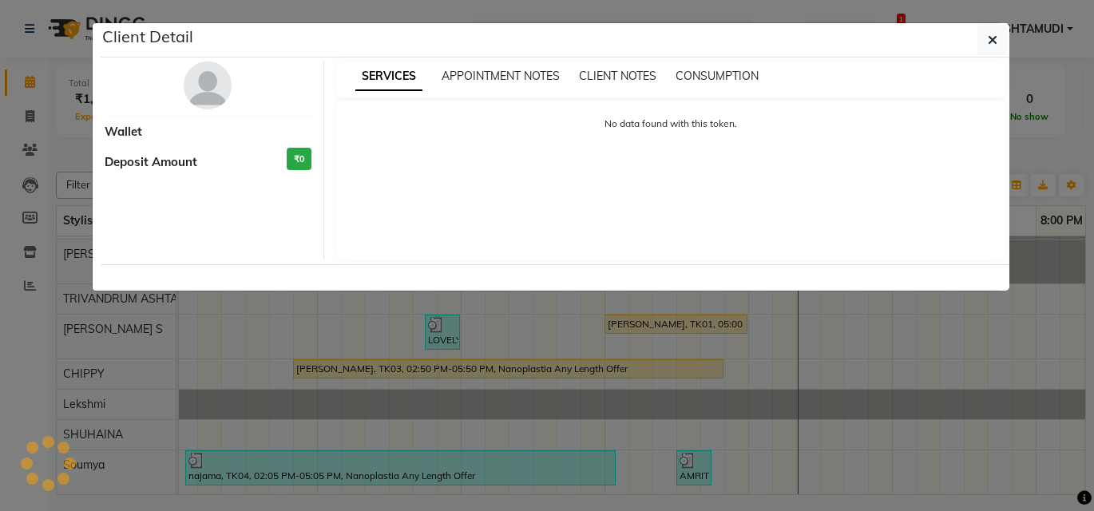
select select "1"
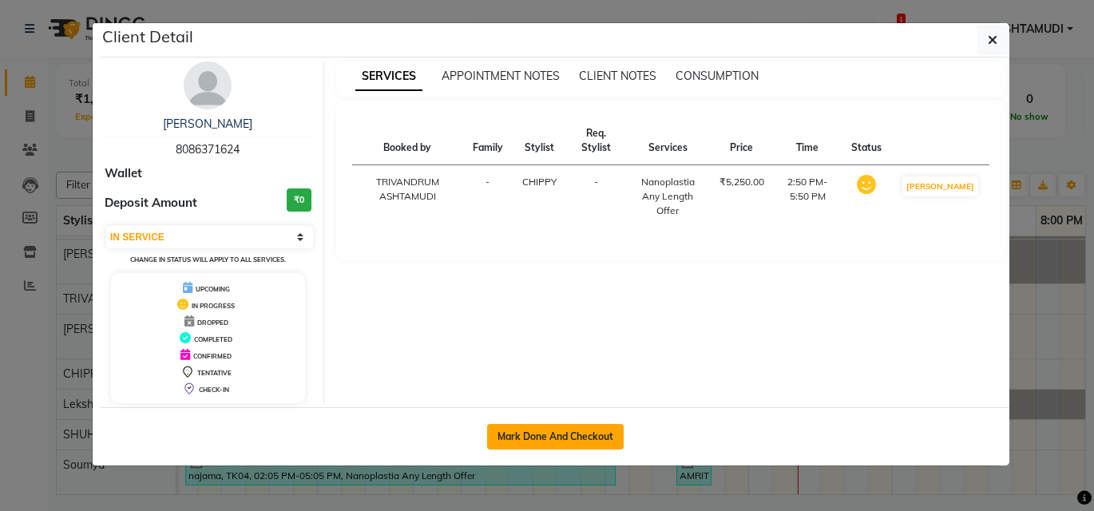
click at [564, 436] on button "Mark Done And Checkout" at bounding box center [555, 437] width 137 height 26
select select "service"
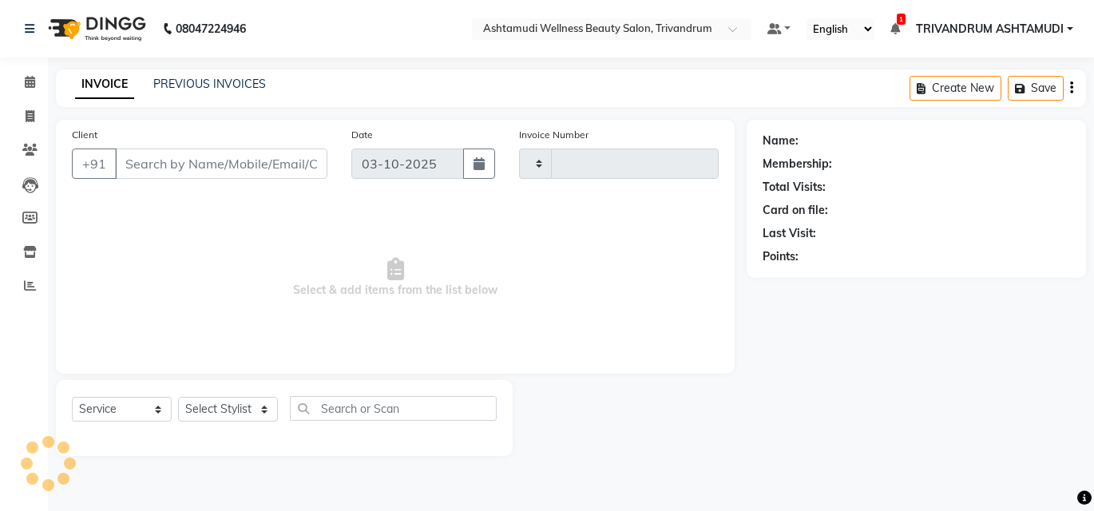
type input "3763"
select select "4636"
type input "8086371624"
select select "82502"
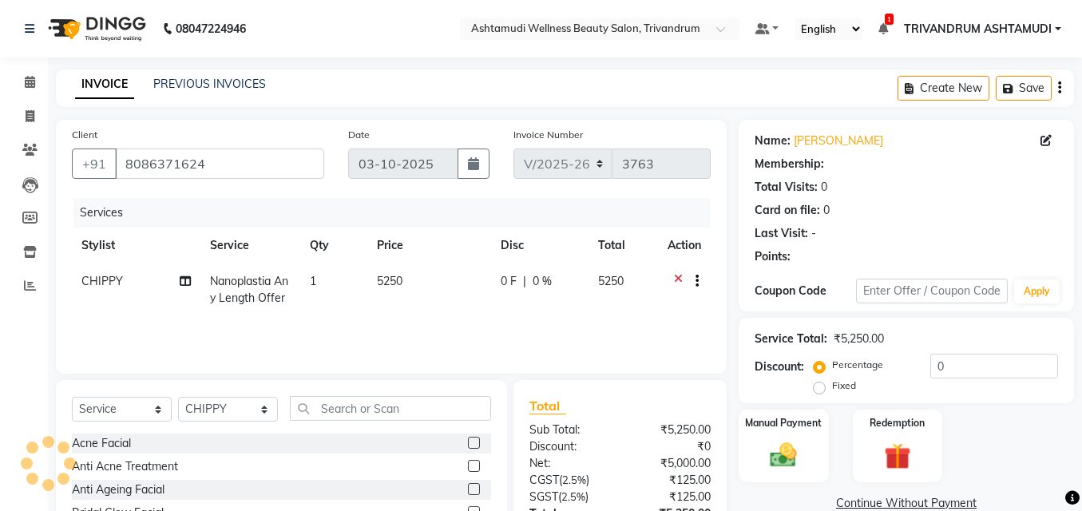
select select "1: Object"
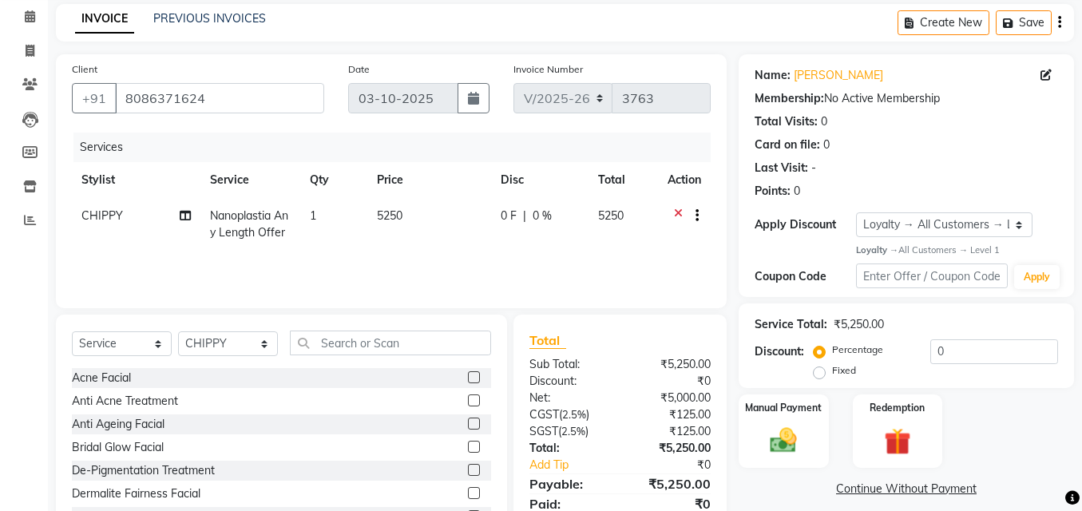
scroll to position [129, 0]
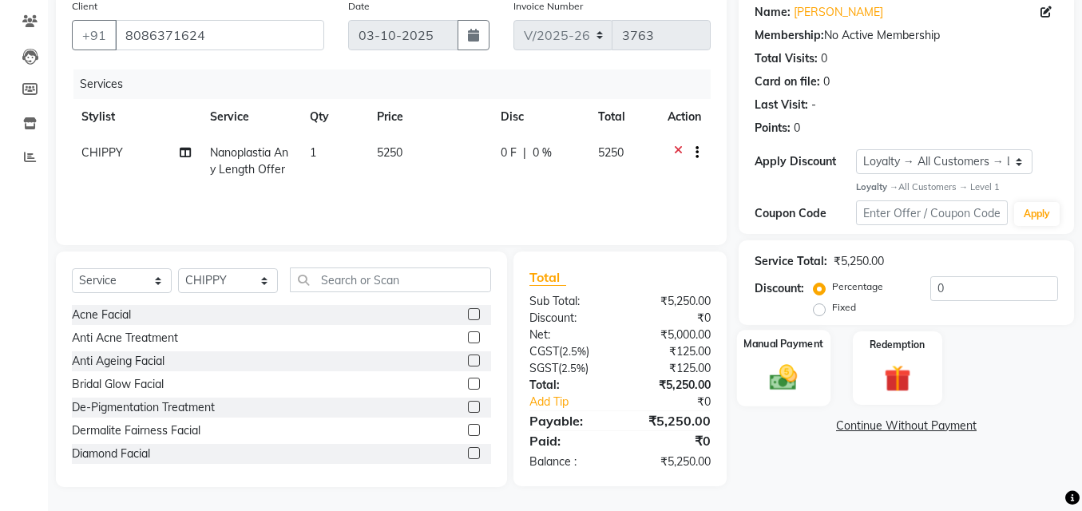
click at [784, 385] on img at bounding box center [784, 378] width 46 height 32
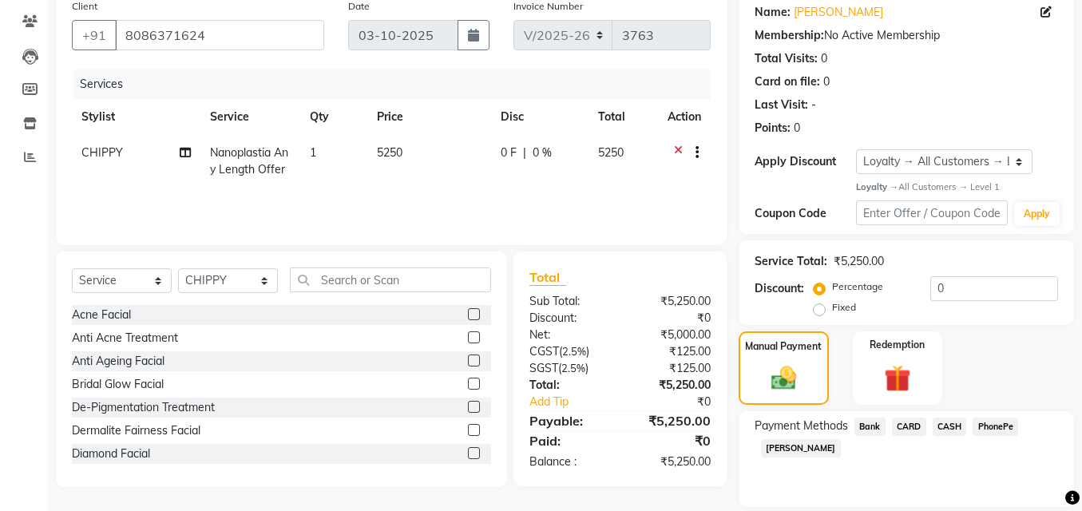
click at [1005, 422] on span "PhonePe" at bounding box center [995, 426] width 46 height 18
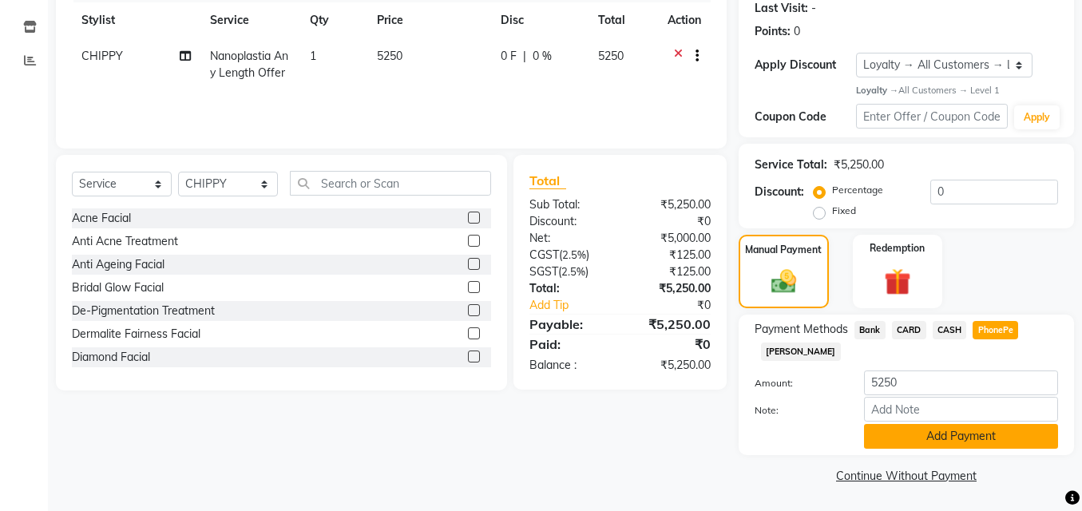
scroll to position [226, 0]
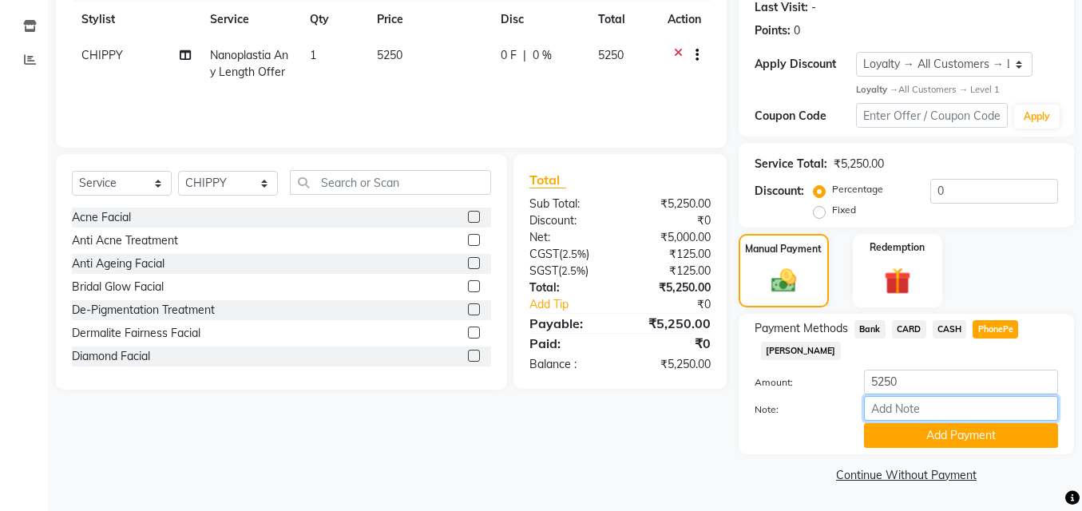
click at [913, 411] on input "Note:" at bounding box center [961, 408] width 194 height 25
type input "SHUHAINA"
click at [922, 441] on button "Add Payment" at bounding box center [961, 435] width 194 height 25
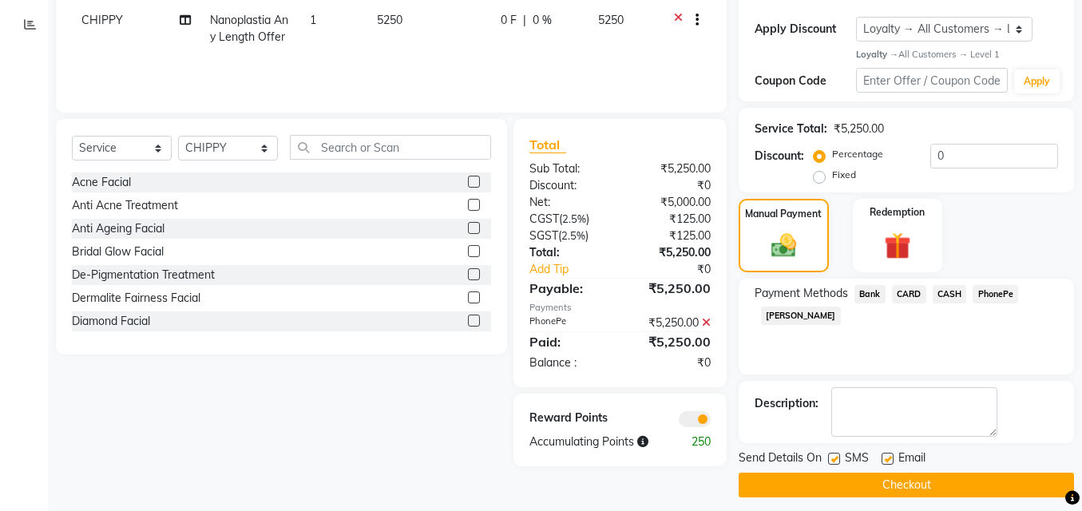
scroll to position [271, 0]
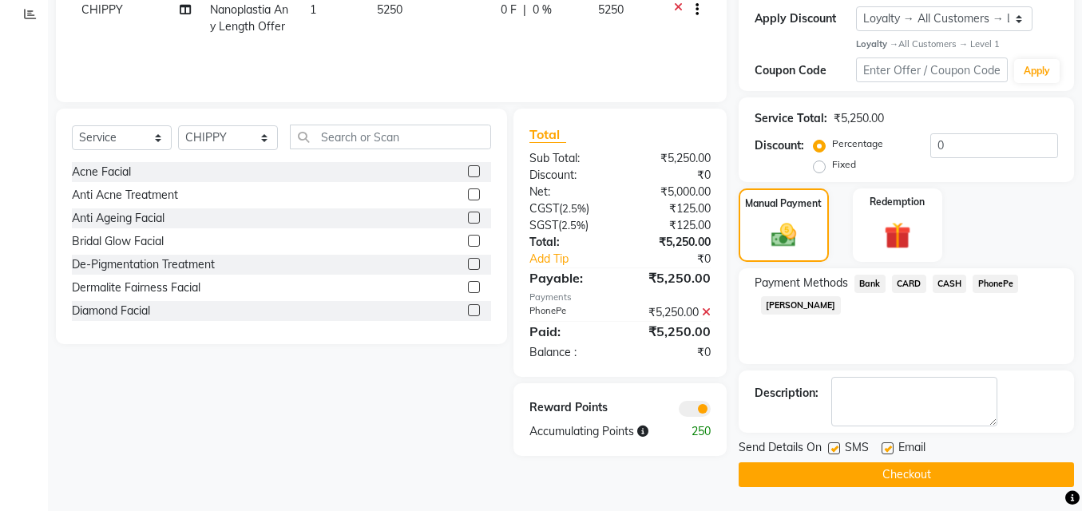
click at [889, 444] on label at bounding box center [887, 448] width 12 height 12
click at [889, 444] on input "checkbox" at bounding box center [886, 449] width 10 height 10
checkbox input "false"
click at [834, 445] on label at bounding box center [834, 448] width 12 height 12
click at [834, 445] on input "checkbox" at bounding box center [833, 449] width 10 height 10
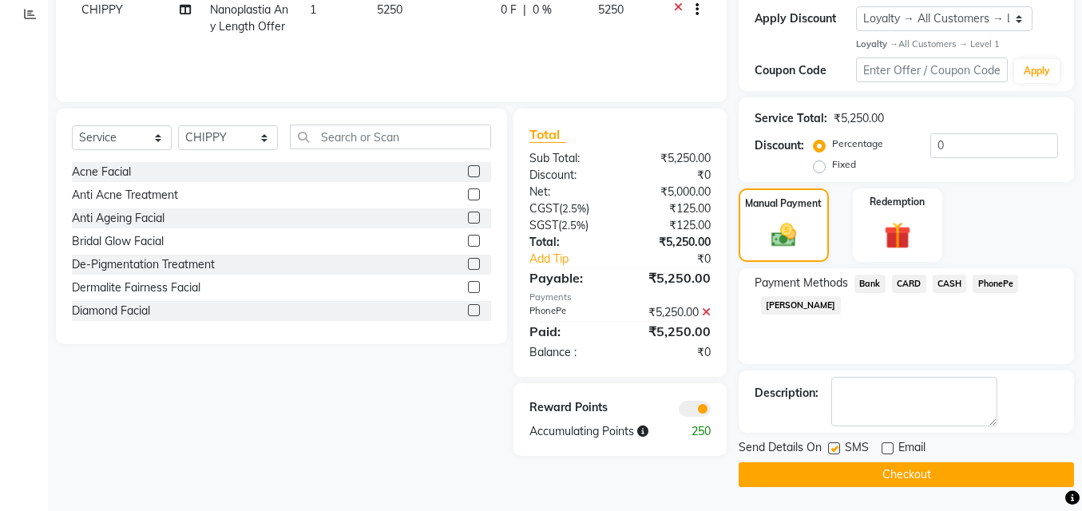
checkbox input "false"
click at [877, 479] on button "Checkout" at bounding box center [905, 474] width 335 height 25
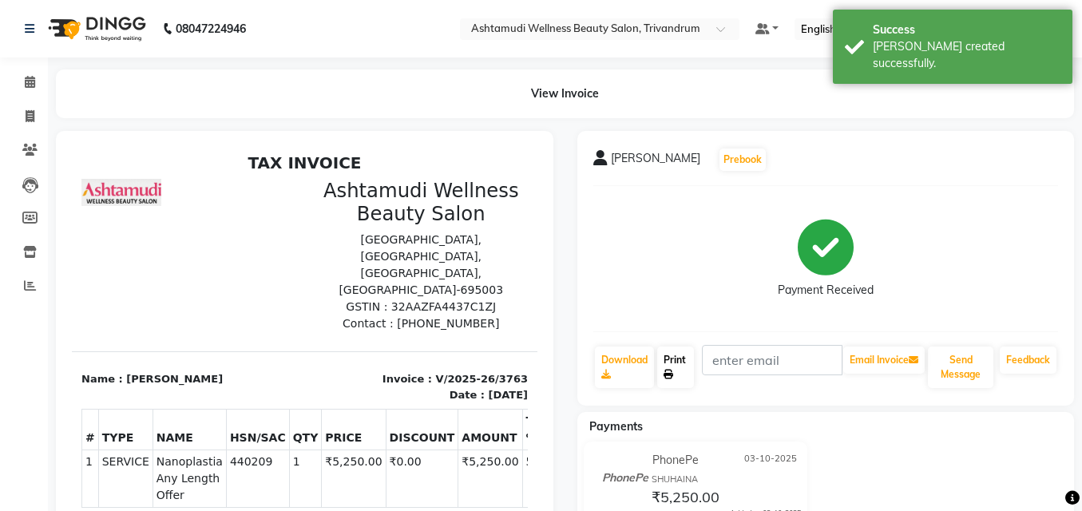
click at [675, 363] on link "Print" at bounding box center [675, 367] width 37 height 42
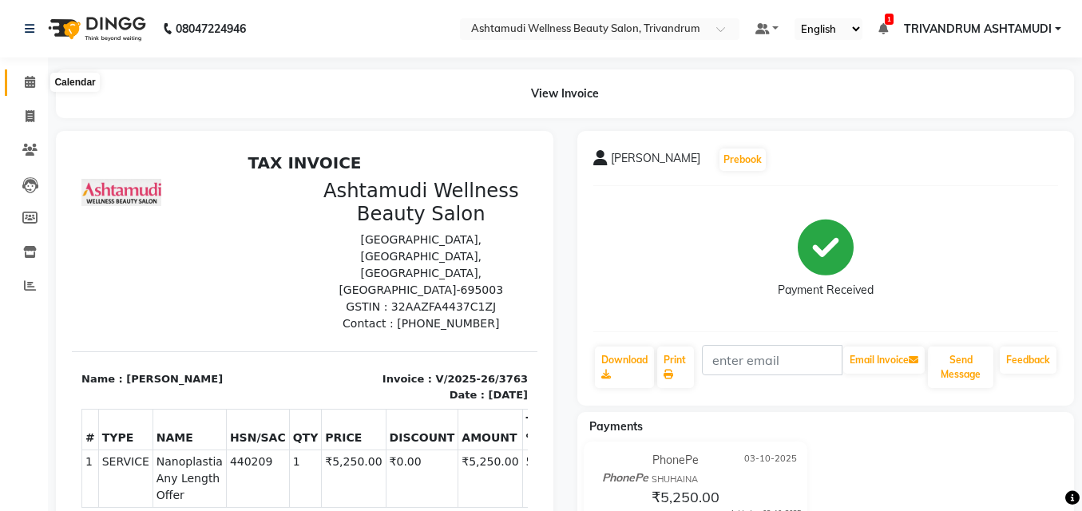
click at [28, 80] on icon at bounding box center [30, 82] width 10 height 12
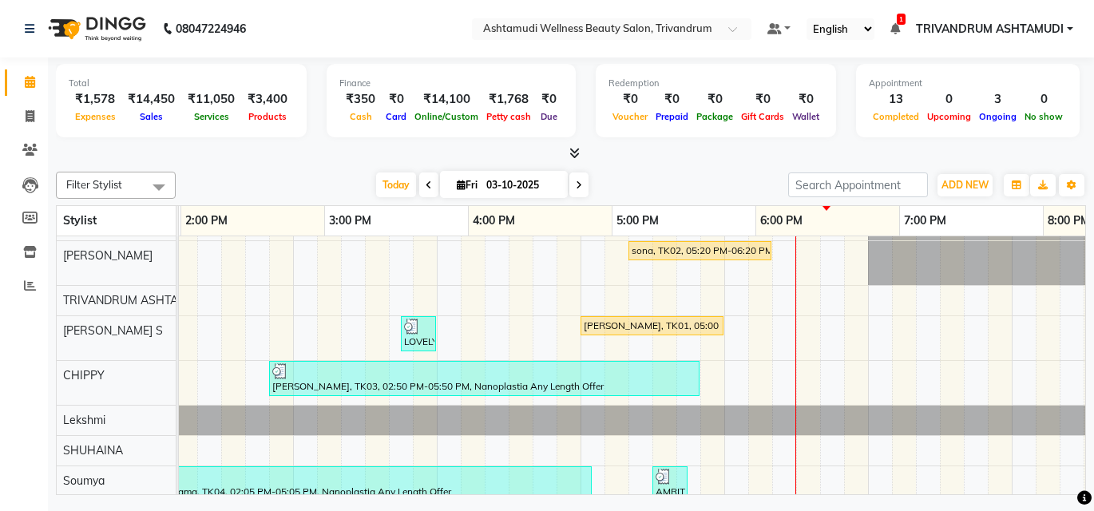
scroll to position [0, 748]
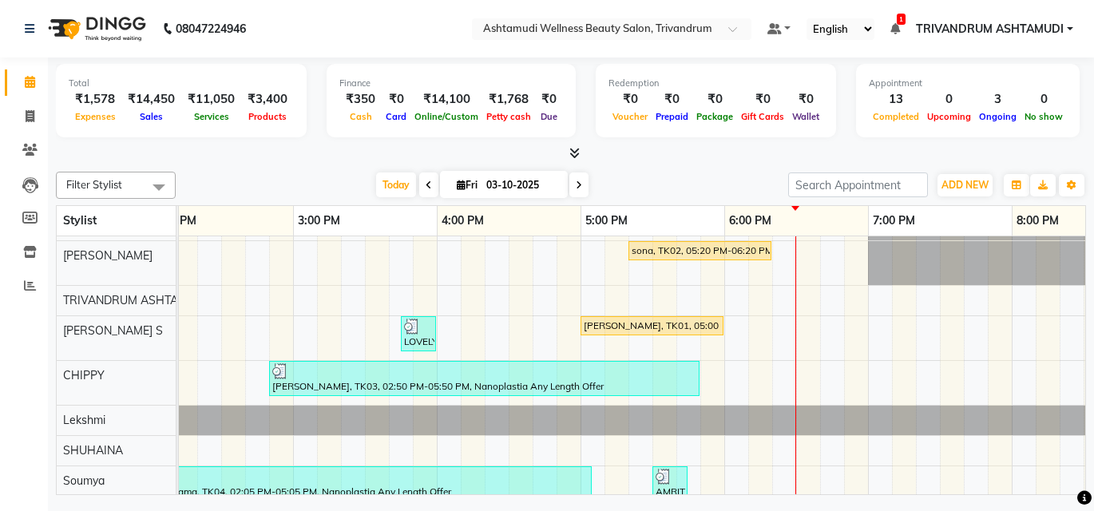
click at [763, 369] on div "nayana, TK06, 01:45 PM-02:00 PM, Eyebrows Threading Remya, TK13, 06:00 PM-06:15…" at bounding box center [437, 293] width 2012 height 433
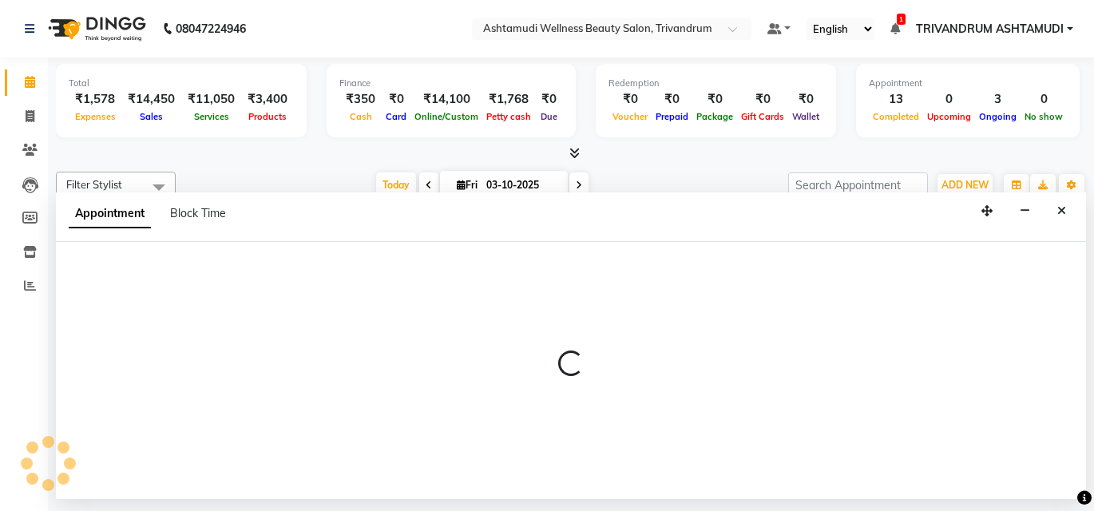
select select "82502"
select select "tentative"
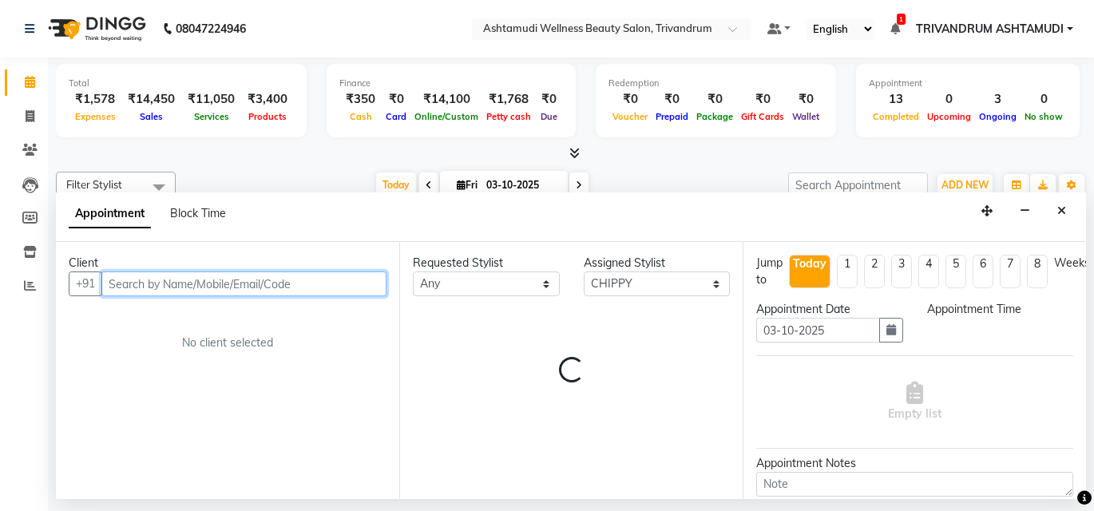
select select "1095"
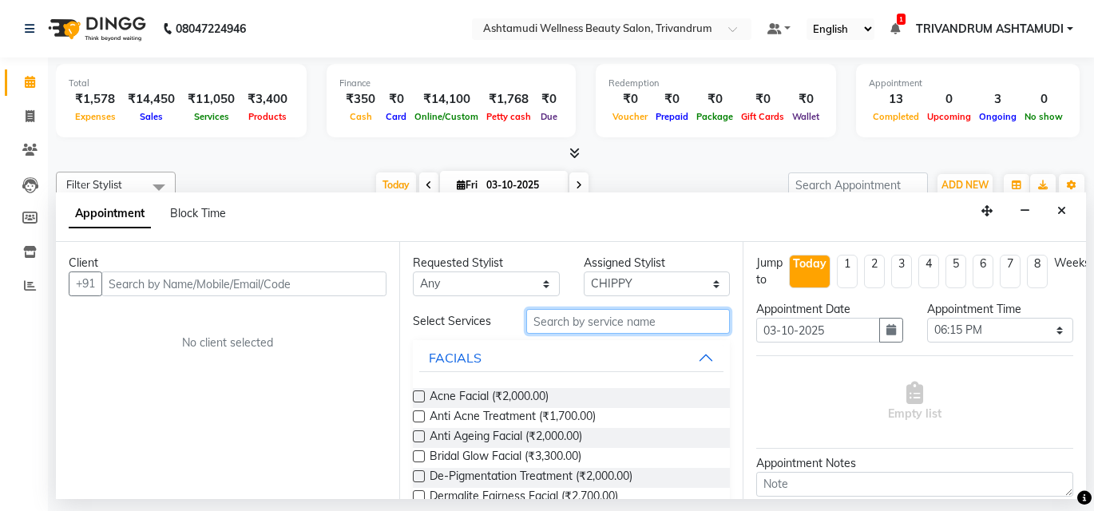
click at [640, 330] on input "text" at bounding box center [628, 321] width 204 height 25
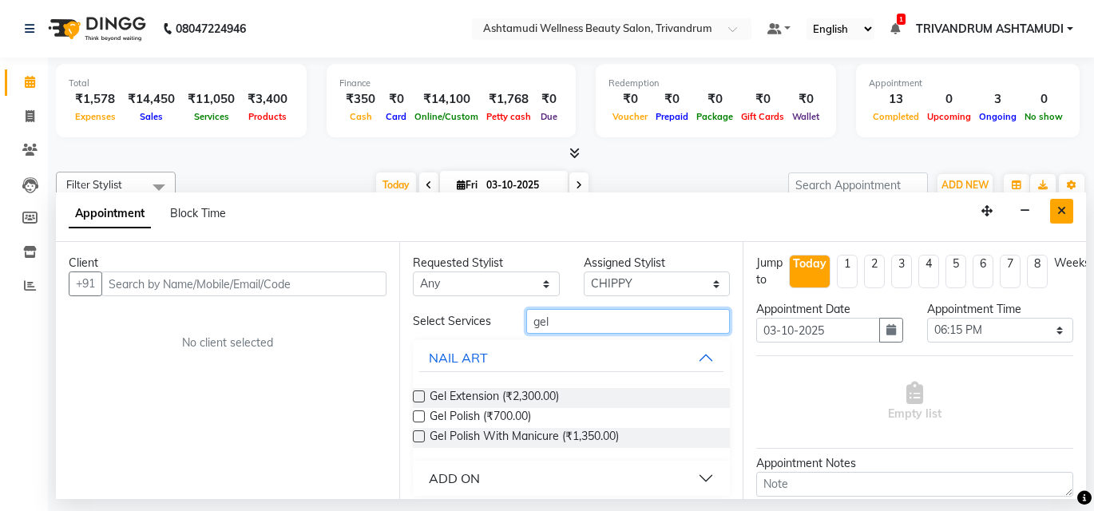
type input "gel"
click at [1061, 208] on icon "Close" at bounding box center [1061, 210] width 9 height 11
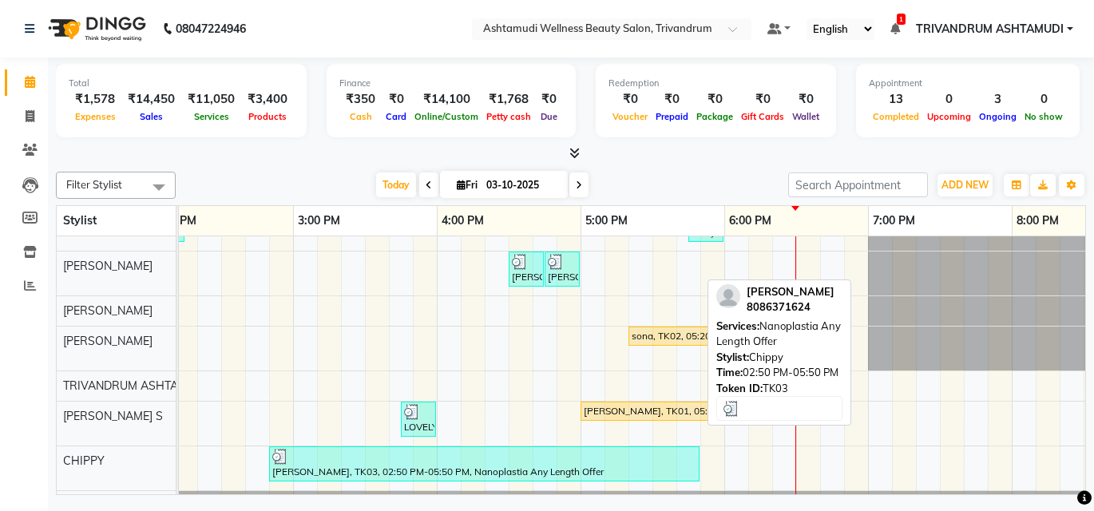
scroll to position [0, 0]
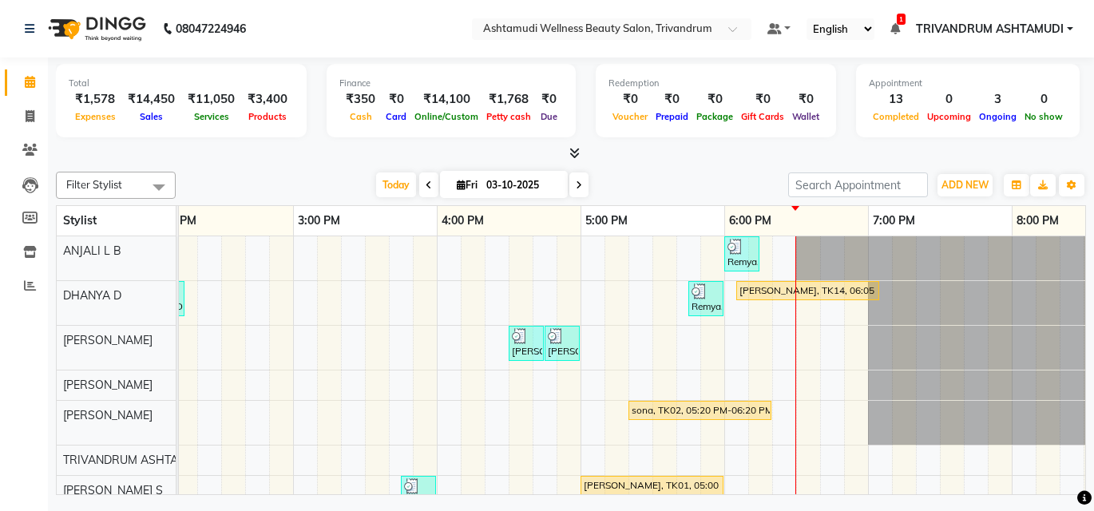
click at [864, 344] on div "nayana, TK06, 01:45 PM-02:00 PM, Eyebrows Threading Remya, TK13, 06:00 PM-06:15…" at bounding box center [437, 452] width 2012 height 433
select select "27025"
select select "tentative"
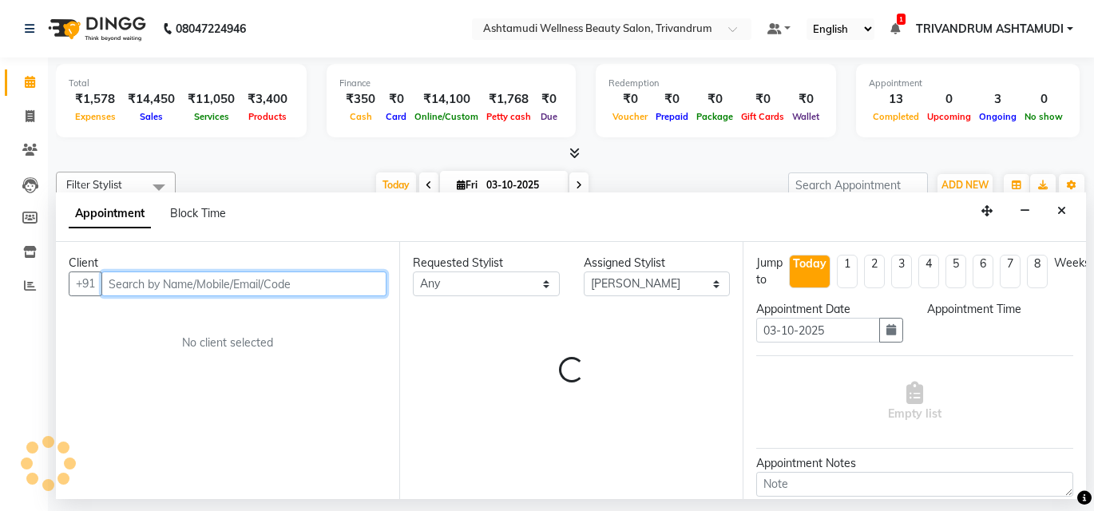
select select "1125"
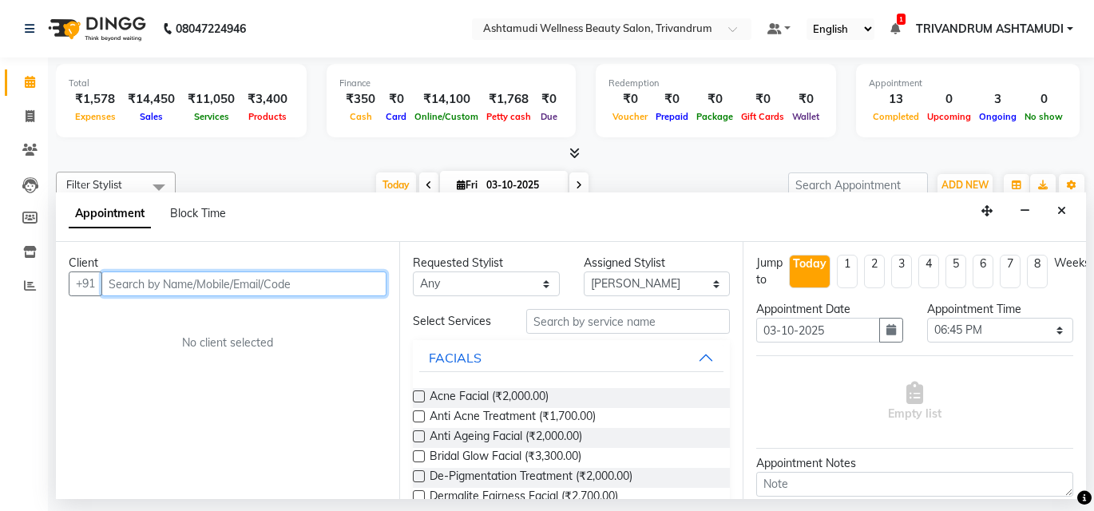
click at [259, 283] on input "text" at bounding box center [243, 283] width 285 height 25
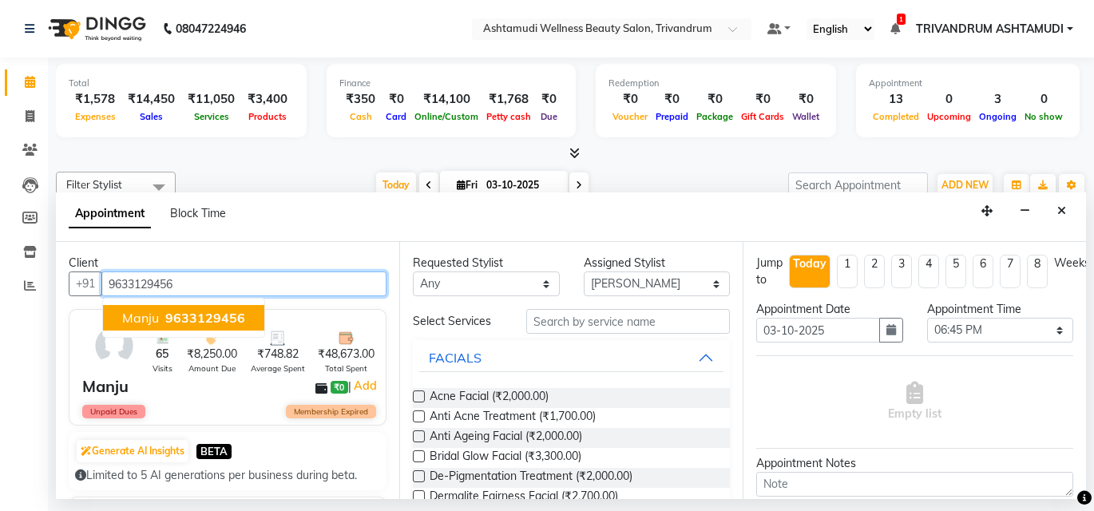
click at [185, 312] on span "9633129456" at bounding box center [205, 318] width 80 height 16
type input "9633129456"
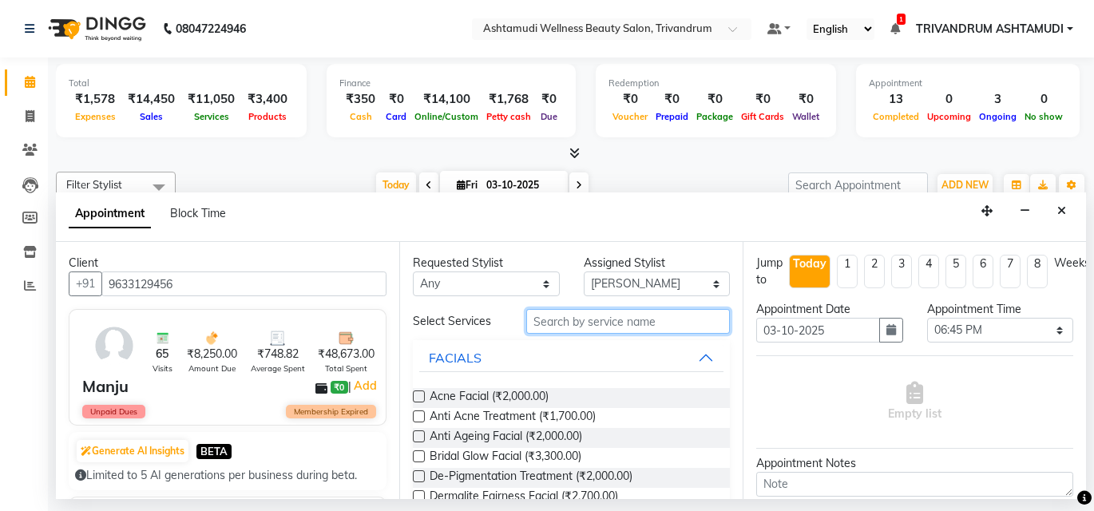
click at [607, 328] on input "text" at bounding box center [628, 321] width 204 height 25
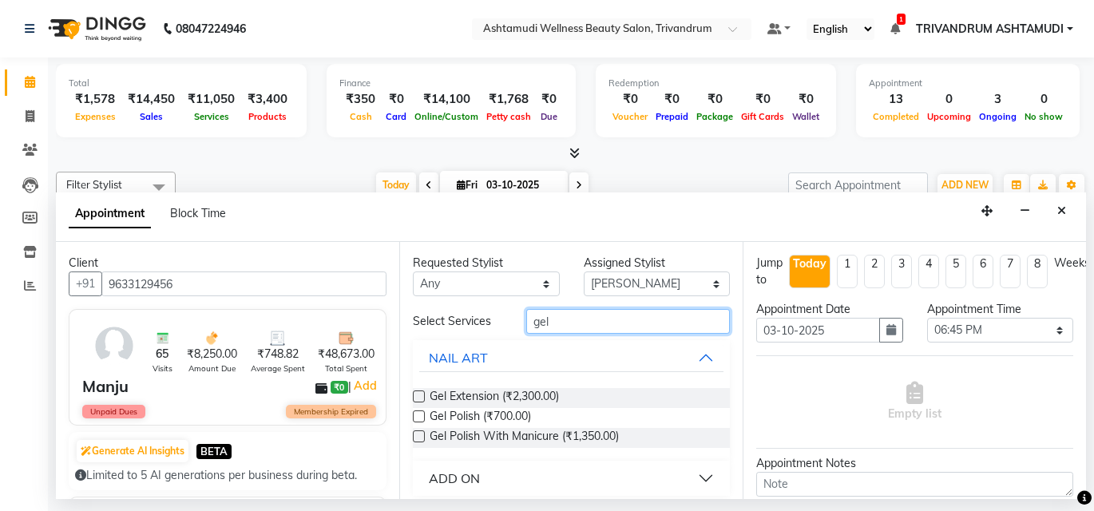
scroll to position [10, 0]
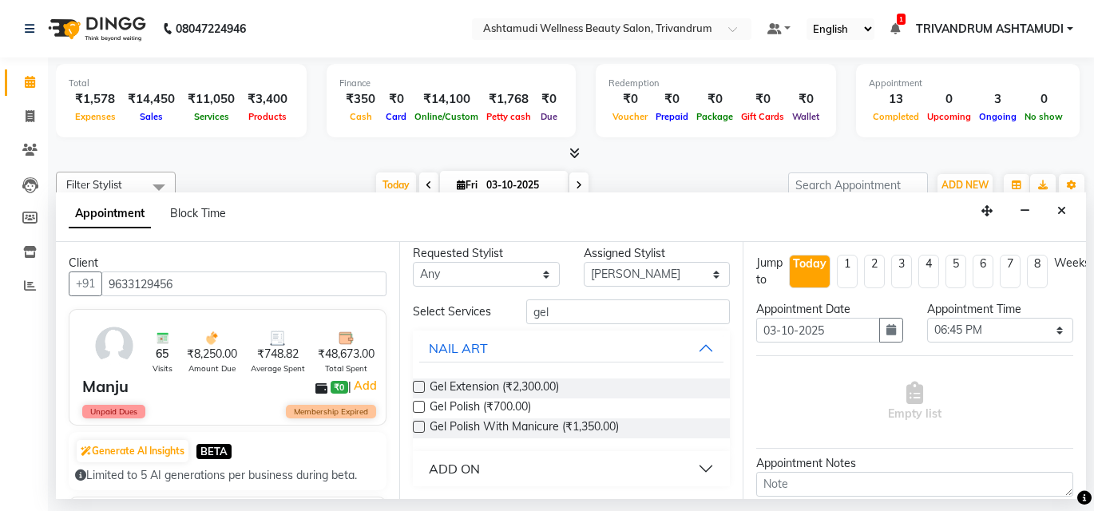
click at [502, 474] on button "ADD ON" at bounding box center [571, 468] width 304 height 29
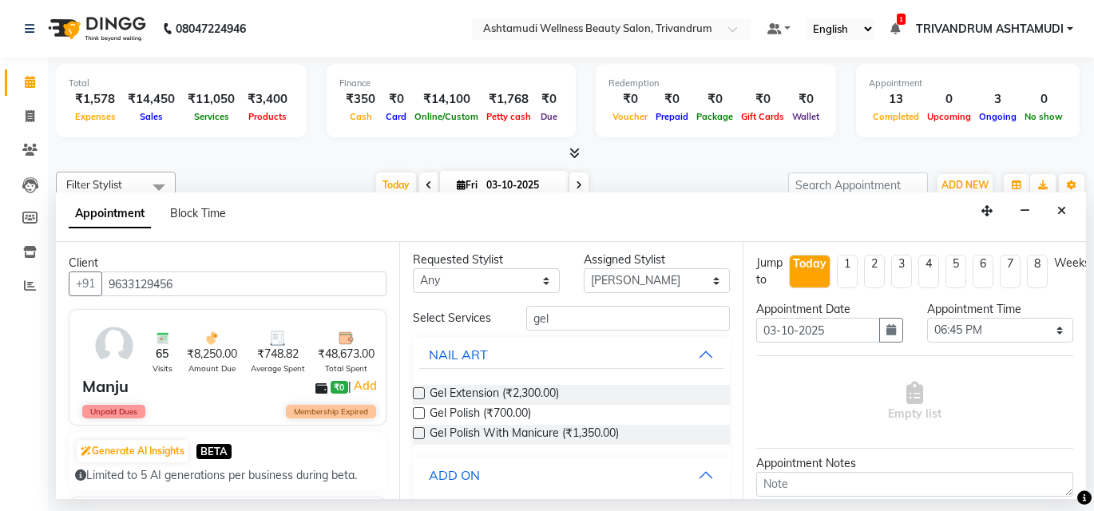
scroll to position [0, 0]
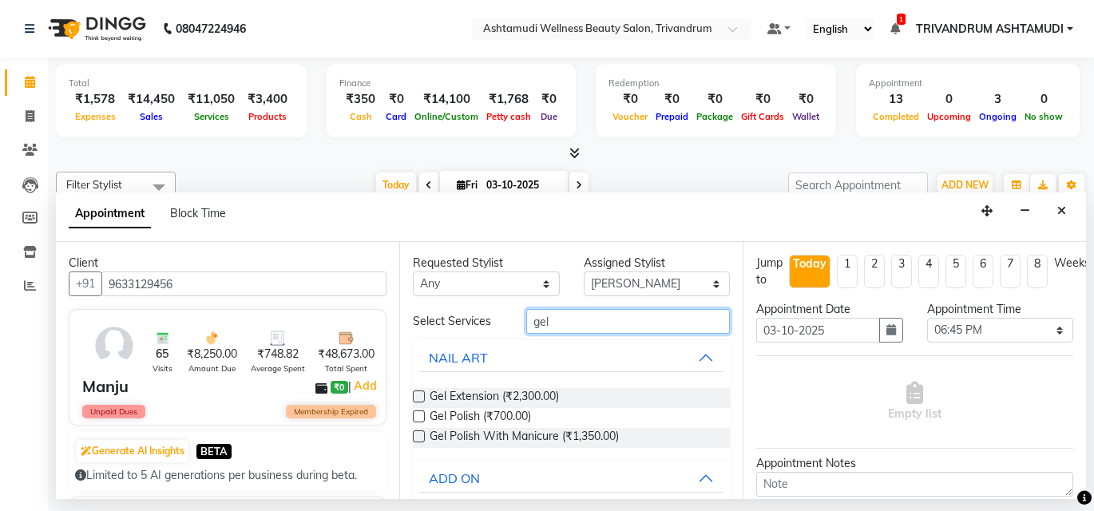
drag, startPoint x: 560, startPoint y: 325, endPoint x: 510, endPoint y: 329, distance: 50.4
click at [514, 329] on div "gel" at bounding box center [628, 321] width 228 height 25
type input "s"
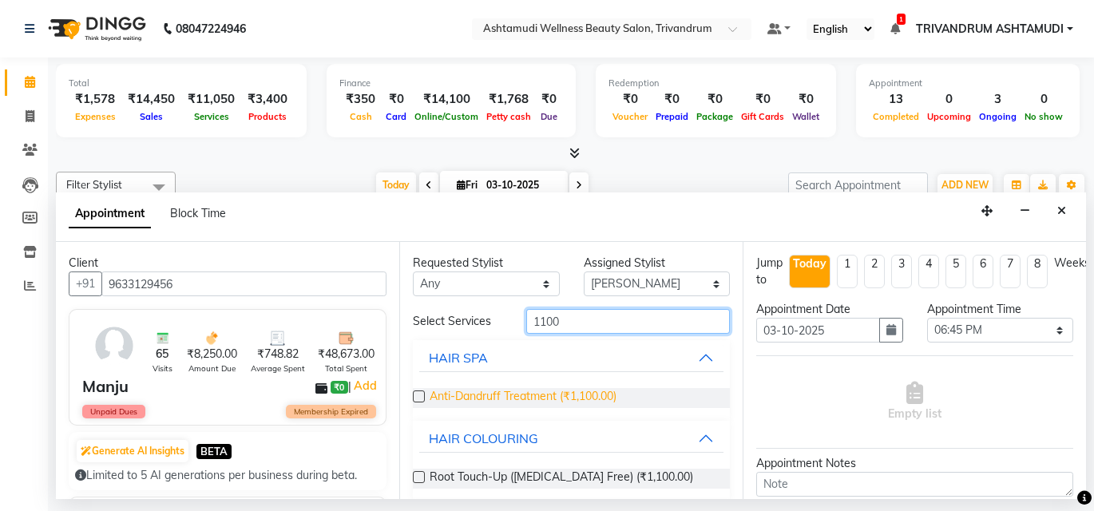
type input "1100"
click at [566, 398] on span "Anti-Dandruff Treatment (₹1,100.00)" at bounding box center [522, 398] width 187 height 20
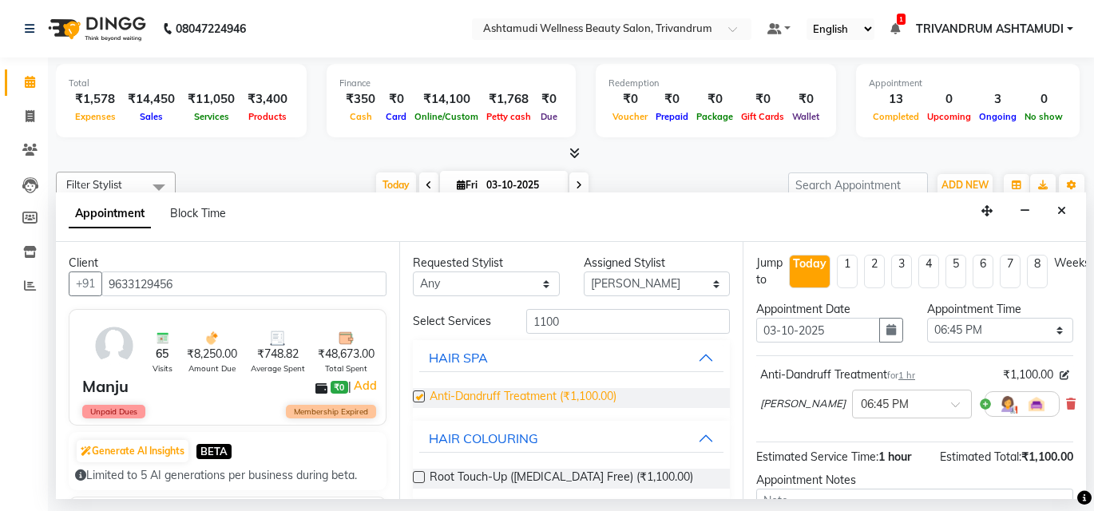
checkbox input "false"
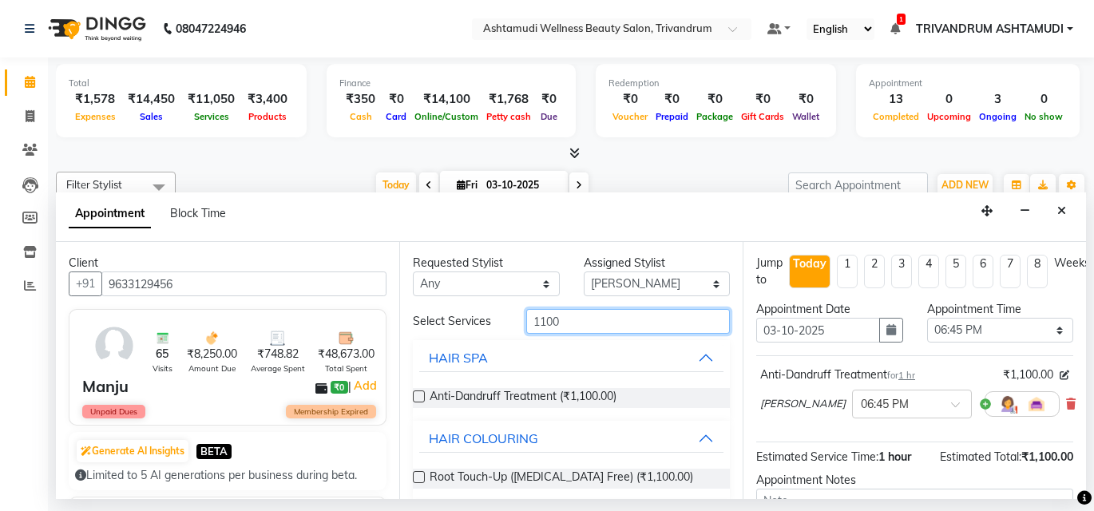
drag, startPoint x: 589, startPoint y: 330, endPoint x: 361, endPoint y: 330, distance: 228.3
click at [361, 330] on div "Client +91 9633129456 65 Visits ₹8,250.00 Amount Due ₹748.82 Average Spent ₹48,…" at bounding box center [571, 370] width 1030 height 257
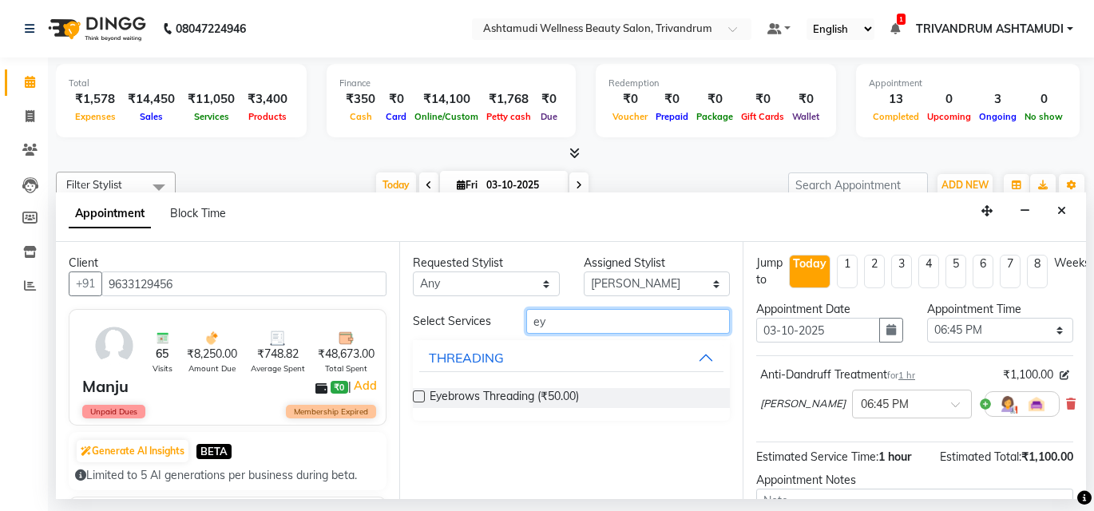
type input "ey"
click at [502, 382] on div "Eyebrows Threading (₹50.00)" at bounding box center [571, 398] width 317 height 46
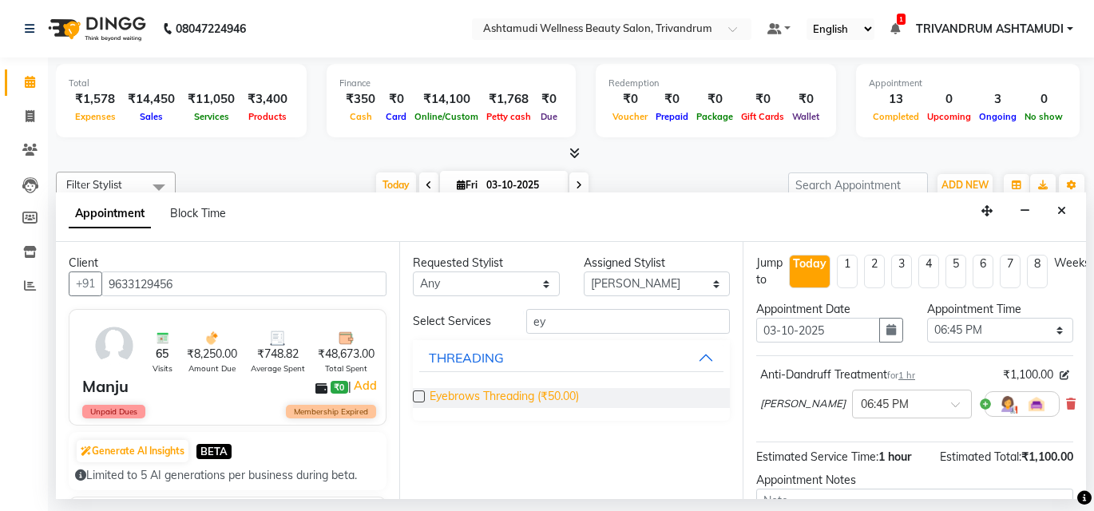
click at [497, 395] on span "Eyebrows Threading (₹50.00)" at bounding box center [503, 398] width 149 height 20
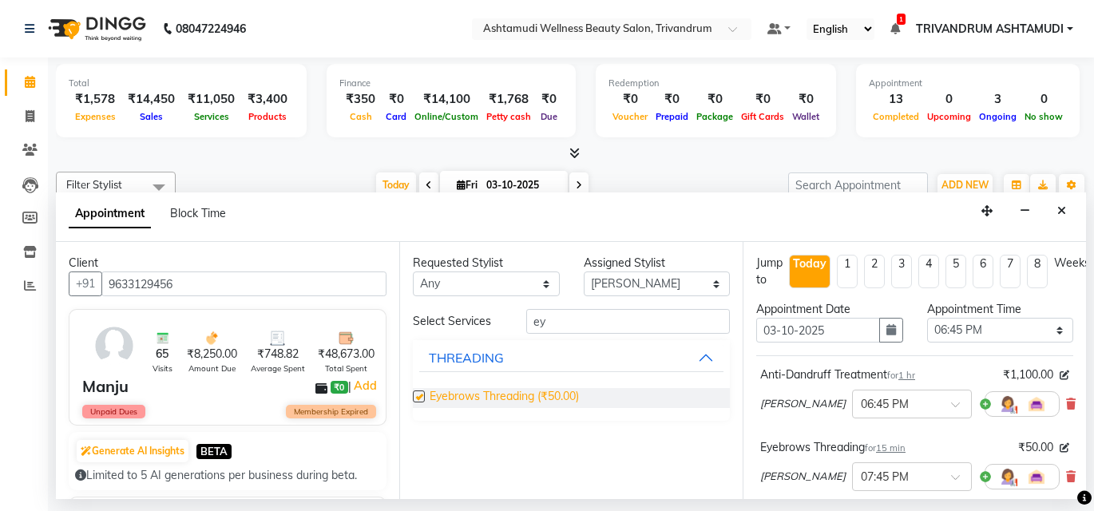
checkbox input "false"
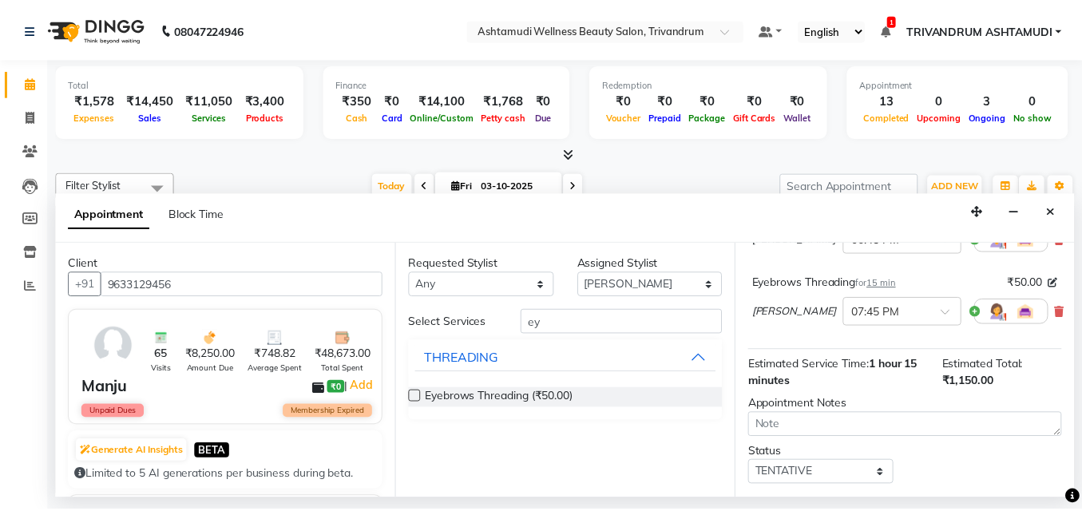
scroll to position [264, 0]
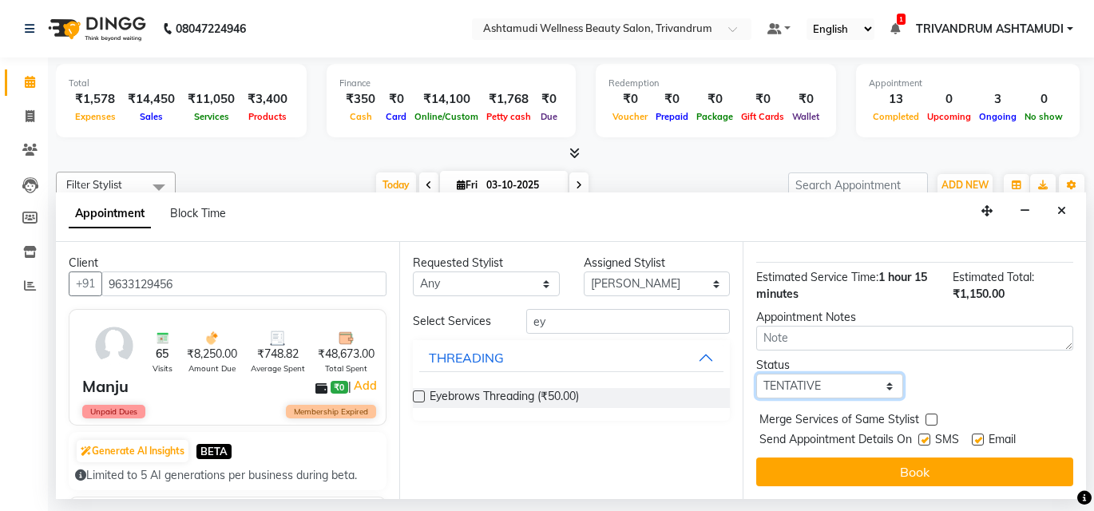
click at [847, 376] on select "Select TENTATIVE CONFIRM CHECK-IN UPCOMING" at bounding box center [829, 386] width 147 height 25
select select "check-in"
click at [756, 374] on select "Select TENTATIVE CONFIRM CHECK-IN UPCOMING" at bounding box center [829, 386] width 147 height 25
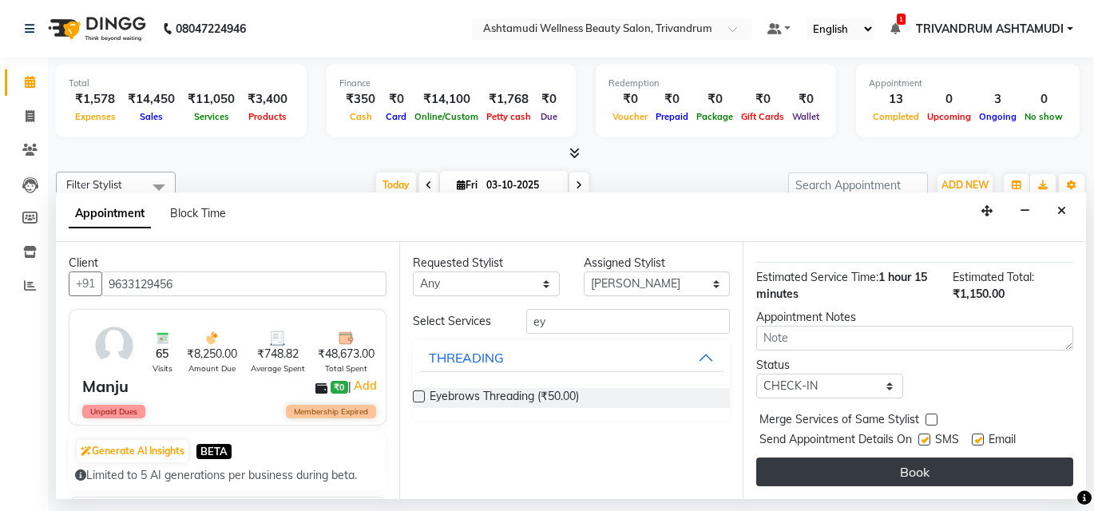
click at [887, 457] on button "Book" at bounding box center [914, 471] width 317 height 29
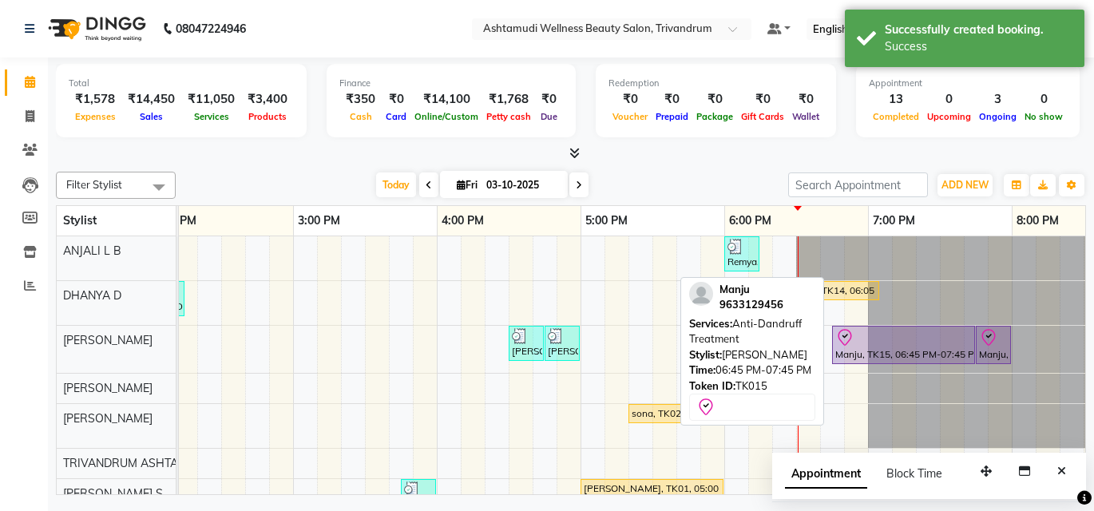
click at [880, 348] on div "Manju, TK15, 06:45 PM-07:45 PM, Anti-Dandruff Treatment" at bounding box center [903, 345] width 140 height 34
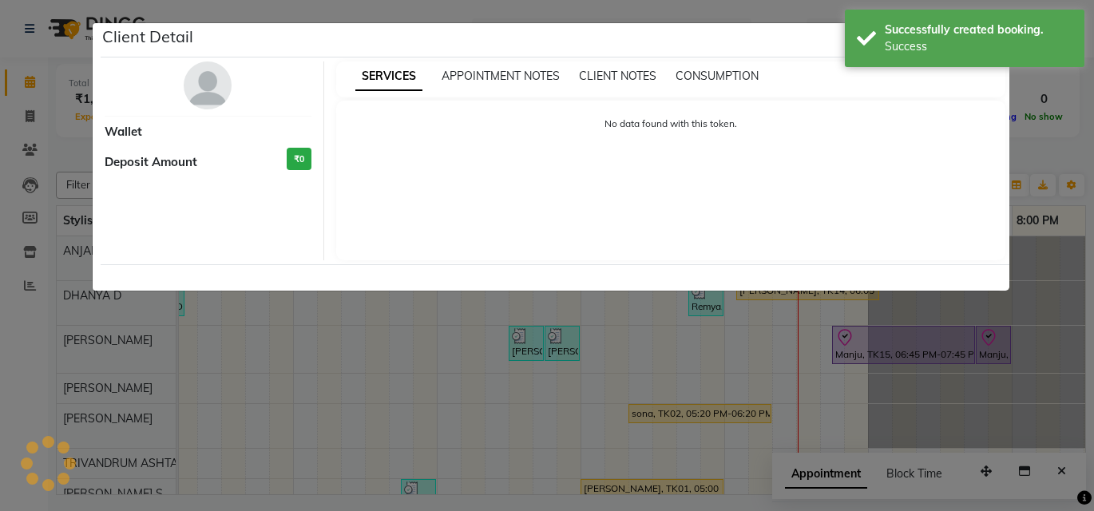
select select "8"
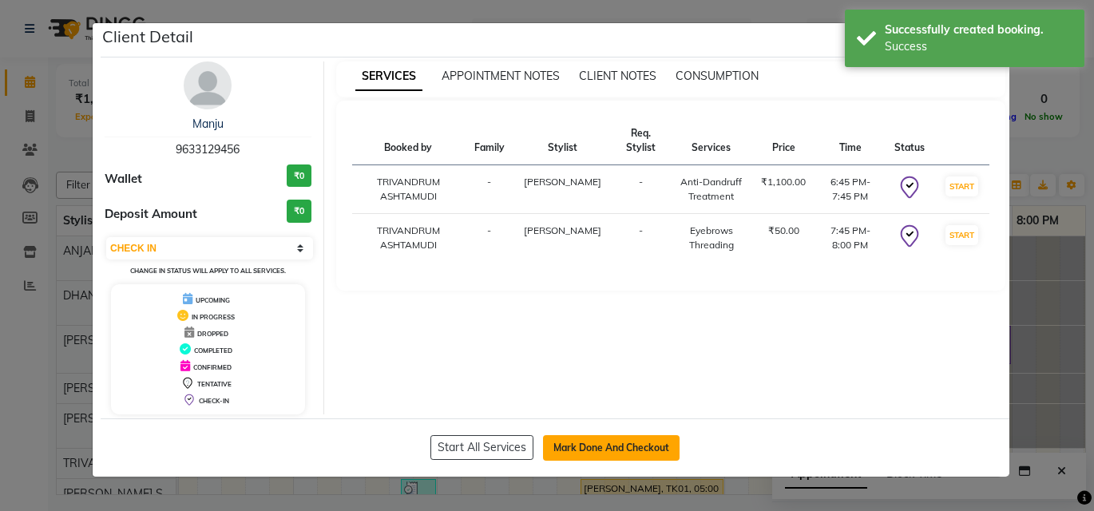
click at [588, 452] on button "Mark Done And Checkout" at bounding box center [611, 448] width 137 height 26
select select "service"
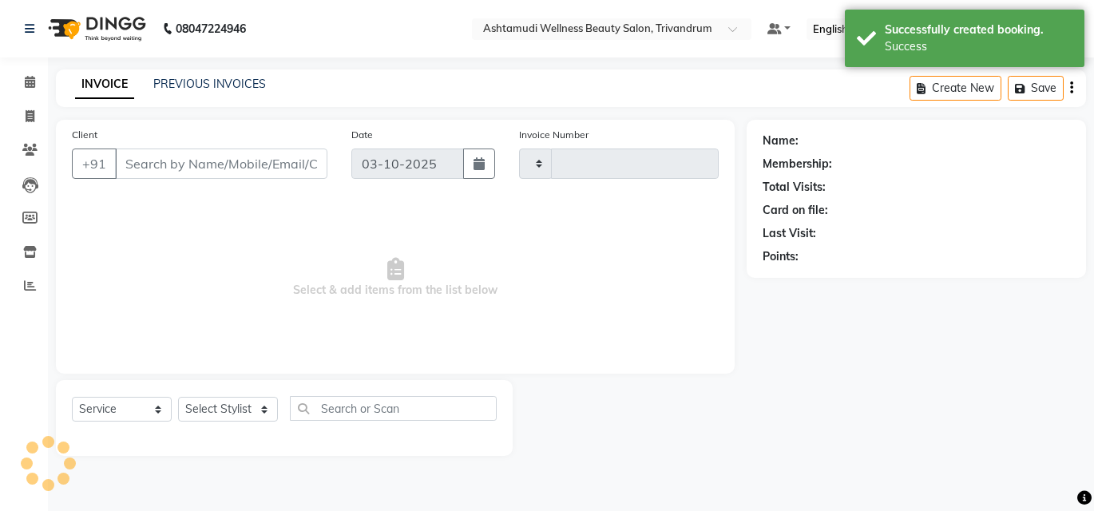
type input "3764"
select select "4636"
type input "9633129456"
select select "27025"
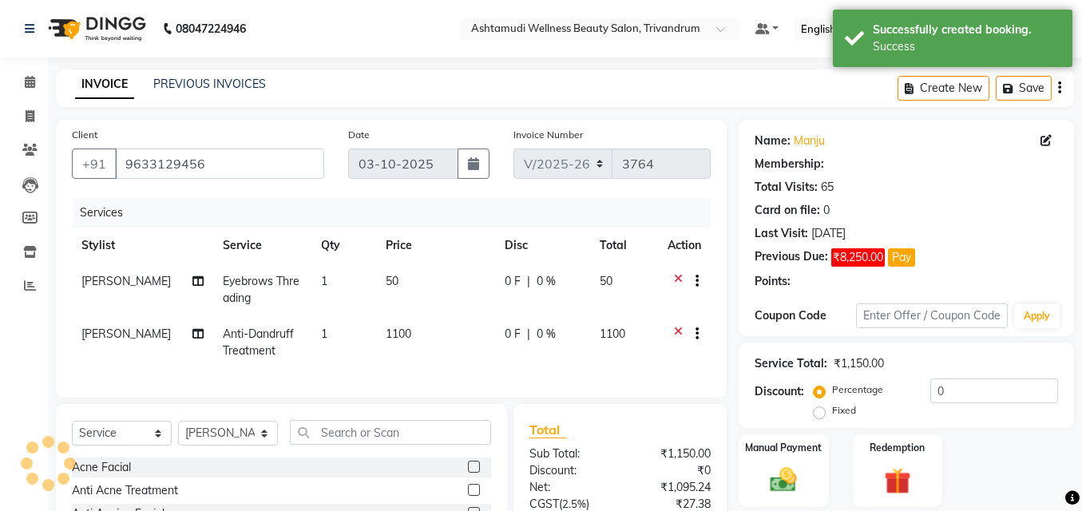
select select "1: Object"
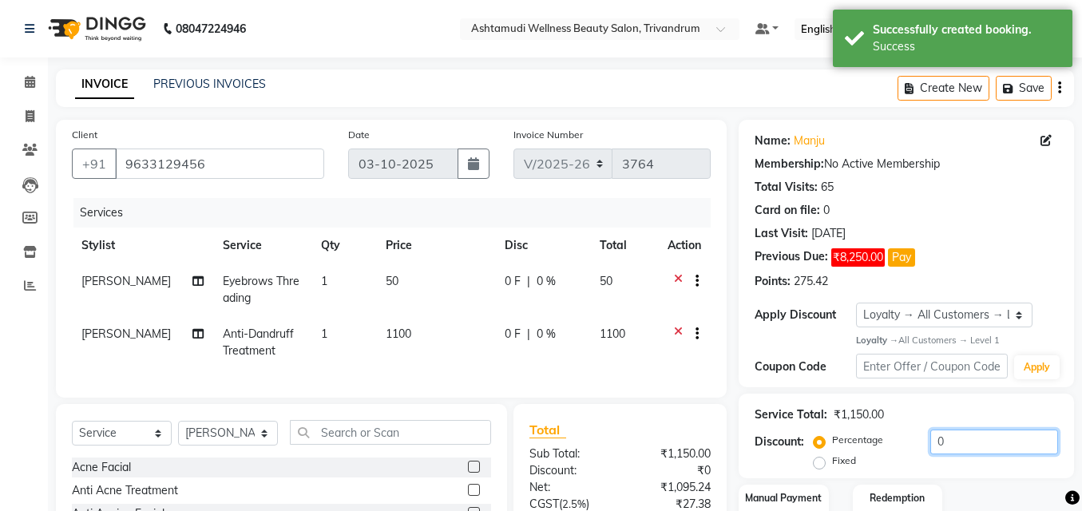
drag, startPoint x: 966, startPoint y: 440, endPoint x: 837, endPoint y: 451, distance: 129.0
click at [837, 451] on div "Percentage Fixed 0" at bounding box center [937, 450] width 241 height 43
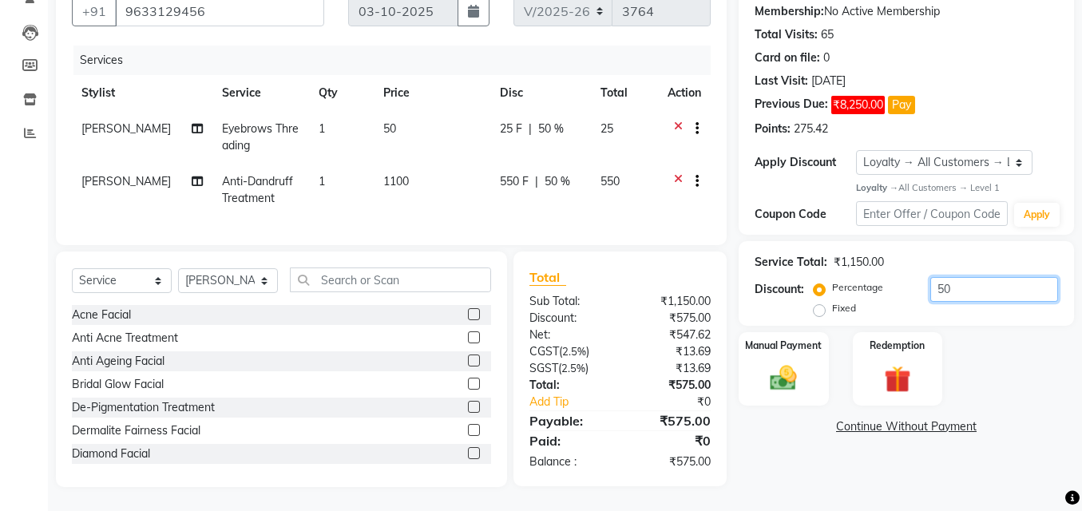
scroll to position [160, 0]
type input "50"
click at [780, 362] on img at bounding box center [784, 378] width 46 height 32
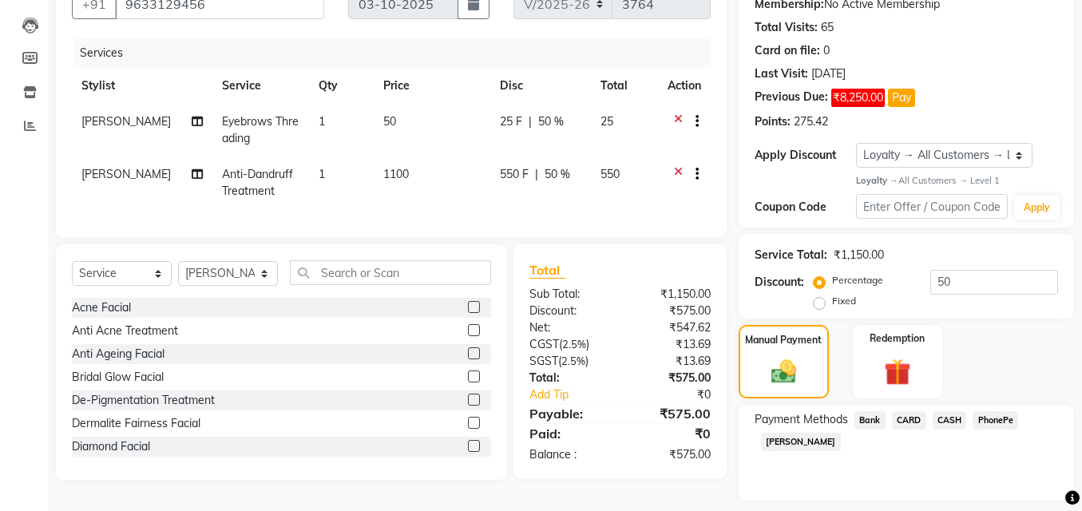
click at [994, 420] on span "PhonePe" at bounding box center [995, 420] width 46 height 18
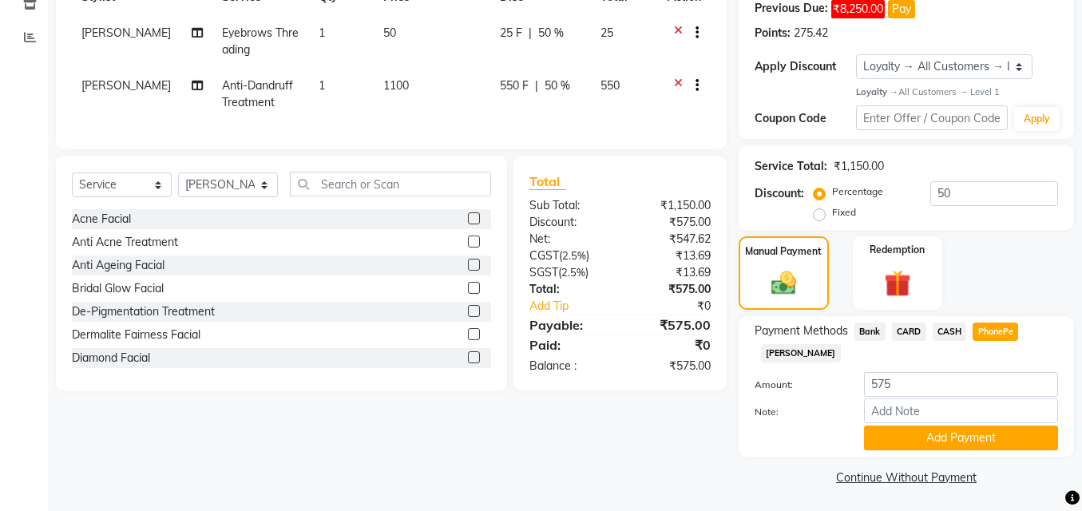
scroll to position [251, 0]
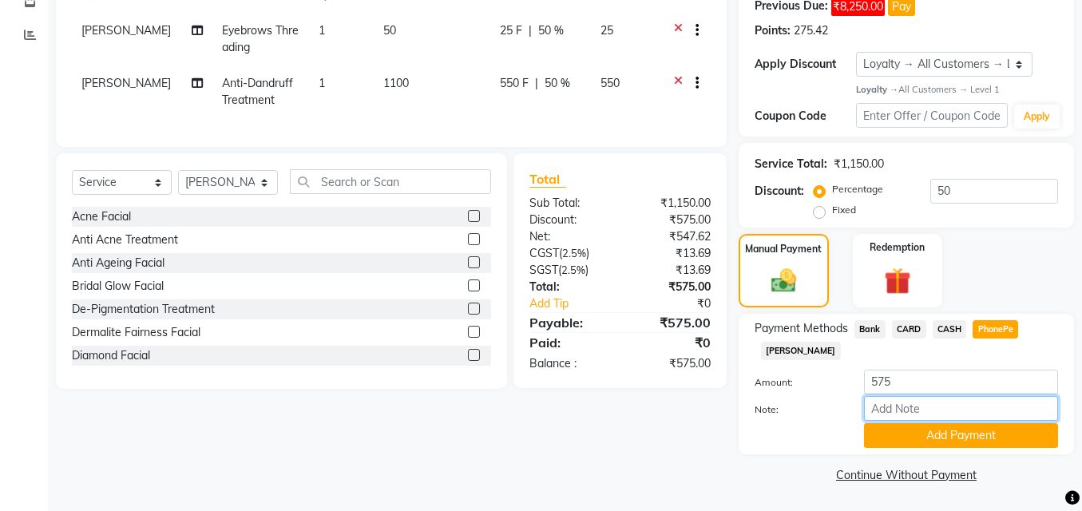
drag, startPoint x: 915, startPoint y: 411, endPoint x: 940, endPoint y: 405, distance: 26.3
click at [915, 411] on input "Note:" at bounding box center [961, 408] width 194 height 25
type input "Manjusha"
click at [956, 435] on button "Add Payment" at bounding box center [961, 435] width 194 height 25
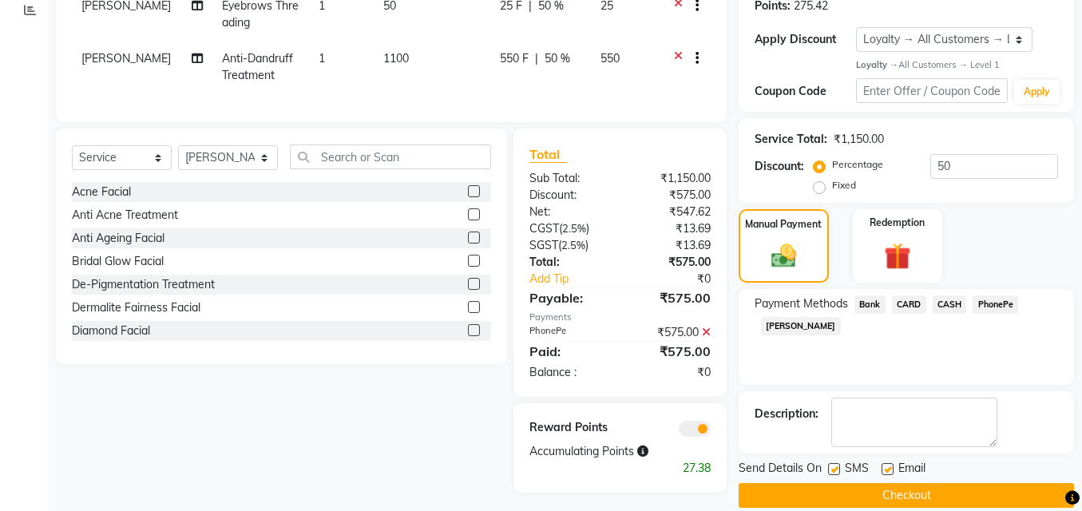
scroll to position [296, 0]
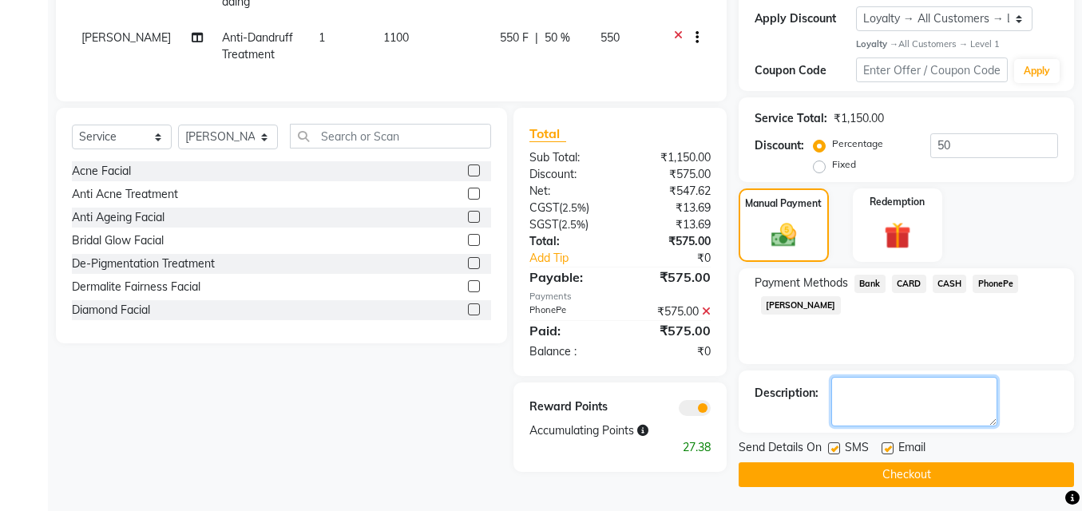
click at [894, 382] on textarea at bounding box center [914, 401] width 166 height 49
type textarea "gel extension (one hand)"
click at [887, 453] on label at bounding box center [887, 448] width 12 height 12
click at [887, 453] on input "checkbox" at bounding box center [886, 449] width 10 height 10
checkbox input "false"
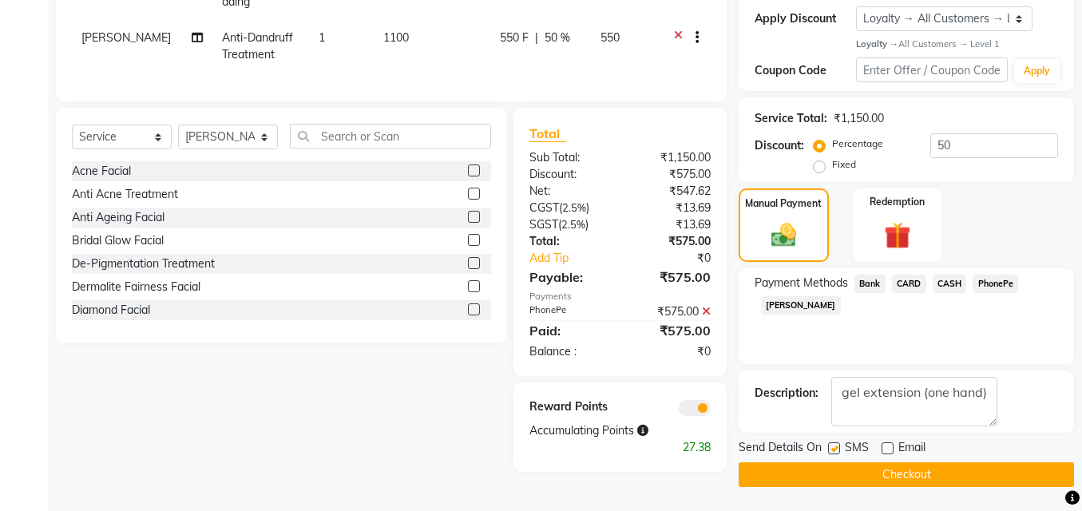
click at [834, 450] on label at bounding box center [834, 448] width 12 height 12
click at [834, 450] on input "checkbox" at bounding box center [833, 449] width 10 height 10
checkbox input "false"
click at [992, 402] on textarea at bounding box center [914, 401] width 166 height 49
type textarea "gel extension (one hand) staff"
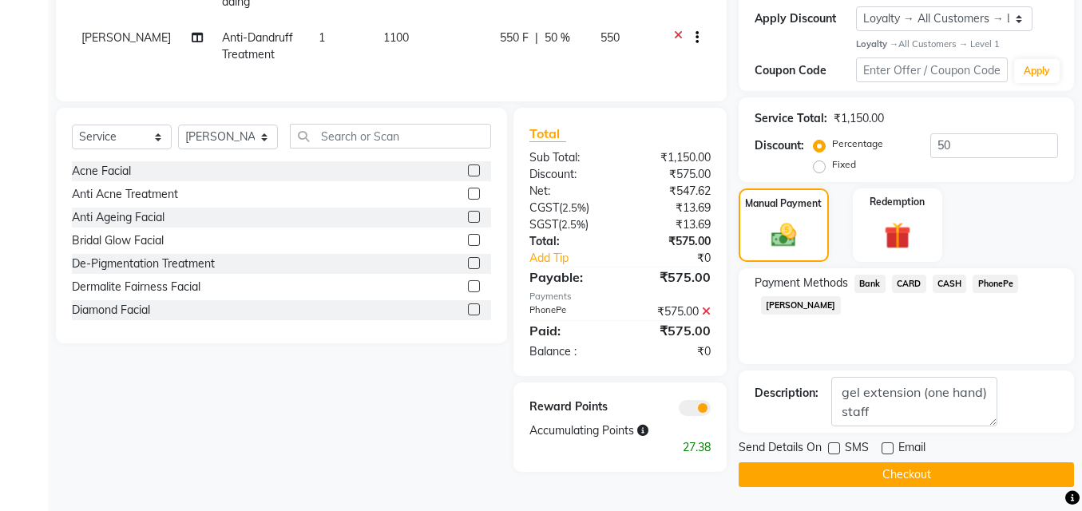
click at [909, 477] on button "Checkout" at bounding box center [905, 474] width 335 height 25
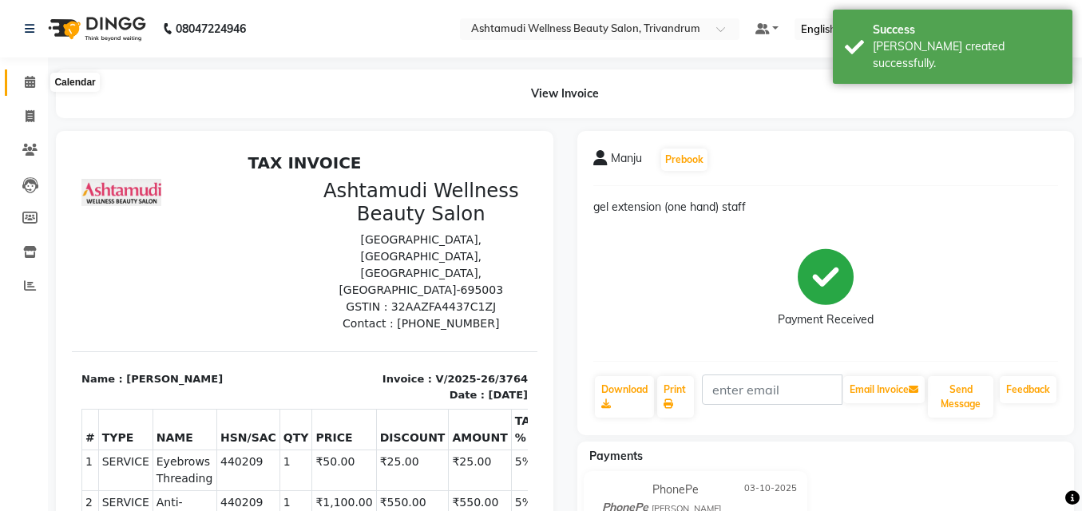
click at [32, 83] on icon at bounding box center [30, 82] width 10 height 12
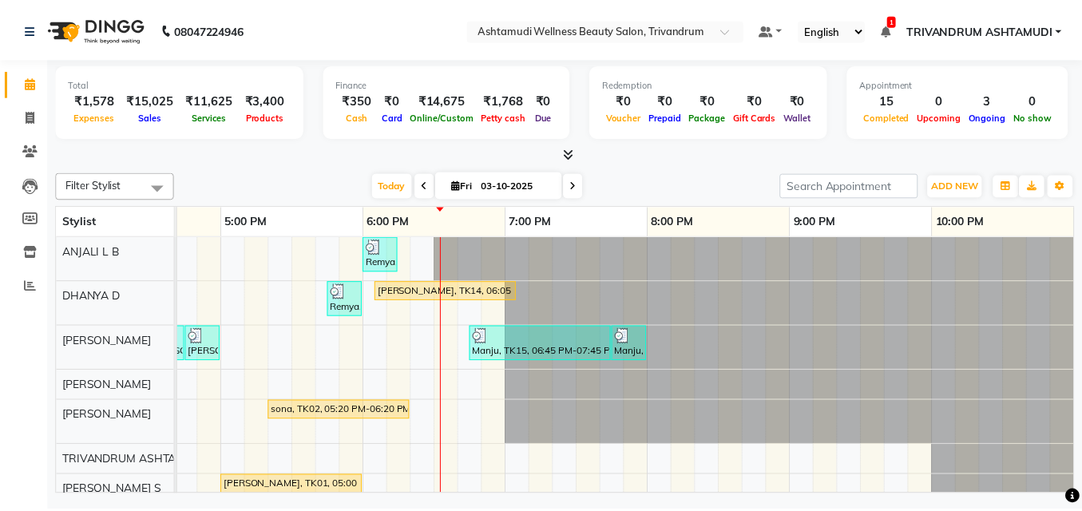
scroll to position [80, 0]
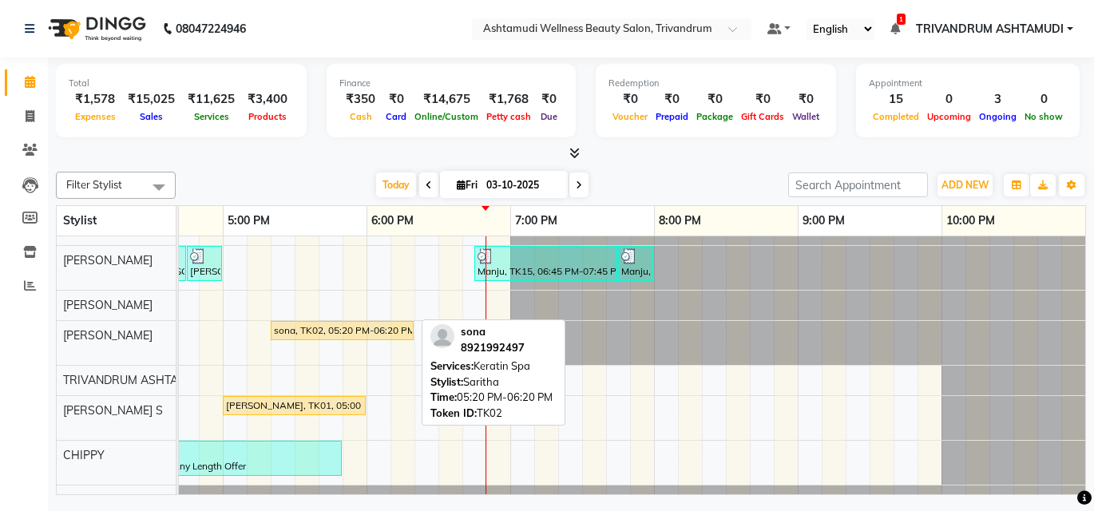
click at [322, 328] on div "sona, TK02, 05:20 PM-06:20 PM, [GEOGRAPHIC_DATA]" at bounding box center [342, 330] width 140 height 14
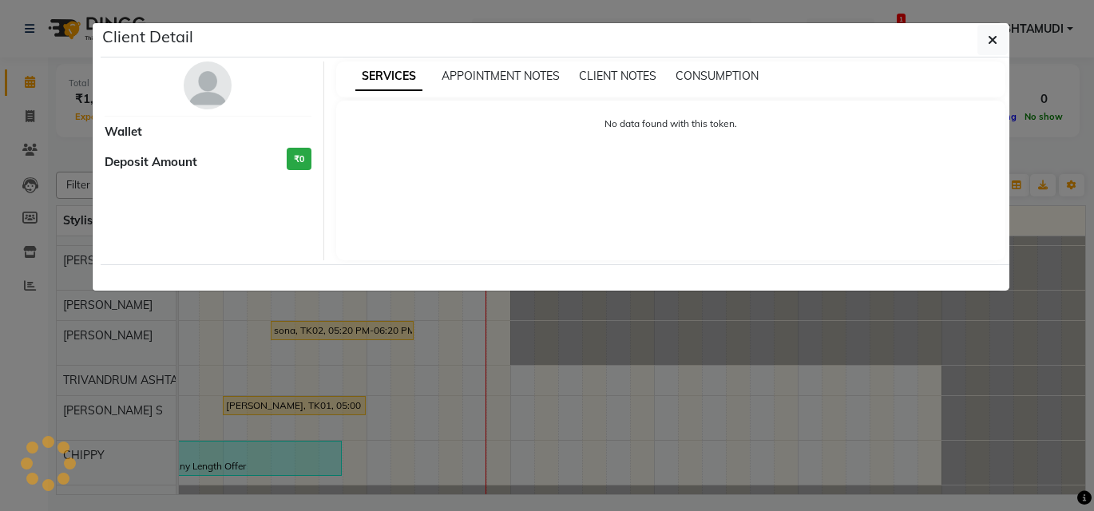
select select "1"
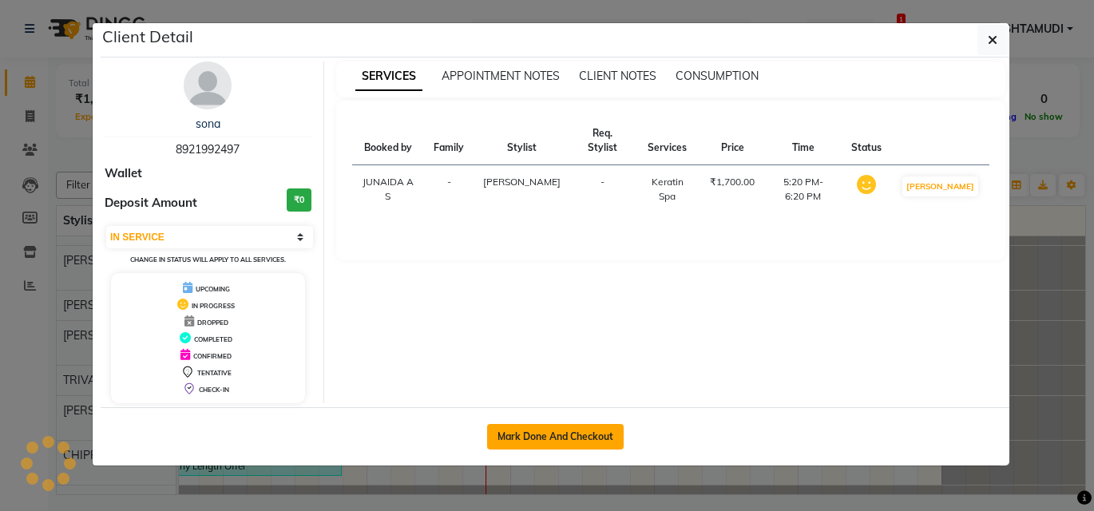
click at [586, 426] on button "Mark Done And Checkout" at bounding box center [555, 437] width 137 height 26
select select "service"
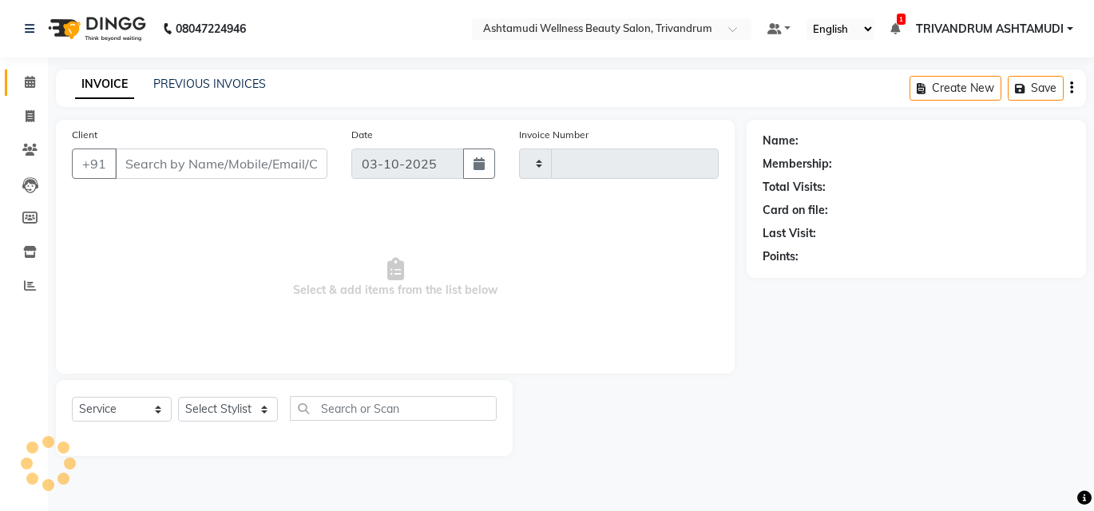
type input "3765"
select select "4636"
type input "8921992497"
select select "27034"
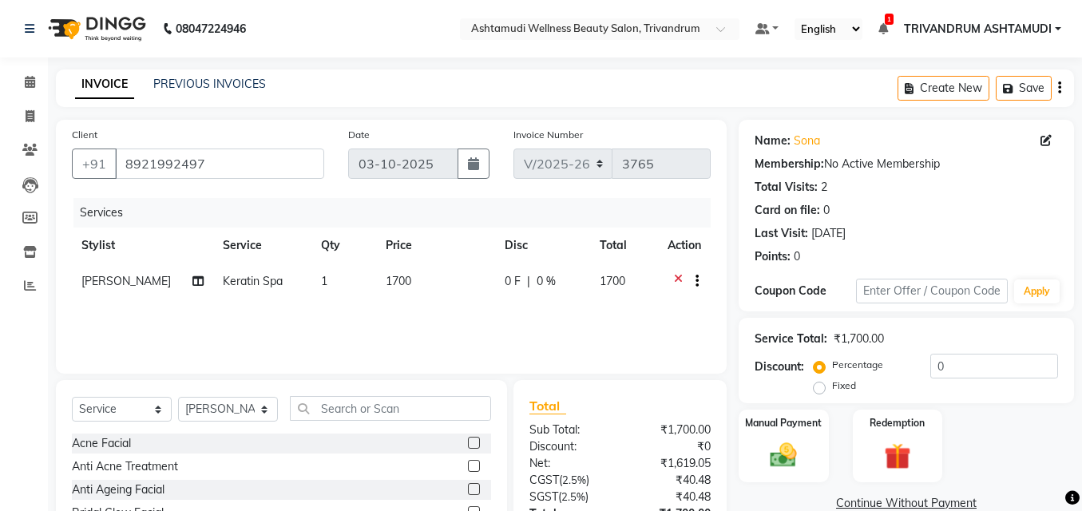
click at [244, 284] on span "Keratin Spa" at bounding box center [253, 281] width 60 height 14
select select "27034"
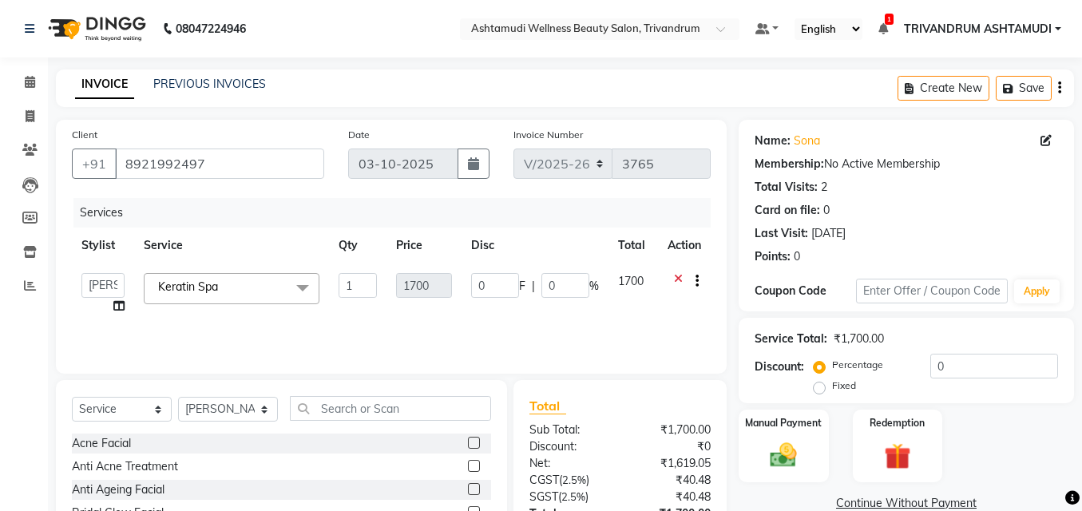
click at [301, 283] on span at bounding box center [303, 288] width 32 height 30
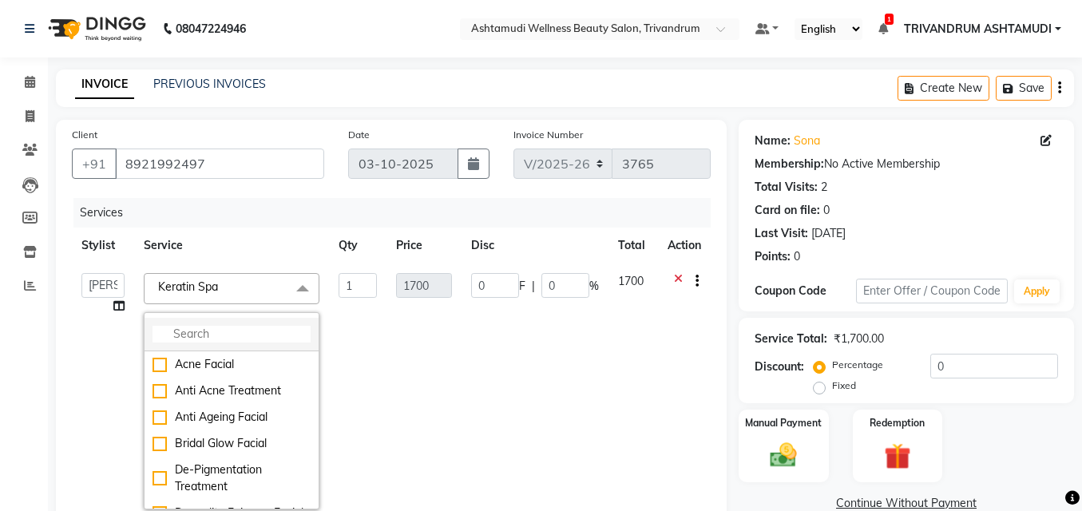
click at [252, 332] on input "multiselect-search" at bounding box center [231, 334] width 158 height 17
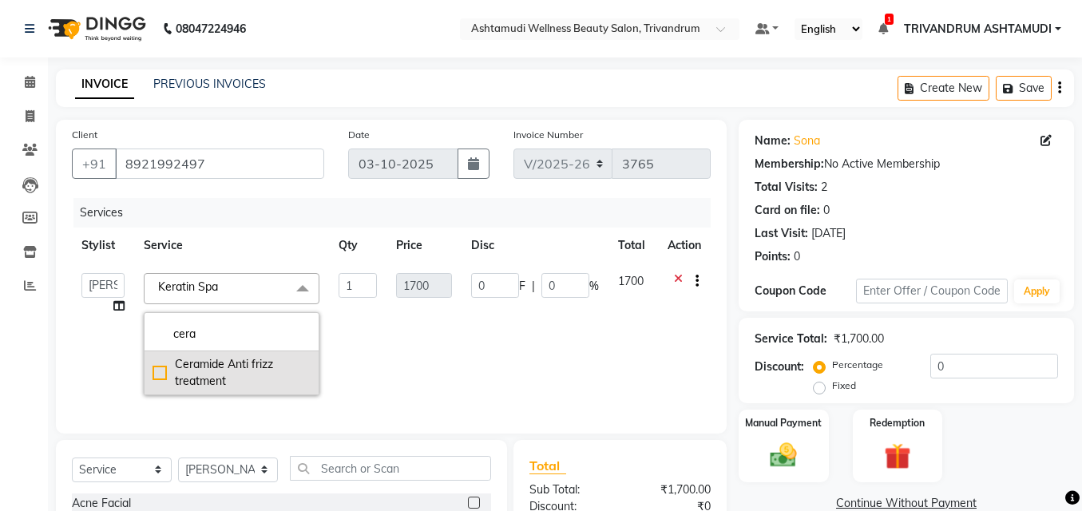
type input "cera"
click at [175, 369] on div "Ceramide Anti frizz treatment" at bounding box center [231, 373] width 158 height 34
checkbox input "true"
type input "1900"
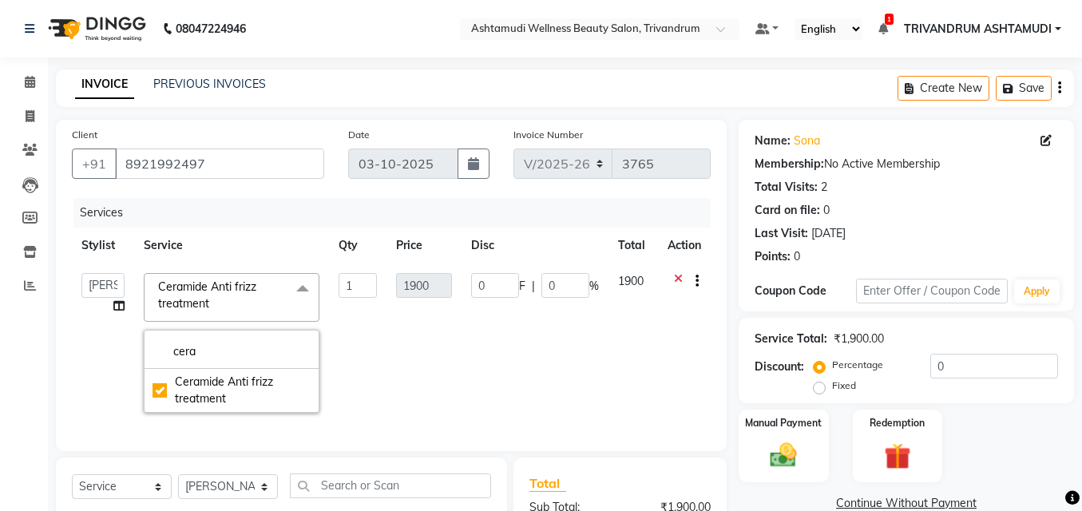
click at [568, 368] on td "0 F | 0 %" at bounding box center [534, 342] width 147 height 159
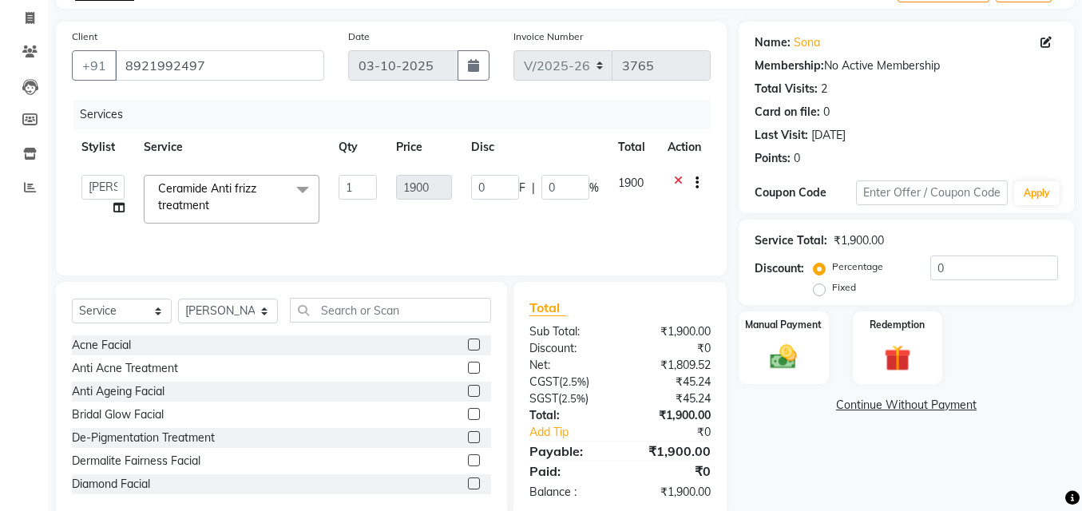
scroll to position [129, 0]
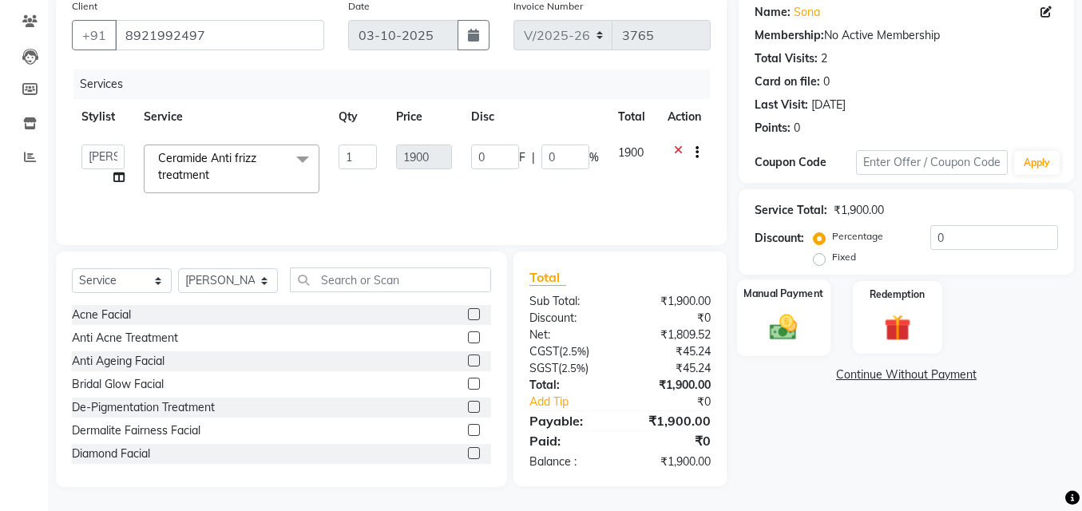
click at [794, 323] on img at bounding box center [784, 327] width 46 height 32
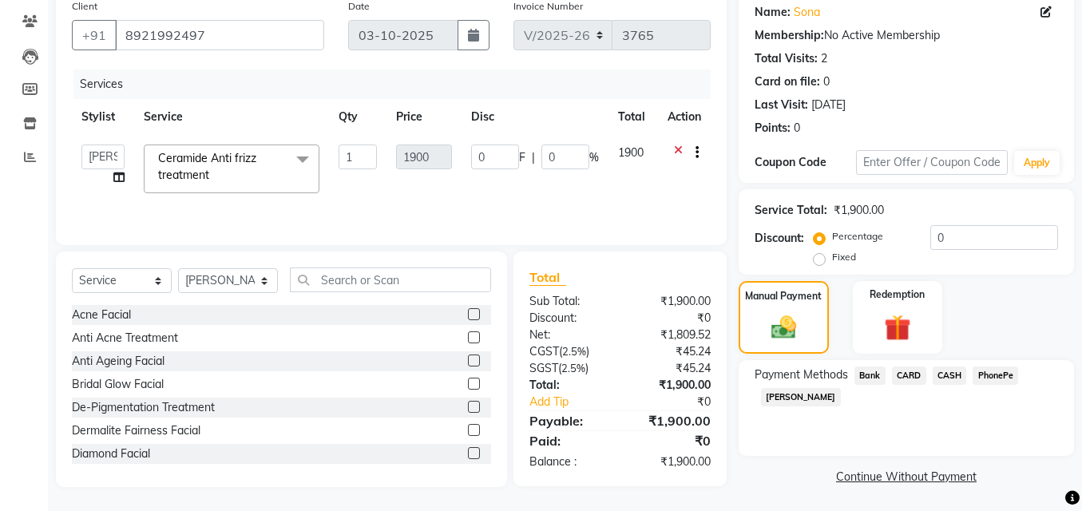
click at [1006, 370] on span "PhonePe" at bounding box center [995, 375] width 46 height 18
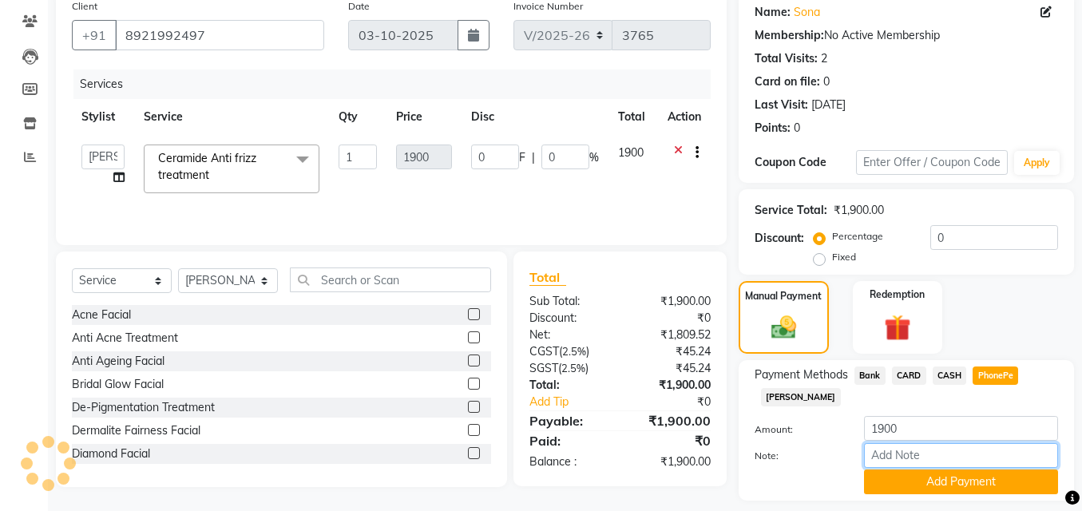
click at [905, 454] on input "Note:" at bounding box center [961, 455] width 194 height 25
type input "SHUHAINA"
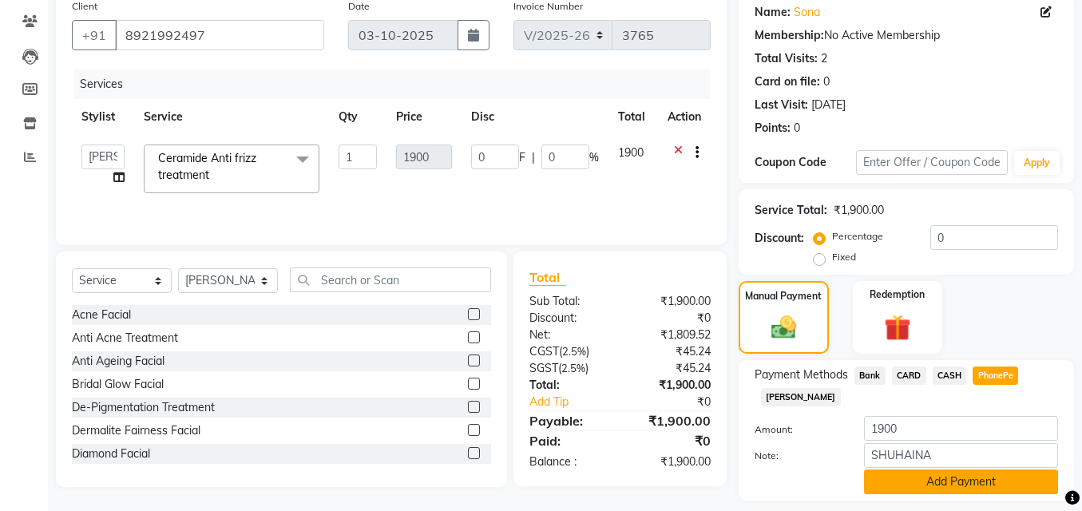
click at [895, 477] on button "Add Payment" at bounding box center [961, 481] width 194 height 25
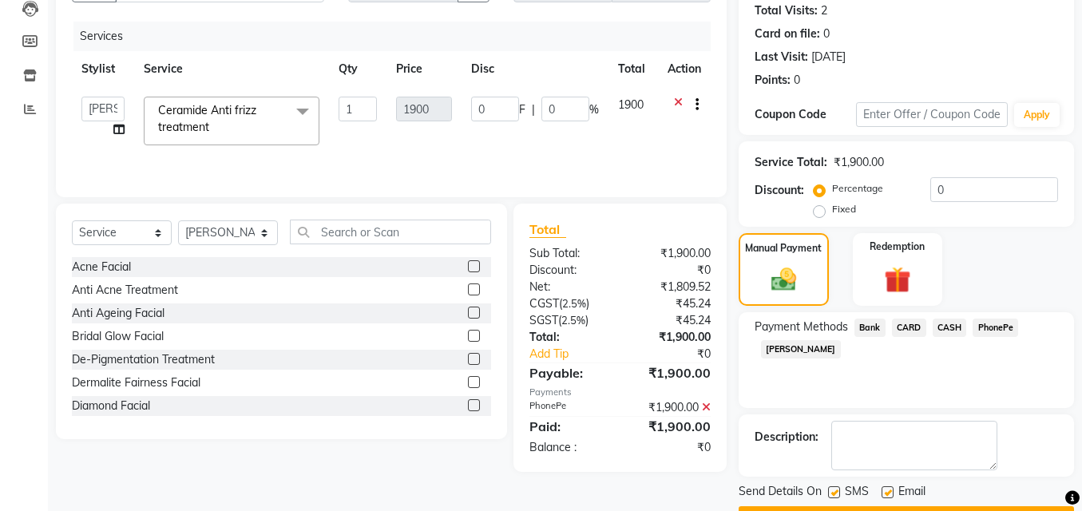
scroll to position [220, 0]
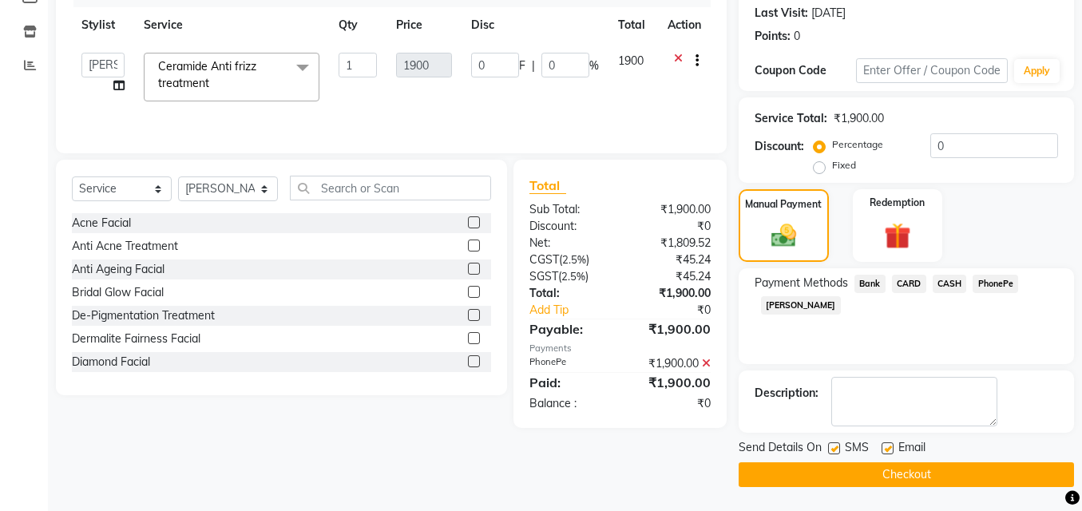
click at [888, 447] on label at bounding box center [887, 448] width 12 height 12
click at [888, 447] on input "checkbox" at bounding box center [886, 449] width 10 height 10
checkbox input "false"
click at [831, 446] on label at bounding box center [834, 448] width 12 height 12
click at [831, 446] on input "checkbox" at bounding box center [833, 449] width 10 height 10
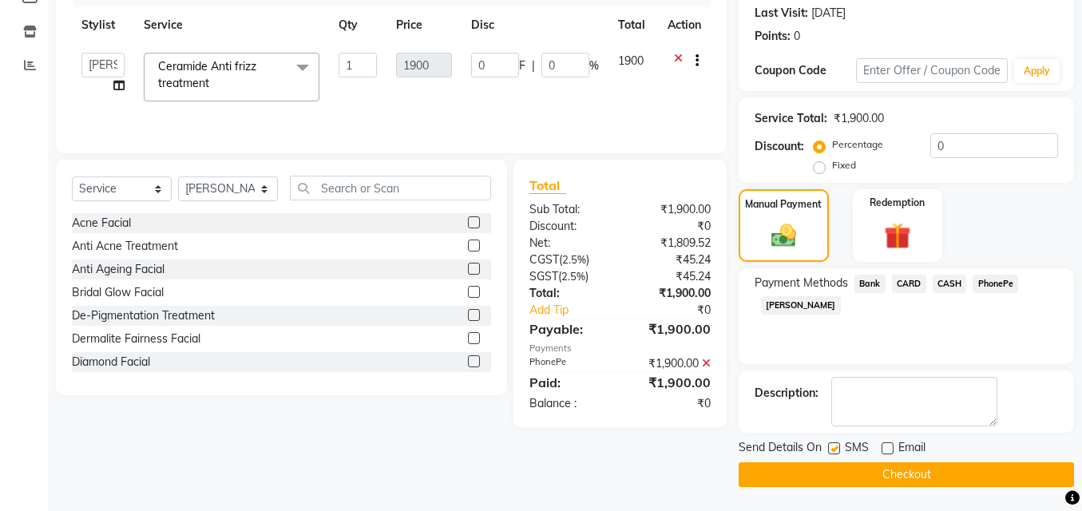
checkbox input "false"
click at [841, 467] on button "Checkout" at bounding box center [905, 474] width 335 height 25
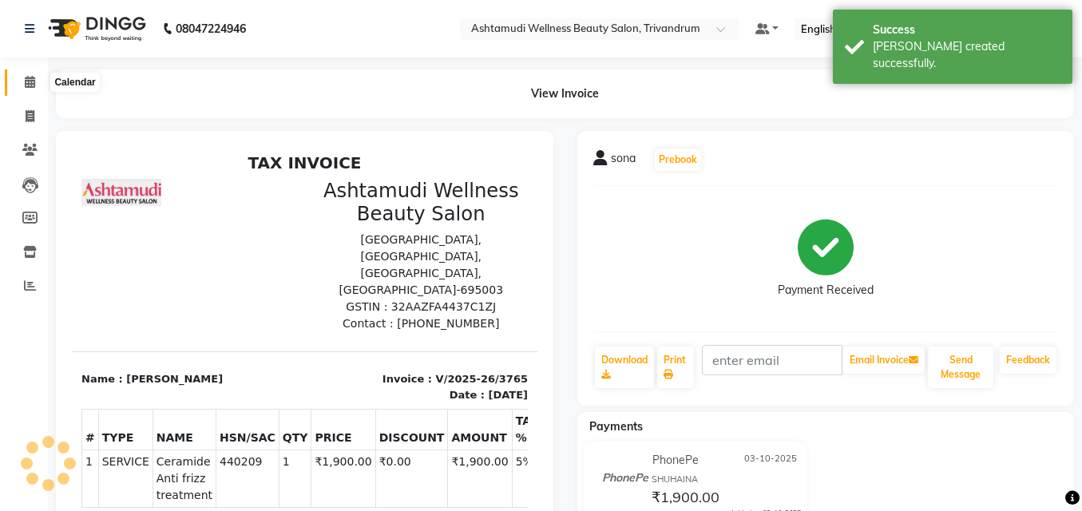
click at [27, 76] on icon at bounding box center [30, 82] width 10 height 12
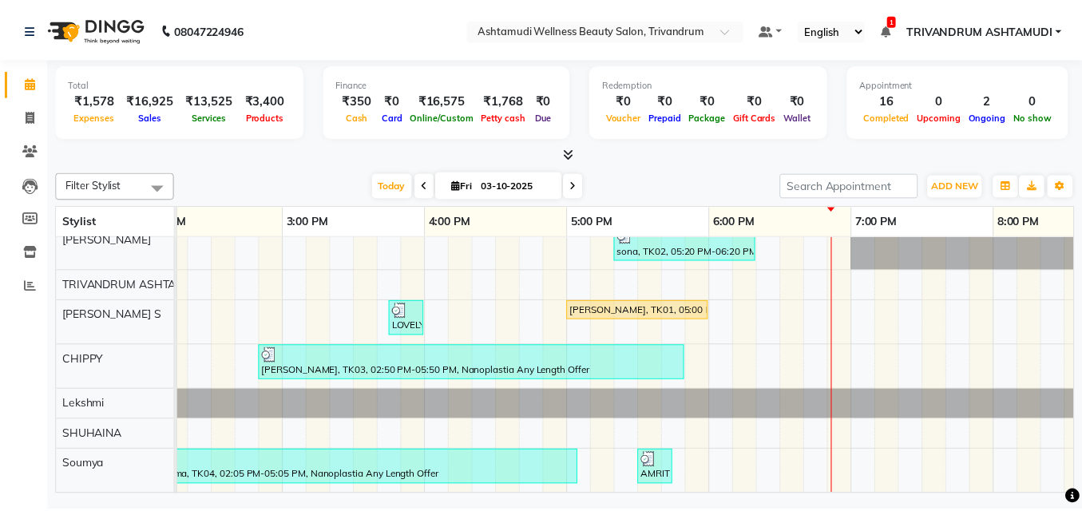
scroll to position [188, 0]
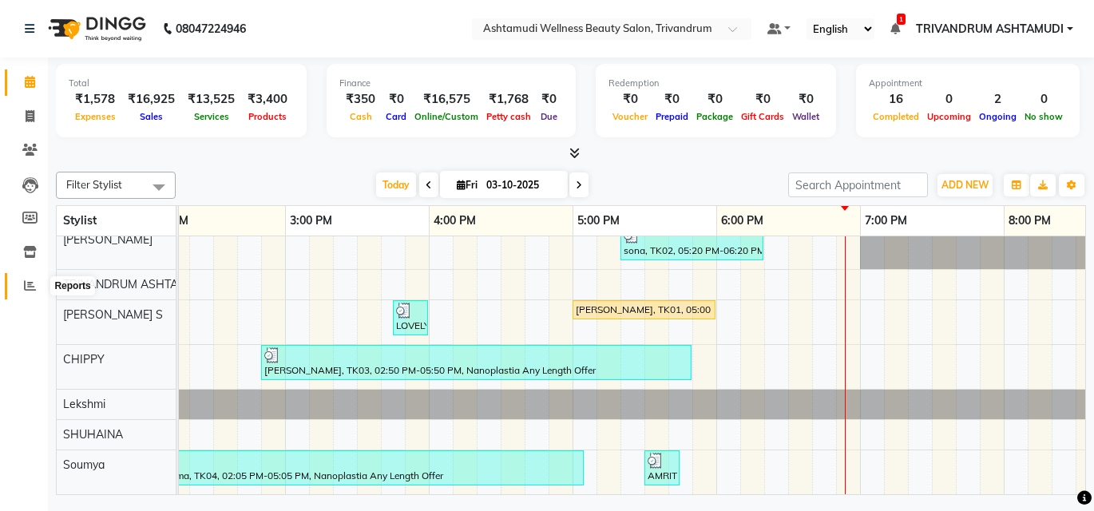
click at [26, 285] on icon at bounding box center [30, 285] width 12 height 12
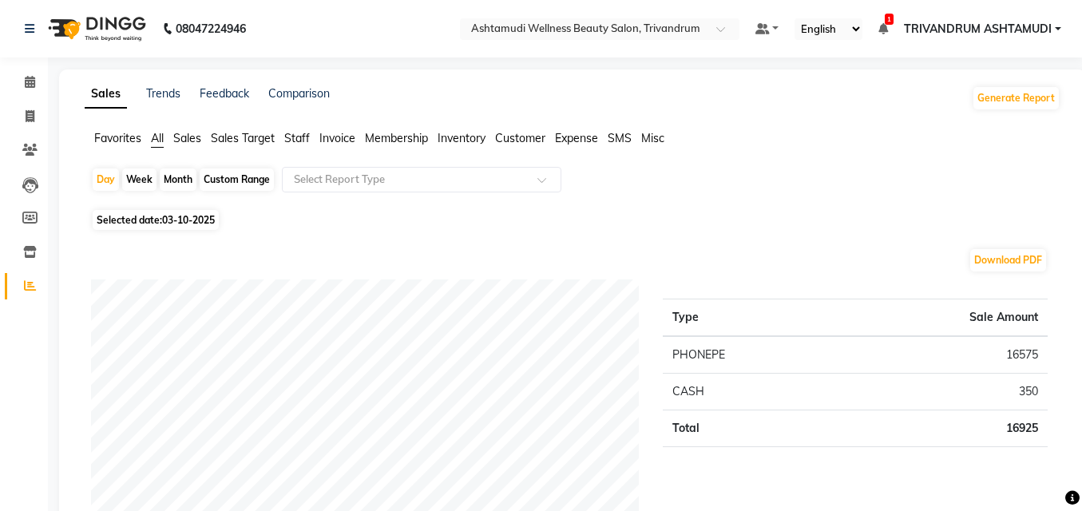
click at [253, 176] on div "Custom Range" at bounding box center [237, 179] width 74 height 22
select select "10"
select select "2025"
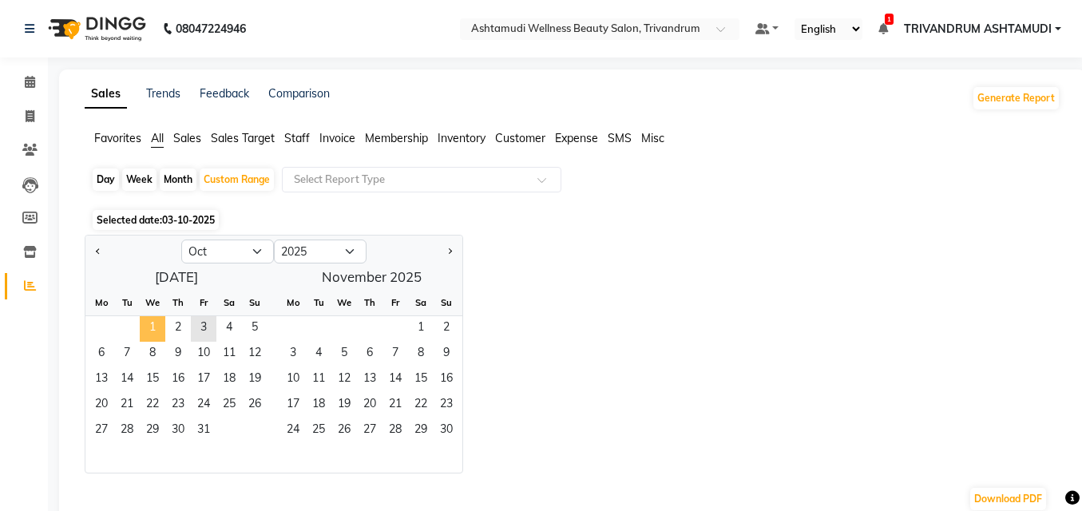
click at [156, 318] on span "1" at bounding box center [153, 329] width 26 height 26
click at [216, 330] on span "3" at bounding box center [204, 329] width 26 height 26
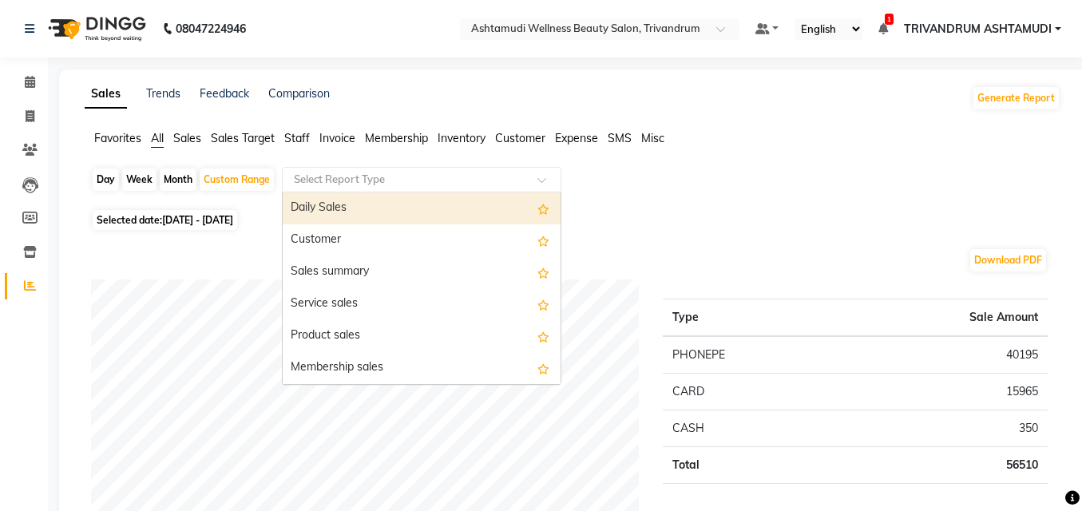
click at [332, 179] on input "text" at bounding box center [406, 180] width 230 height 16
click at [301, 138] on span "Staff" at bounding box center [297, 138] width 26 height 14
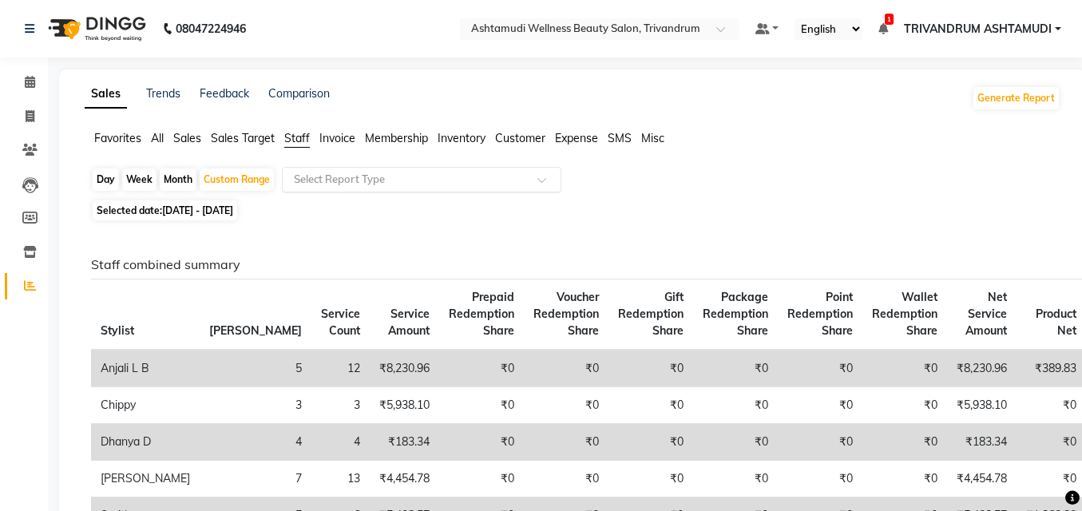
click at [362, 172] on input "text" at bounding box center [406, 180] width 230 height 16
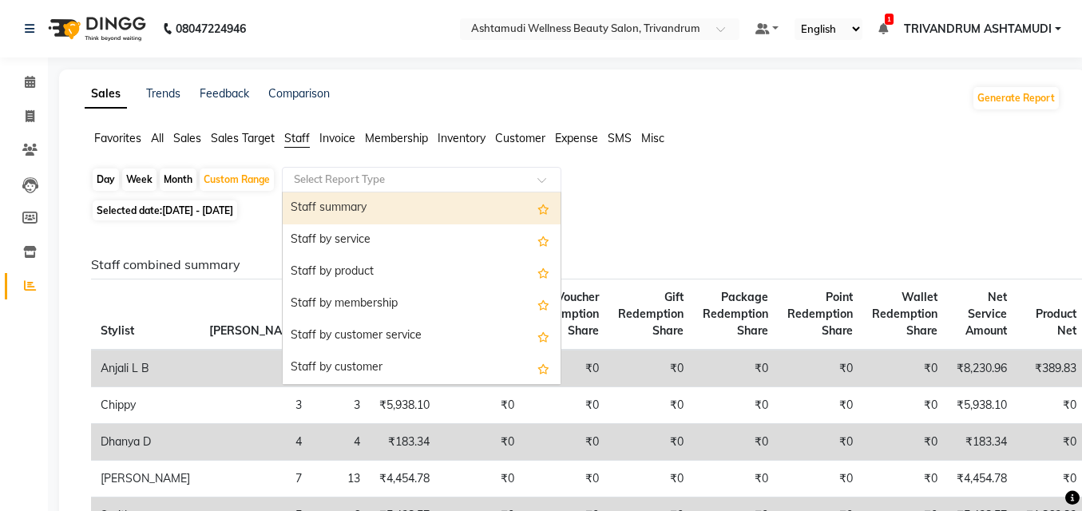
click at [358, 204] on div "Staff summary" at bounding box center [422, 208] width 278 height 32
select select "full_report"
select select "csv"
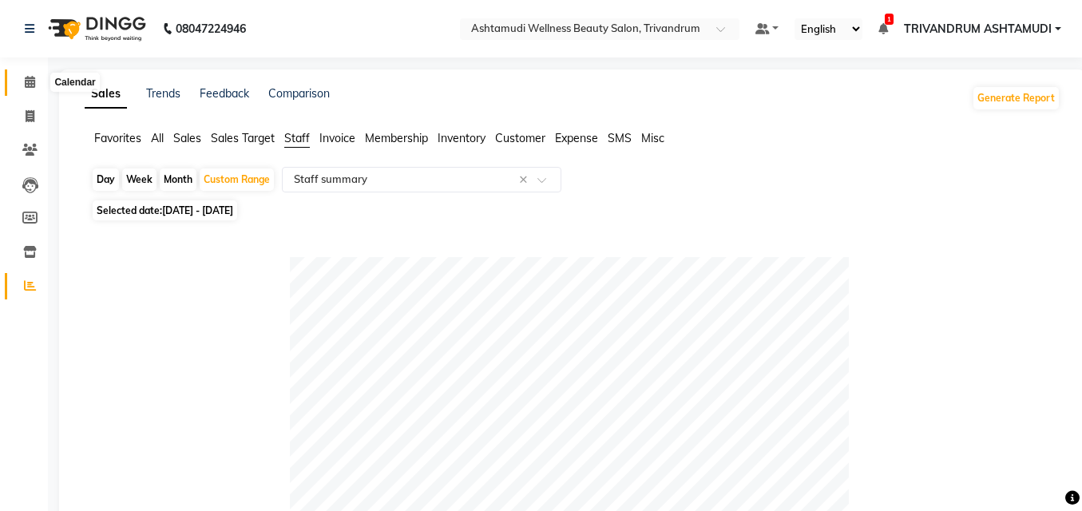
click at [30, 81] on icon at bounding box center [30, 82] width 10 height 12
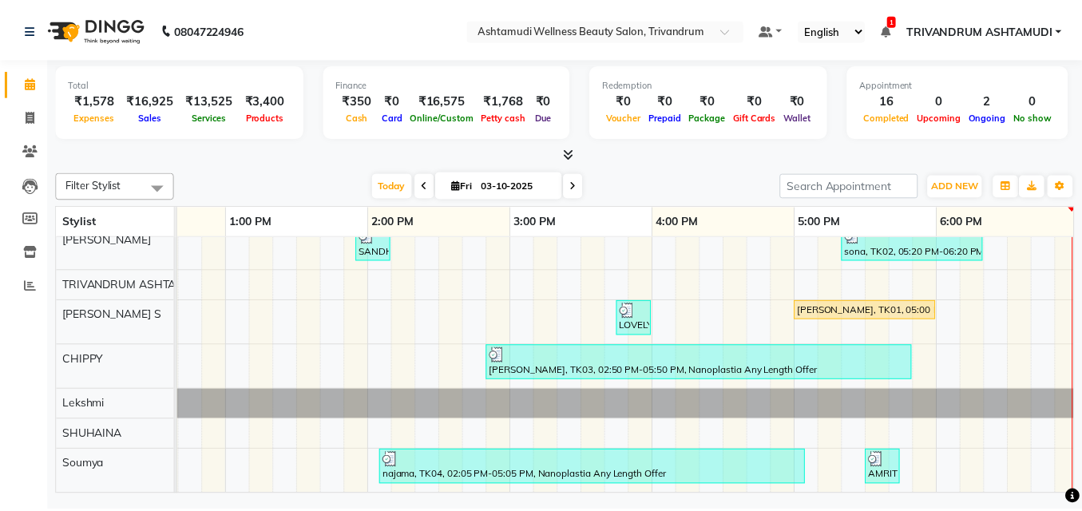
scroll to position [188, 0]
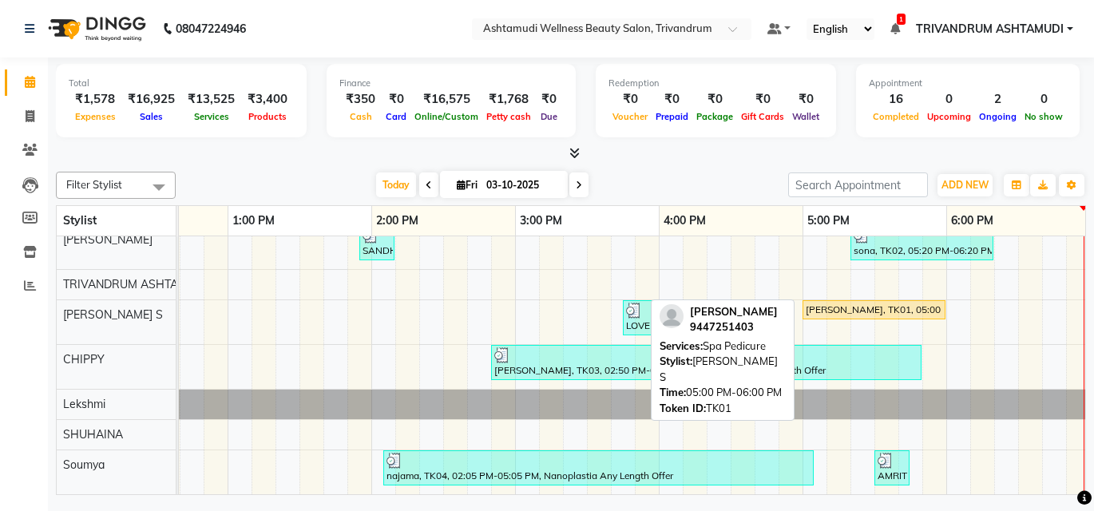
click at [841, 303] on div "[PERSON_NAME], TK01, 05:00 PM-06:00 PM, Spa Pedicure" at bounding box center [874, 310] width 140 height 14
select select "1"
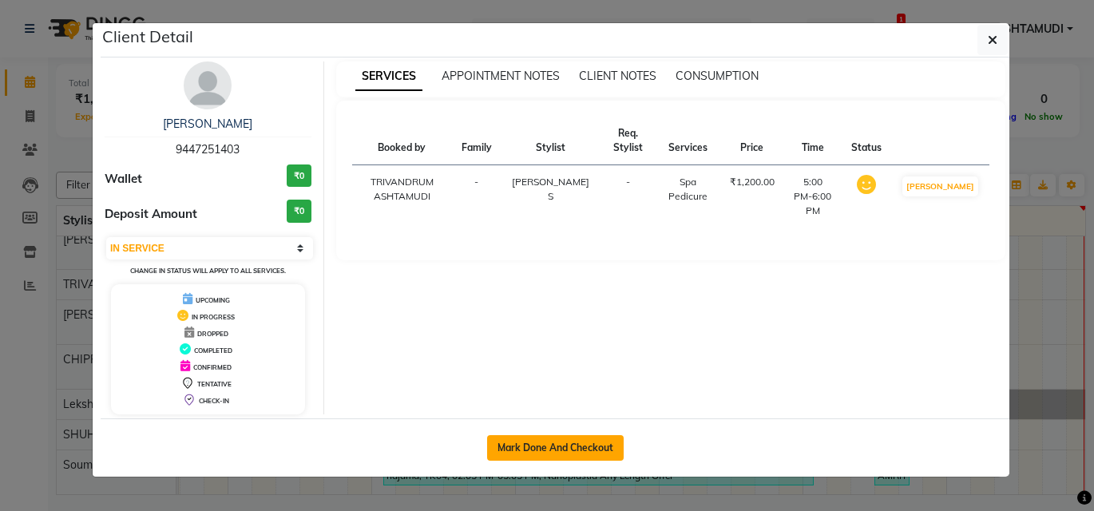
click at [564, 445] on button "Mark Done And Checkout" at bounding box center [555, 448] width 137 height 26
select select "service"
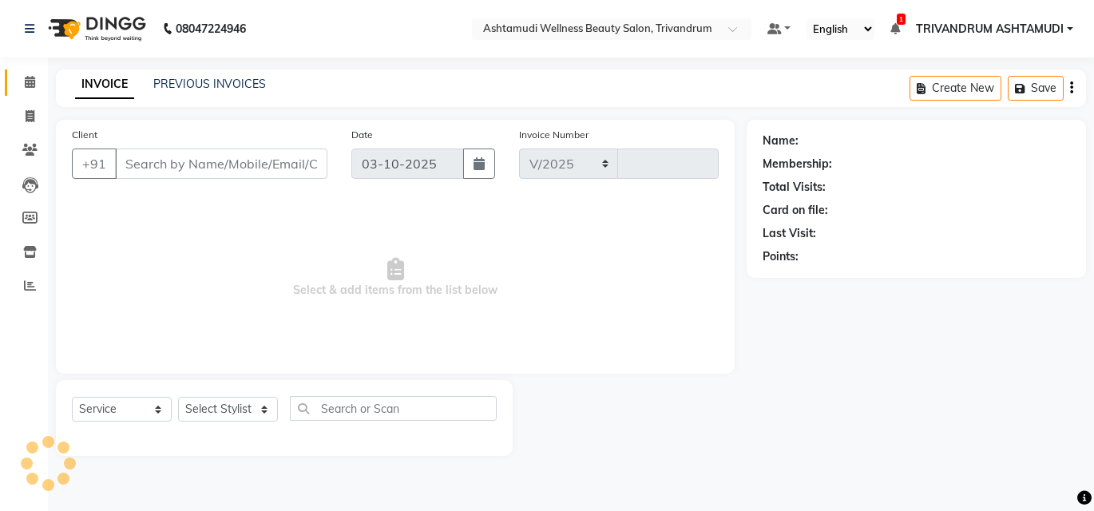
select select "4636"
type input "3766"
type input "9447251403"
select select "52027"
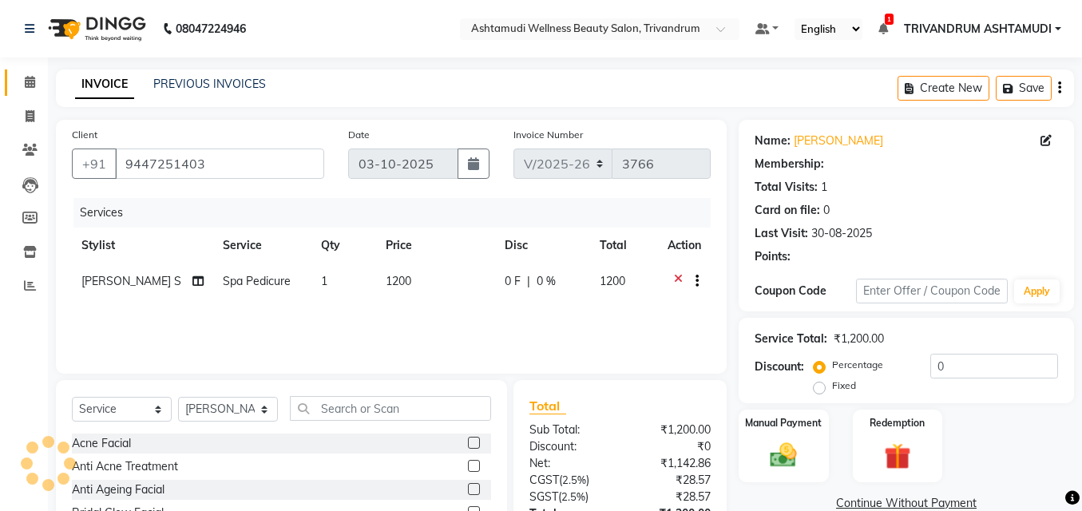
select select "1: Object"
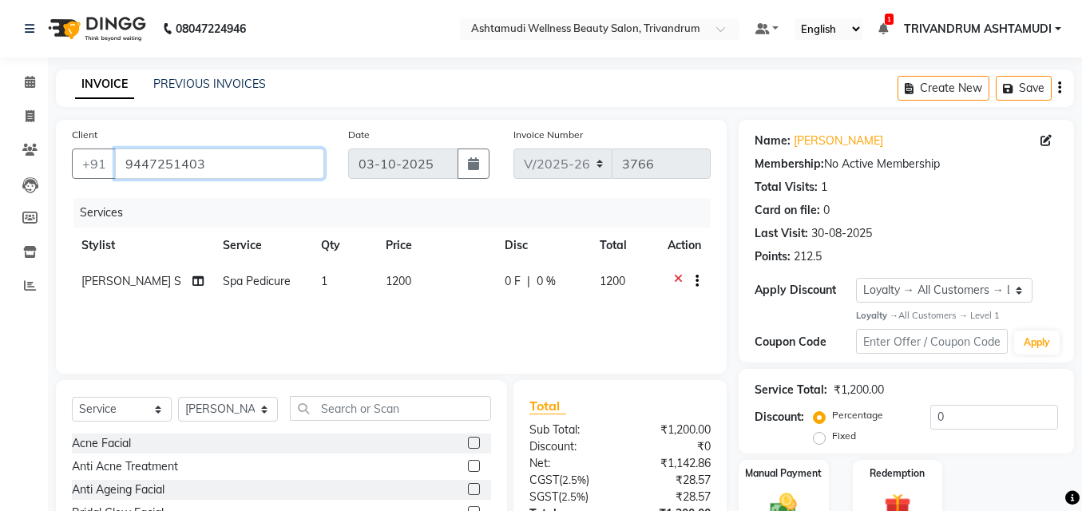
click at [212, 164] on input "9447251403" at bounding box center [219, 163] width 209 height 30
click at [28, 216] on icon at bounding box center [29, 218] width 15 height 12
select select
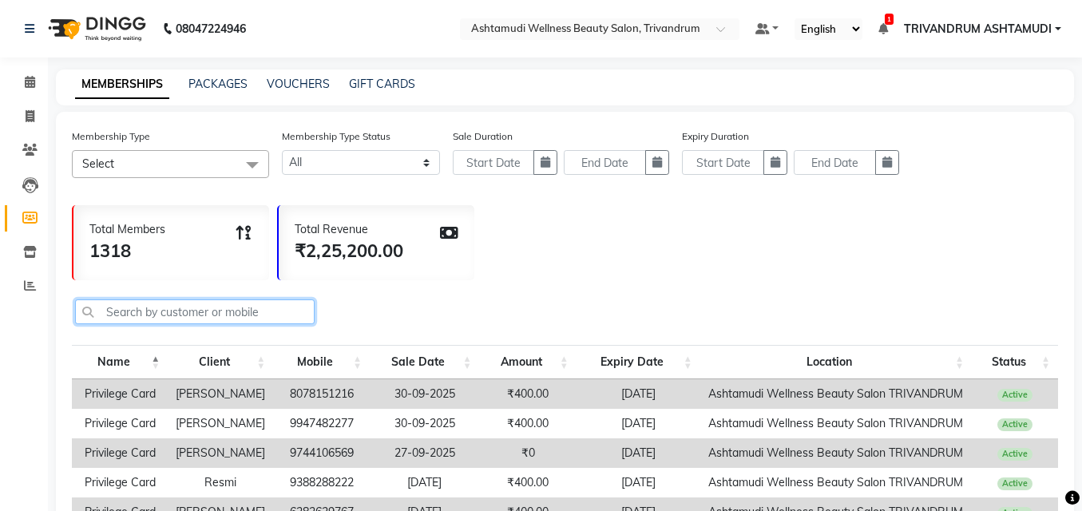
click at [164, 319] on input "text" at bounding box center [194, 311] width 239 height 25
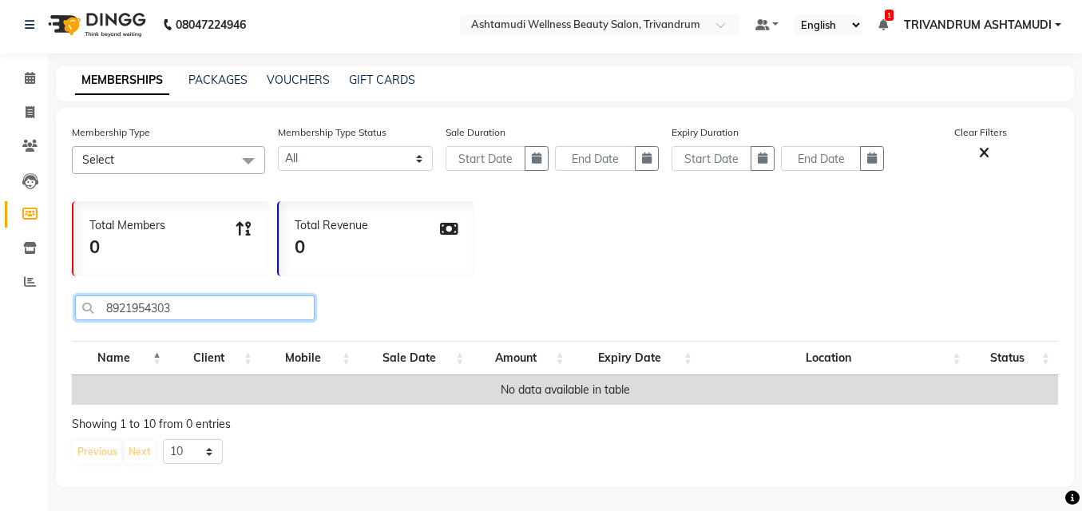
scroll to position [16, 0]
type input "8"
click at [212, 295] on input "7012731216" at bounding box center [194, 307] width 239 height 25
type input "7"
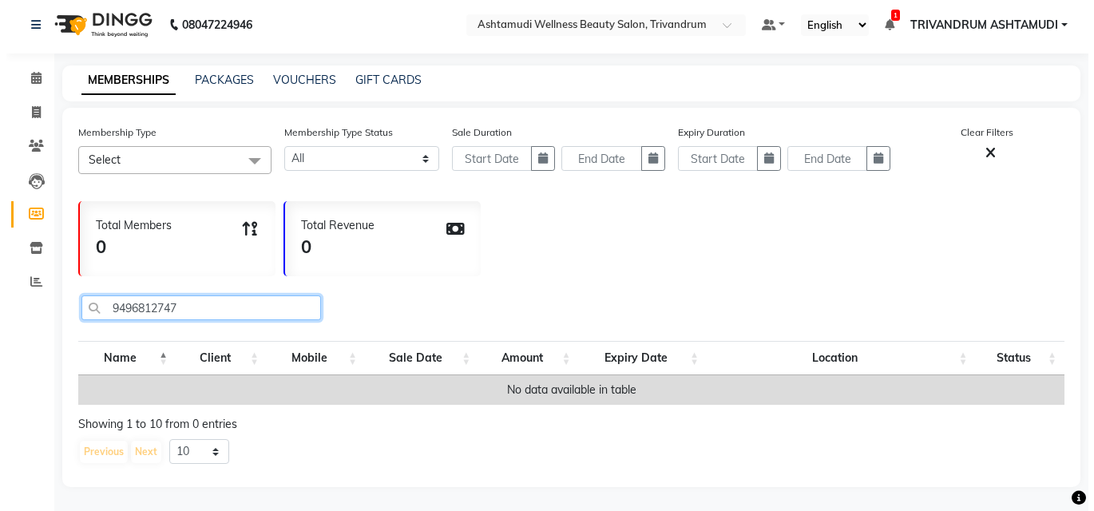
scroll to position [0, 0]
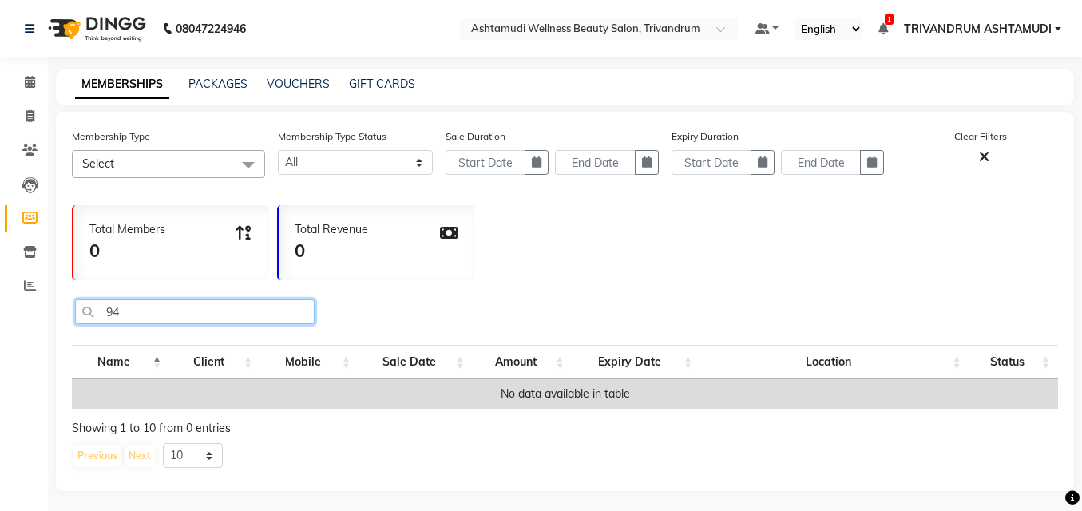
type input "9"
type input "7"
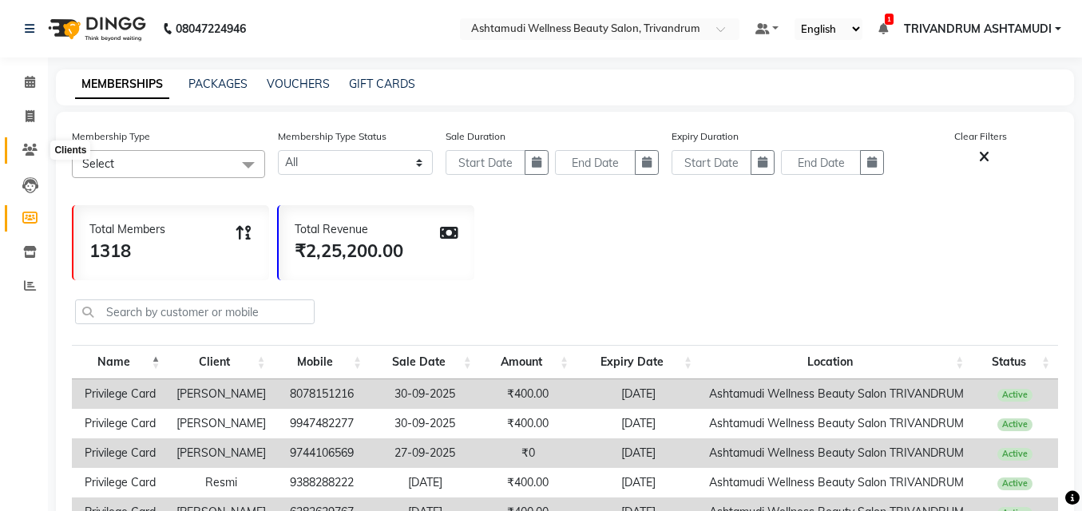
click at [26, 151] on icon at bounding box center [29, 150] width 15 height 12
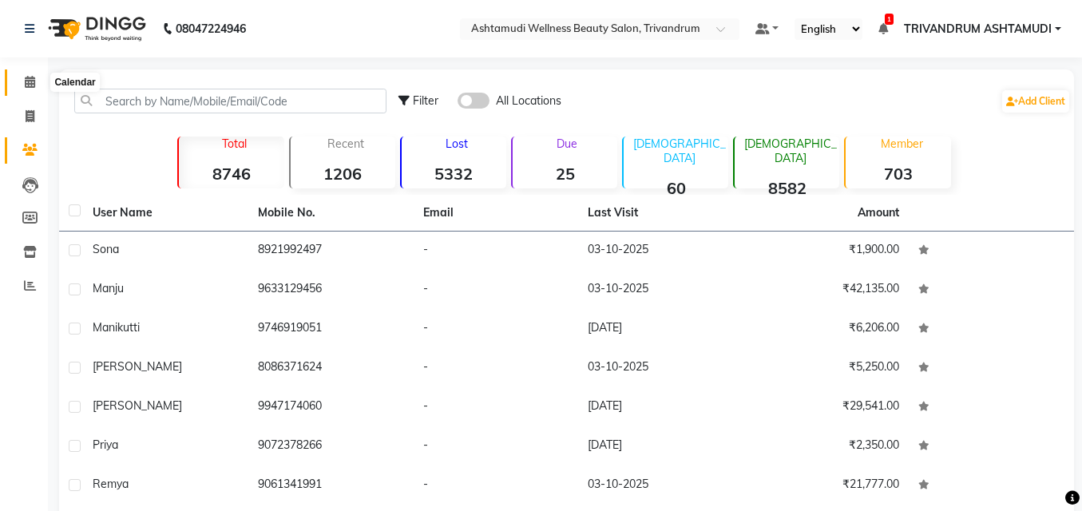
click at [30, 85] on icon at bounding box center [30, 82] width 10 height 12
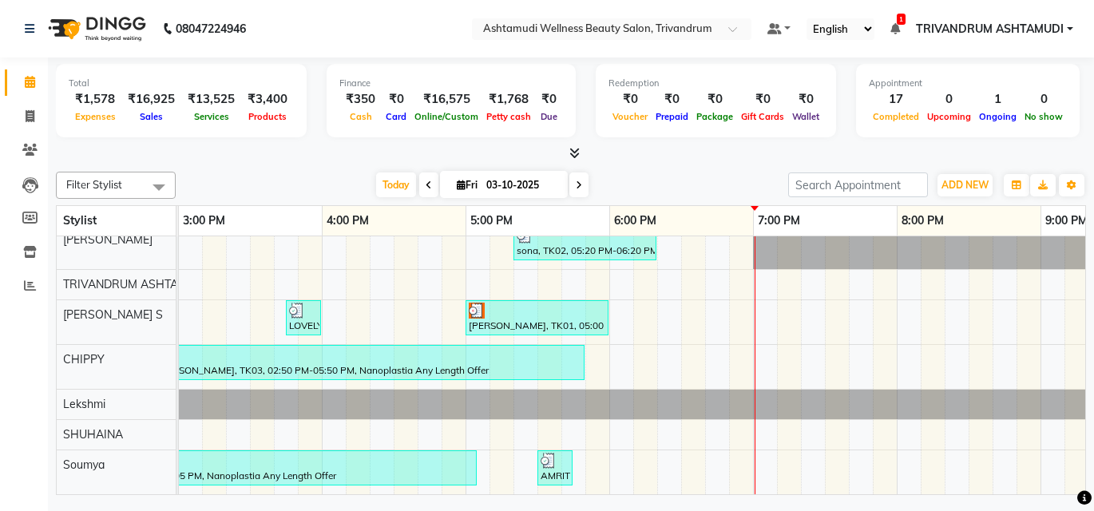
scroll to position [188, 0]
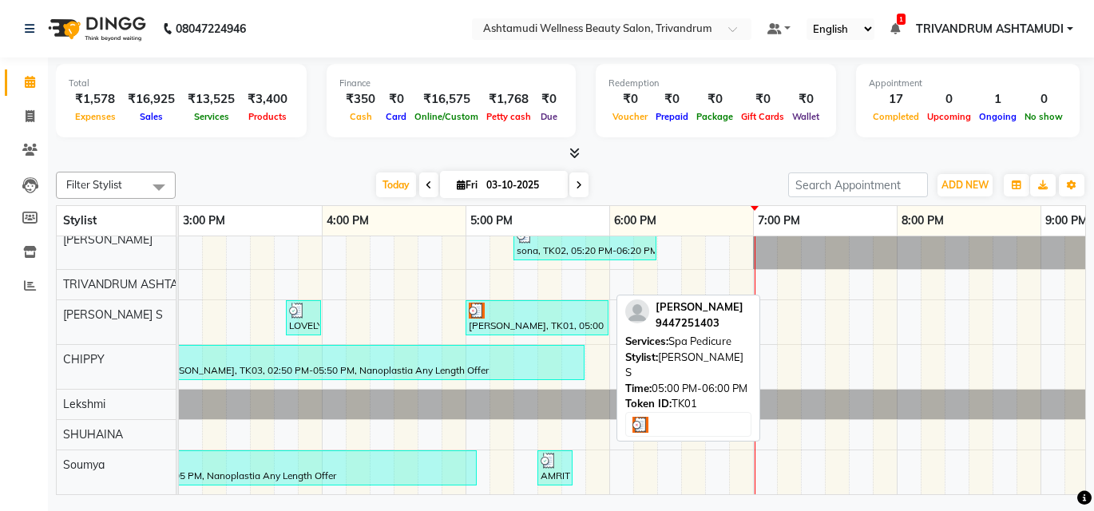
click at [505, 308] on div "[PERSON_NAME], TK01, 05:00 PM-06:00 PM, Spa Pedicure" at bounding box center [537, 318] width 140 height 30
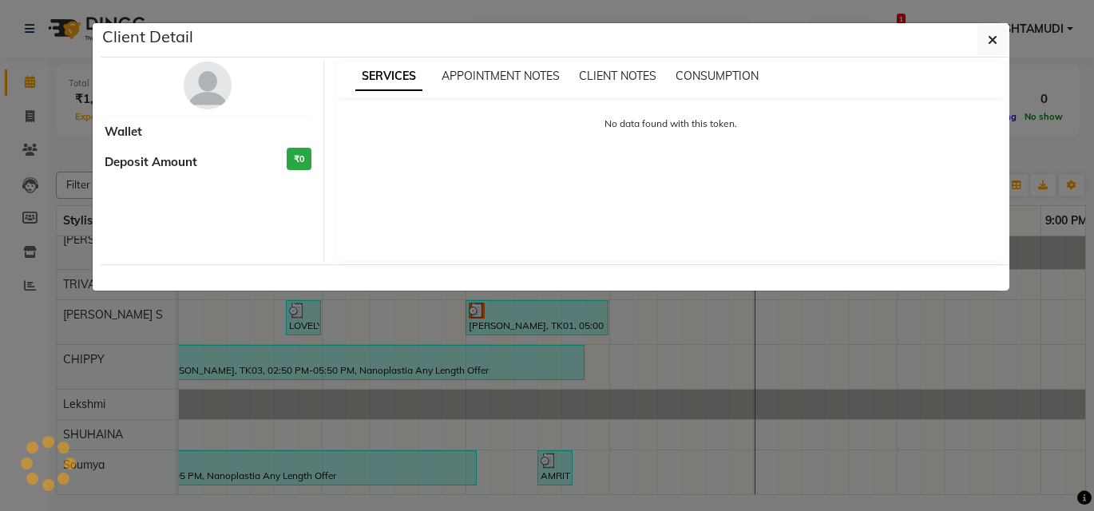
select select "3"
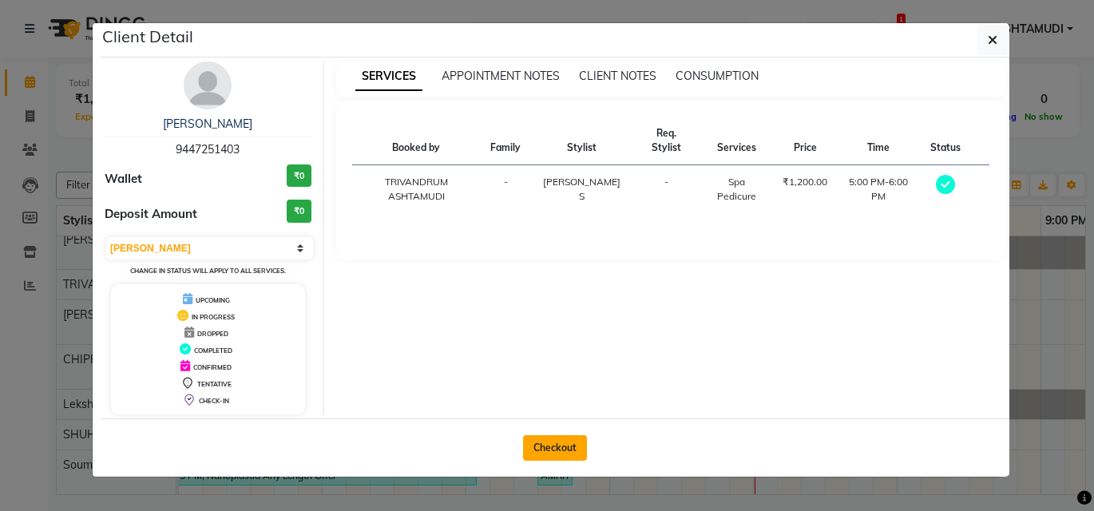
click at [552, 443] on button "Checkout" at bounding box center [555, 448] width 64 height 26
select select "service"
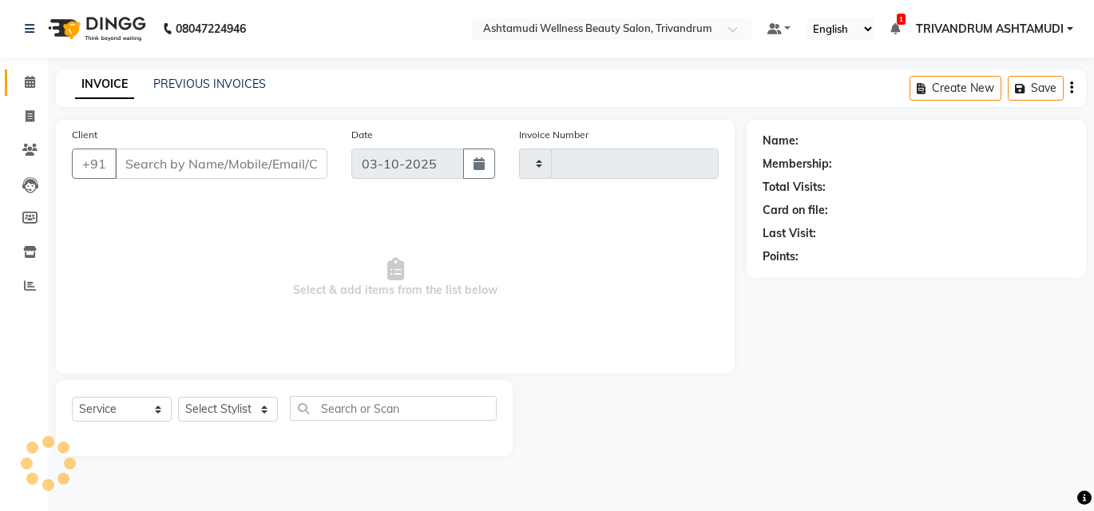
type input "3766"
select select "4636"
type input "9447251403"
select select "52027"
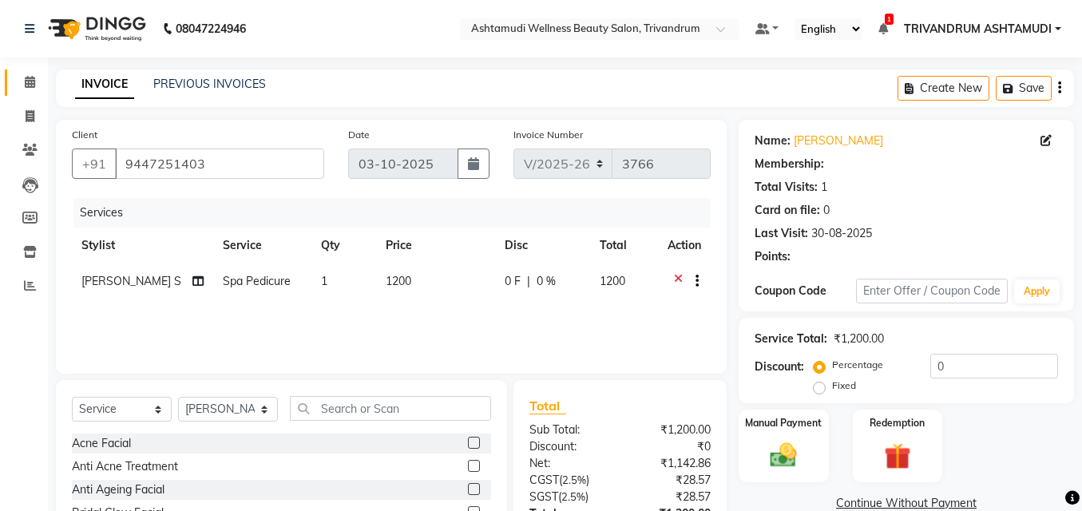
select select "1: Object"
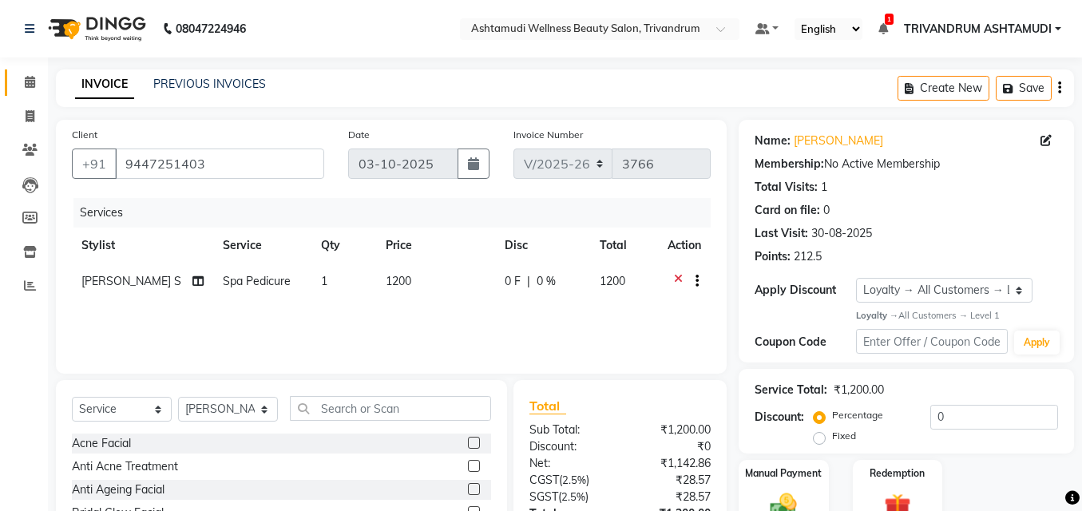
click at [35, 85] on icon at bounding box center [30, 82] width 10 height 12
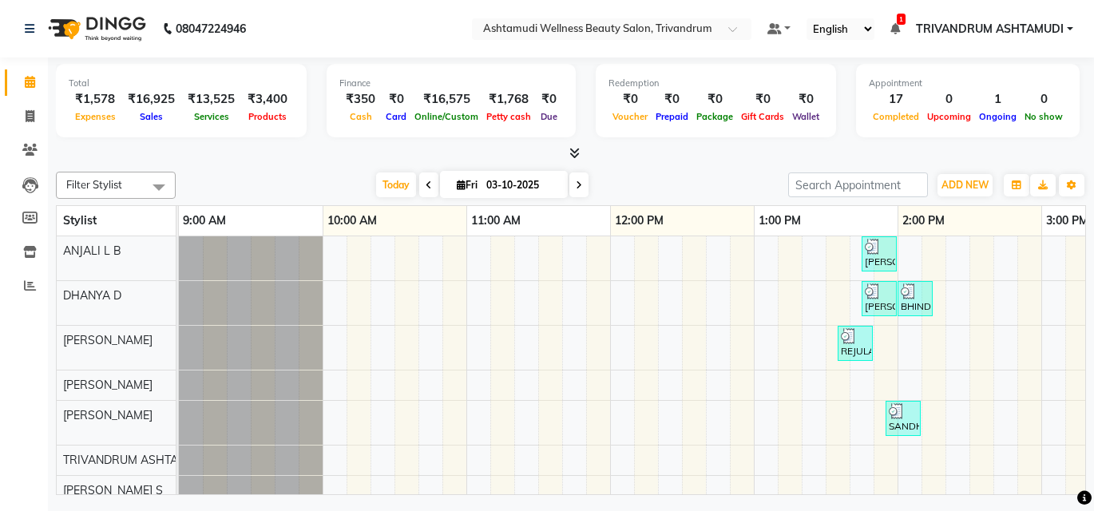
scroll to position [0, 1106]
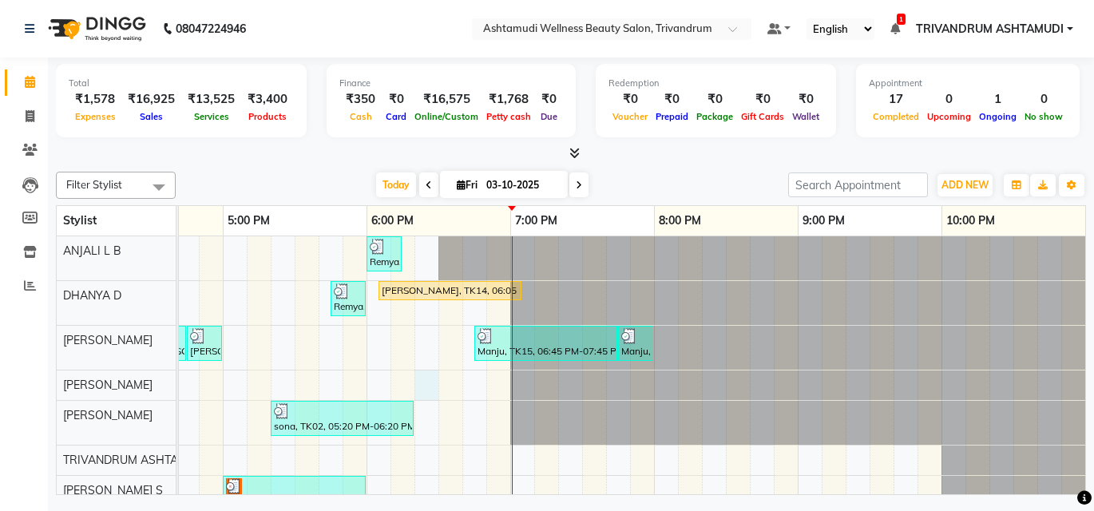
click at [433, 378] on div "nayana, TK06, 01:45 PM-02:00 PM, Eyebrows Threading Remya, TK13, 06:00 PM-06:15…" at bounding box center [79, 452] width 2012 height 433
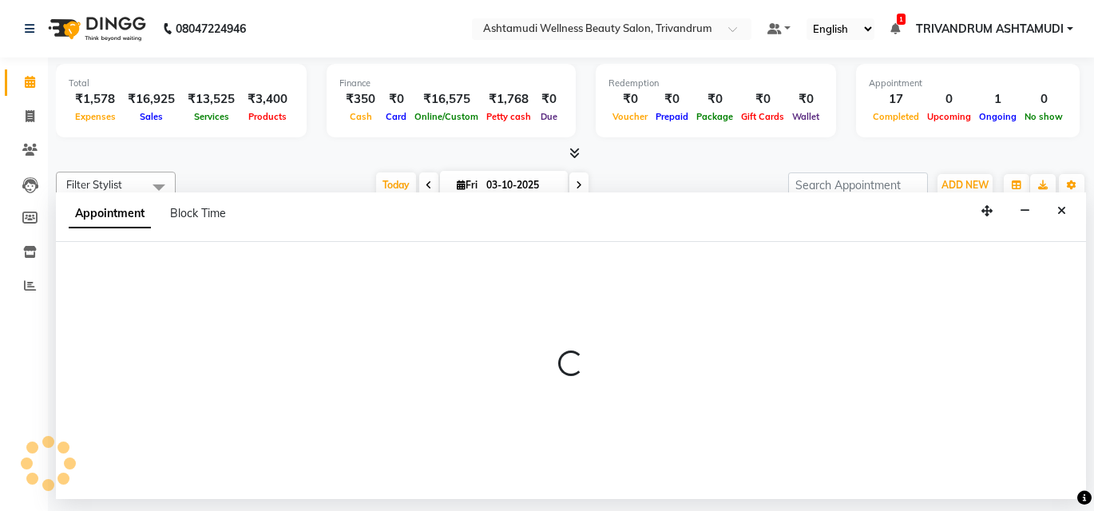
select select "27027"
select select "1095"
select select "tentative"
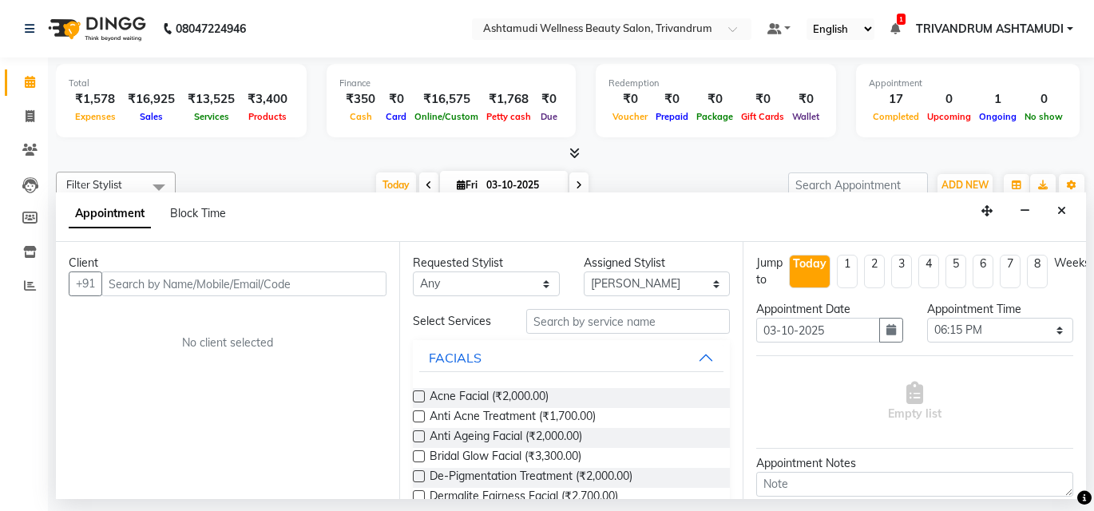
drag, startPoint x: 1064, startPoint y: 207, endPoint x: 639, endPoint y: 344, distance: 447.1
click at [1062, 207] on icon "Close" at bounding box center [1061, 210] width 9 height 11
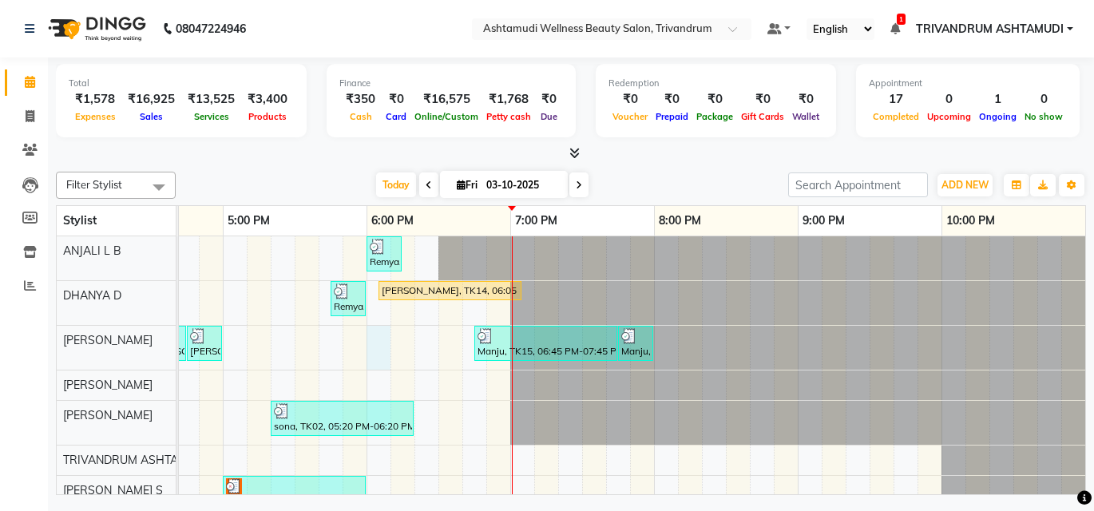
click at [385, 348] on div "nayana, TK06, 01:45 PM-02:00 PM, Eyebrows Threading Remya, TK13, 06:00 PM-06:15…" at bounding box center [79, 452] width 2012 height 433
select select "27025"
select select "1080"
select select "tentative"
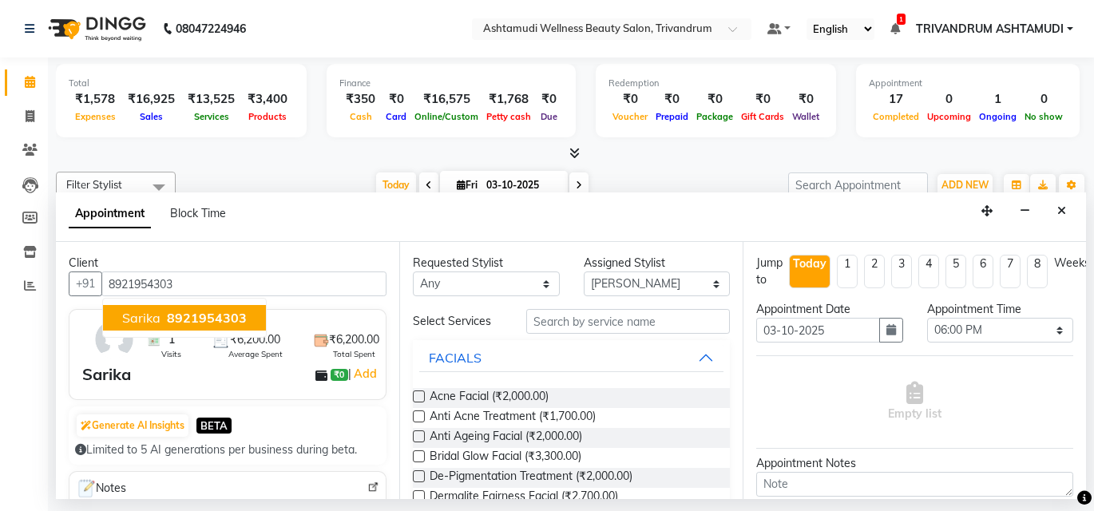
click at [203, 319] on span "8921954303" at bounding box center [207, 318] width 80 height 16
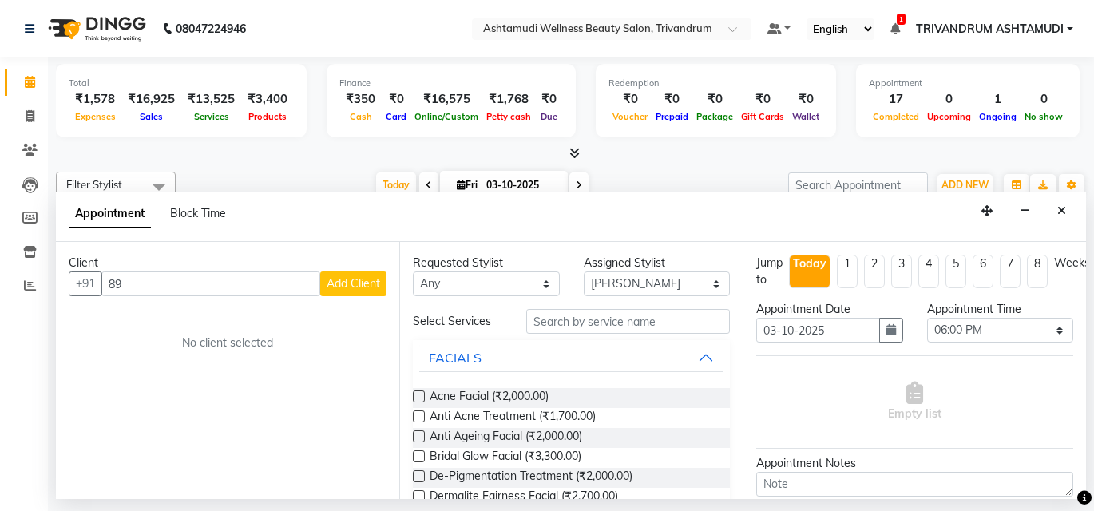
type input "8"
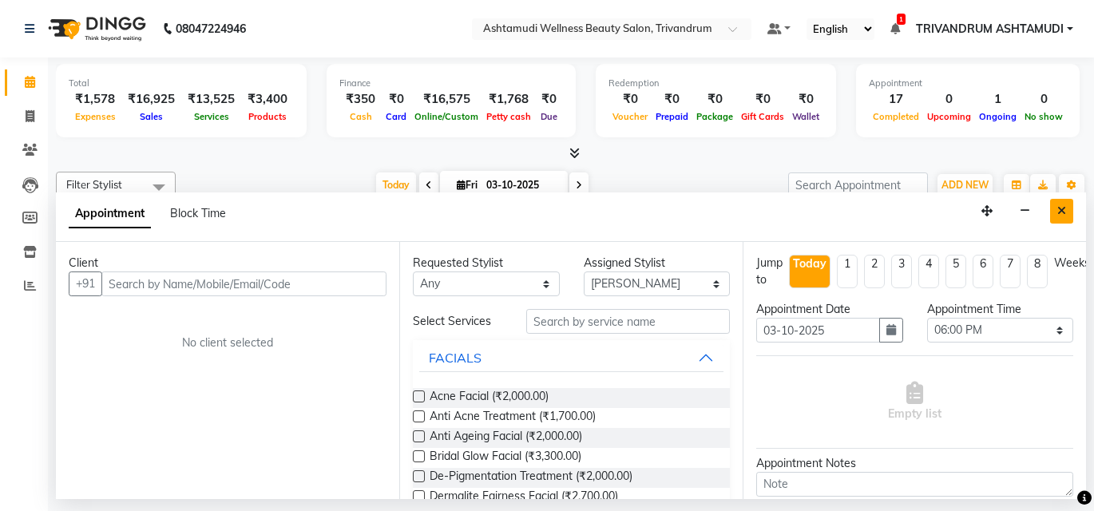
click at [1061, 209] on icon "Close" at bounding box center [1061, 210] width 9 height 11
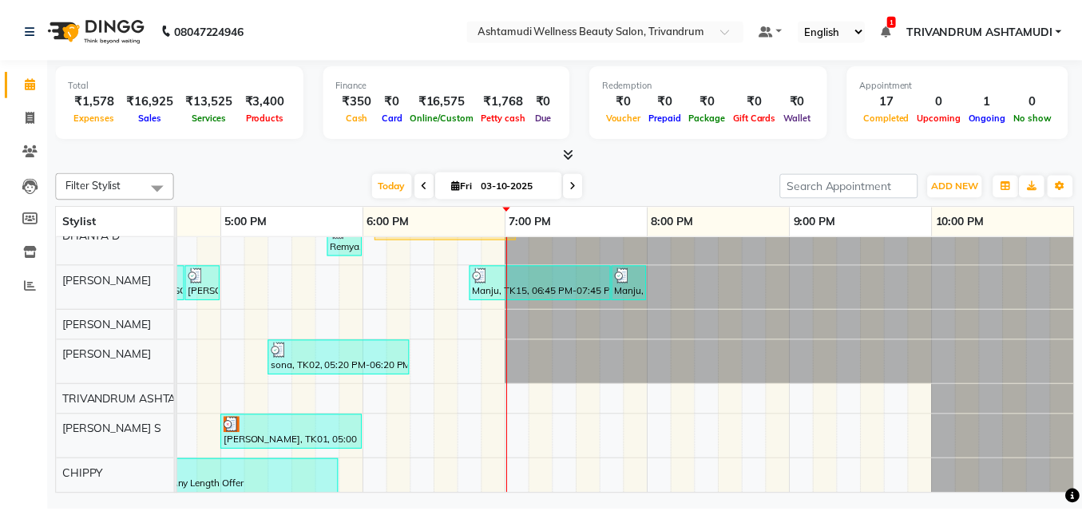
scroll to position [188, 0]
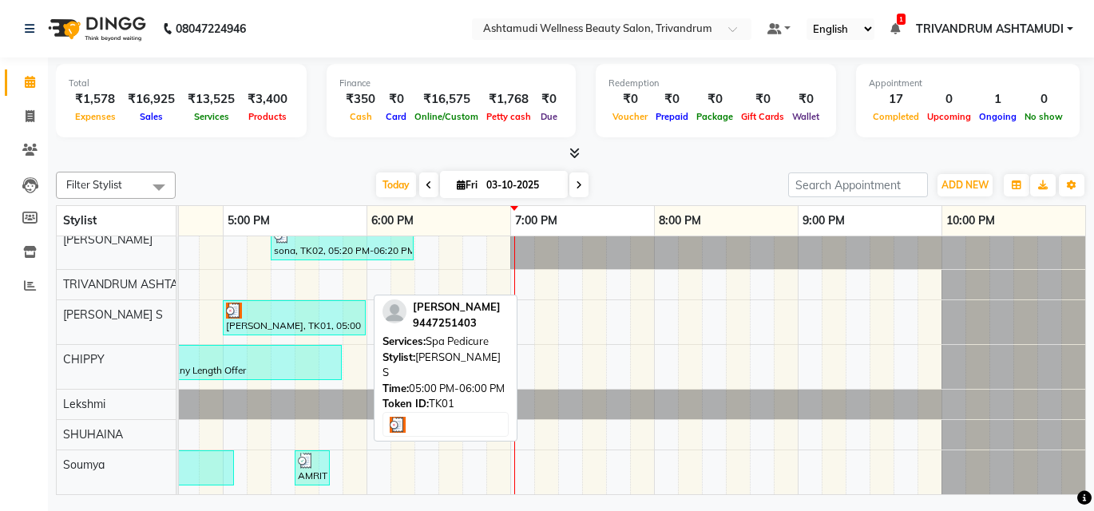
click at [302, 305] on div at bounding box center [294, 311] width 137 height 16
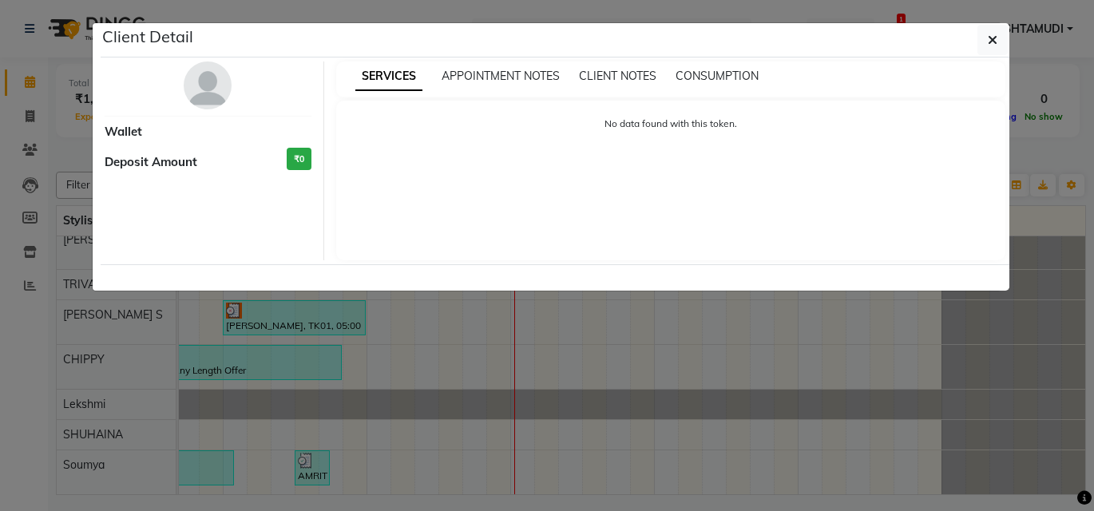
select select "3"
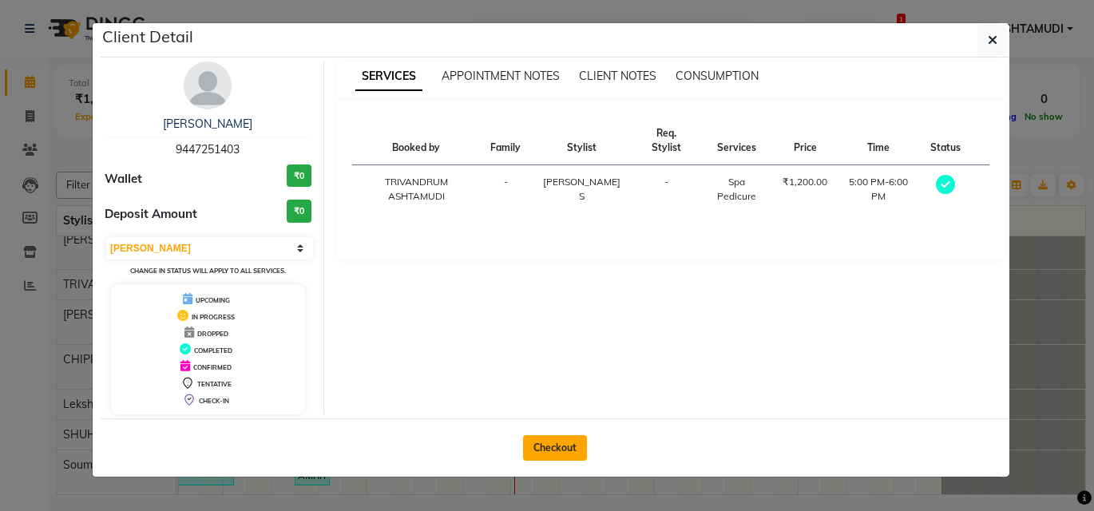
click at [548, 444] on button "Checkout" at bounding box center [555, 448] width 64 height 26
select select "service"
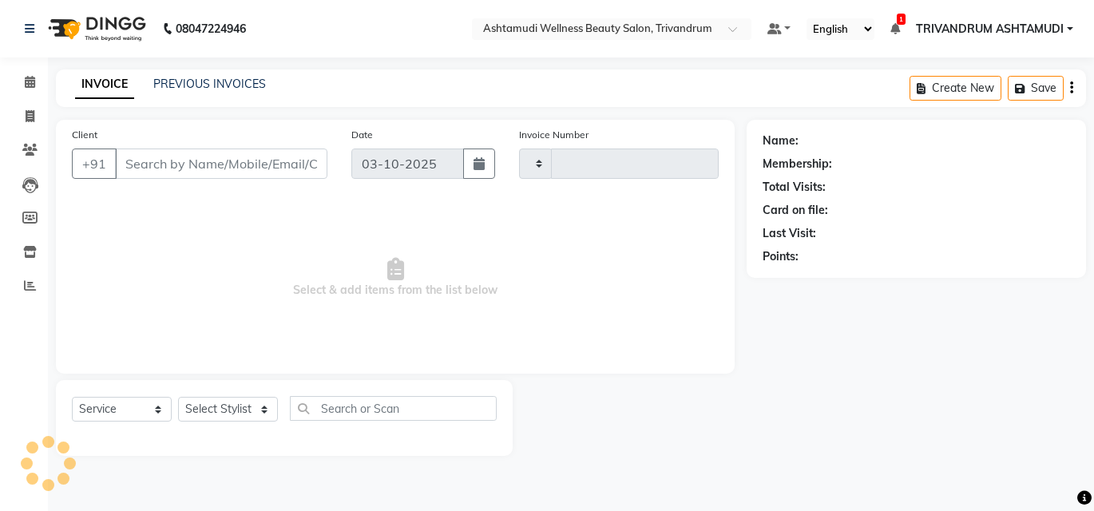
type input "3766"
select select "4636"
type input "9447251403"
select select "52027"
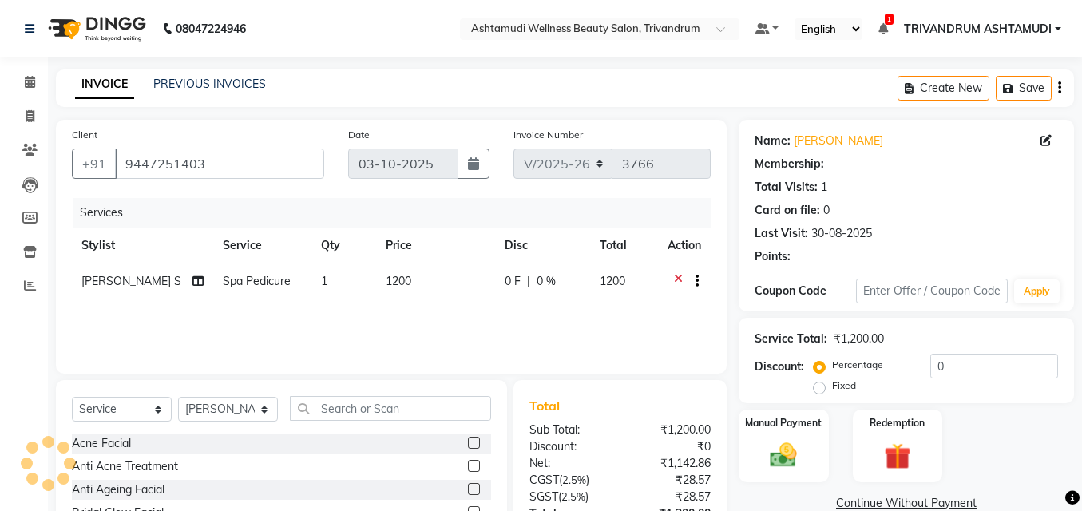
select select "1: Object"
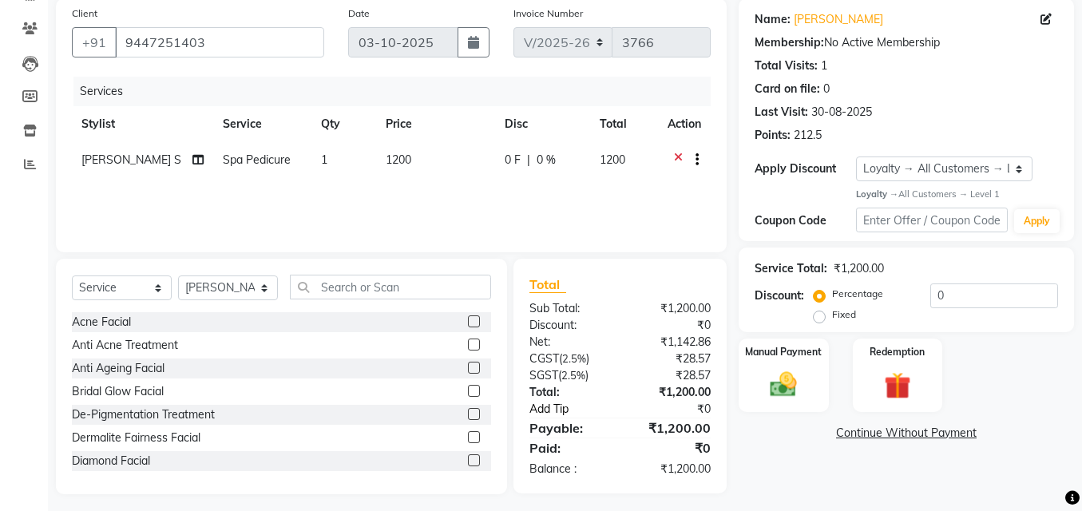
scroll to position [129, 0]
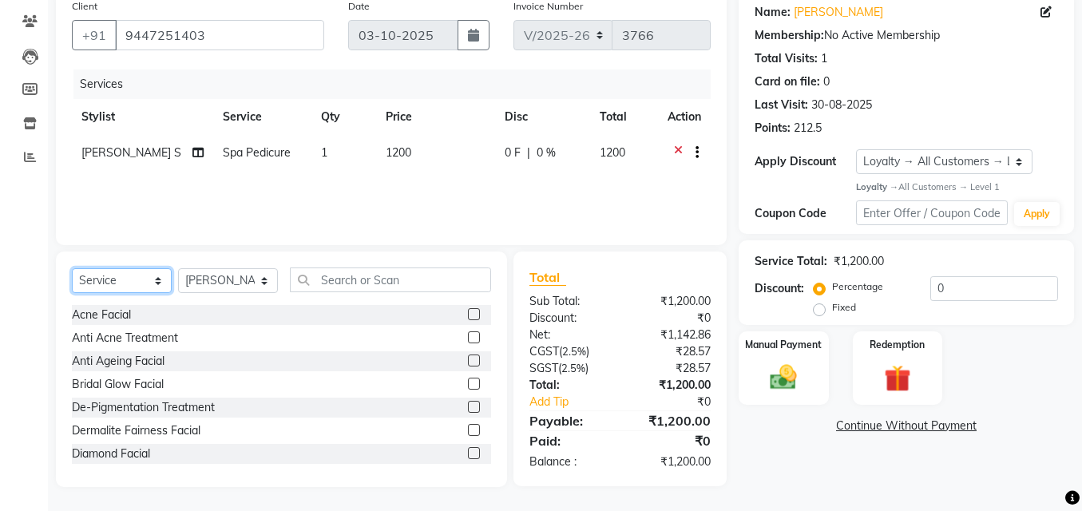
click at [121, 277] on select "Select Service Product Membership Package Voucher Prepaid Gift Card" at bounding box center [122, 280] width 100 height 25
select select "membership"
click at [72, 269] on select "Select Service Product Membership Package Voucher Prepaid Gift Card" at bounding box center [122, 280] width 100 height 25
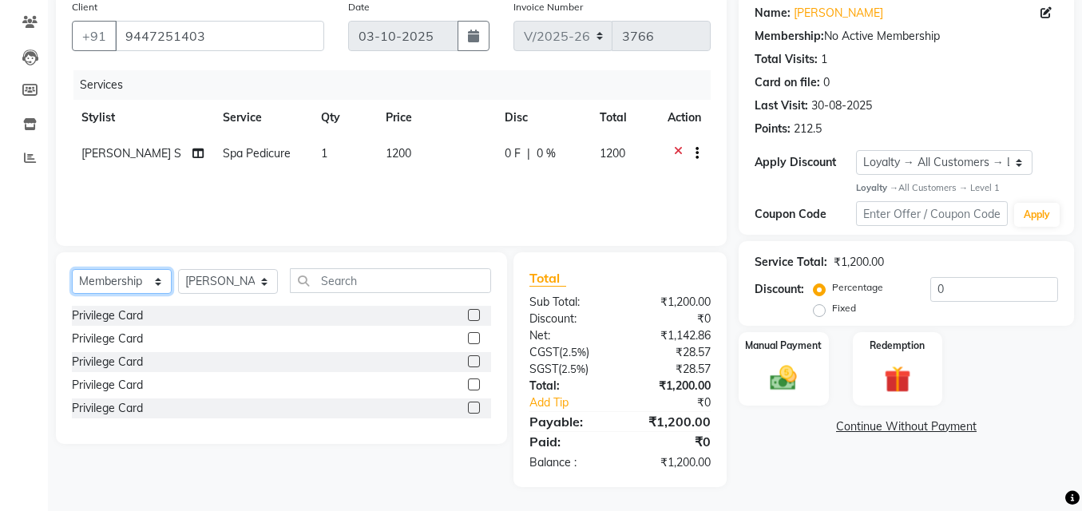
scroll to position [128, 0]
click at [241, 280] on select "Select Stylist ANJALI L B CHIPPY DHANYA D KARTHIKA Lekshmi MANJUSHA SARITHA SHU…" at bounding box center [228, 281] width 100 height 25
select select "88227"
click at [178, 269] on select "Select Stylist ANJALI L B CHIPPY DHANYA D KARTHIKA Lekshmi MANJUSHA SARITHA SHU…" at bounding box center [228, 281] width 100 height 25
click at [476, 316] on label at bounding box center [474, 315] width 12 height 12
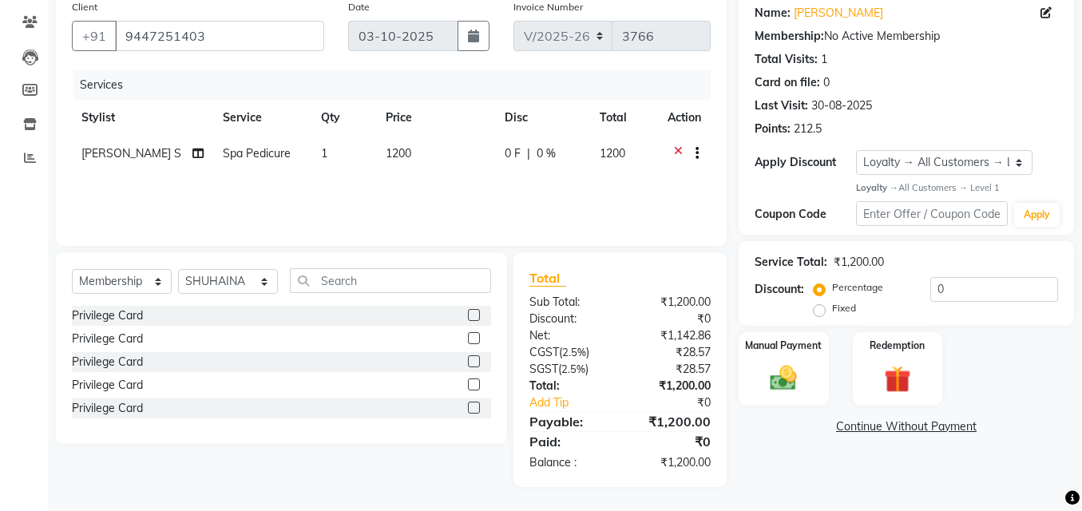
click at [476, 316] on input "checkbox" at bounding box center [473, 316] width 10 height 10
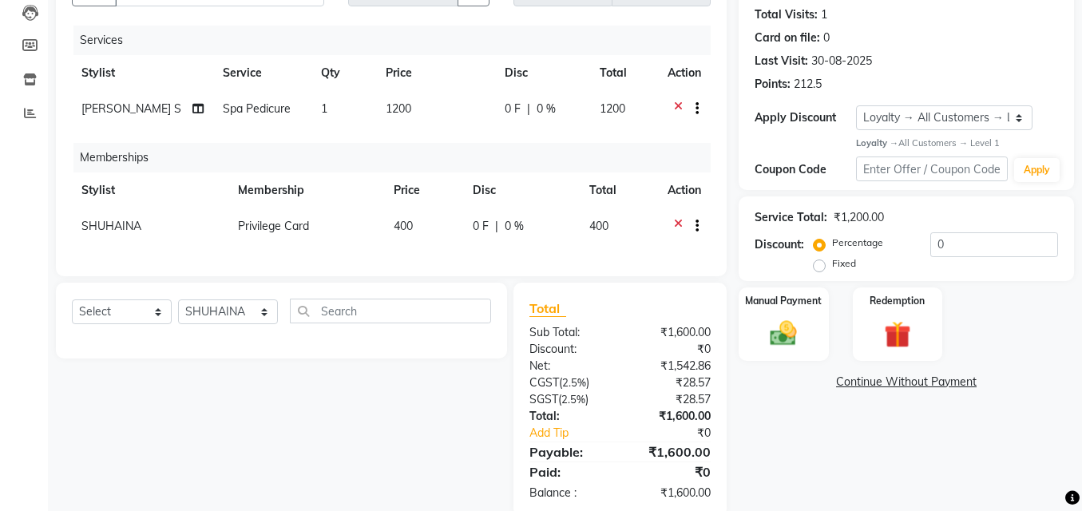
scroll to position [135, 0]
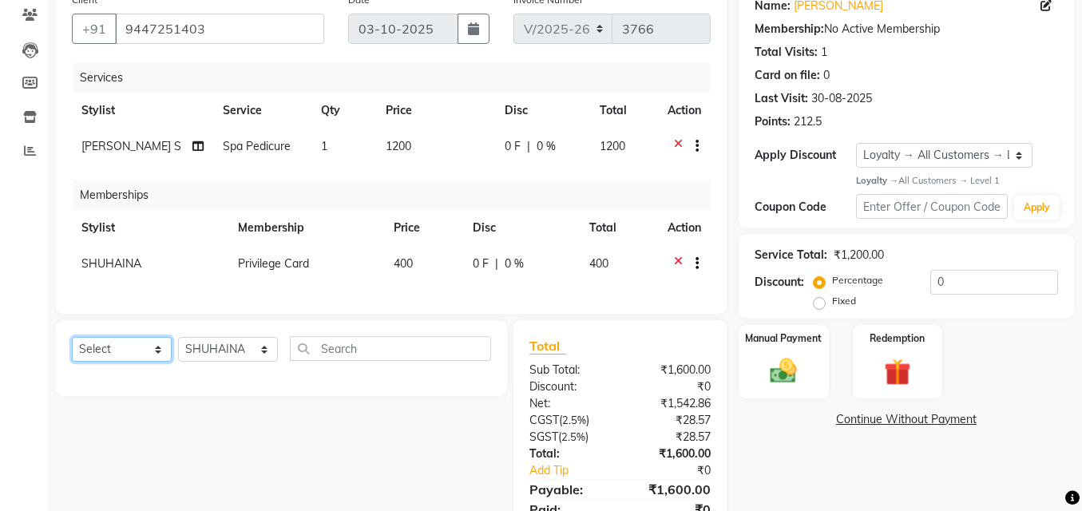
click at [128, 362] on select "Select Service Product Package Voucher Prepaid Gift Card" at bounding box center [122, 349] width 100 height 25
select select "service"
click at [72, 349] on select "Select Service Product Package Voucher Prepaid Gift Card" at bounding box center [122, 349] width 100 height 25
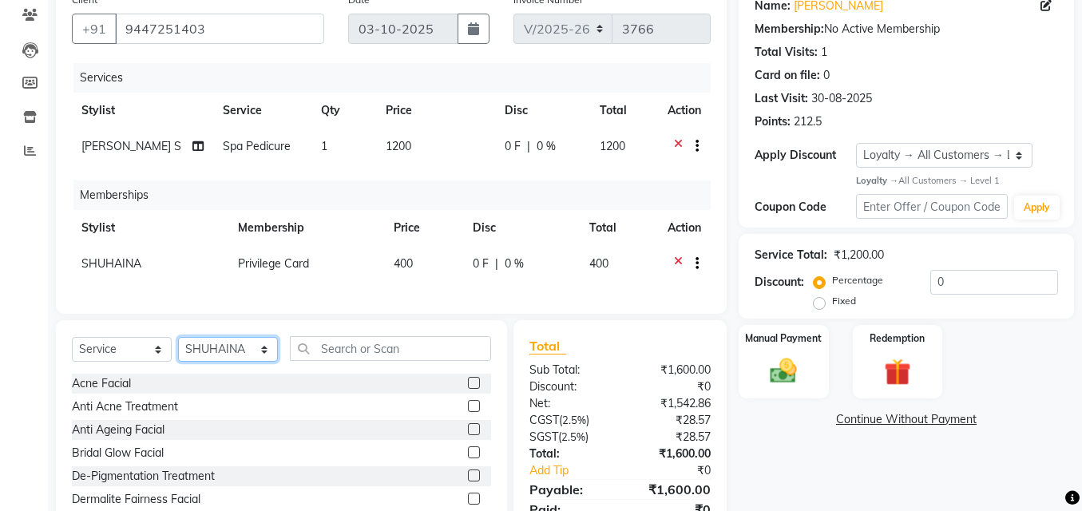
click at [231, 353] on select "Select Stylist ANJALI L B CHIPPY DHANYA D KARTHIKA Lekshmi MANJUSHA SARITHA SHU…" at bounding box center [228, 349] width 100 height 25
select select "52027"
click at [178, 349] on select "Select Stylist ANJALI L B CHIPPY DHANYA D KARTHIKA Lekshmi MANJUSHA SARITHA SHU…" at bounding box center [228, 349] width 100 height 25
click at [343, 361] on input "text" at bounding box center [390, 348] width 201 height 25
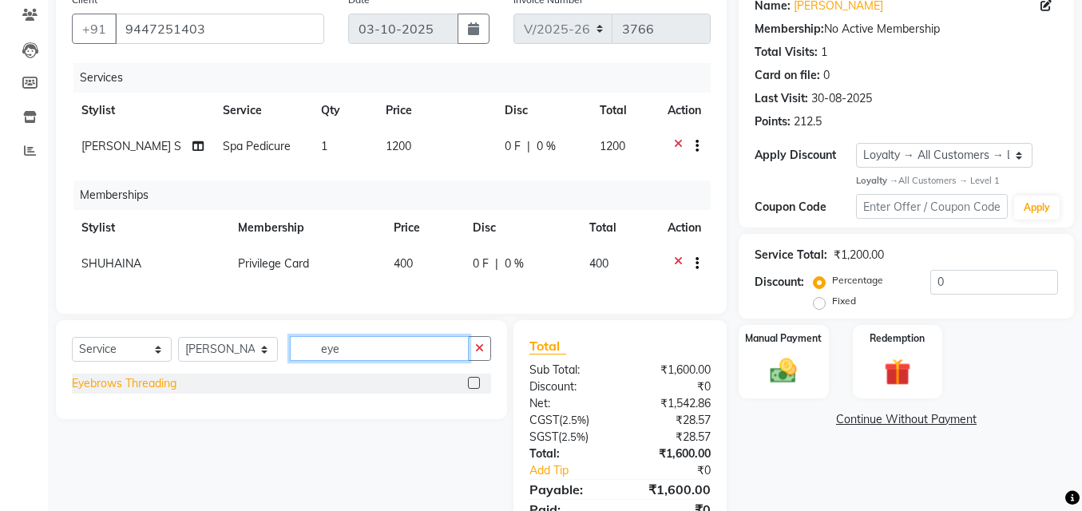
type input "eye"
click at [105, 392] on div "Eyebrows Threading" at bounding box center [124, 383] width 105 height 17
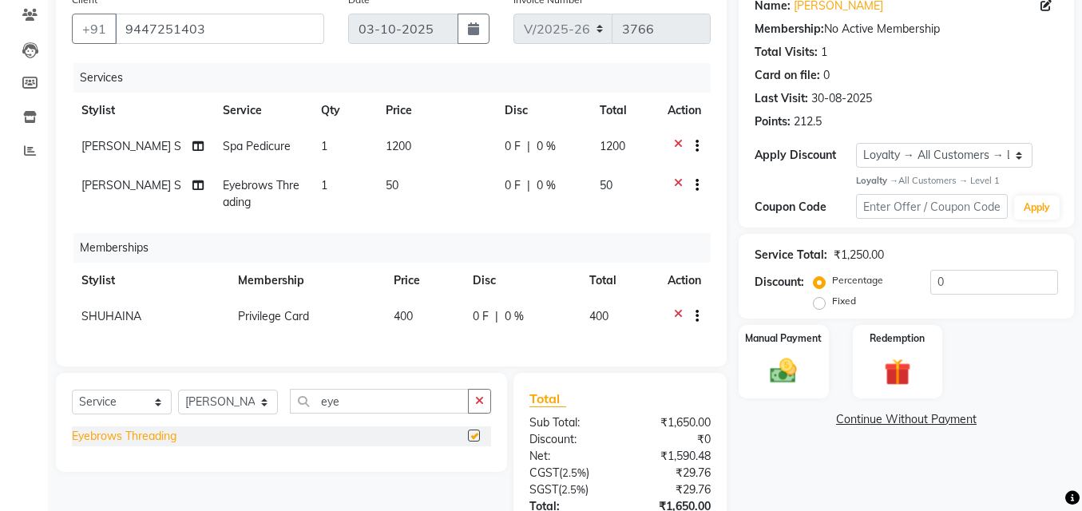
checkbox input "false"
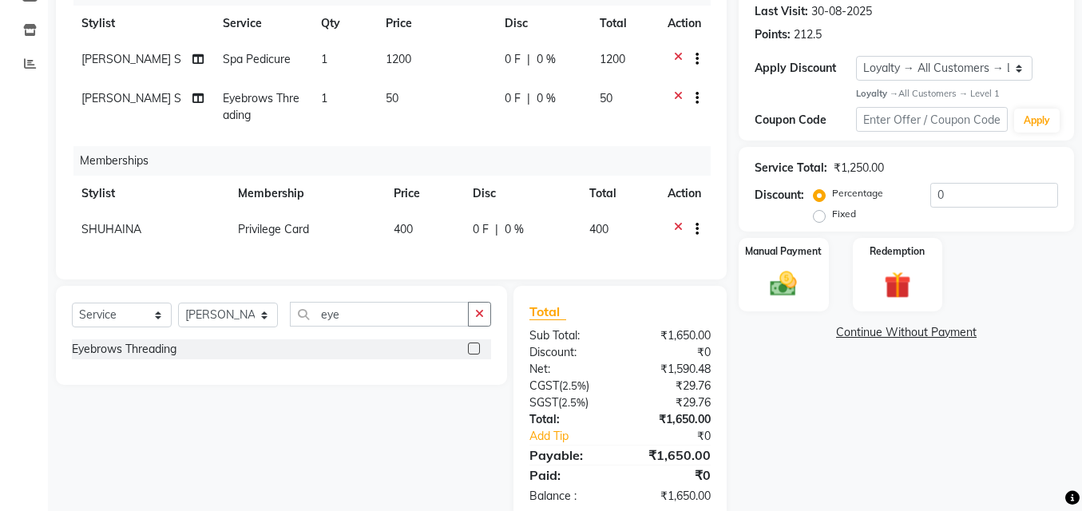
scroll to position [267, 0]
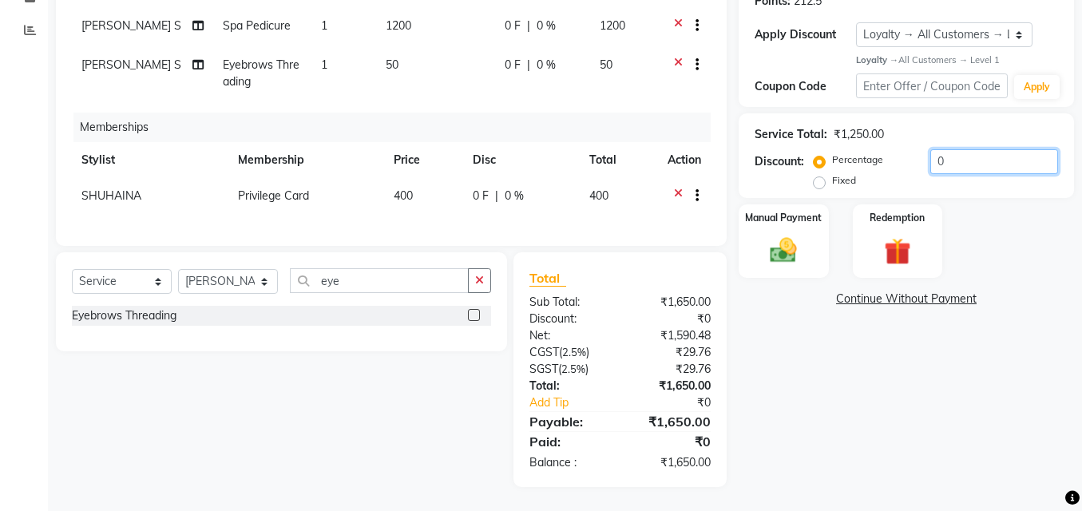
click at [954, 149] on input "0" at bounding box center [994, 161] width 128 height 25
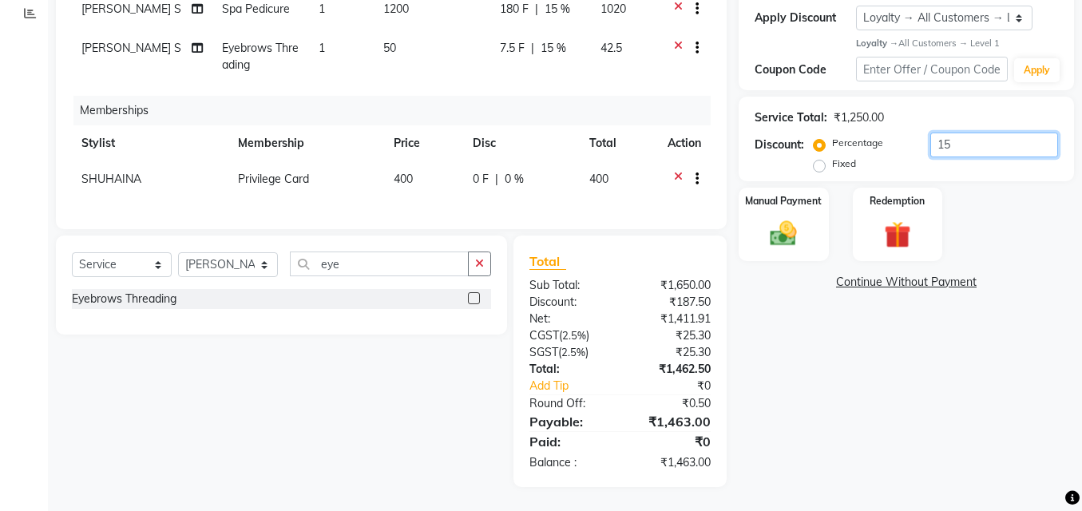
scroll to position [284, 0]
type input "15"
click at [766, 218] on img at bounding box center [784, 234] width 46 height 32
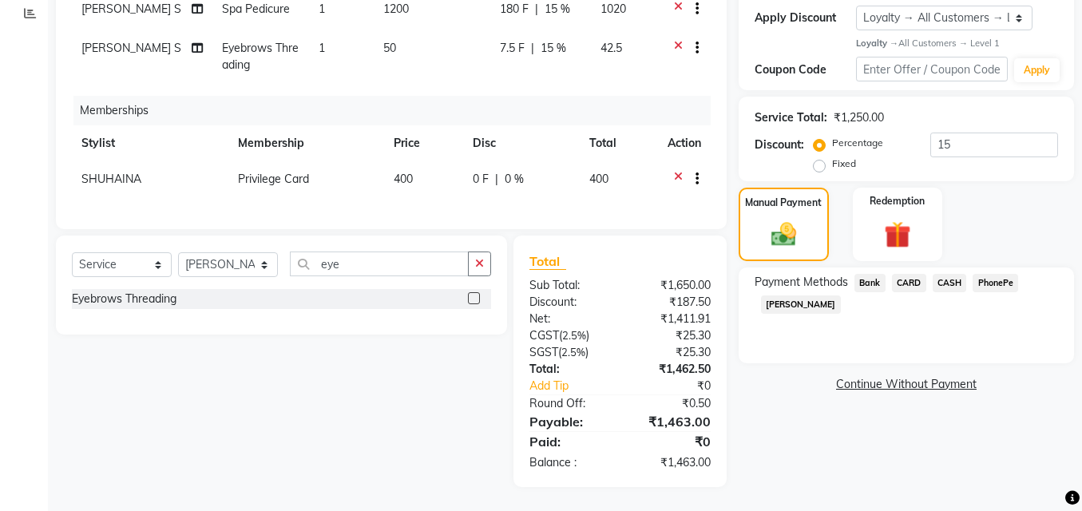
click at [914, 274] on span "CARD" at bounding box center [909, 283] width 34 height 18
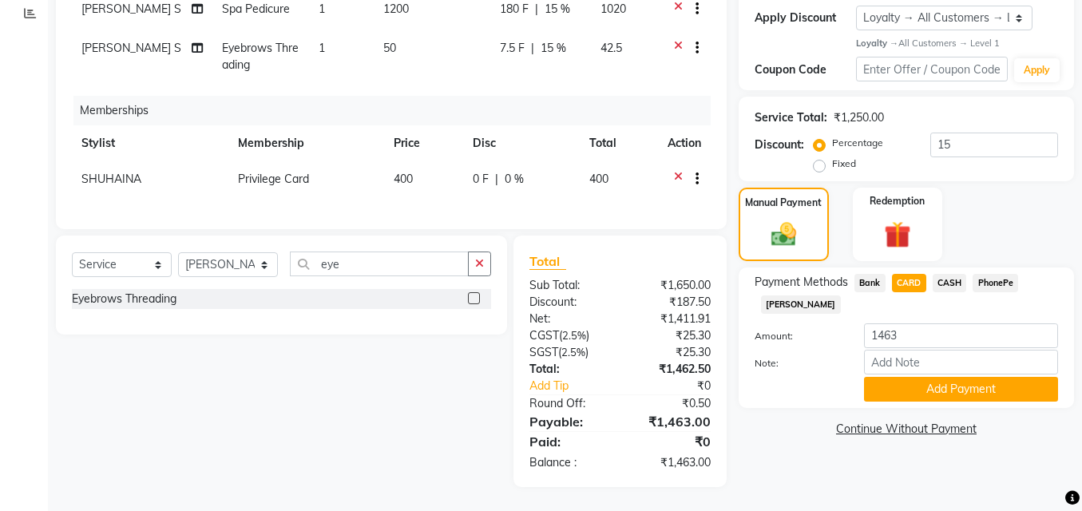
click at [951, 274] on span "CASH" at bounding box center [949, 283] width 34 height 18
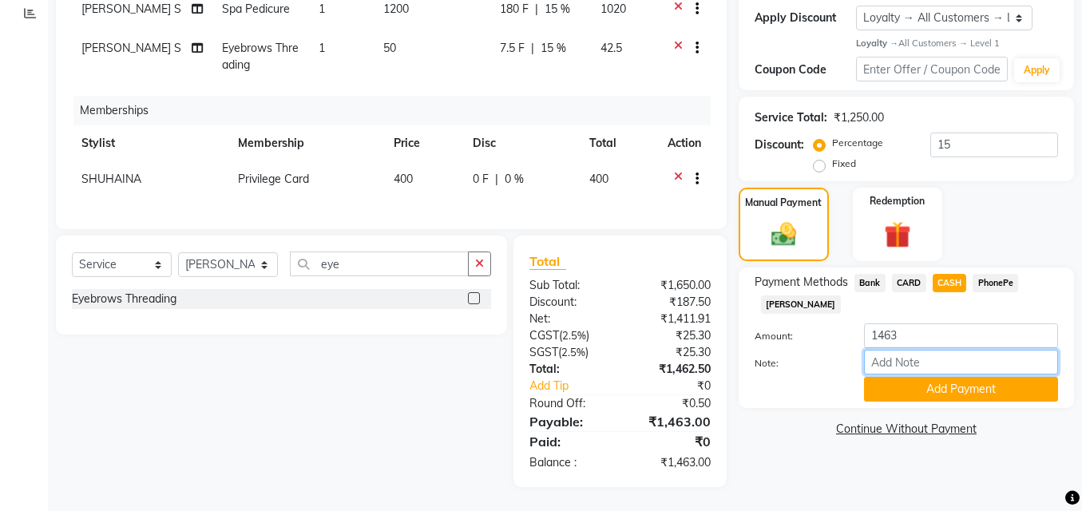
click at [889, 351] on input "Note:" at bounding box center [961, 362] width 194 height 25
type input "SHUHAINA"
click at [921, 377] on button "Add Payment" at bounding box center [961, 389] width 194 height 25
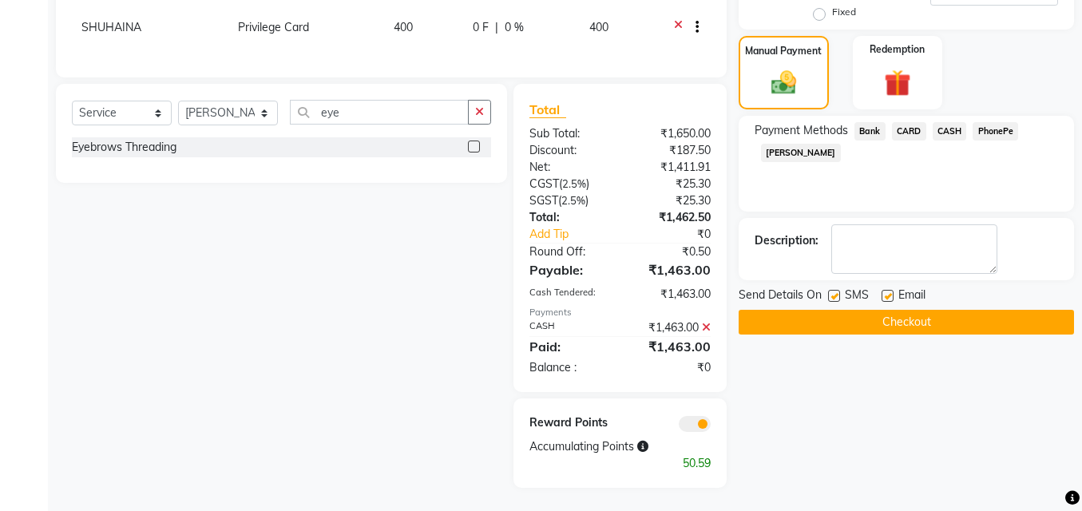
scroll to position [437, 0]
click at [890, 289] on label at bounding box center [887, 295] width 12 height 12
click at [890, 291] on input "checkbox" at bounding box center [886, 296] width 10 height 10
checkbox input "false"
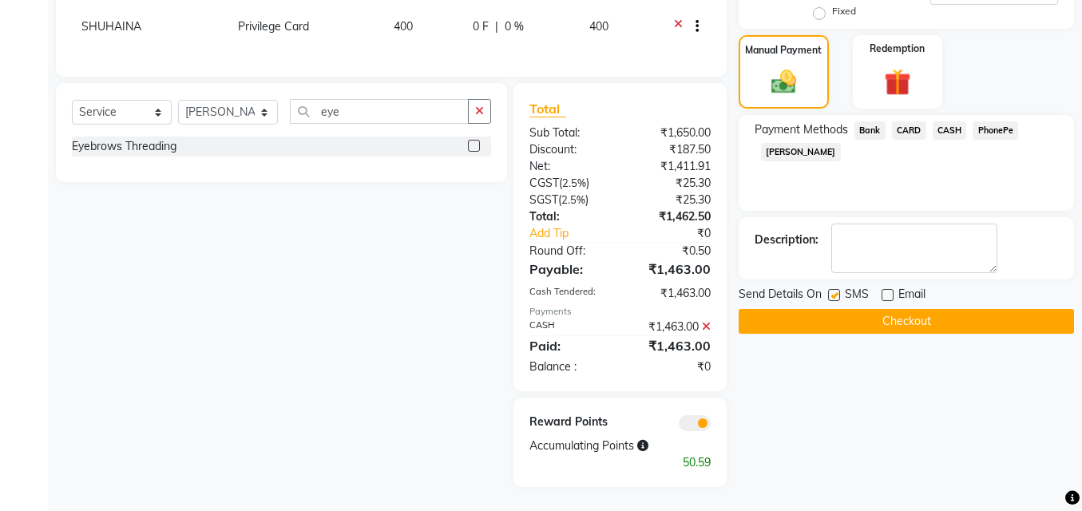
click at [829, 289] on label at bounding box center [834, 295] width 12 height 12
click at [829, 291] on input "checkbox" at bounding box center [833, 296] width 10 height 10
checkbox input "false"
click at [829, 309] on button "Checkout" at bounding box center [905, 321] width 335 height 25
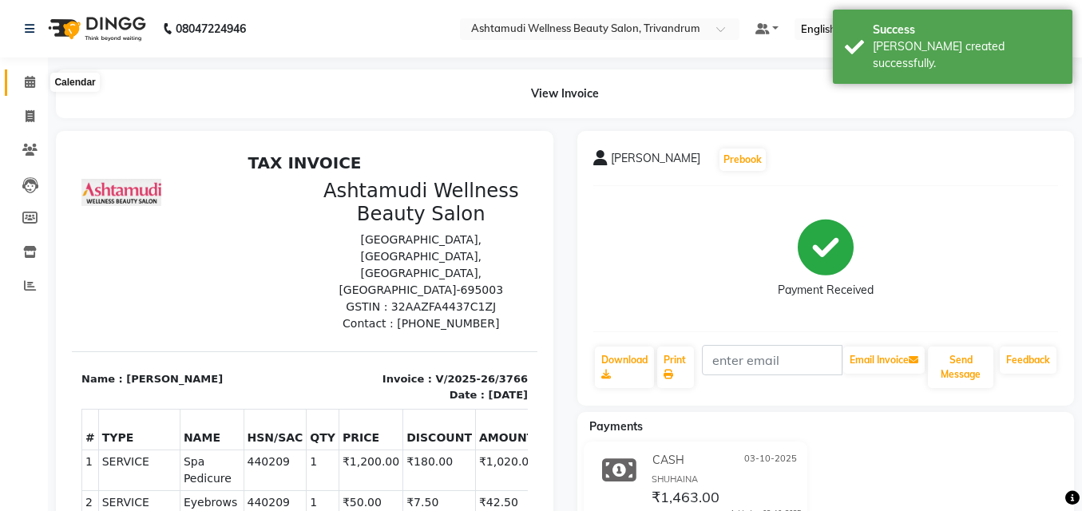
click at [22, 80] on span at bounding box center [30, 82] width 28 height 18
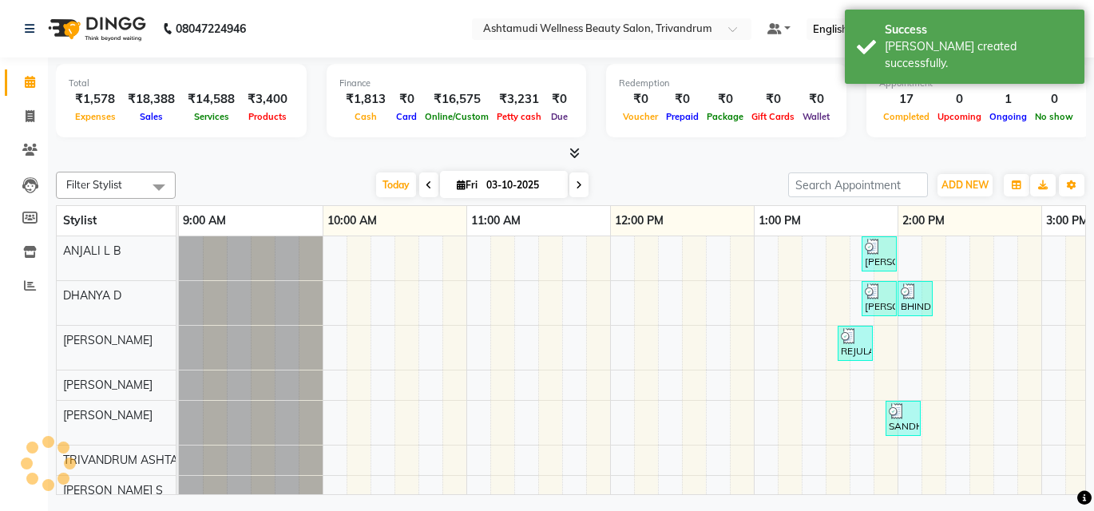
scroll to position [0, 1106]
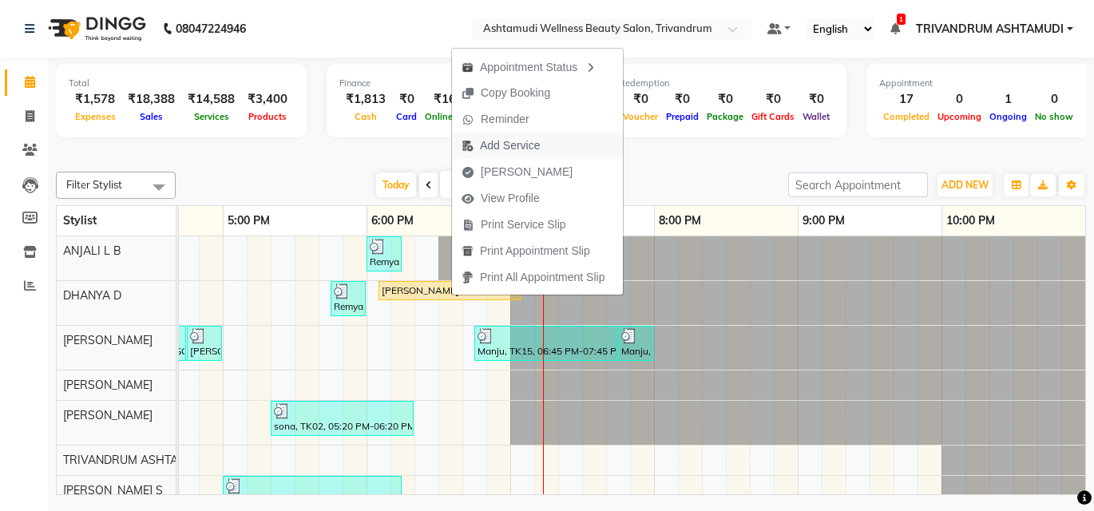
click at [502, 140] on span "Add Service" at bounding box center [510, 145] width 60 height 17
select select "27022"
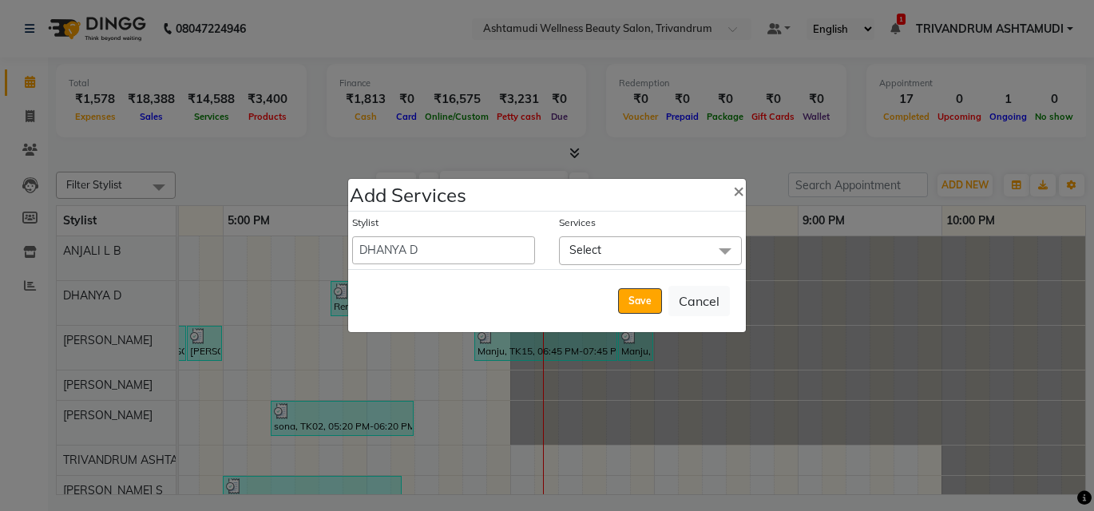
click at [727, 247] on span at bounding box center [725, 251] width 32 height 30
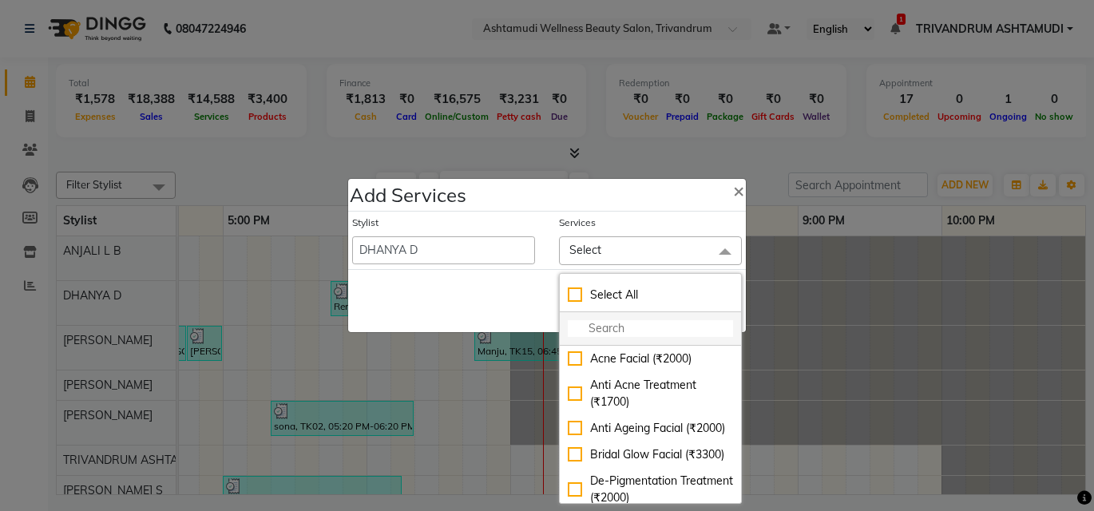
click at [607, 329] on input "multiselect-search" at bounding box center [650, 328] width 165 height 17
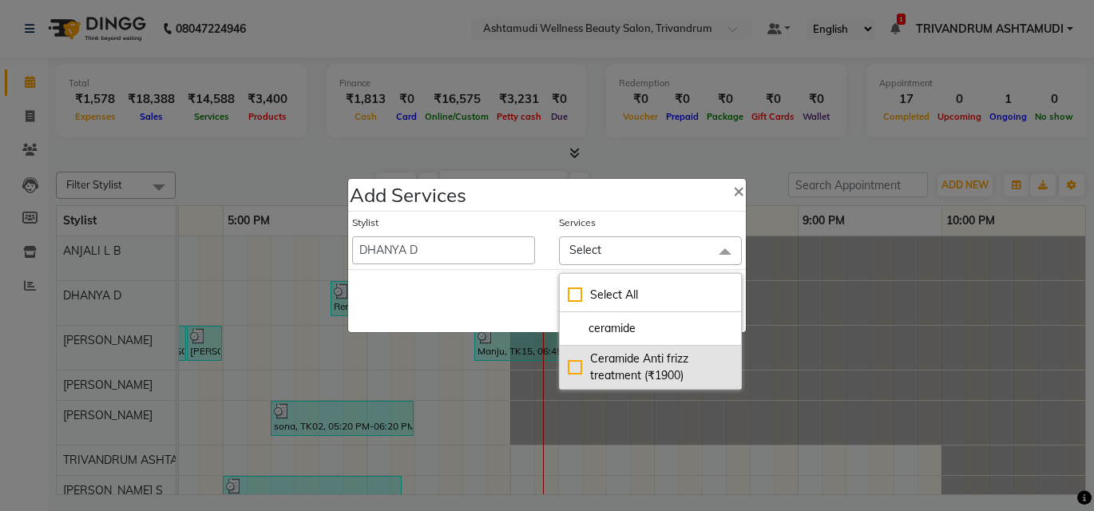
type input "ceramide"
click at [578, 366] on div "Ceramide Anti frizz treatment (₹1900)" at bounding box center [650, 367] width 165 height 34
checkbox input "true"
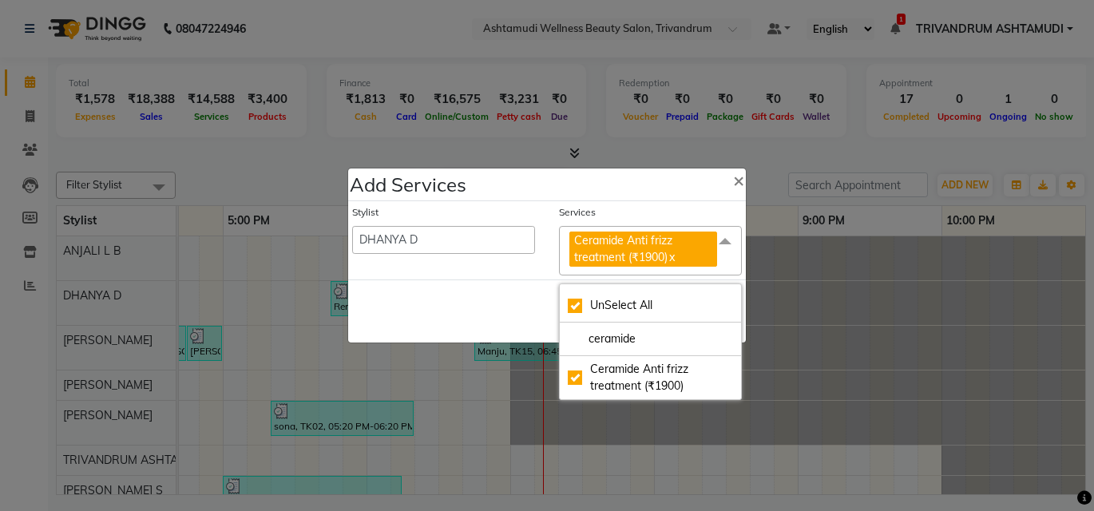
click at [400, 320] on div "Save Cancel" at bounding box center [547, 310] width 398 height 63
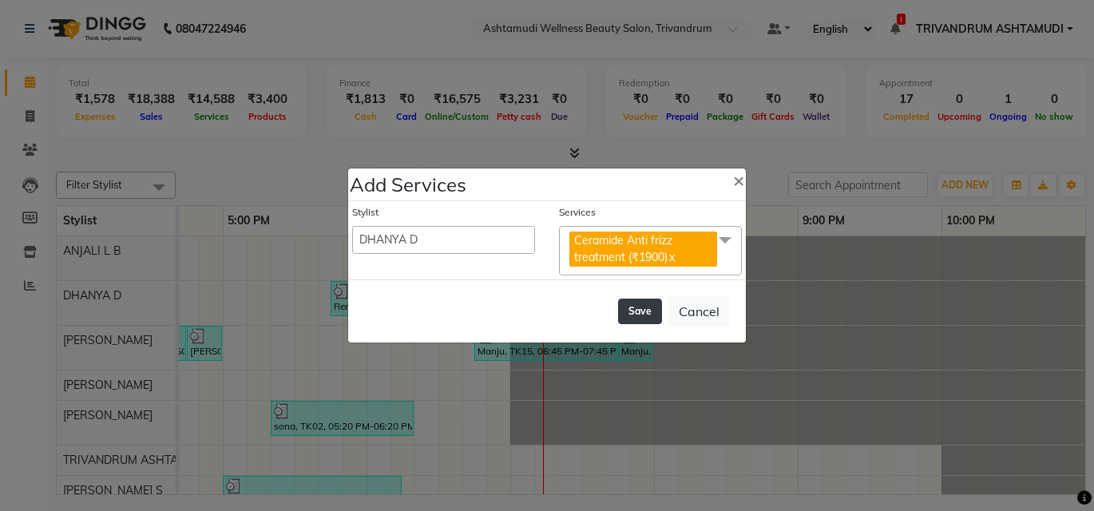
click at [642, 309] on button "Save" at bounding box center [640, 312] width 44 height 26
select select "27021"
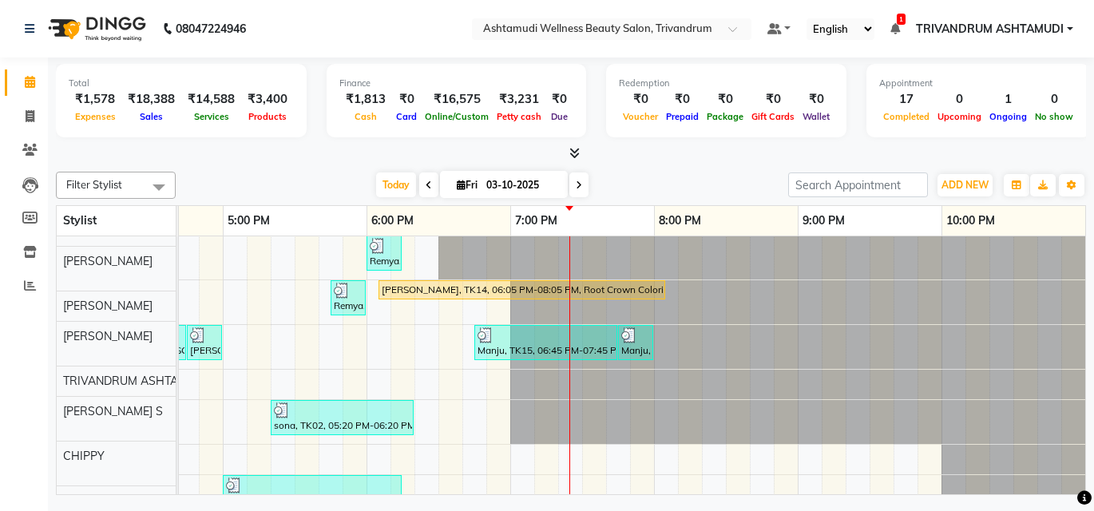
scroll to position [0, 0]
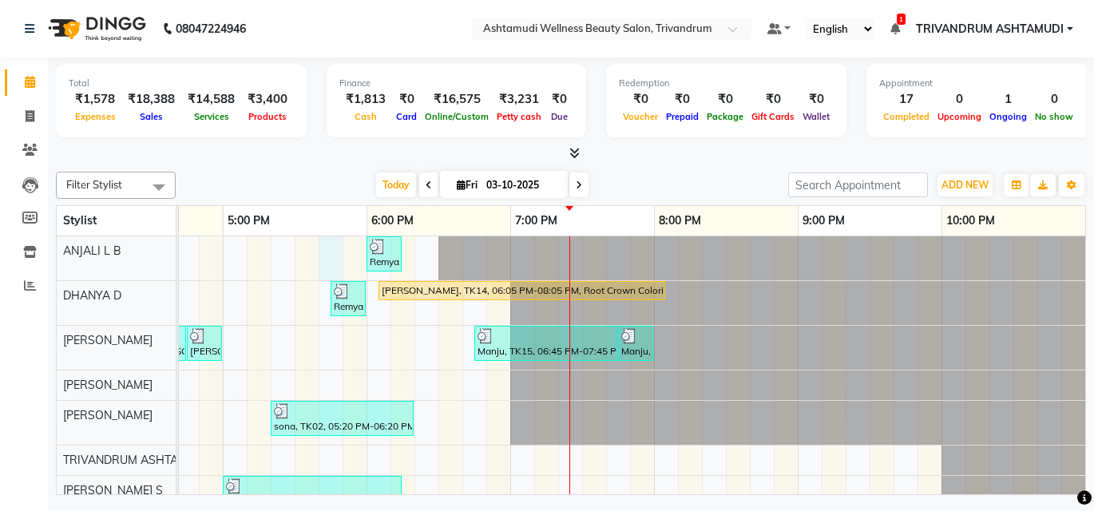
click at [321, 264] on div "nayana, TK06, 01:45 PM-02:00 PM, Eyebrows Threading Remya, TK13, 06:00 PM-06:15…" at bounding box center [79, 452] width 2012 height 433
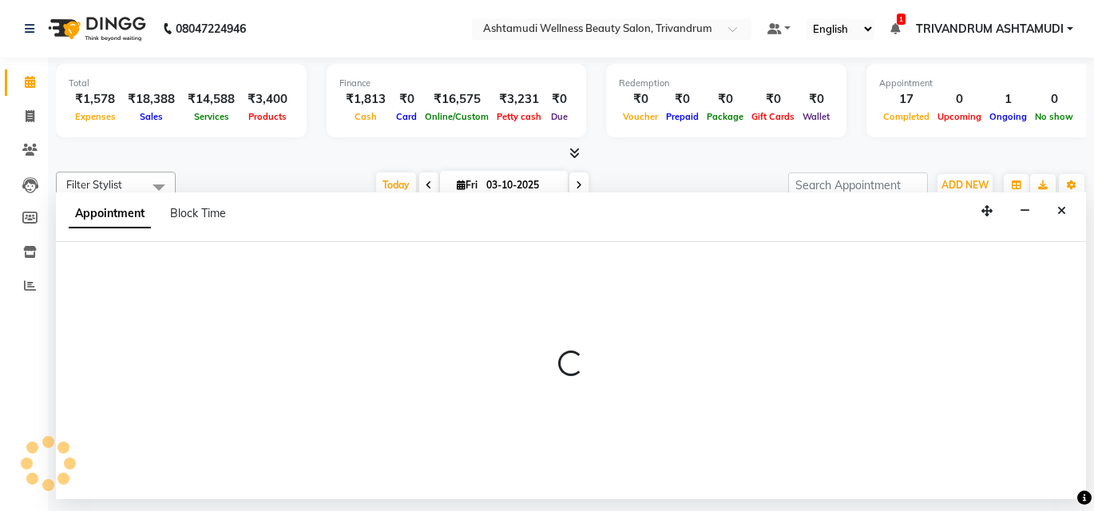
select select "27021"
select select "tentative"
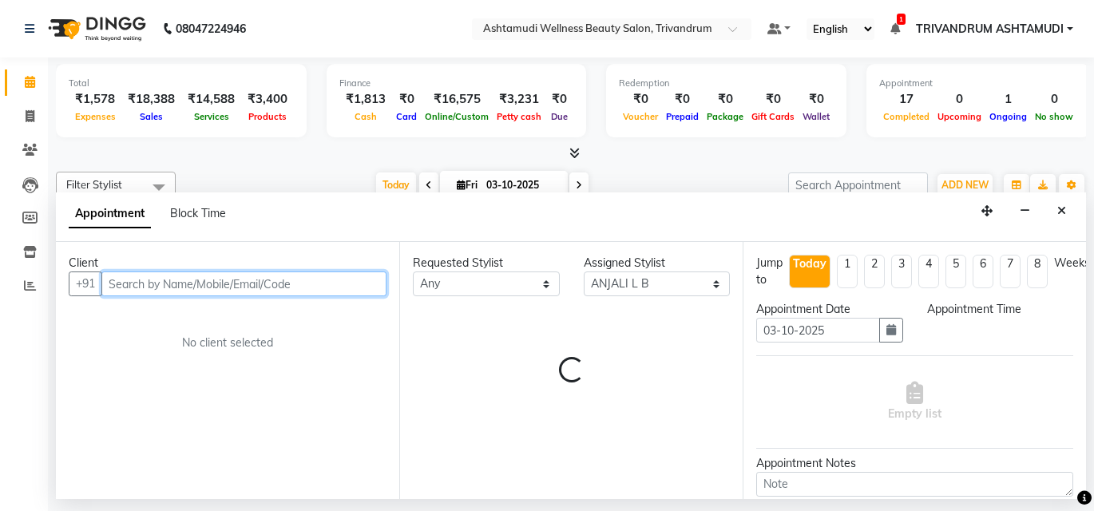
select select "1065"
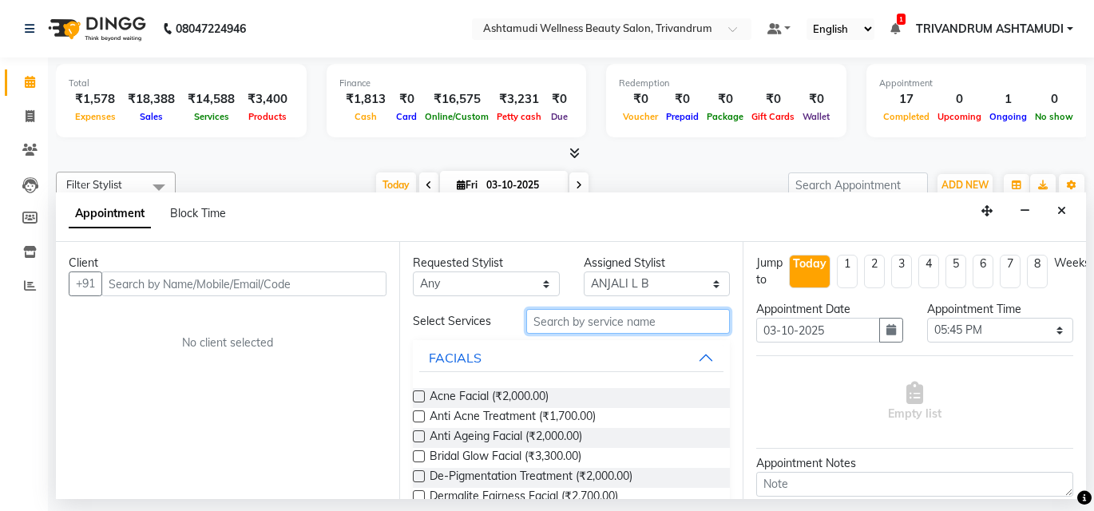
click at [560, 320] on input "text" at bounding box center [628, 321] width 204 height 25
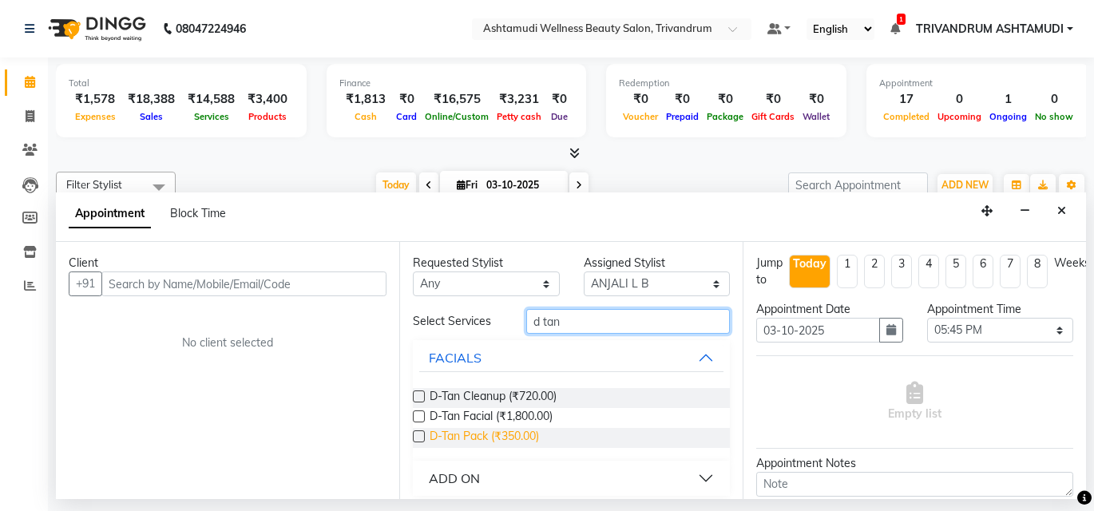
type input "d tan"
click at [478, 439] on span "D-Tan Pack (₹350.00)" at bounding box center [483, 438] width 109 height 20
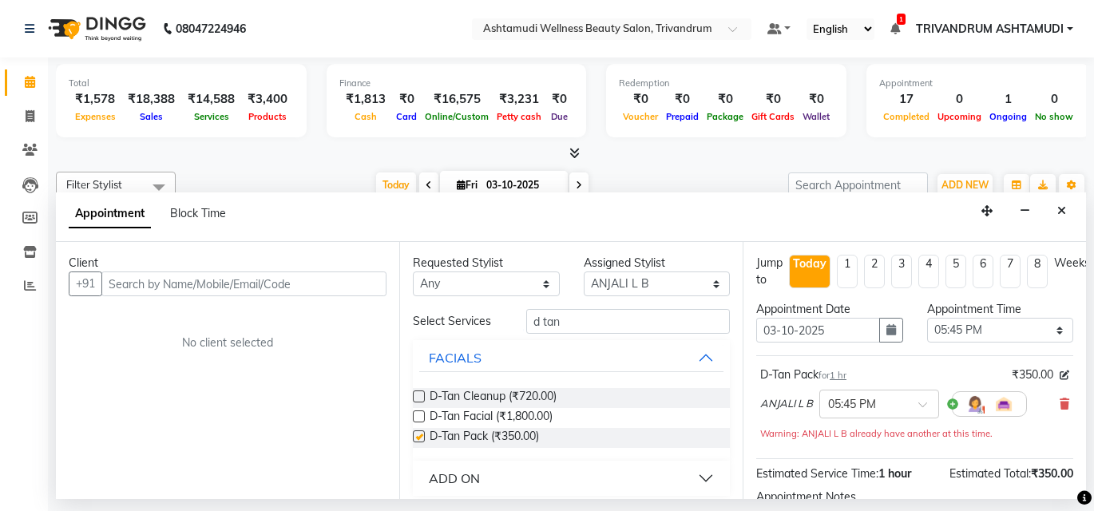
checkbox input "false"
click at [189, 286] on input "text" at bounding box center [243, 283] width 285 height 25
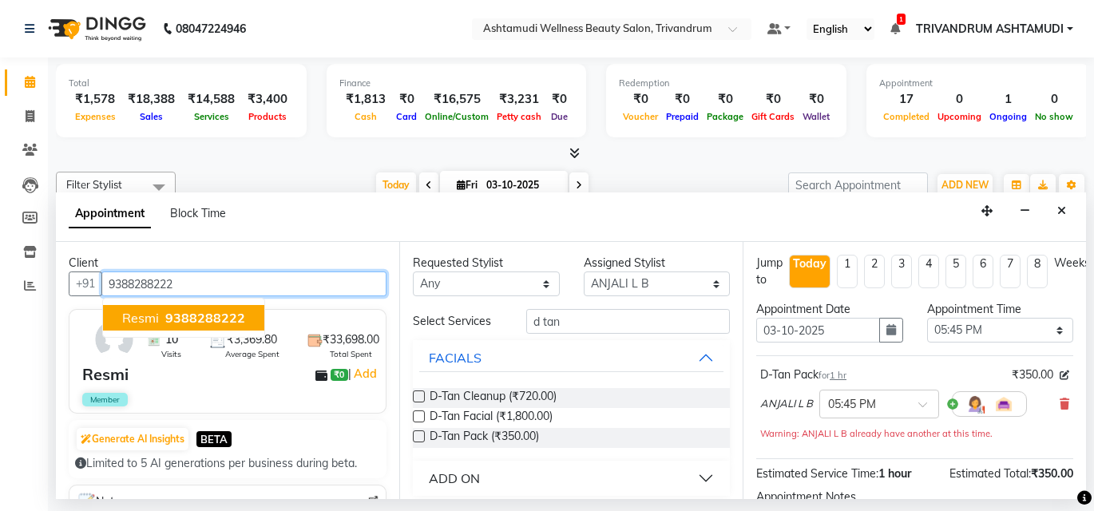
click at [169, 307] on button "Resmi 9388288222" at bounding box center [183, 318] width 161 height 26
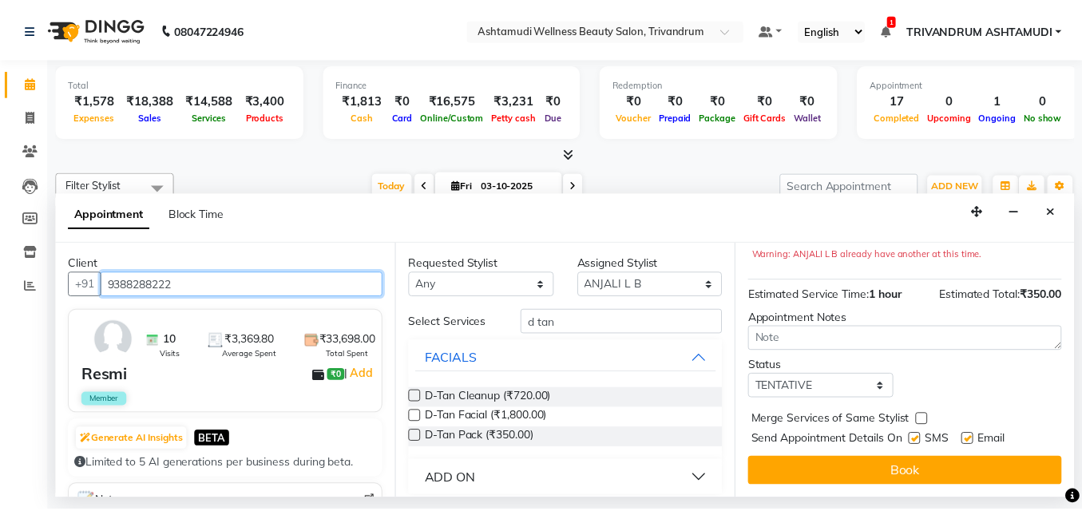
scroll to position [192, 0]
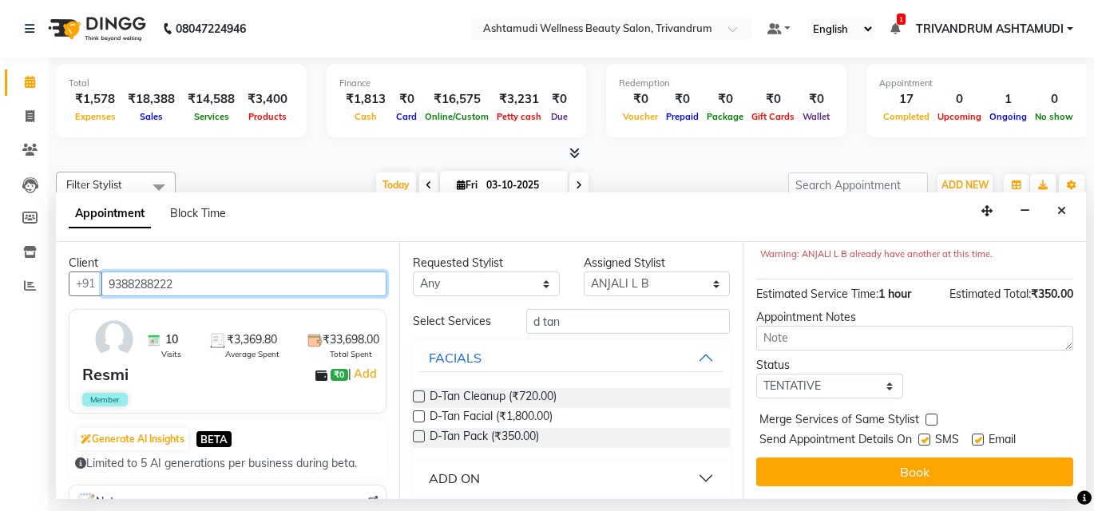
type input "9388288222"
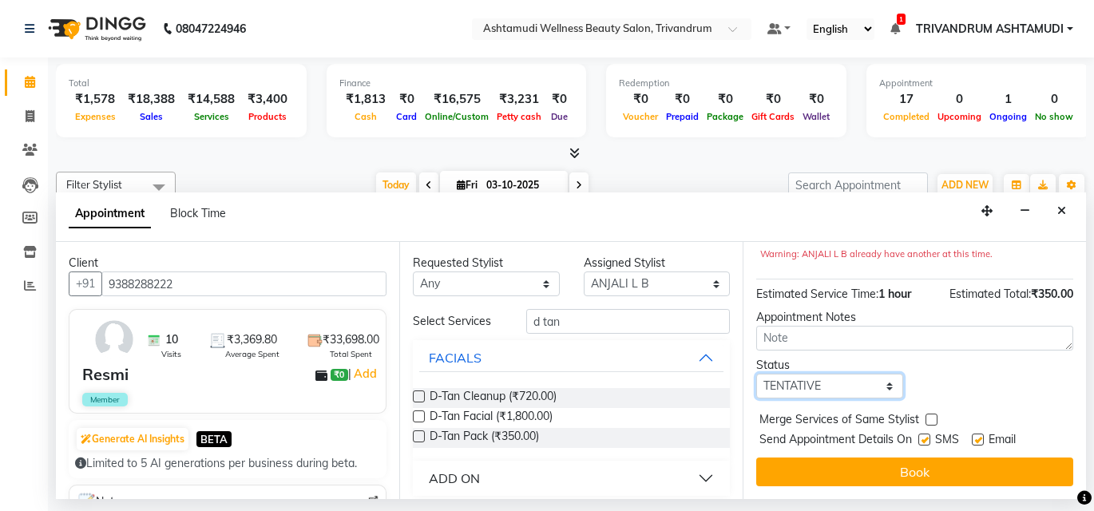
drag, startPoint x: 829, startPoint y: 375, endPoint x: 829, endPoint y: 385, distance: 9.6
click at [829, 375] on select "Select TENTATIVE CONFIRM CHECK-IN UPCOMING" at bounding box center [829, 386] width 147 height 25
select select "check-in"
click at [756, 374] on select "Select TENTATIVE CONFIRM CHECK-IN UPCOMING" at bounding box center [829, 386] width 147 height 25
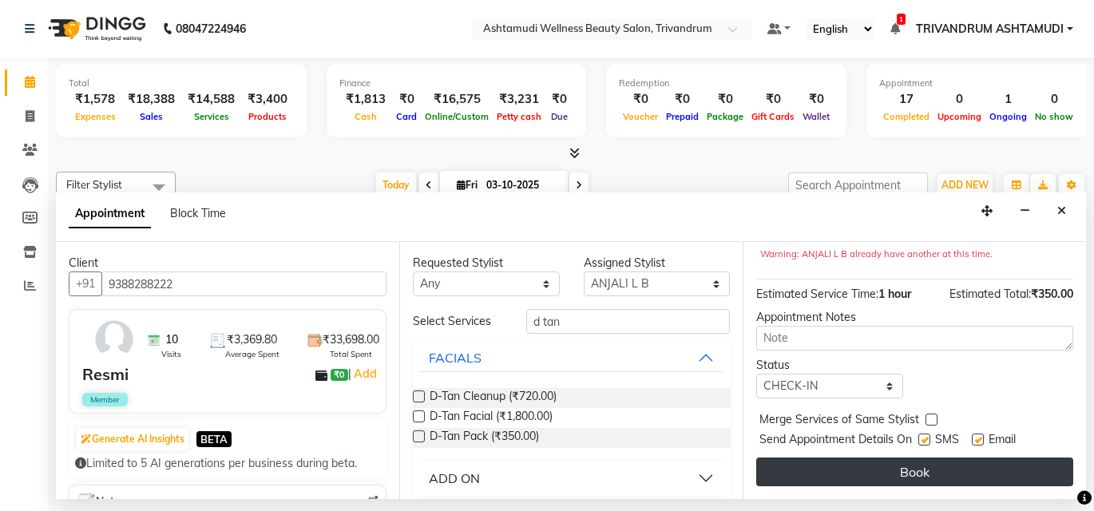
click at [816, 460] on button "Book" at bounding box center [914, 471] width 317 height 29
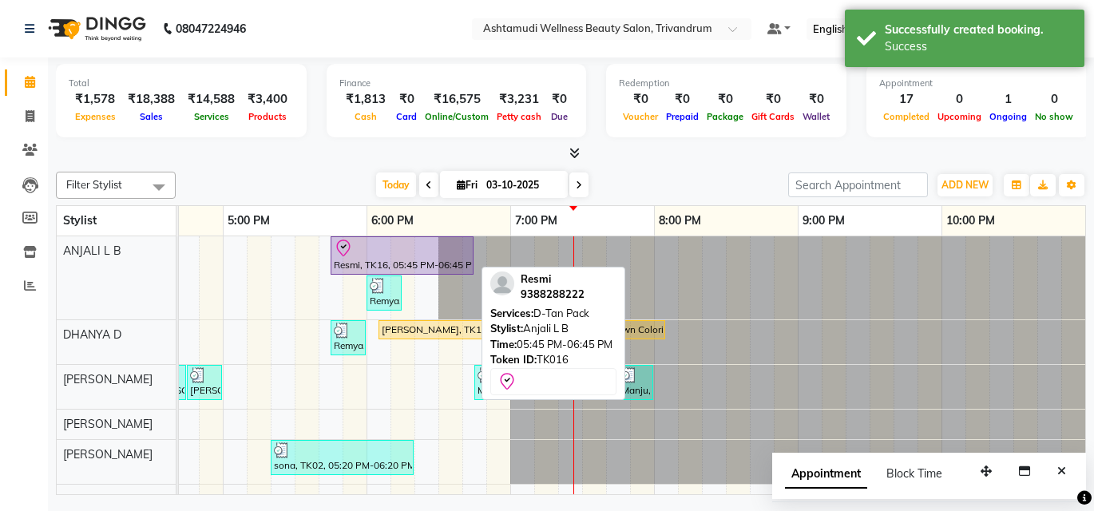
click at [393, 269] on div "Resmi, TK16, 05:45 PM-06:45 PM, D-Tan Pack" at bounding box center [402, 256] width 140 height 34
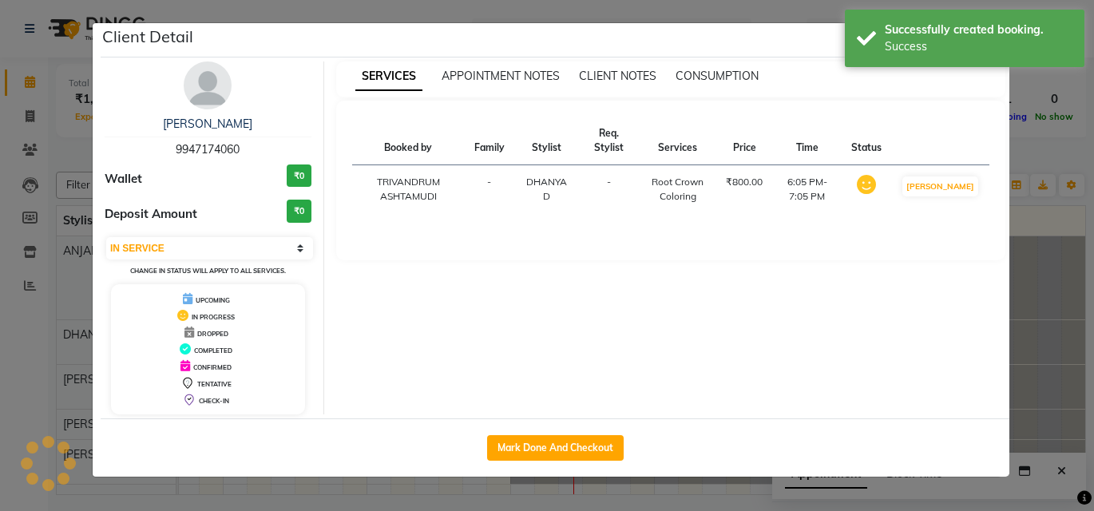
select select "8"
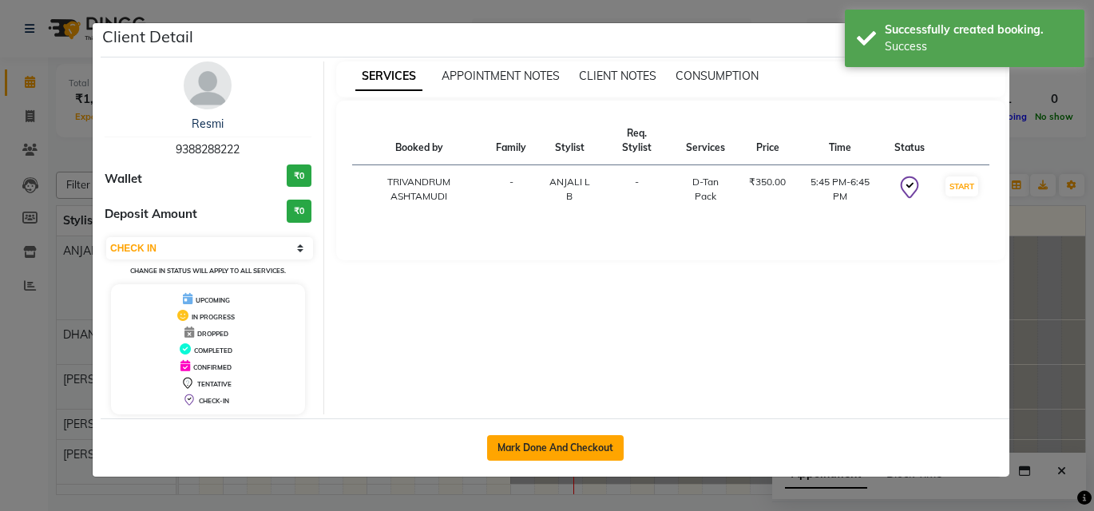
click at [538, 447] on button "Mark Done And Checkout" at bounding box center [555, 448] width 137 height 26
select select "service"
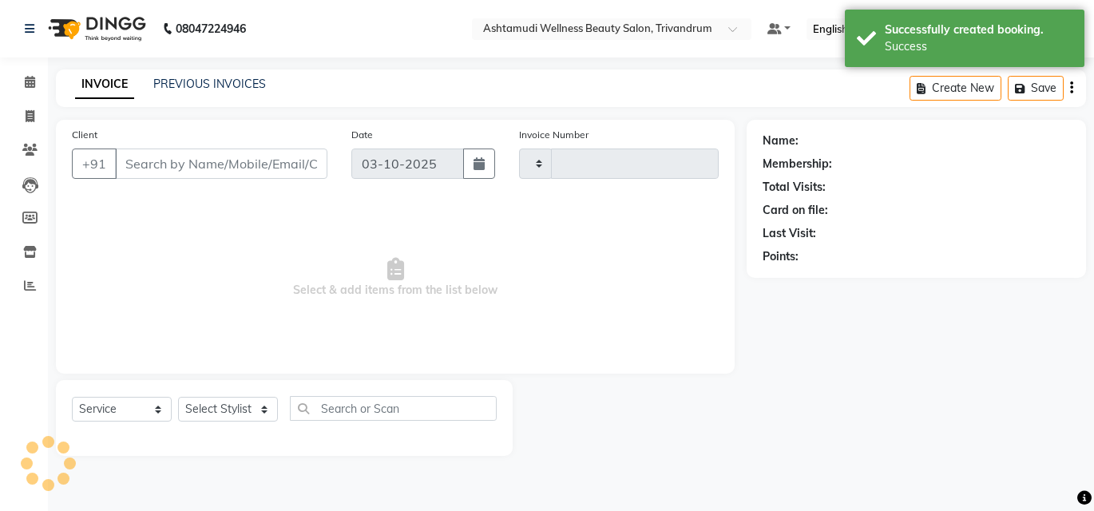
type input "3767"
select select "4636"
type input "9388288222"
select select "27021"
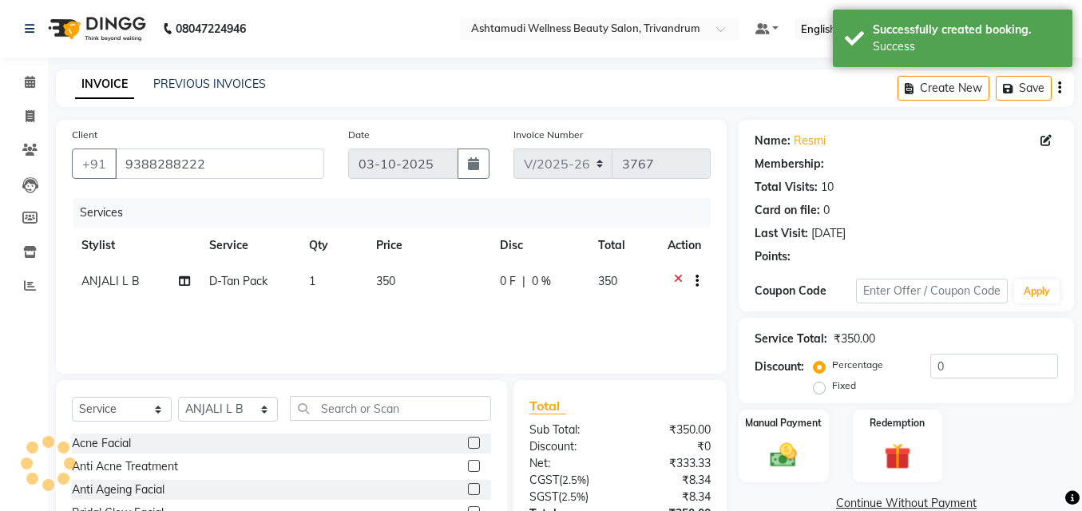
select select "2: Object"
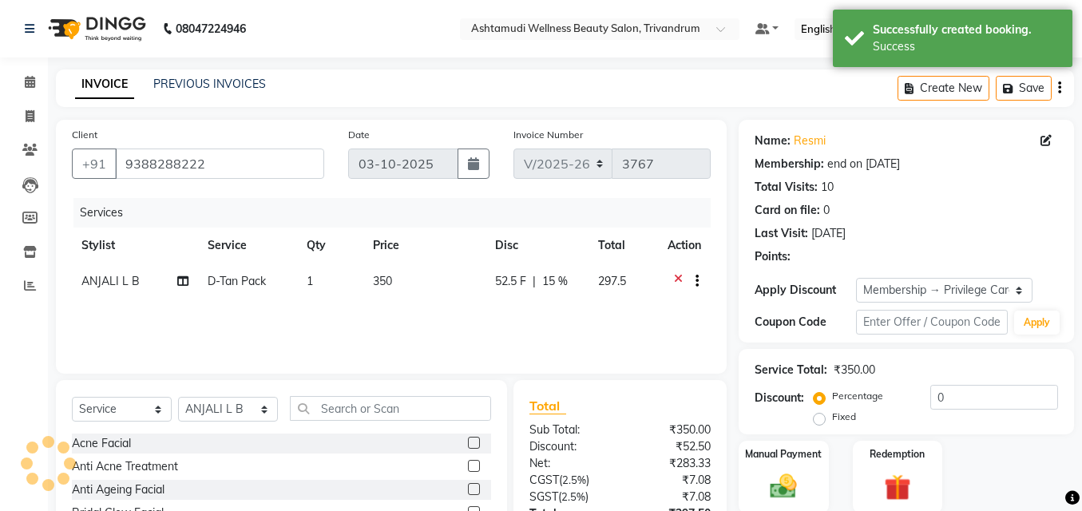
type input "15"
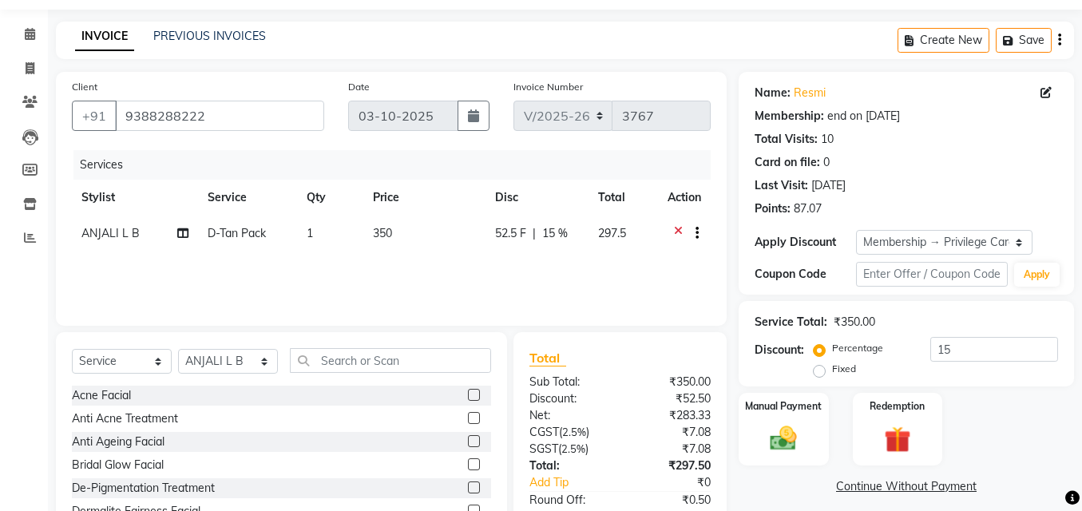
scroll to position [144, 0]
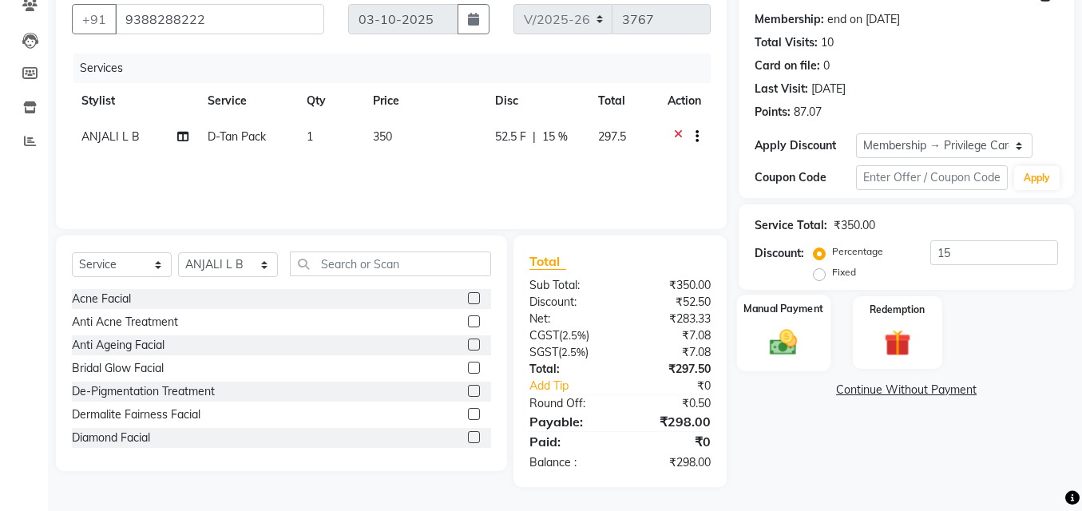
click at [761, 327] on img at bounding box center [784, 342] width 46 height 32
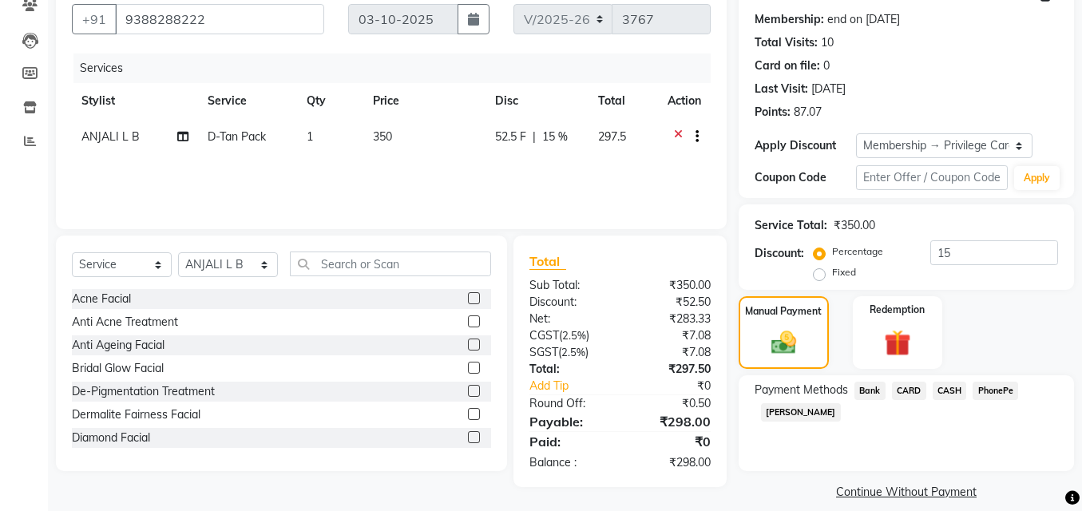
click at [1015, 388] on span "PhonePe" at bounding box center [995, 391] width 46 height 18
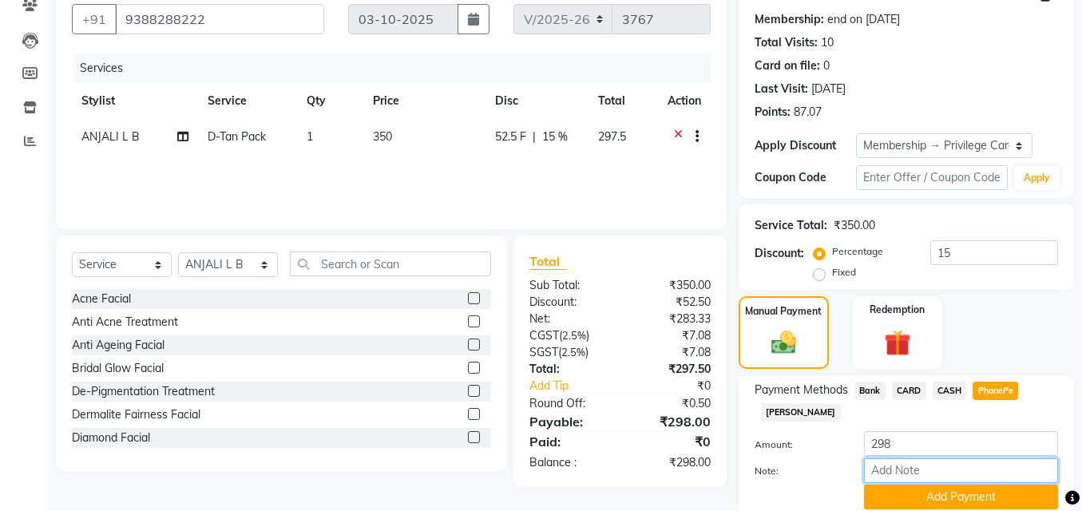
click at [927, 468] on input "Note:" at bounding box center [961, 470] width 194 height 25
type input "SHUHAINA"
click at [945, 495] on button "Add Payment" at bounding box center [961, 497] width 194 height 25
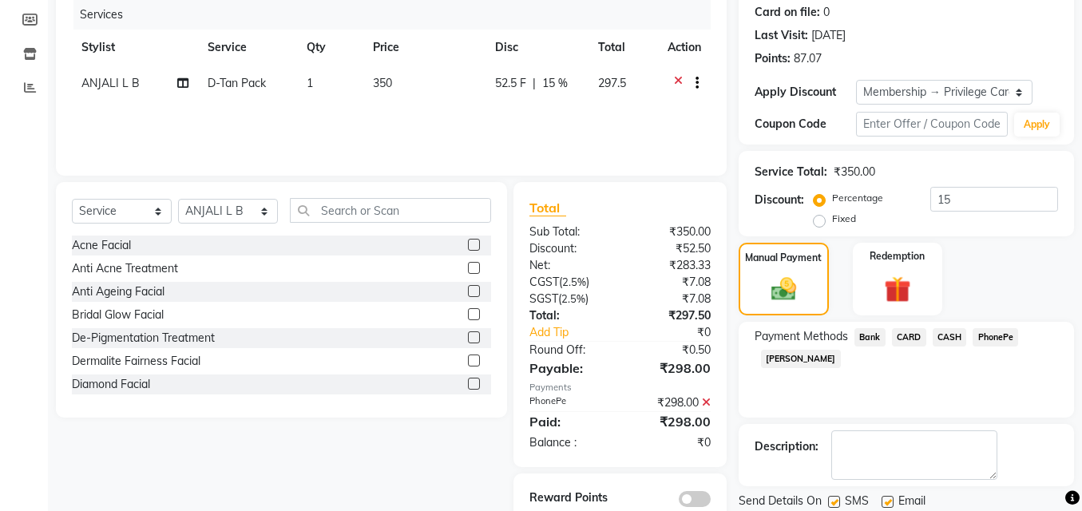
scroll to position [251, 0]
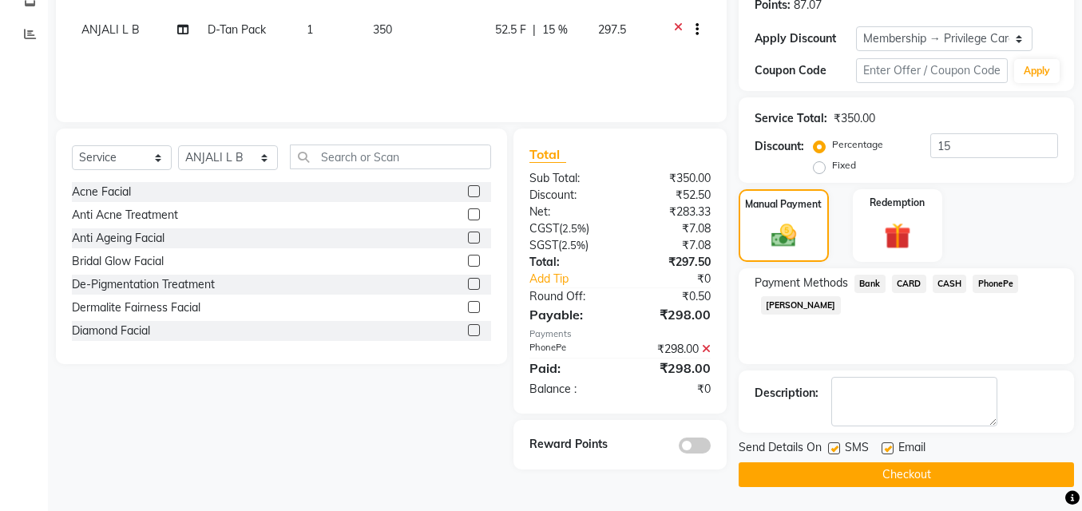
drag, startPoint x: 890, startPoint y: 443, endPoint x: 812, endPoint y: 453, distance: 78.9
click at [883, 445] on label at bounding box center [887, 448] width 12 height 12
click at [883, 445] on input "checkbox" at bounding box center [886, 449] width 10 height 10
checkbox input "false"
click at [834, 449] on label at bounding box center [834, 448] width 12 height 12
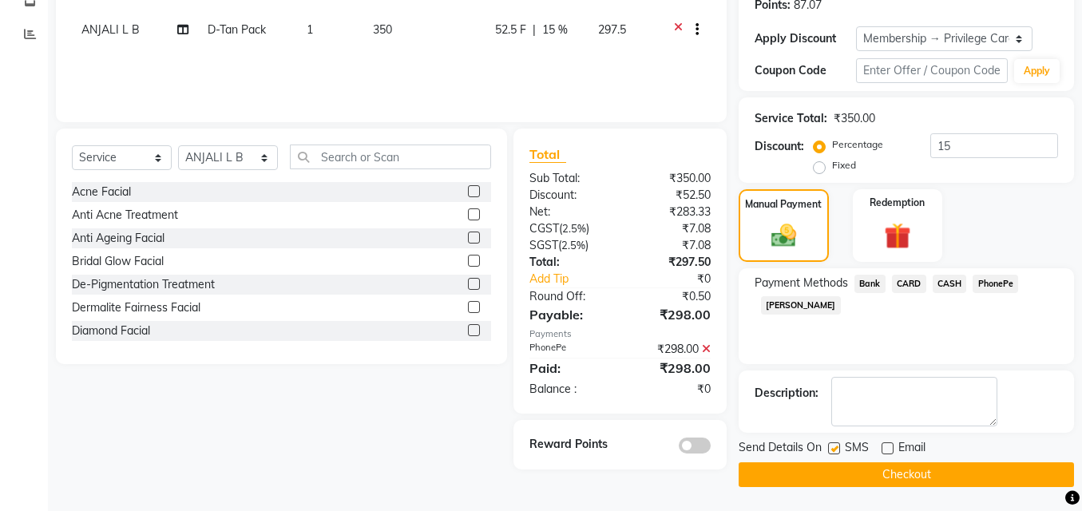
click at [834, 449] on input "checkbox" at bounding box center [833, 449] width 10 height 10
checkbox input "false"
click at [829, 475] on button "Checkout" at bounding box center [905, 474] width 335 height 25
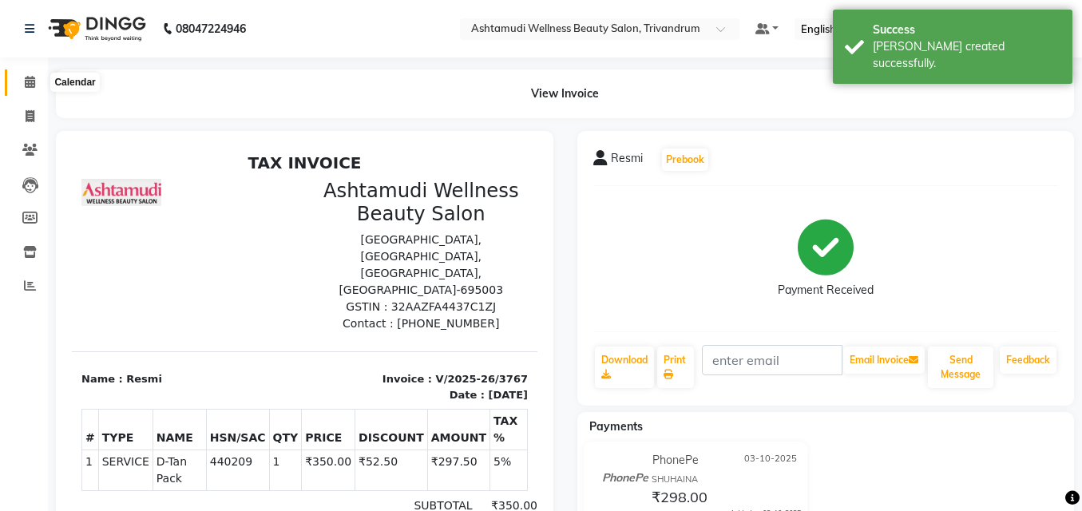
click at [28, 83] on icon at bounding box center [30, 82] width 10 height 12
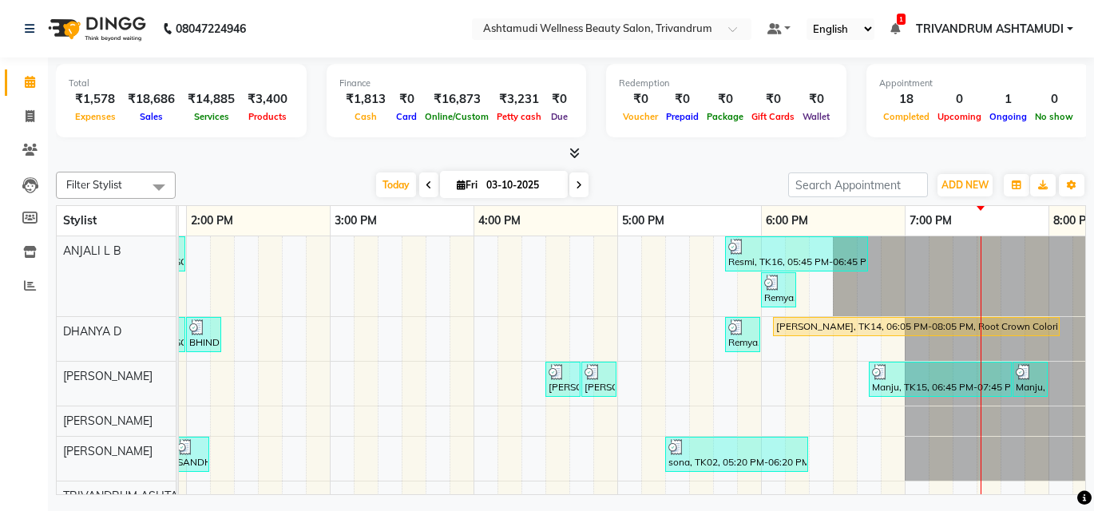
scroll to position [0, 726]
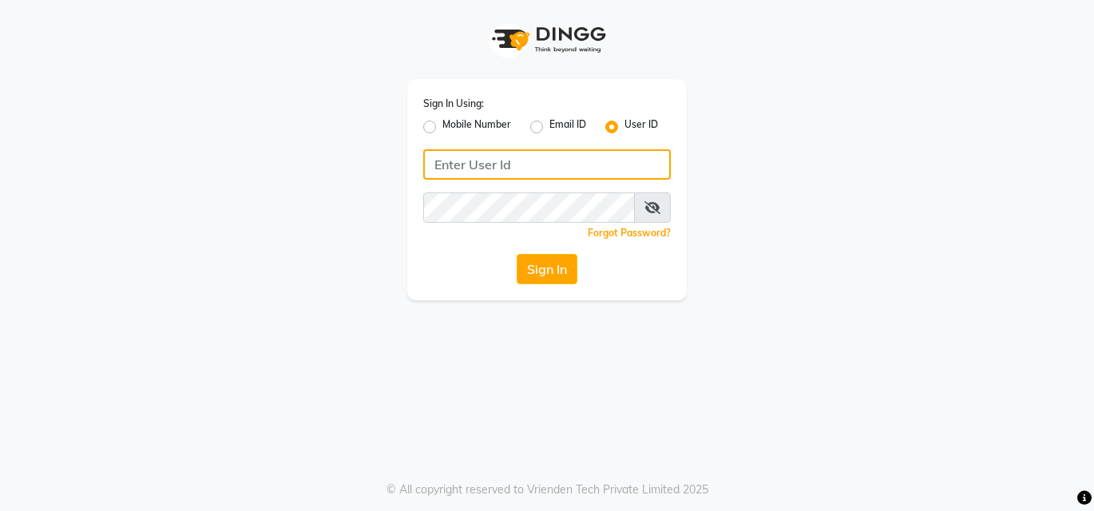
type input "e1935-26"
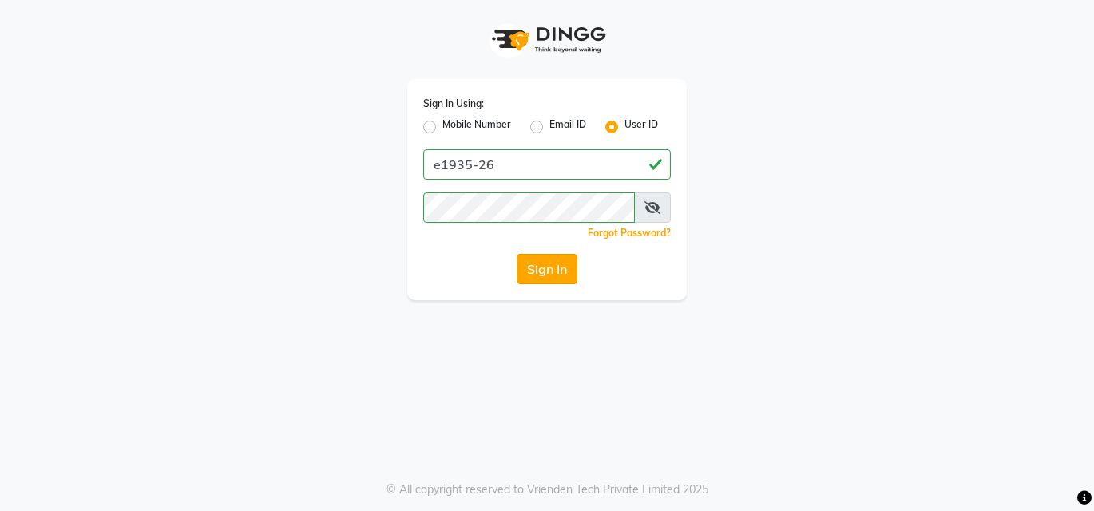
click at [540, 262] on button "Sign In" at bounding box center [546, 269] width 61 height 30
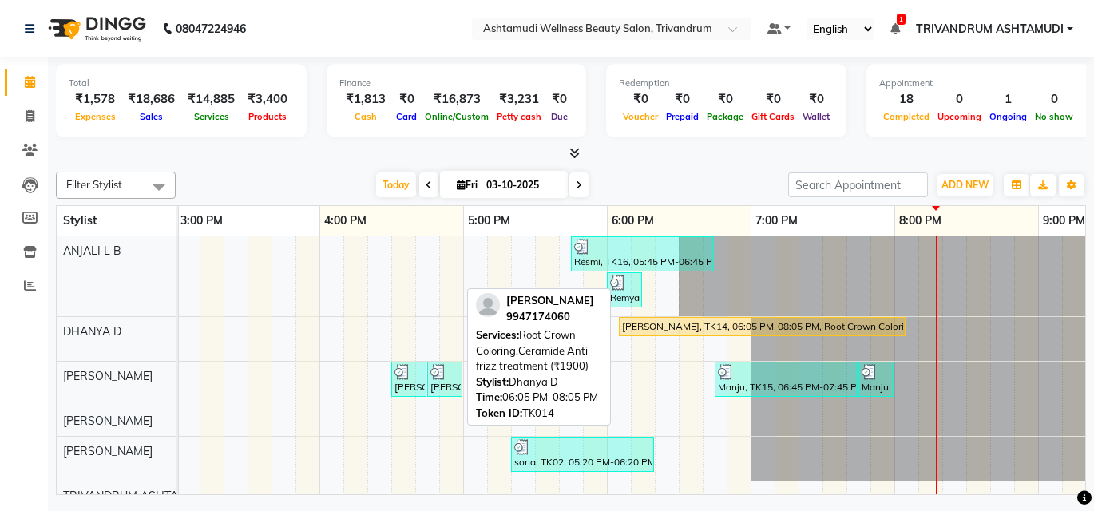
click at [723, 326] on div "Latha, TK14, 06:05 PM-08:05 PM, Root Crown Coloring,Ceramide Anti frizz treatme…" at bounding box center [761, 326] width 283 height 14
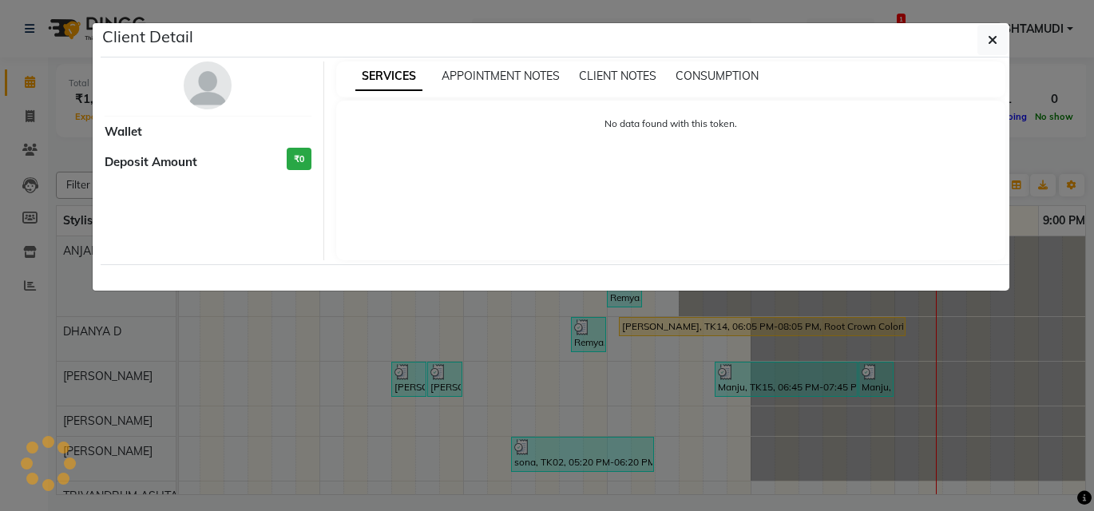
select select "1"
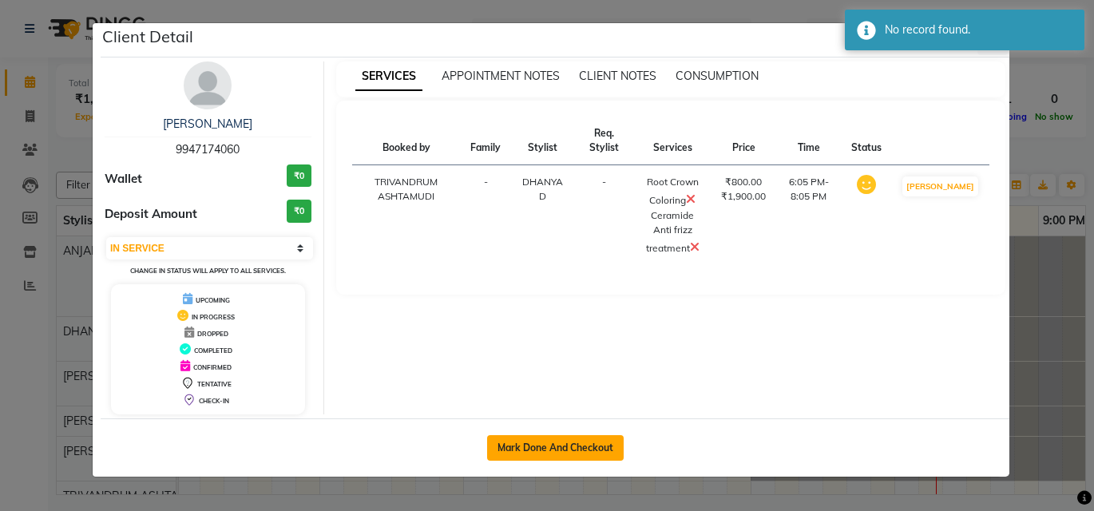
click at [548, 445] on button "Mark Done And Checkout" at bounding box center [555, 448] width 137 height 26
select select "service"
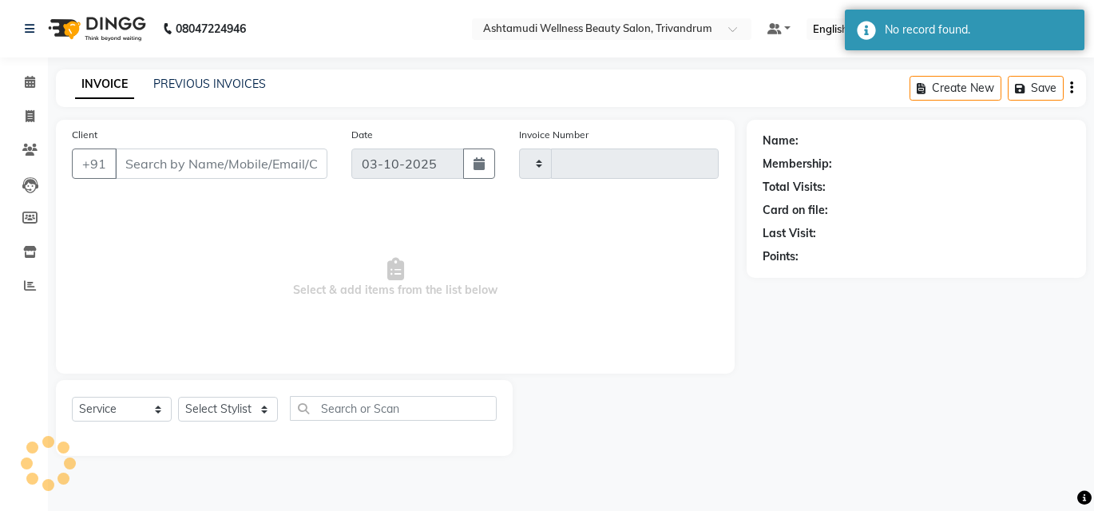
type input "3768"
select select "4636"
type input "9947174060"
select select "27022"
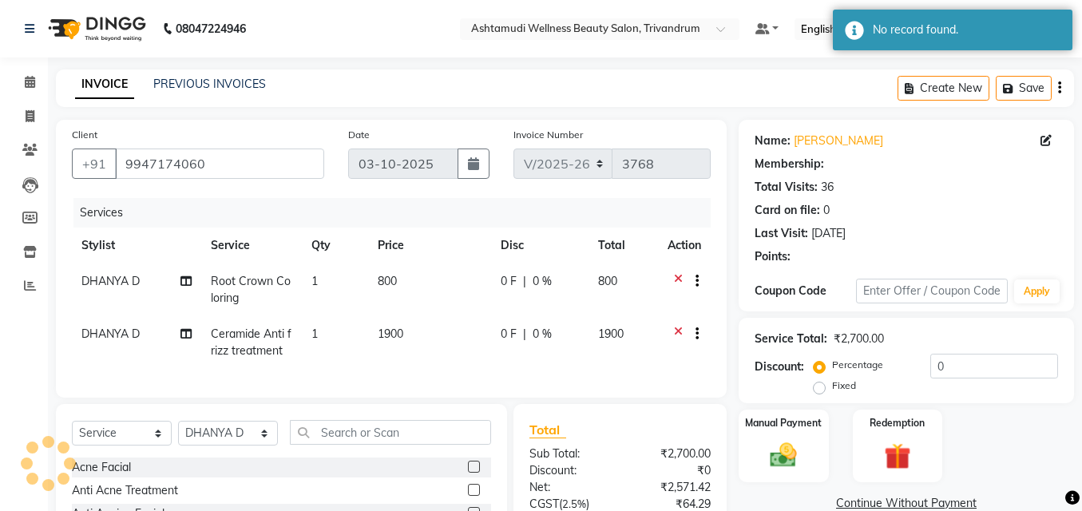
select select "2: Object"
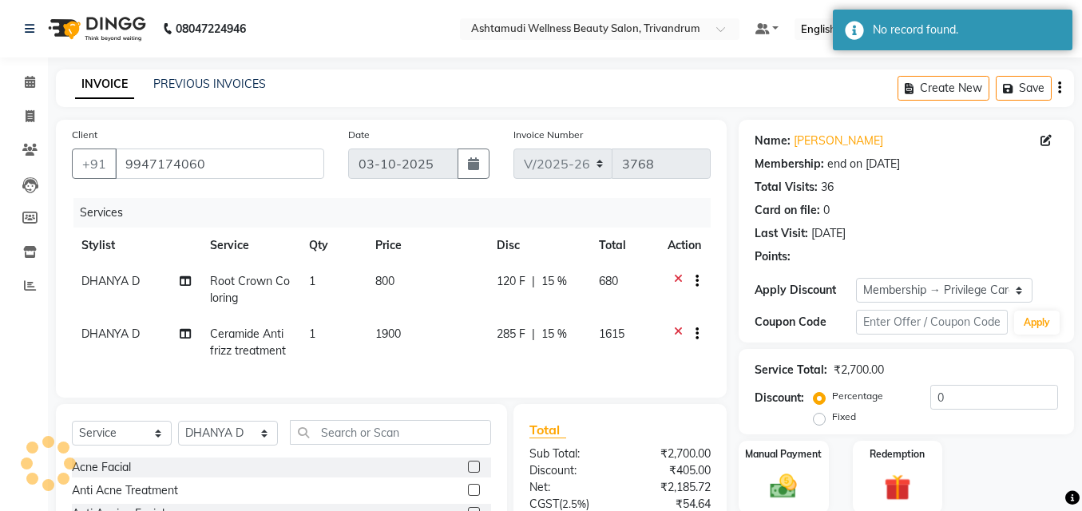
type input "15"
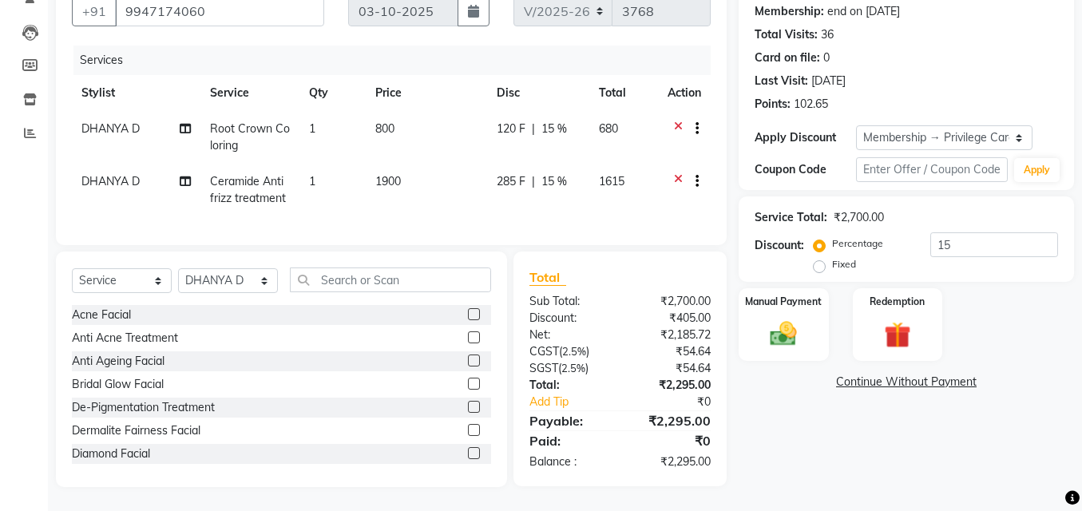
scroll to position [164, 0]
click at [793, 336] on img at bounding box center [784, 334] width 46 height 32
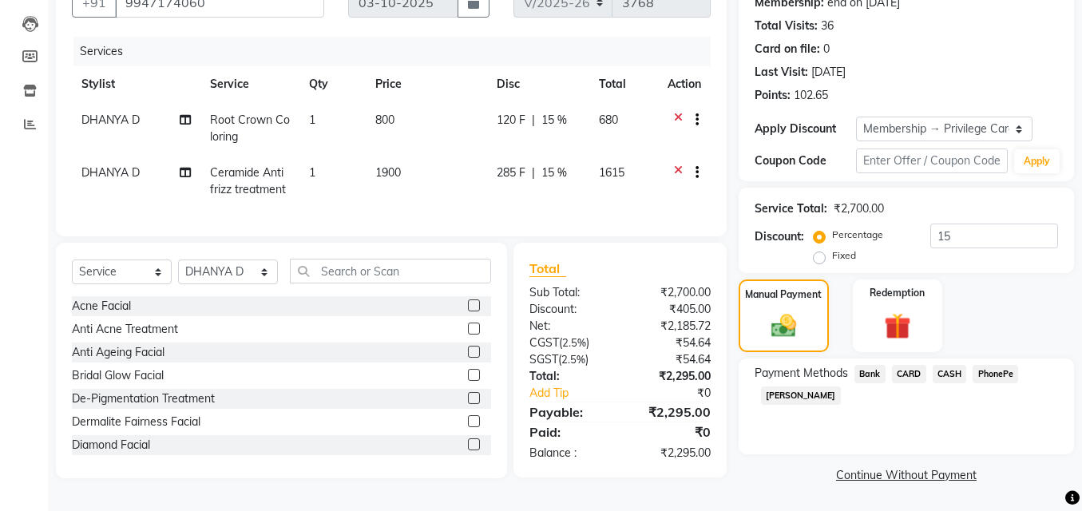
click at [991, 367] on span "PhonePe" at bounding box center [995, 374] width 46 height 18
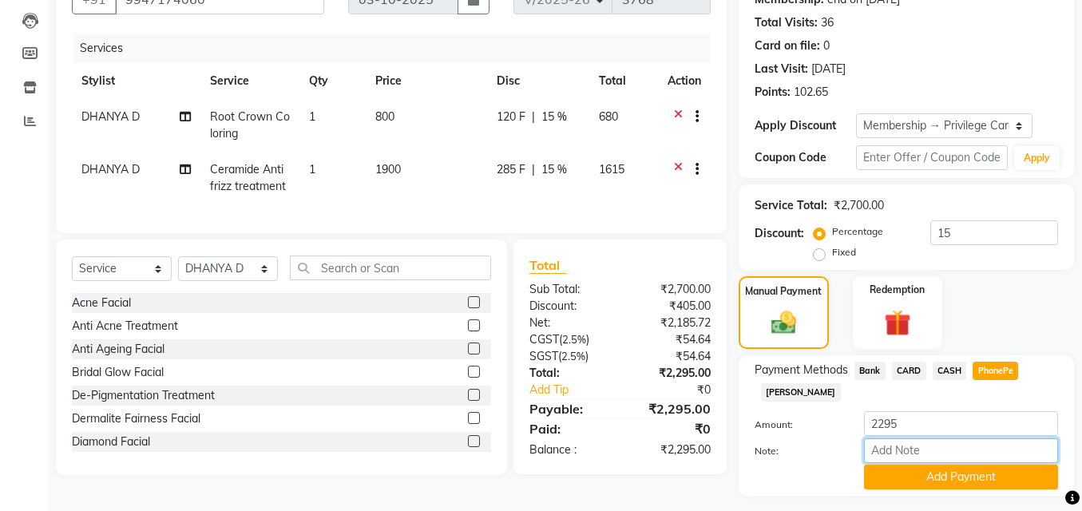
click at [890, 447] on input "Note:" at bounding box center [961, 450] width 194 height 25
type input "SHUHAINA"
click at [944, 469] on button "Add Payment" at bounding box center [961, 477] width 194 height 25
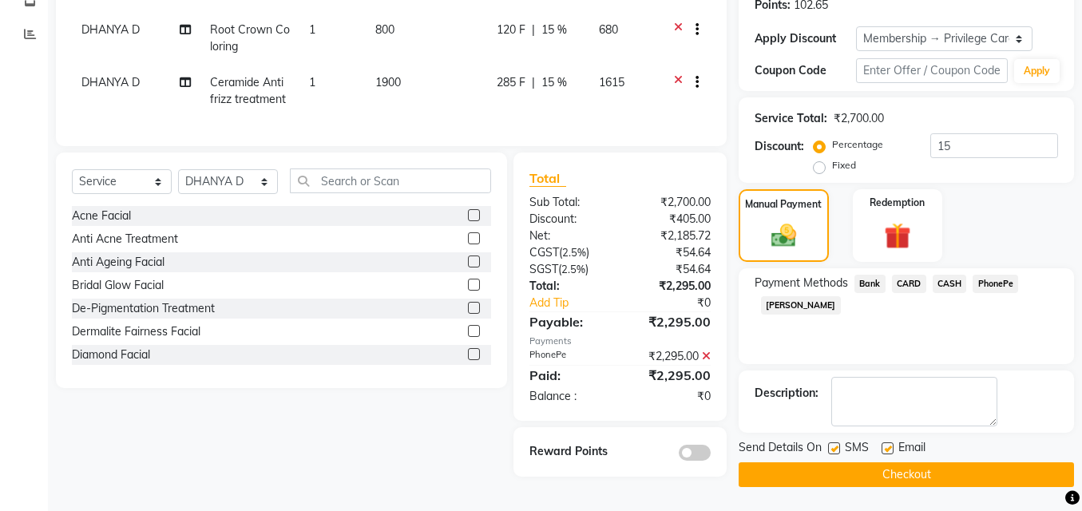
scroll to position [253, 0]
click at [890, 447] on label at bounding box center [887, 448] width 12 height 12
click at [890, 447] on input "checkbox" at bounding box center [886, 449] width 10 height 10
checkbox input "false"
click at [839, 447] on label at bounding box center [834, 448] width 12 height 12
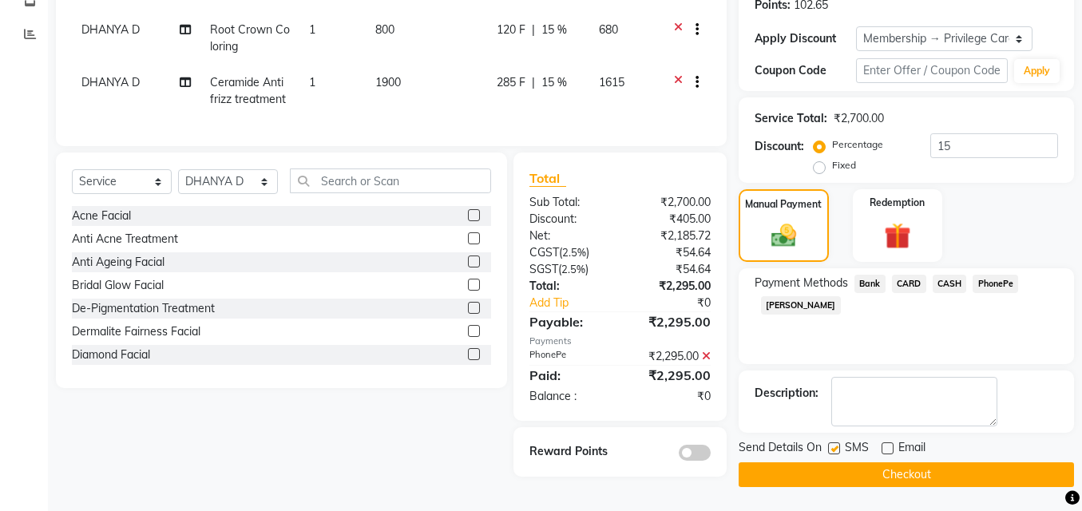
click at [838, 447] on input "checkbox" at bounding box center [833, 449] width 10 height 10
checkbox input "false"
click at [906, 471] on button "Checkout" at bounding box center [905, 474] width 335 height 25
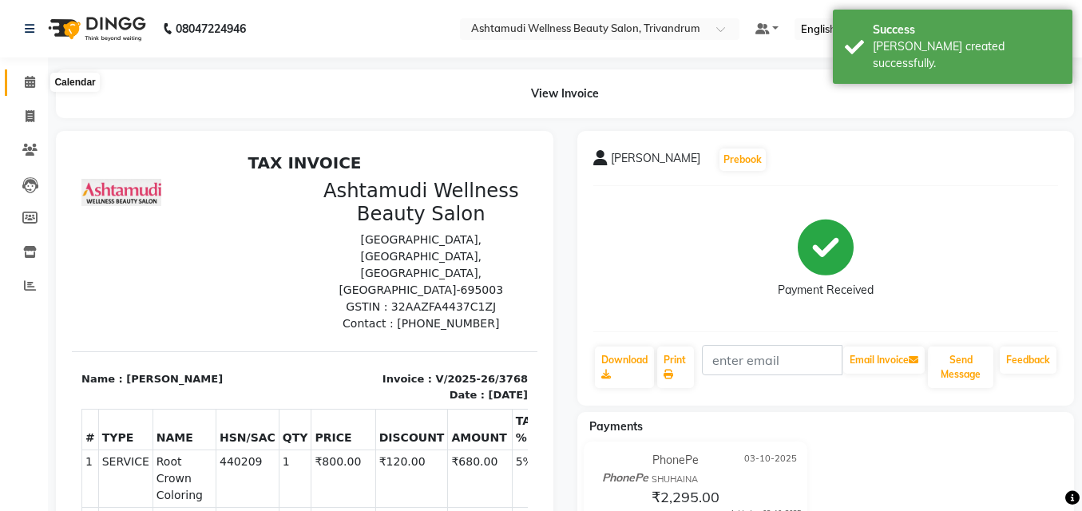
click at [30, 84] on icon at bounding box center [30, 82] width 10 height 12
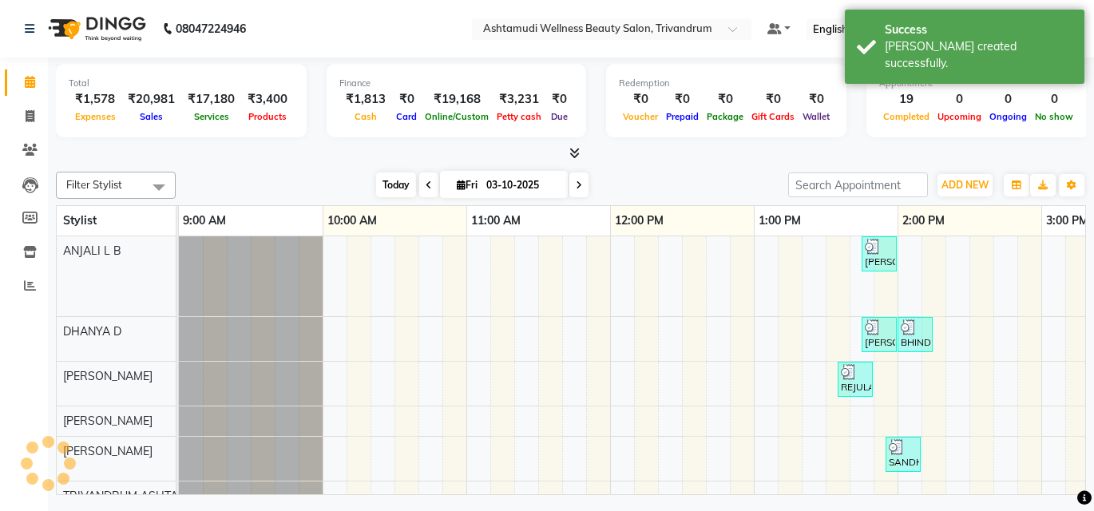
scroll to position [0, 1106]
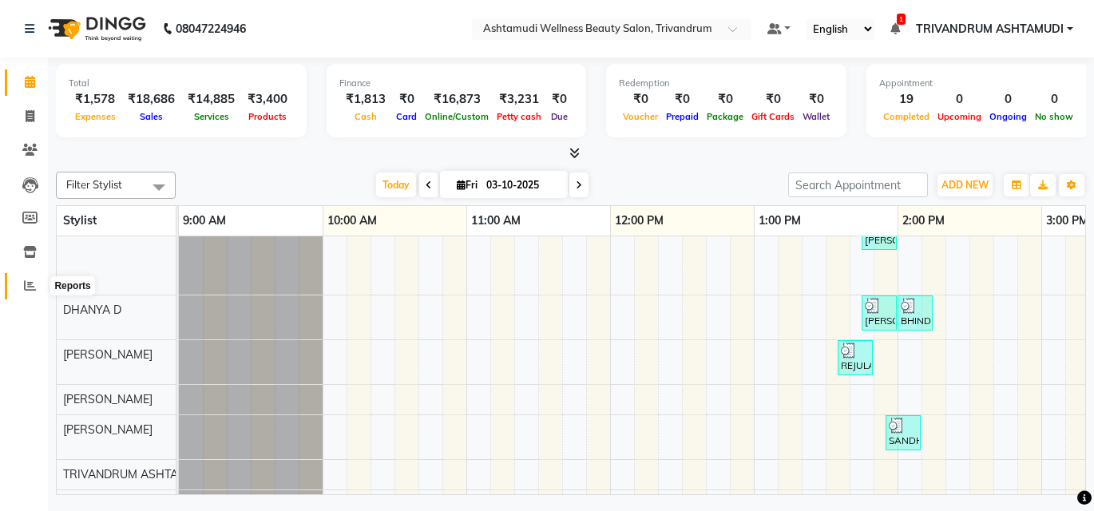
click at [36, 287] on span at bounding box center [30, 286] width 28 height 18
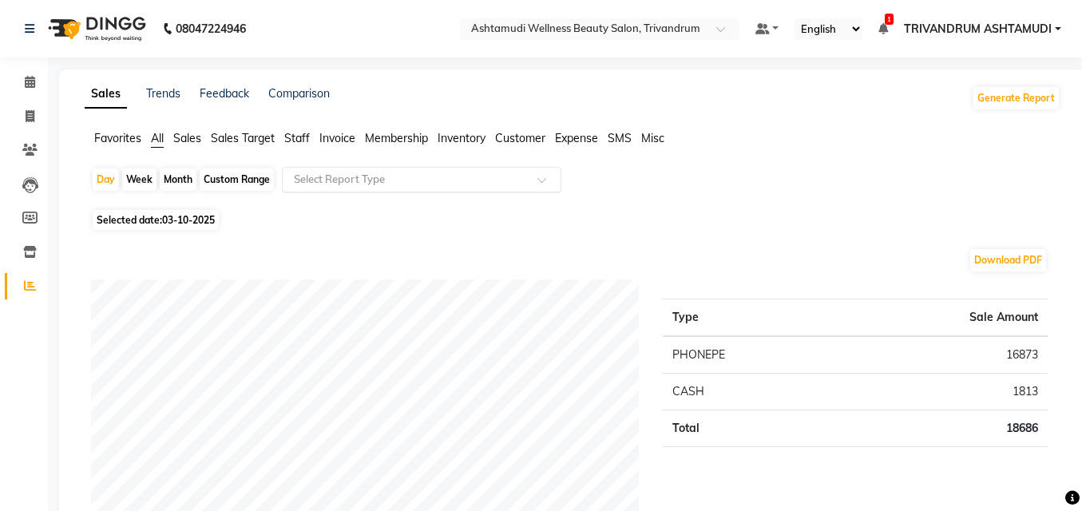
click at [350, 172] on input "text" at bounding box center [406, 180] width 230 height 16
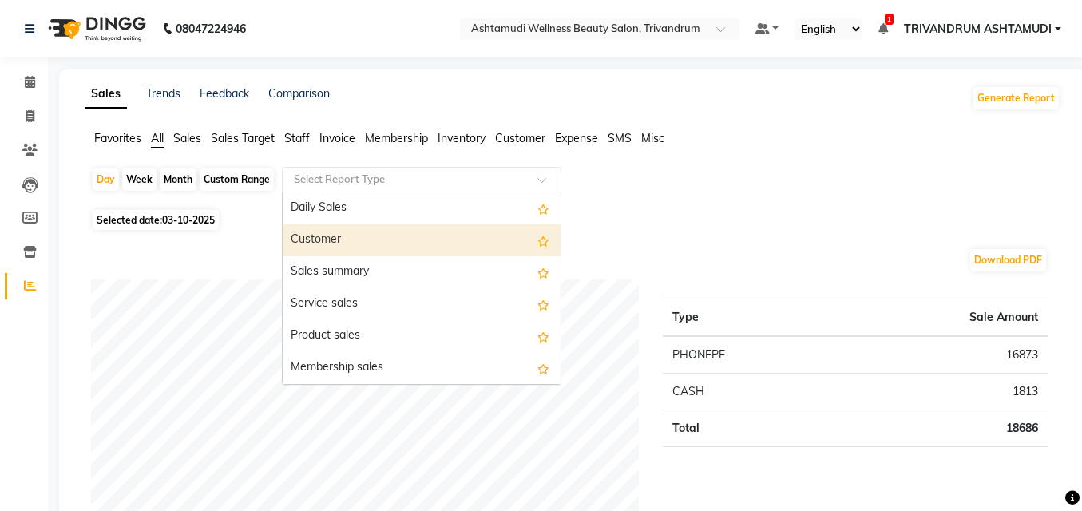
click at [346, 228] on div "Customer" at bounding box center [422, 240] width 278 height 32
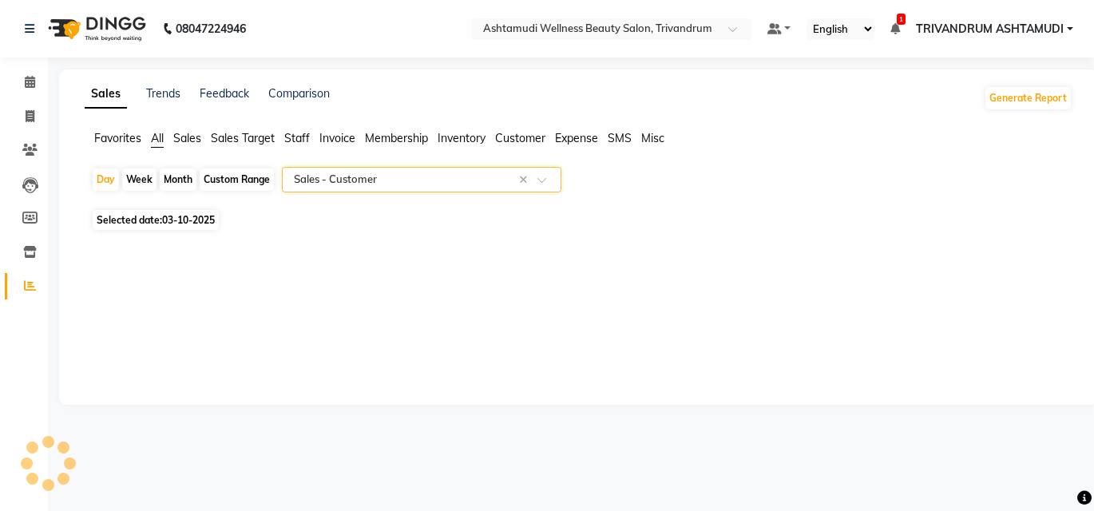
select select "full_report"
select select "csv"
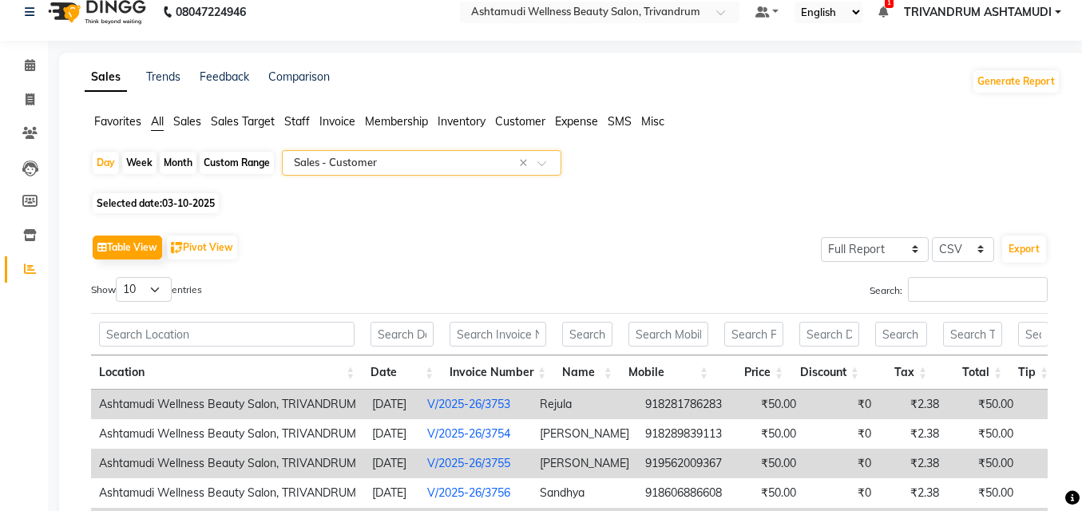
scroll to position [16, 0]
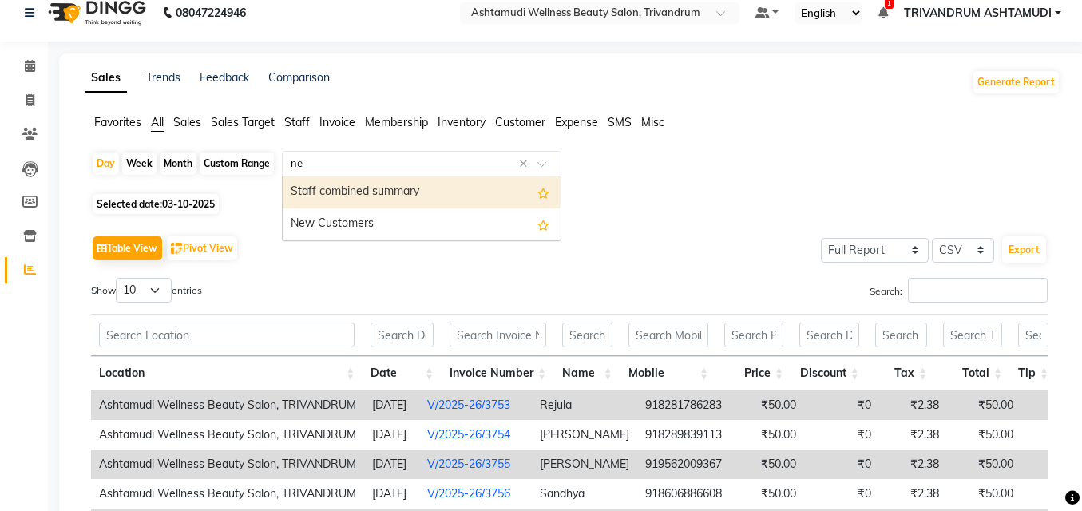
type input "new"
click at [362, 192] on div "New Customers" at bounding box center [422, 192] width 278 height 32
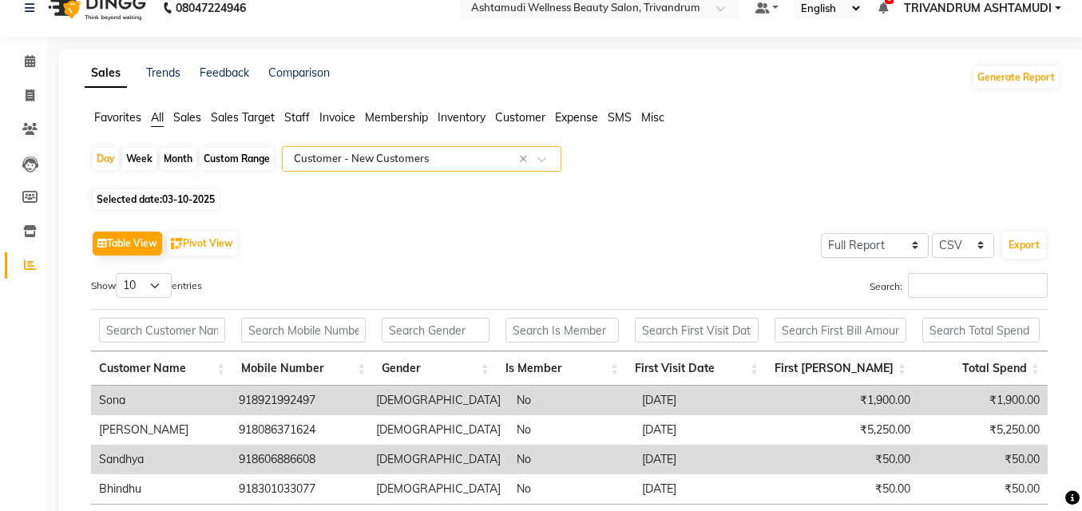
scroll to position [0, 0]
